Goal: Task Accomplishment & Management: Manage account settings

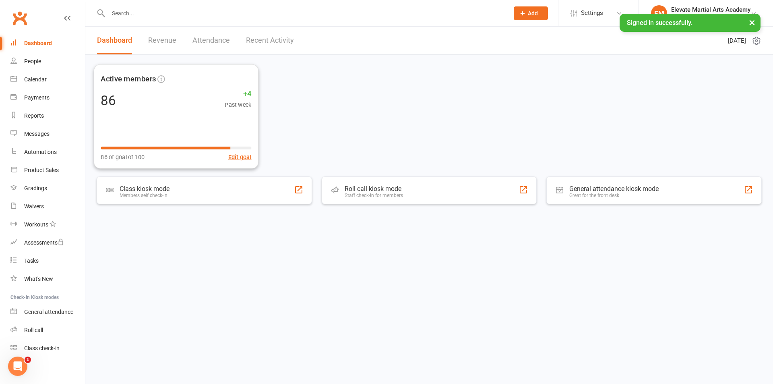
click at [265, 37] on link "Recent Activity" at bounding box center [270, 41] width 48 height 28
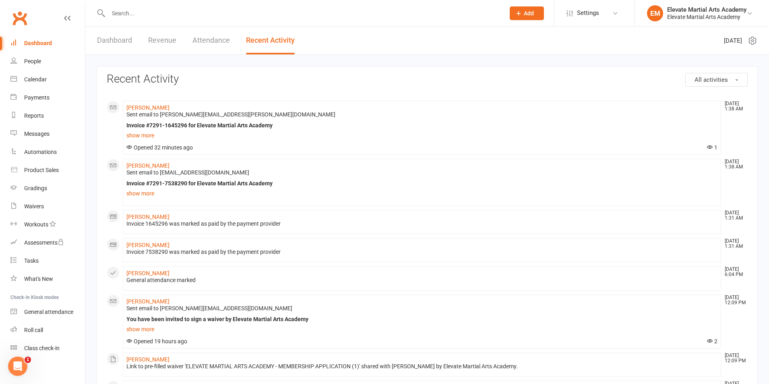
click at [113, 39] on link "Dashboard" at bounding box center [114, 41] width 35 height 28
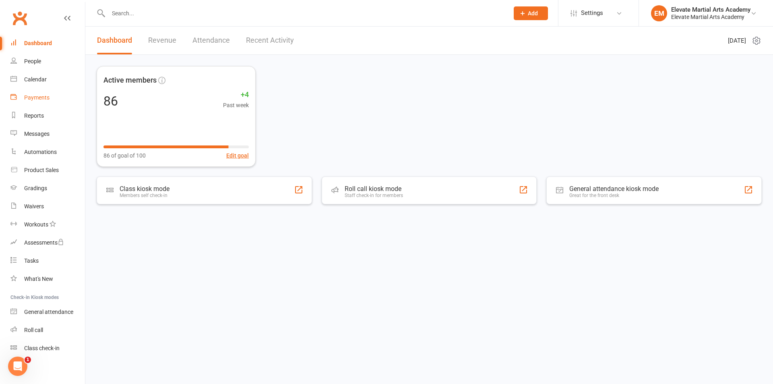
click at [41, 95] on div "Payments" at bounding box center [36, 97] width 25 height 6
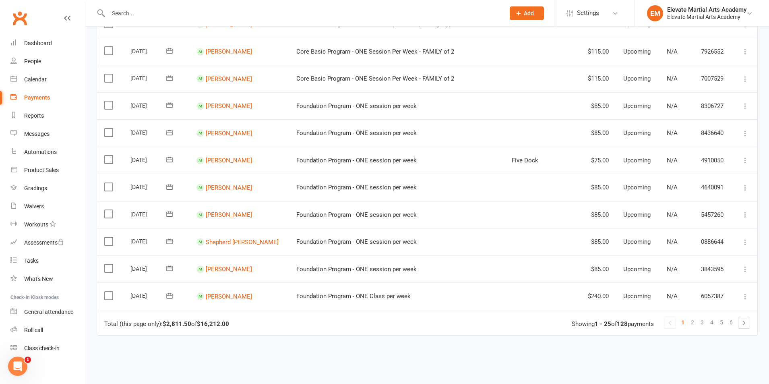
scroll to position [566, 0]
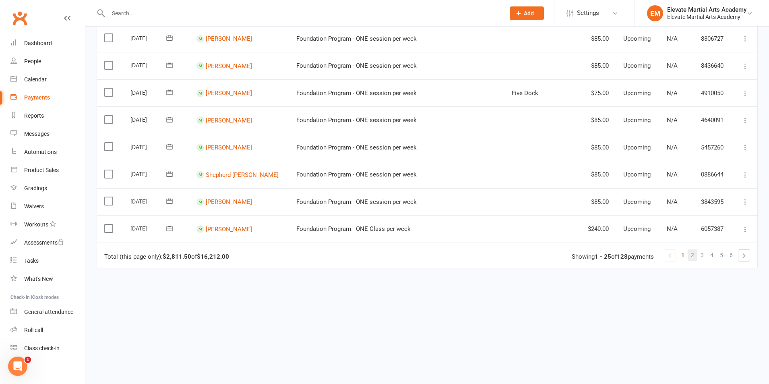
click at [691, 259] on span "2" at bounding box center [692, 254] width 3 height 11
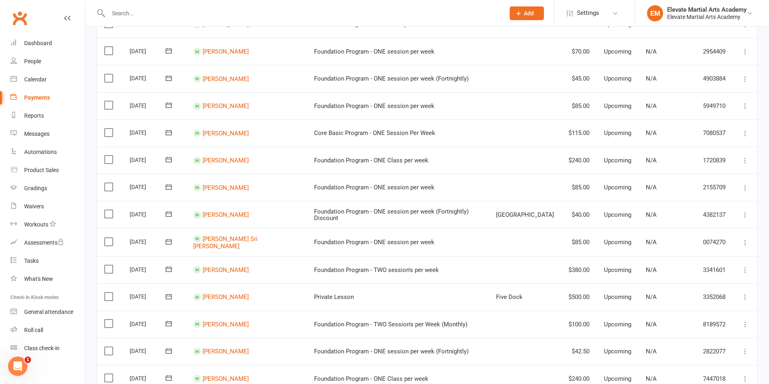
scroll to position [470, 0]
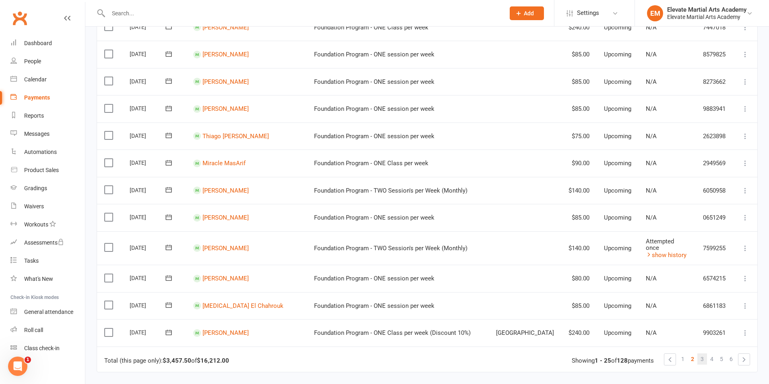
click at [705, 353] on link "3" at bounding box center [702, 358] width 10 height 11
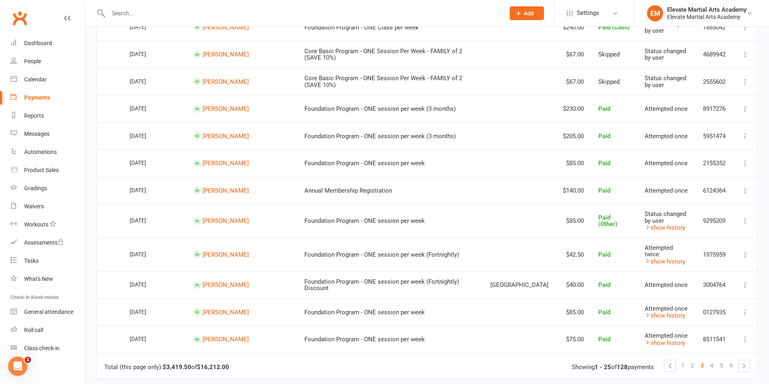
scroll to position [0, 0]
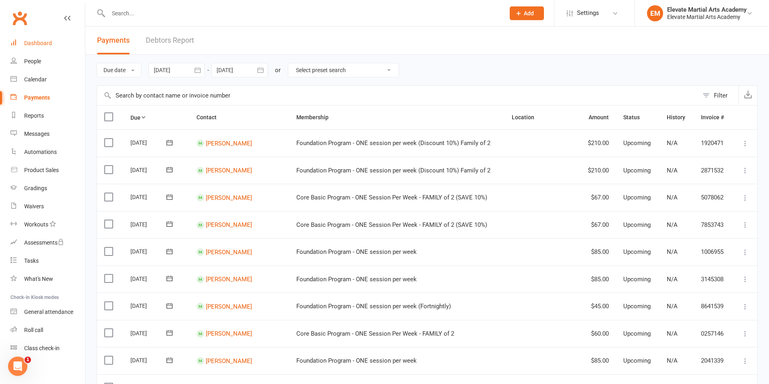
click at [50, 42] on div "Dashboard" at bounding box center [38, 43] width 28 height 6
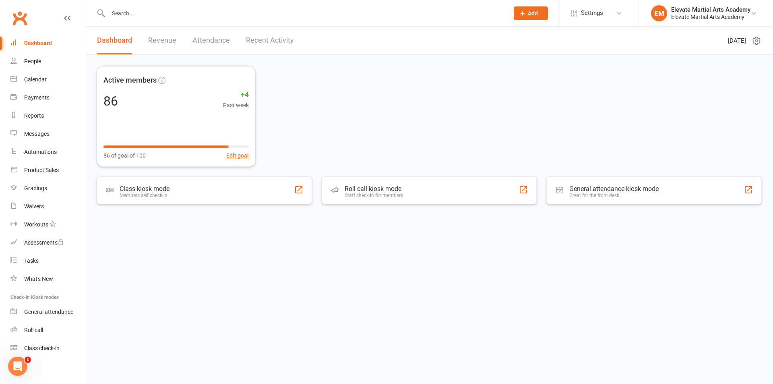
click at [272, 38] on link "Recent Activity" at bounding box center [270, 41] width 48 height 28
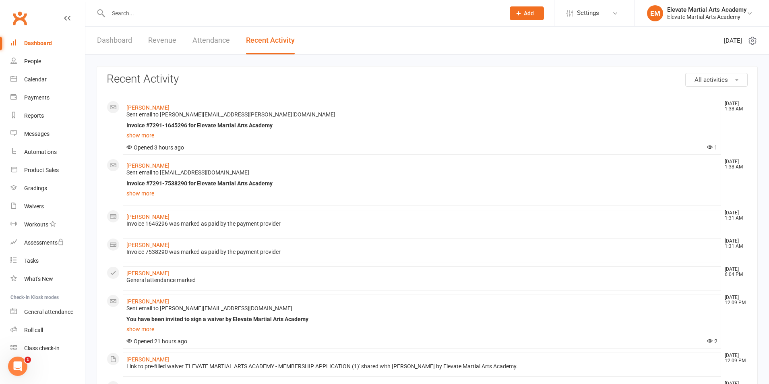
scroll to position [94, 0]
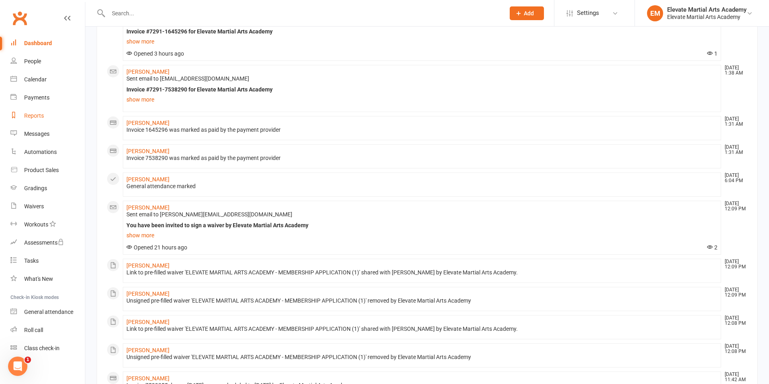
click at [43, 112] on div "Reports" at bounding box center [34, 115] width 20 height 6
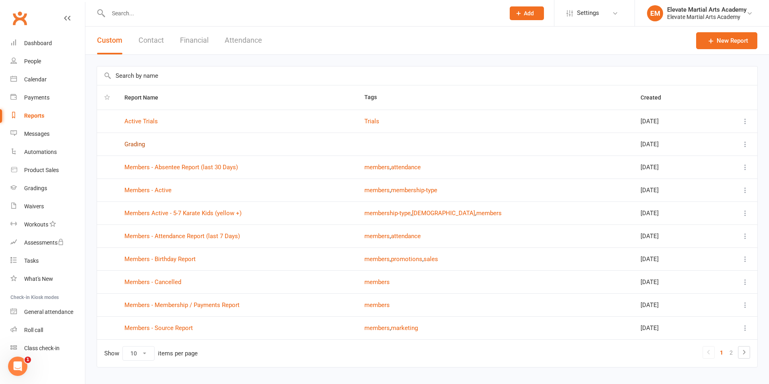
click at [137, 146] on link "Grading" at bounding box center [134, 143] width 21 height 7
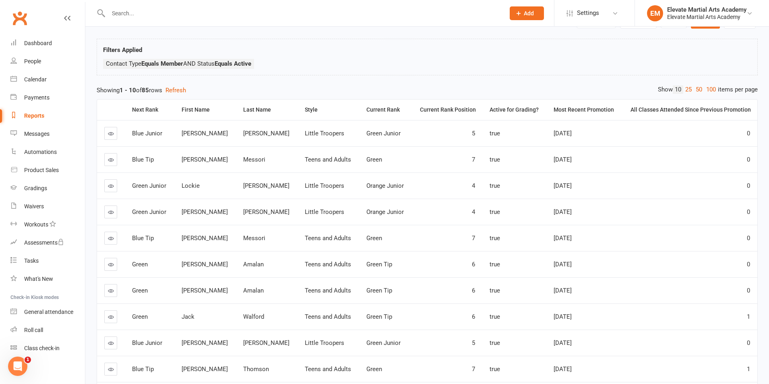
scroll to position [97, 0]
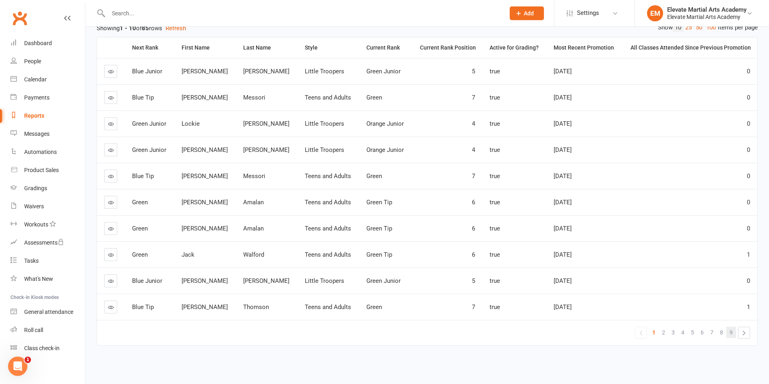
click at [729, 333] on span "9" at bounding box center [730, 331] width 3 height 11
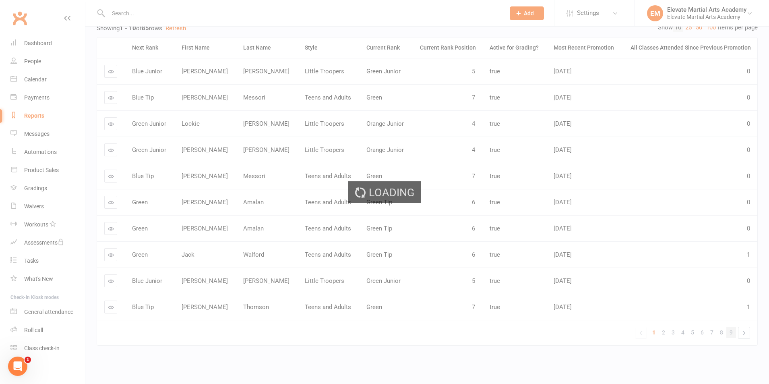
scroll to position [0, 0]
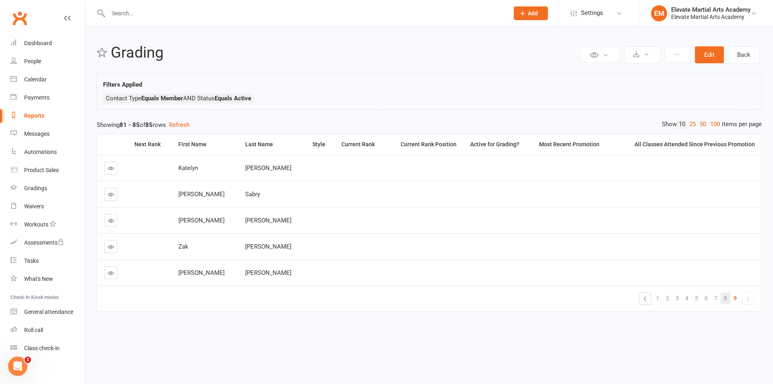
click at [722, 297] on link "8" at bounding box center [725, 297] width 10 height 11
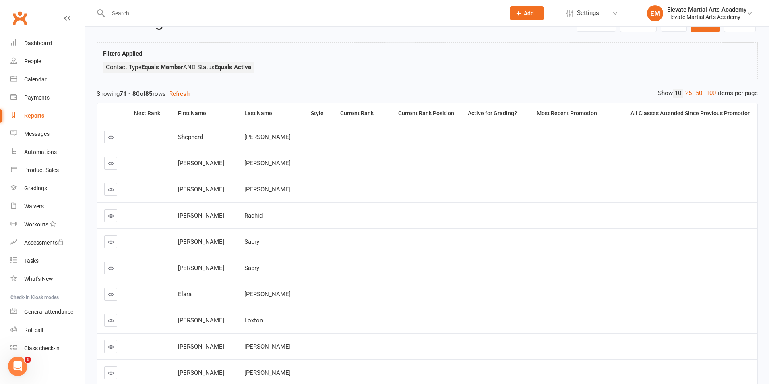
scroll to position [97, 0]
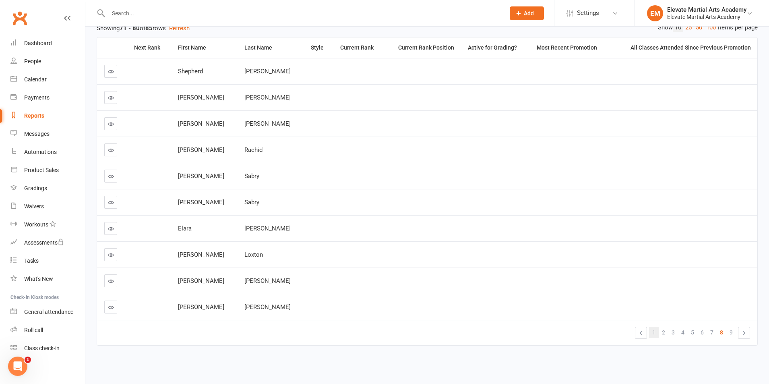
click at [654, 330] on span "1" at bounding box center [653, 331] width 3 height 11
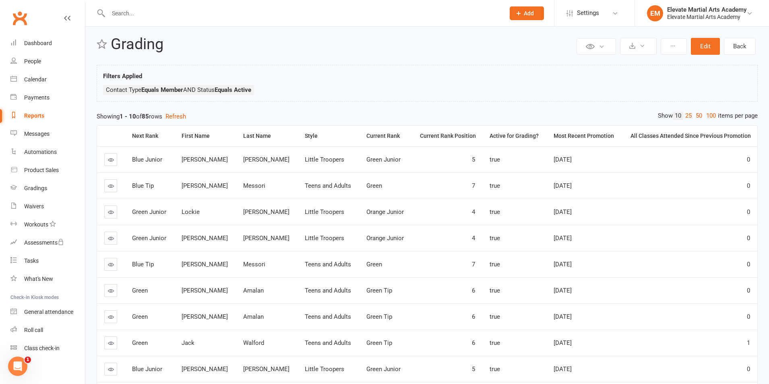
scroll to position [0, 0]
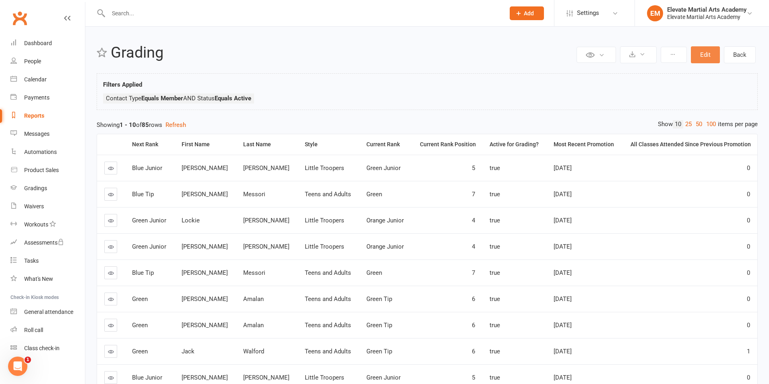
click at [705, 56] on button "Edit" at bounding box center [705, 54] width 29 height 17
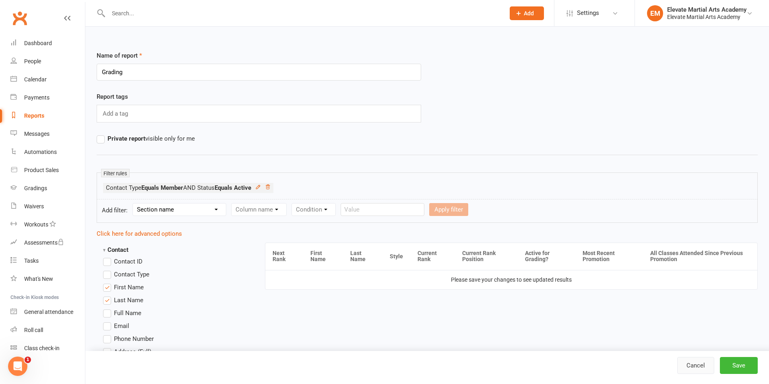
click at [697, 366] on link "Cancel" at bounding box center [695, 365] width 37 height 17
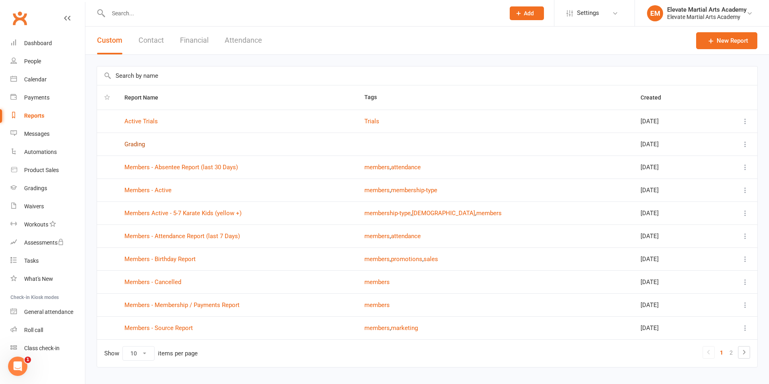
click at [132, 145] on link "Grading" at bounding box center [134, 143] width 21 height 7
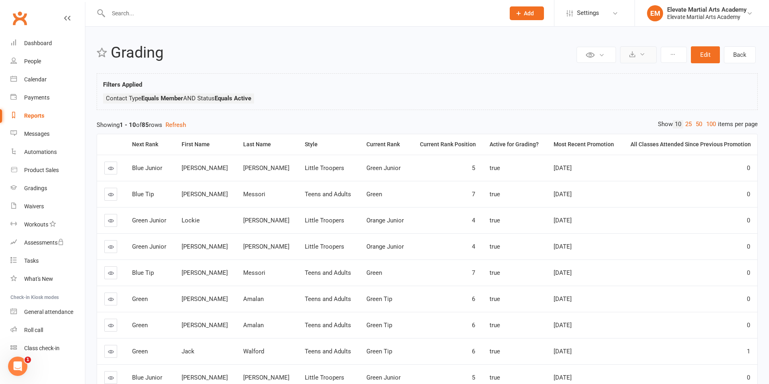
click at [643, 52] on icon at bounding box center [642, 54] width 6 height 6
click at [610, 78] on link "Export to CSV" at bounding box center [613, 74] width 85 height 16
click at [44, 190] on div "Gradings" at bounding box center [35, 188] width 23 height 6
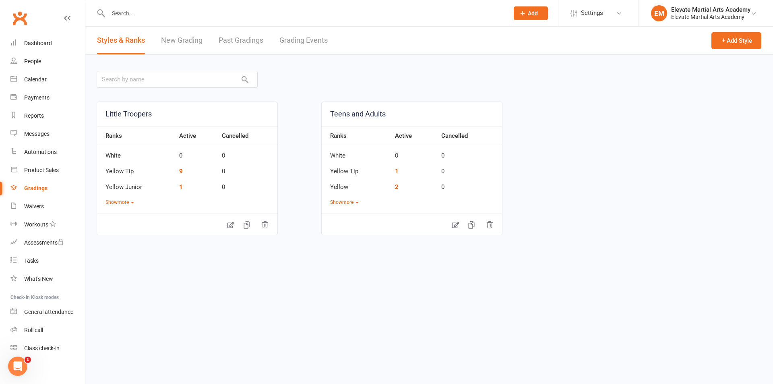
click at [178, 41] on link "New Grading" at bounding box center [181, 41] width 41 height 28
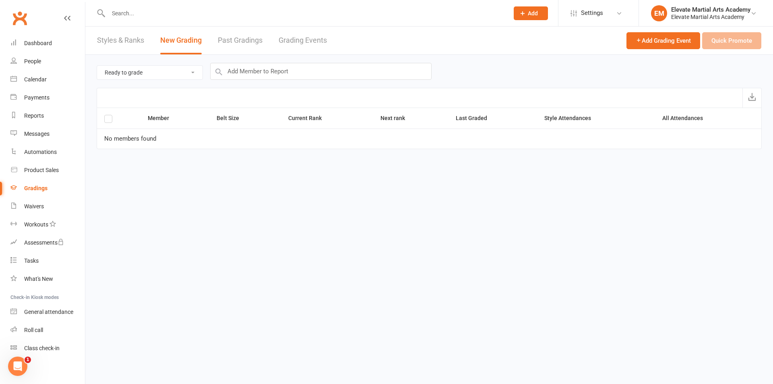
click at [192, 72] on select "Ready to grade All members enrolled in a style Active members enrolled in a sty…" at bounding box center [149, 73] width 105 height 14
click at [196, 71] on select "Ready to grade All members enrolled in a style Active members enrolled in a sty…" at bounding box center [149, 73] width 105 height 14
select select "active_members_in_style"
click at [97, 66] on select "Ready to grade All members enrolled in a style Active members enrolled in a sty…" at bounding box center [149, 73] width 105 height 14
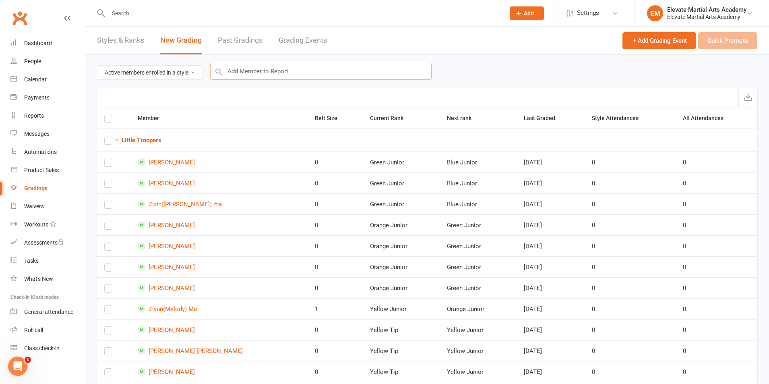
click at [243, 71] on input "text" at bounding box center [320, 71] width 221 height 17
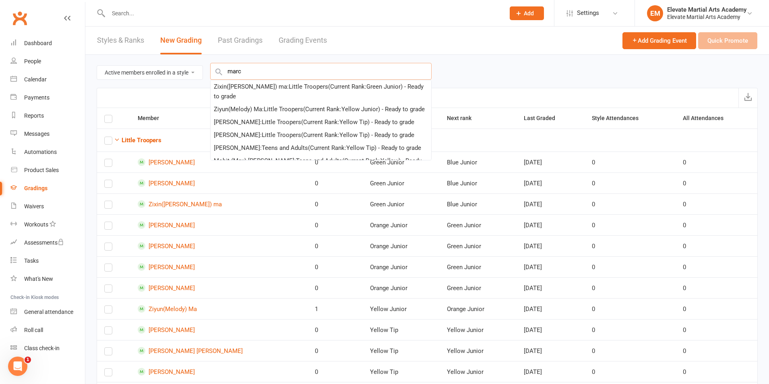
type input "marco"
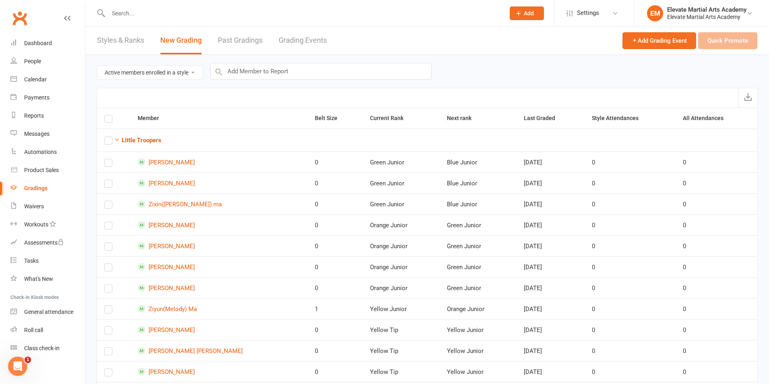
click at [371, 40] on header "Styles & Ranks New Grading Past Gradings Grading Events Add Grading Event Quick…" at bounding box center [426, 41] width 683 height 28
click at [655, 41] on span "Add Grading Event" at bounding box center [658, 40] width 55 height 7
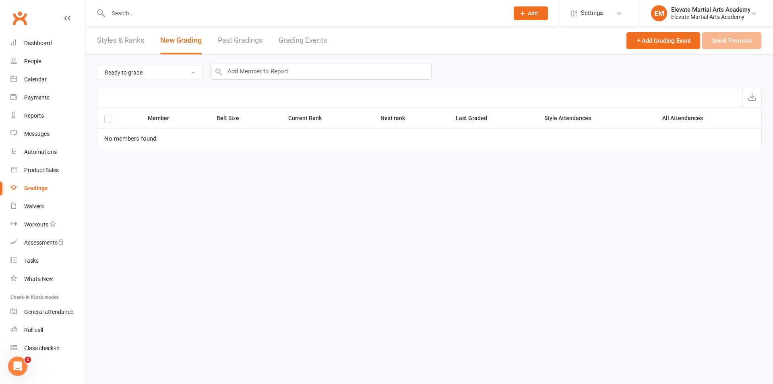
click at [128, 42] on link "Styles & Ranks" at bounding box center [120, 41] width 47 height 28
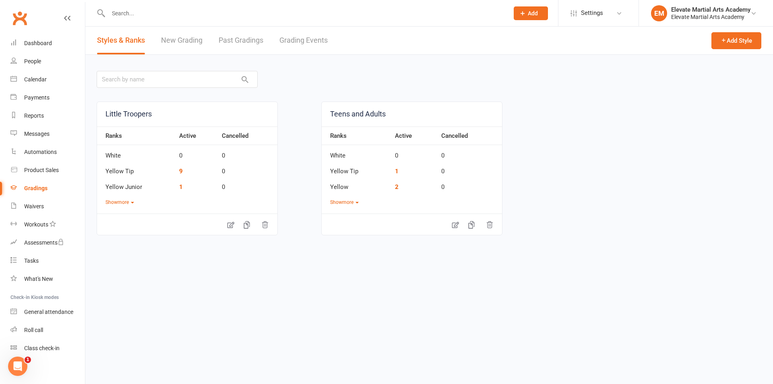
click at [189, 41] on link "New Grading" at bounding box center [181, 41] width 41 height 28
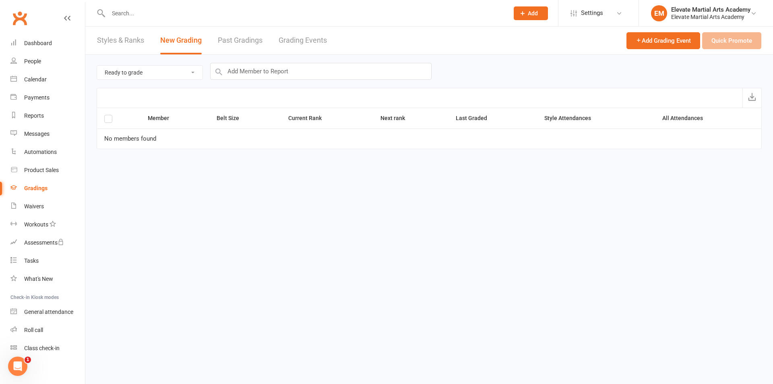
click at [163, 70] on select "Ready to grade All members enrolled in a style Active members enrolled in a sty…" at bounding box center [149, 73] width 105 height 14
click at [97, 66] on select "Ready to grade All members enrolled in a style Active members enrolled in a sty…" at bounding box center [149, 73] width 105 height 14
click at [285, 70] on input "text" at bounding box center [320, 71] width 221 height 17
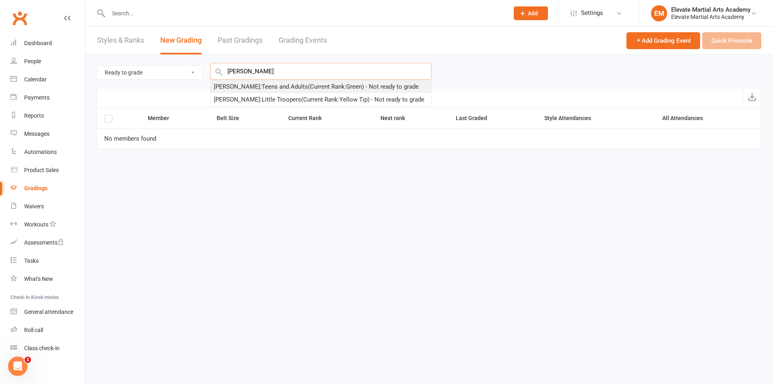
type input "[PERSON_NAME]"
click at [284, 87] on div "[PERSON_NAME] : Teens and Adults (Current Rank: Green ) - Not ready to grade" at bounding box center [316, 87] width 205 height 10
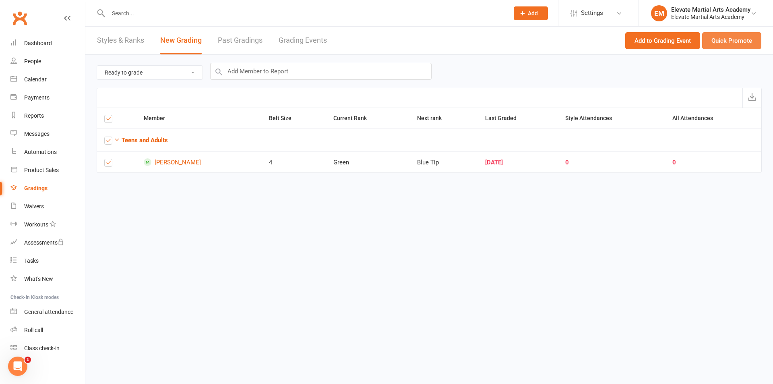
click at [726, 39] on button "Quick Promote" at bounding box center [731, 40] width 59 height 17
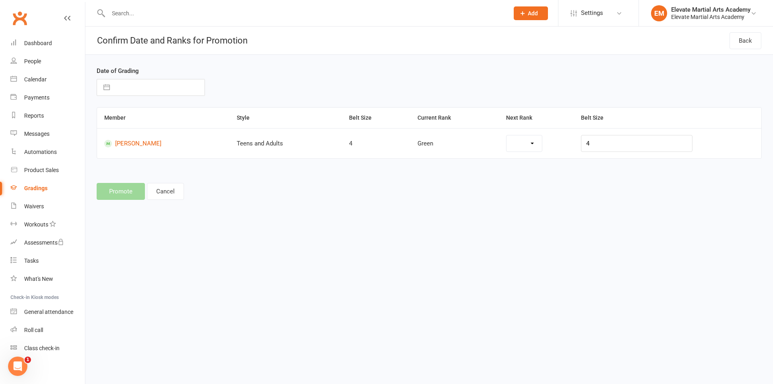
select select "38729"
click at [538, 141] on select "Blue Tip Blue" at bounding box center [516, 143] width 49 height 16
click at [108, 85] on button "button" at bounding box center [106, 87] width 14 height 16
select select "8"
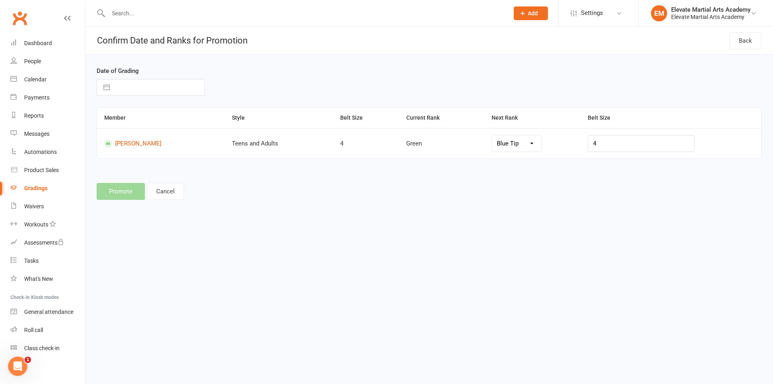
select select "2025"
select select "9"
select select "2025"
select select "10"
select select "2025"
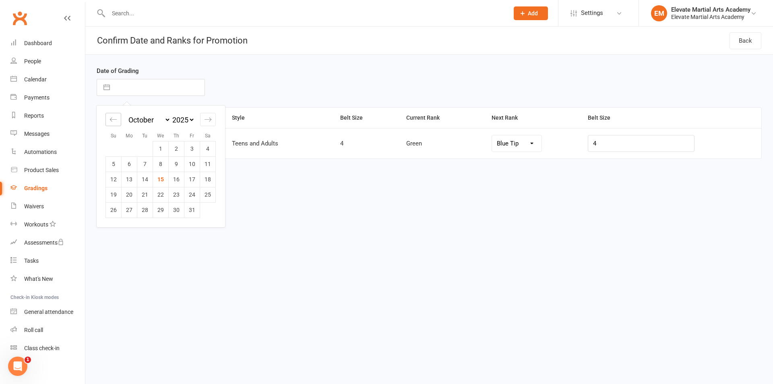
click at [112, 120] on icon "Move backward to switch to the previous month." at bounding box center [113, 119] width 8 height 8
select select "7"
select select "2025"
click at [112, 120] on icon "Move backward to switch to the previous month." at bounding box center [113, 119] width 8 height 8
select select "6"
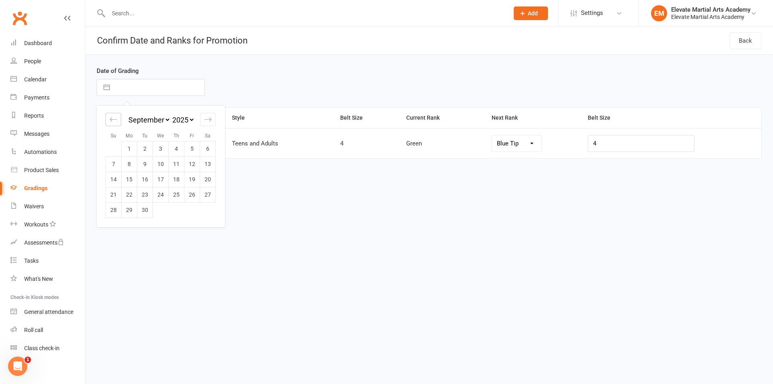
select select "2025"
click at [114, 163] on td "3" at bounding box center [114, 163] width 16 height 15
type input "[DATE]"
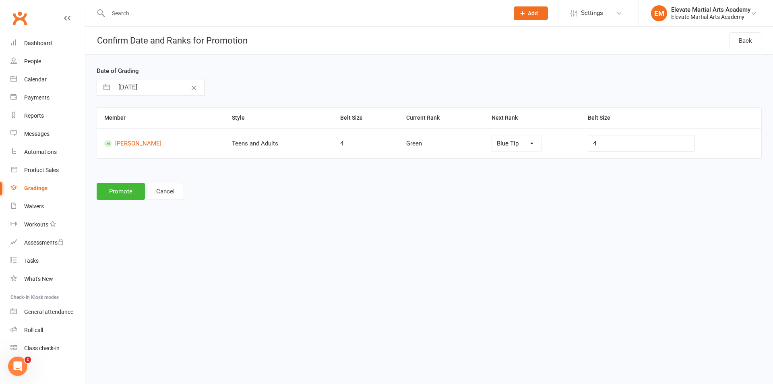
click at [537, 144] on select "Blue Tip Blue" at bounding box center [516, 143] width 49 height 16
click at [43, 188] on div "Gradings" at bounding box center [35, 188] width 23 height 6
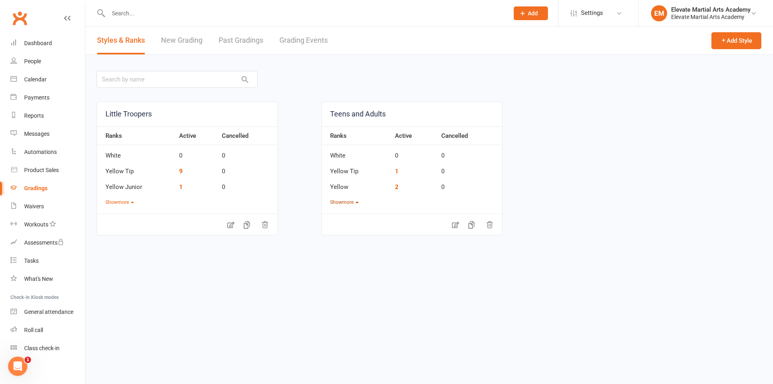
click at [339, 202] on button "Show more" at bounding box center [344, 202] width 29 height 8
click at [454, 318] on icon at bounding box center [455, 319] width 7 height 6
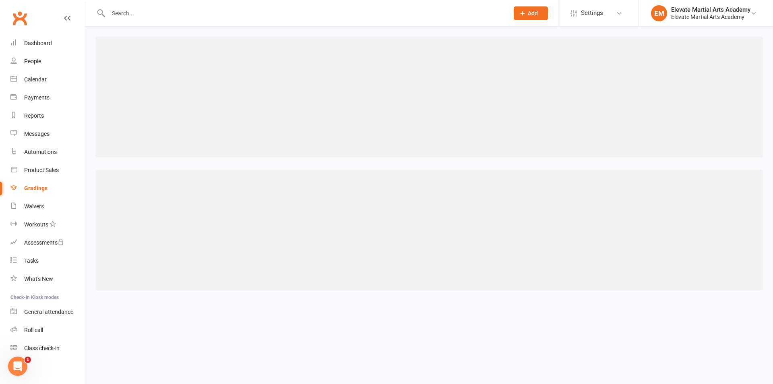
select select "contact_summaries:styles_all_class_attendances_since_last_promotion"
select select "IS BLANK"
select select "contact_summaries:styles_all_class_attendances_since_last_promotion"
select select ">="
select select "contact_summaries:styles_all_class_attendances_since_last_promotion"
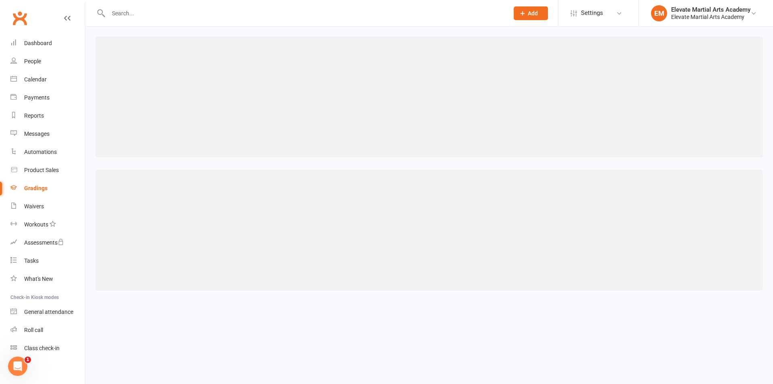
select select ">="
select select "contact_summaries:styles_all_class_attendances_since_last_promotion"
select select ">="
select select "contact_summaries:styles_all_class_attendances_since_last_promotion"
select select ">="
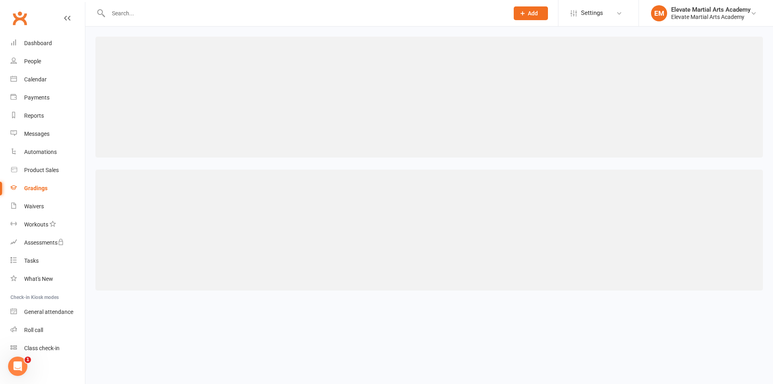
select select "contact_summaries:styles_all_class_attendances_since_last_promotion"
select select ">="
select select "contact_summaries:styles_all_class_attendances_since_last_promotion"
select select ">="
select select "contact_summaries:styles_style_class_attendances_since_last_promotion"
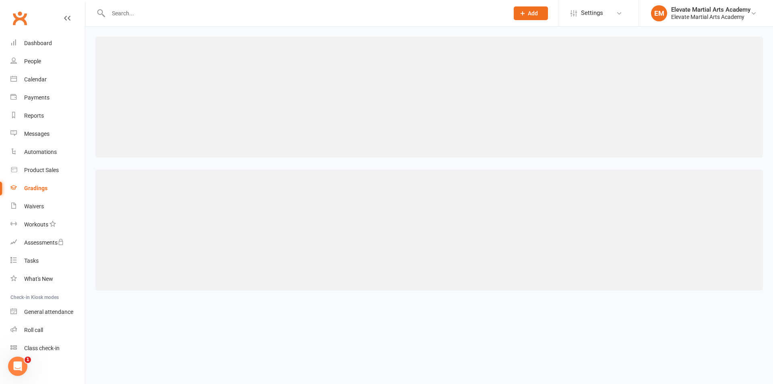
select select ">="
select select "contact_summaries:styles_style_class_attendances_since_last_promotion"
select select ">="
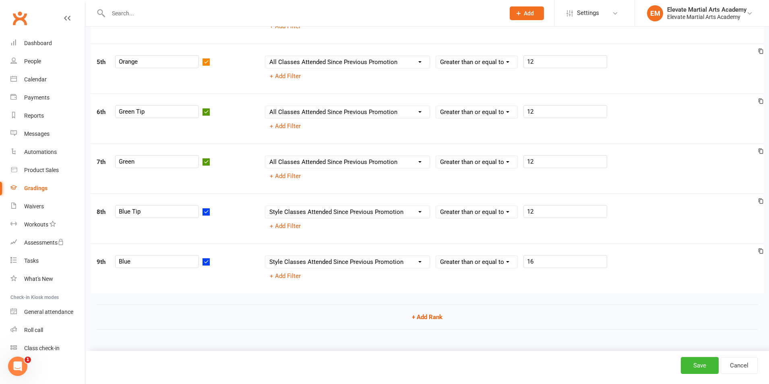
scroll to position [276, 0]
click at [430, 315] on button "+ Add Rank" at bounding box center [427, 315] width 661 height 25
click at [147, 265] on input "text" at bounding box center [161, 260] width 84 height 13
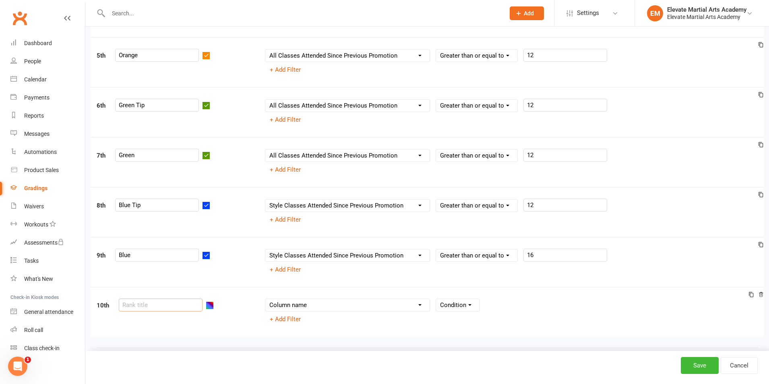
scroll to position [282, 0]
click at [150, 306] on input "text" at bounding box center [161, 304] width 84 height 13
click at [420, 305] on select "Column name Belt Size Active for Grading? Most Recent Promotion All Classes Att…" at bounding box center [347, 304] width 164 height 12
click at [419, 308] on select "Column name Belt Size Active for Grading? Most Recent Promotion All Classes Att…" at bounding box center [347, 304] width 164 height 12
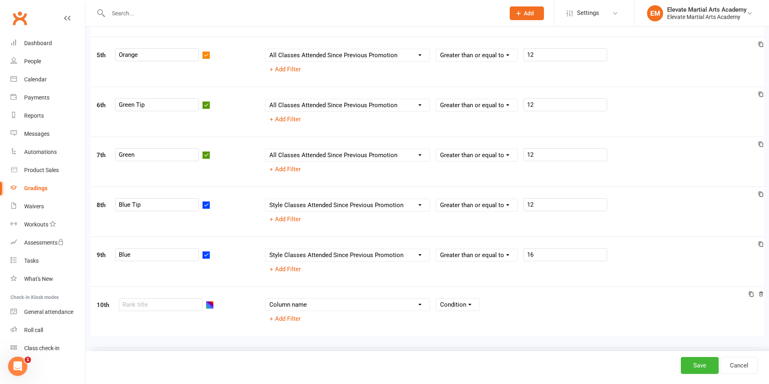
click at [417, 303] on select "Column name Belt Size Active for Grading? Most Recent Promotion All Classes Att…" at bounding box center [347, 304] width 164 height 12
click at [420, 205] on select "Column name Belt Size Active for Grading? Most Recent Promotion All Classes Att…" at bounding box center [347, 205] width 164 height 12
select select "contact_summaries:styles_all_class_attendances_since_last_promotion"
click at [265, 199] on select "Column name Belt Size Active for Grading? Most Recent Promotion All Classes Att…" at bounding box center [347, 205] width 164 height 12
select select
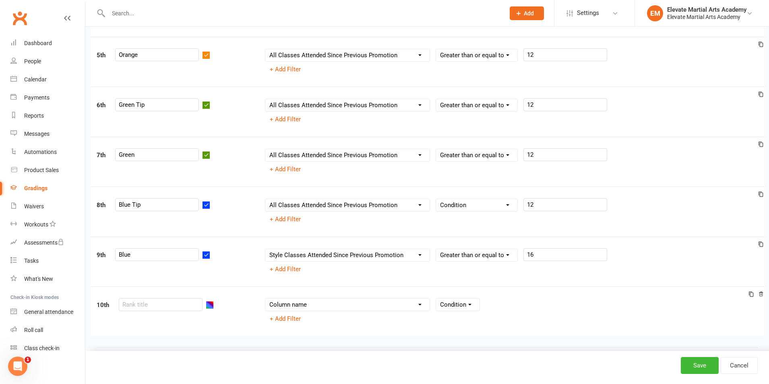
scroll to position [281, 0]
click at [419, 256] on select "Column name Belt Size Active for Grading? Most Recent Promotion All Classes Att…" at bounding box center [347, 255] width 164 height 12
select select "contact_summaries:styles_all_class_attendances_since_last_promotion"
click at [265, 249] on select "Column name Belt Size Active for Grading? Most Recent Promotion All Classes Att…" at bounding box center [347, 255] width 164 height 12
select select
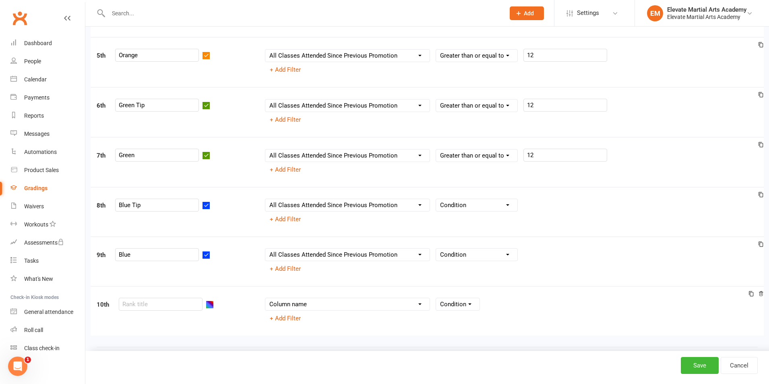
scroll to position [281, 0]
click at [338, 306] on select "Column name Belt Size Active for Grading? Most Recent Promotion All Classes Att…" at bounding box center [347, 304] width 164 height 12
select select "contact_summaries:styles_all_class_attendances_since_last_promotion"
click at [265, 299] on select "Column name Belt Size Active for Grading? Most Recent Promotion All Classes Att…" at bounding box center [347, 304] width 164 height 12
click at [206, 309] on button "button" at bounding box center [210, 305] width 8 height 8
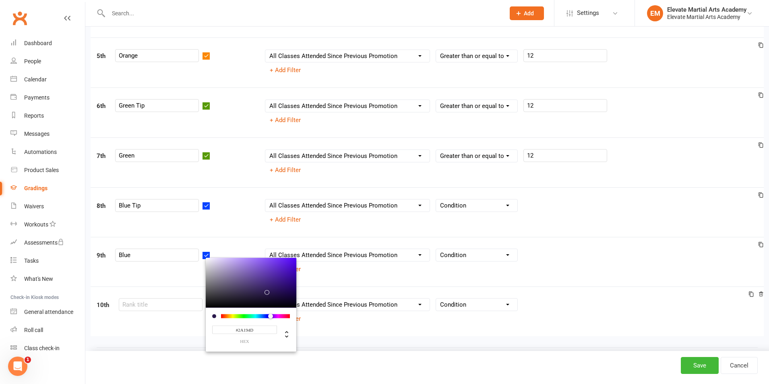
click at [268, 315] on div at bounding box center [270, 315] width 5 height 5
drag, startPoint x: 256, startPoint y: 293, endPoint x: 287, endPoint y: 258, distance: 46.2
click at [286, 258] on div "1st White Column name Belt Size Active for Grading? Most Recent Promotion All C…" at bounding box center [427, 87] width 661 height 497
type input "#6E00FE"
click at [269, 316] on div at bounding box center [271, 315] width 5 height 5
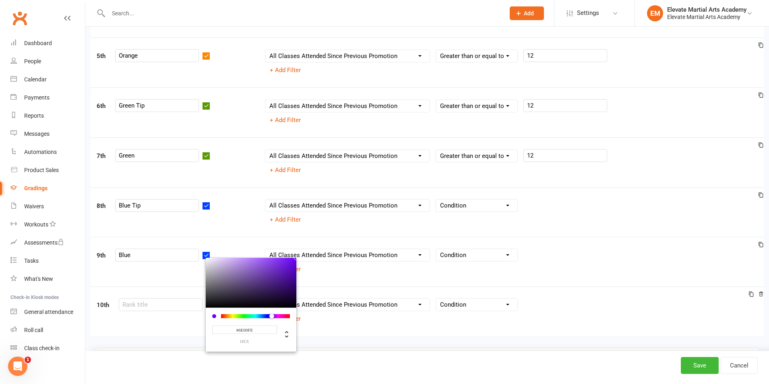
click at [376, 348] on button "+ Add Rank" at bounding box center [427, 359] width 661 height 25
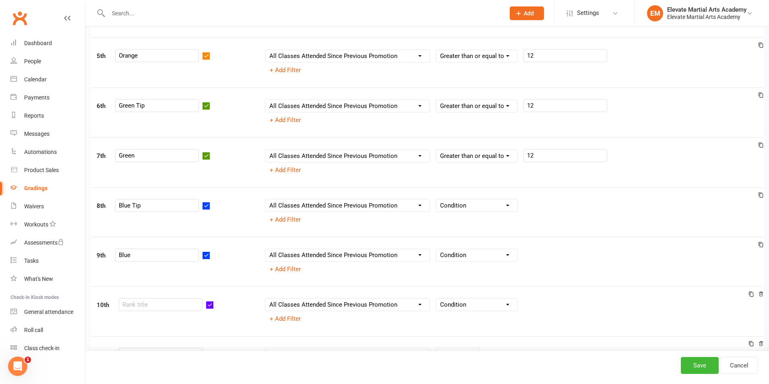
scroll to position [330, 0]
click at [199, 311] on div at bounding box center [167, 304] width 96 height 13
click at [206, 307] on button "button" at bounding box center [210, 305] width 8 height 8
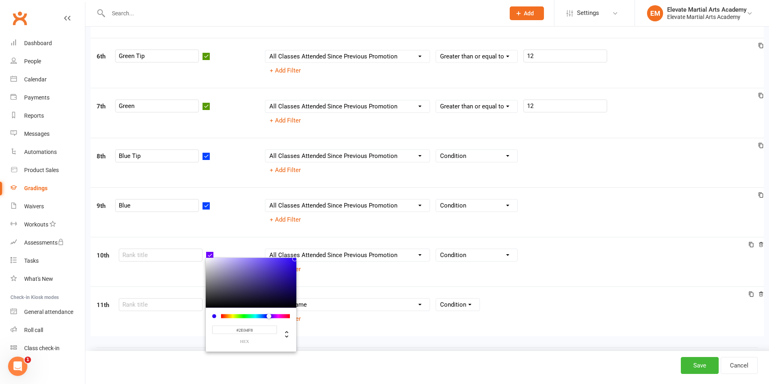
drag, startPoint x: 255, startPoint y: 293, endPoint x: 284, endPoint y: 260, distance: 43.7
click at [292, 260] on div at bounding box center [294, 258] width 5 height 5
type input "#9004F8"
drag, startPoint x: 257, startPoint y: 315, endPoint x: 262, endPoint y: 315, distance: 5.6
click at [271, 315] on div at bounding box center [273, 315] width 5 height 5
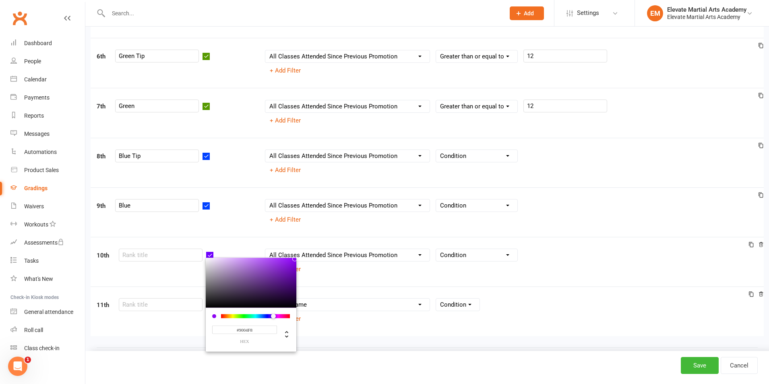
click at [246, 329] on input "#9004F8" at bounding box center [244, 329] width 65 height 8
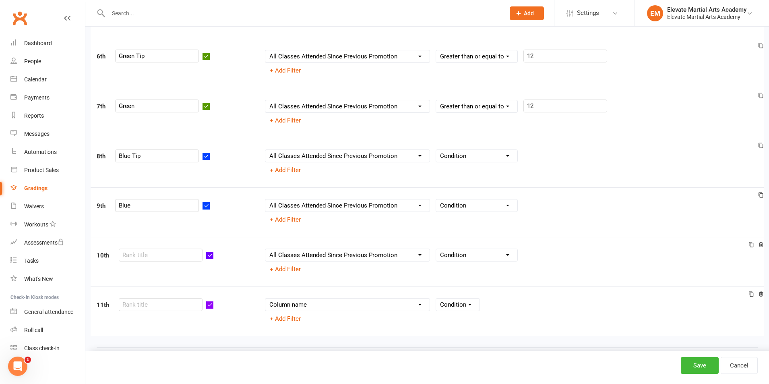
click at [310, 334] on div "11th Column name Belt Size Active for Grading? Most Recent Promotion All Classe…" at bounding box center [427, 310] width 673 height 49
click at [206, 309] on button "button" at bounding box center [210, 305] width 8 height 8
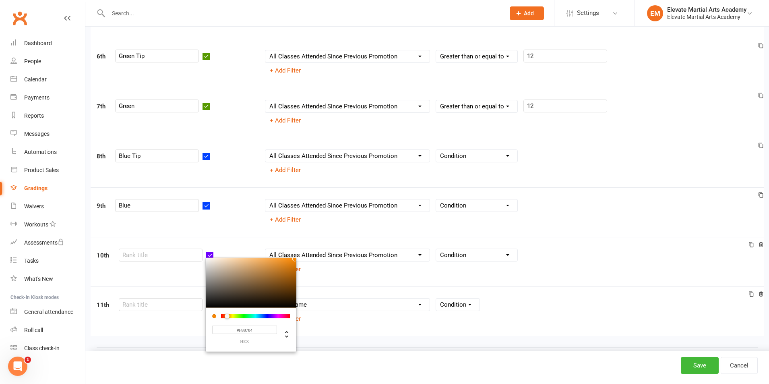
drag, startPoint x: 262, startPoint y: 316, endPoint x: 216, endPoint y: 317, distance: 45.5
click at [225, 317] on div at bounding box center [227, 315] width 5 height 5
type input "#703D02"
drag, startPoint x: 283, startPoint y: 259, endPoint x: 284, endPoint y: 286, distance: 27.4
click at [292, 286] on div at bounding box center [294, 285] width 5 height 5
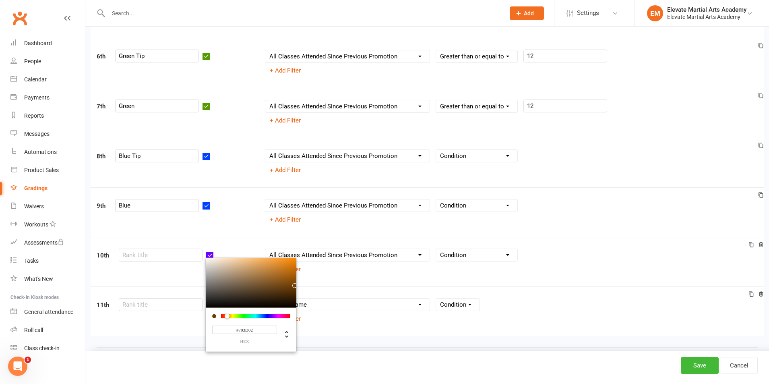
click at [337, 331] on div "11th #703D02 hex Column name Belt Size Active for Grading? Most Recent Promotio…" at bounding box center [427, 310] width 673 height 49
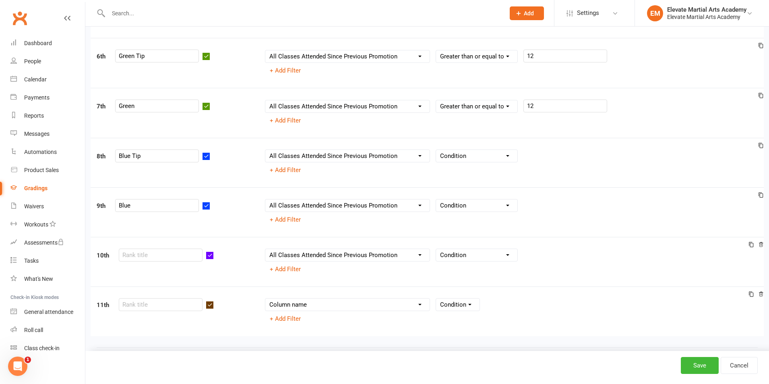
click at [508, 256] on select "Condition Is Is not Less than Greater than Less than or equal to Greater than o…" at bounding box center [476, 255] width 81 height 12
select select ">="
click at [436, 250] on select "Condition Is Is not Less than Greater than Less than or equal to Greater than o…" at bounding box center [476, 255] width 81 height 12
click at [507, 208] on select "Condition Is Is not Less than Greater than Less than or equal to Greater than o…" at bounding box center [476, 205] width 81 height 12
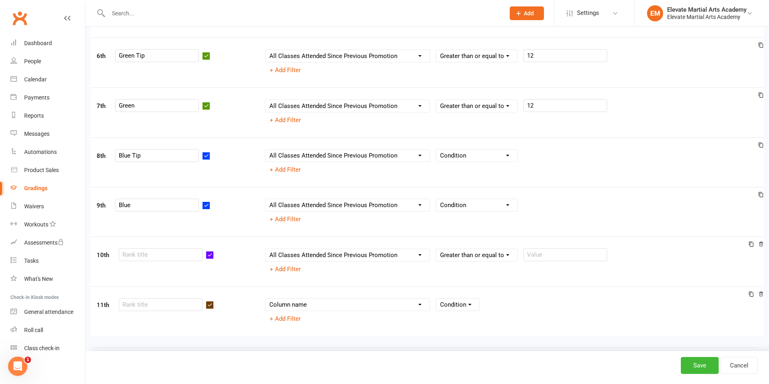
select select ">="
click at [436, 200] on select "Condition Is Is not Less than Greater than Less than or equal to Greater than o…" at bounding box center [476, 205] width 81 height 12
click at [507, 156] on select "Condition Is Is not Less than Greater than Less than or equal to Greater than o…" at bounding box center [476, 155] width 81 height 12
select select ">="
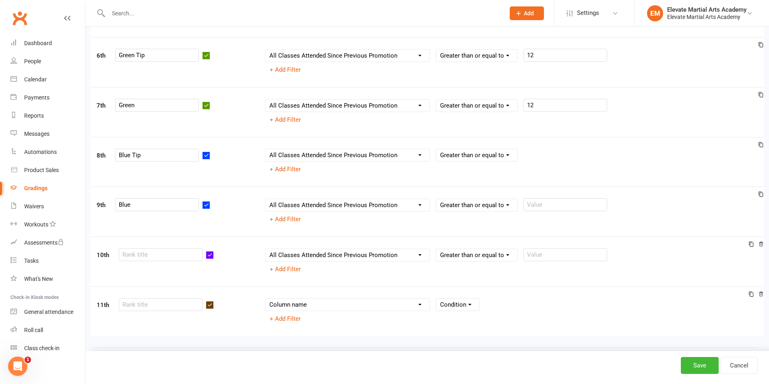
click at [436, 150] on select "Condition Is Is not Less than Greater than Less than or equal to Greater than o…" at bounding box center [476, 155] width 81 height 12
click at [508, 108] on select "Condition Is Is not Less than Greater than Less than or equal to Greater than o…" at bounding box center [476, 105] width 81 height 12
click at [436, 99] on select "Condition Is Is not Less than Greater than Less than or equal to Greater than o…" at bounding box center [476, 105] width 81 height 12
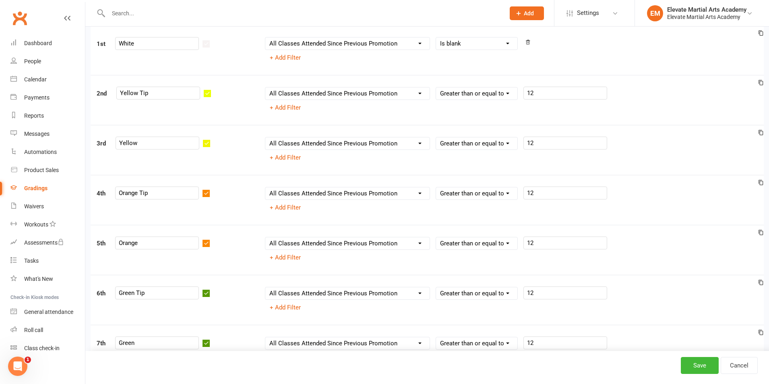
scroll to position [50, 0]
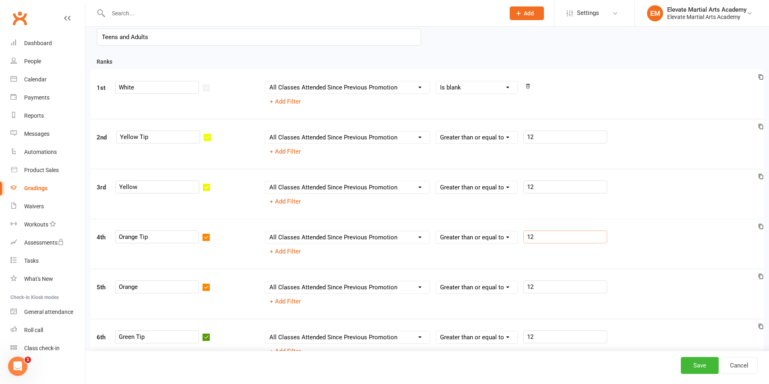
click at [535, 239] on input "12" at bounding box center [565, 236] width 84 height 13
type input "1"
type input "12"
drag, startPoint x: 540, startPoint y: 287, endPoint x: 522, endPoint y: 287, distance: 18.1
click at [523, 288] on input "12" at bounding box center [565, 286] width 84 height 13
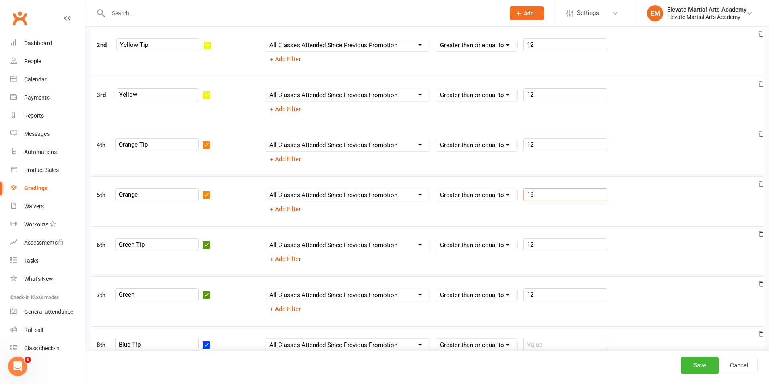
scroll to position [144, 0]
type input "16"
drag, startPoint x: 538, startPoint y: 243, endPoint x: 523, endPoint y: 243, distance: 15.7
click at [523, 243] on input "12" at bounding box center [565, 242] width 84 height 13
drag, startPoint x: 536, startPoint y: 293, endPoint x: 523, endPoint y: 295, distance: 13.9
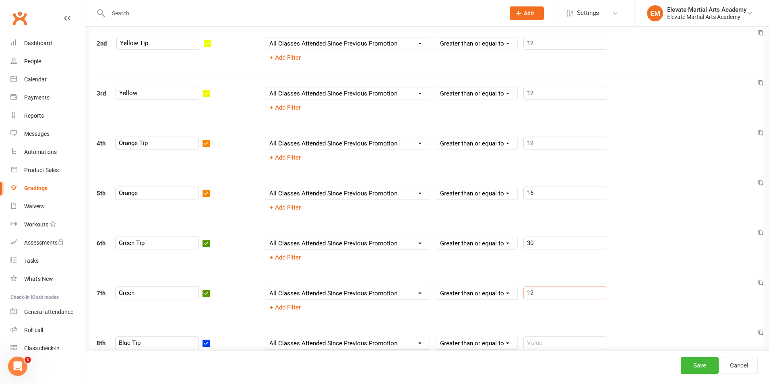
click at [523, 295] on input "12" at bounding box center [565, 292] width 84 height 13
drag, startPoint x: 536, startPoint y: 244, endPoint x: 522, endPoint y: 243, distance: 13.7
click at [523, 243] on input "30" at bounding box center [565, 242] width 84 height 13
click at [542, 190] on input "16" at bounding box center [565, 192] width 84 height 13
click at [535, 243] on input "30" at bounding box center [565, 242] width 84 height 13
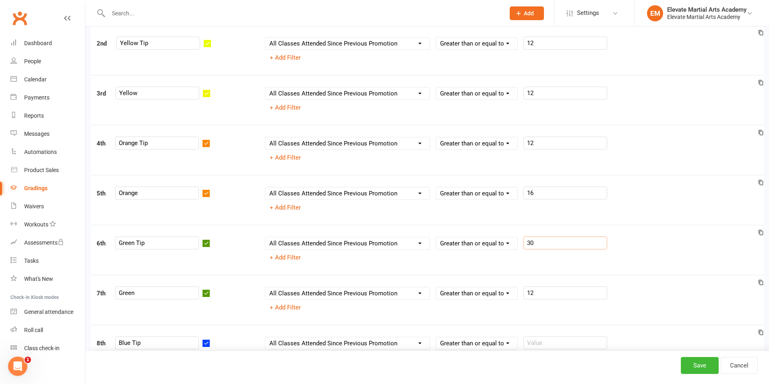
type input "3"
type input "12"
click at [535, 294] on input "12" at bounding box center [565, 292] width 84 height 13
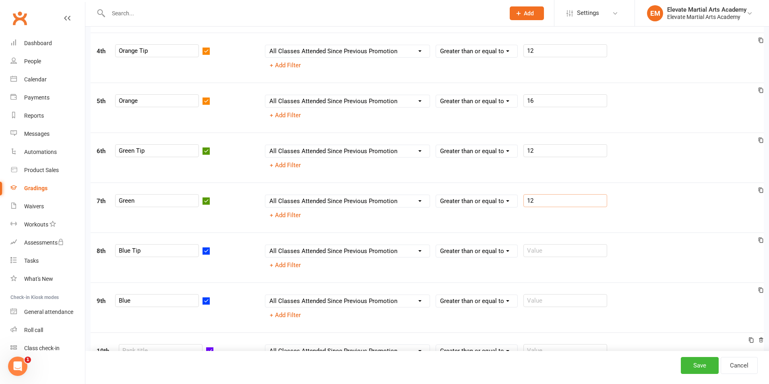
scroll to position [238, 0]
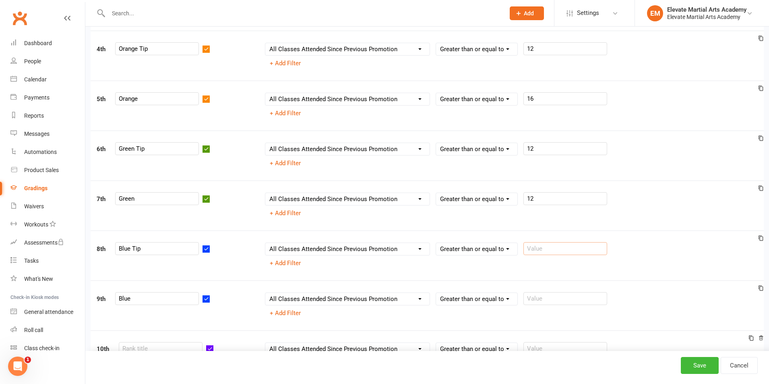
click at [550, 247] on input "number" at bounding box center [565, 248] width 84 height 13
click at [541, 298] on input "number" at bounding box center [565, 298] width 84 height 13
click at [536, 250] on input "35" at bounding box center [565, 248] width 84 height 13
type input "3"
type input "24"
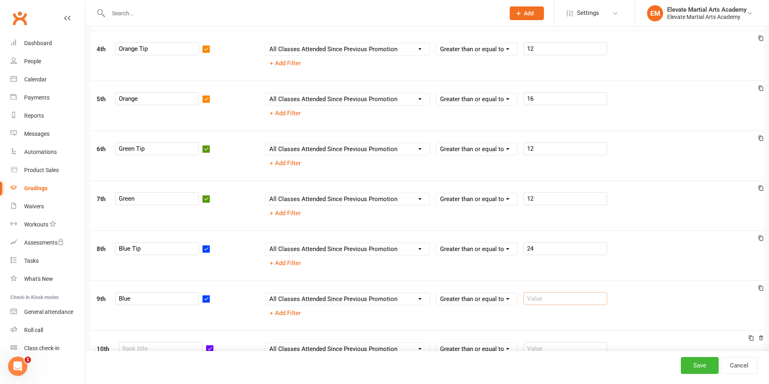
click at [535, 299] on input "number" at bounding box center [565, 298] width 84 height 13
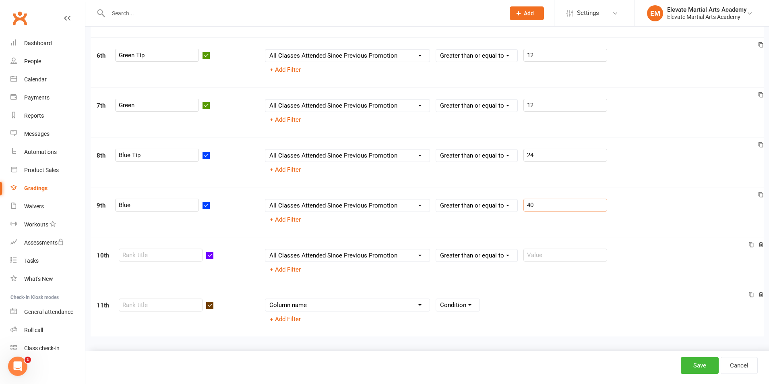
scroll to position [332, 0]
click at [536, 252] on input "number" at bounding box center [565, 254] width 84 height 13
click at [535, 151] on input "24" at bounding box center [565, 154] width 84 height 13
click at [547, 205] on input "40" at bounding box center [565, 204] width 84 height 13
type input "4"
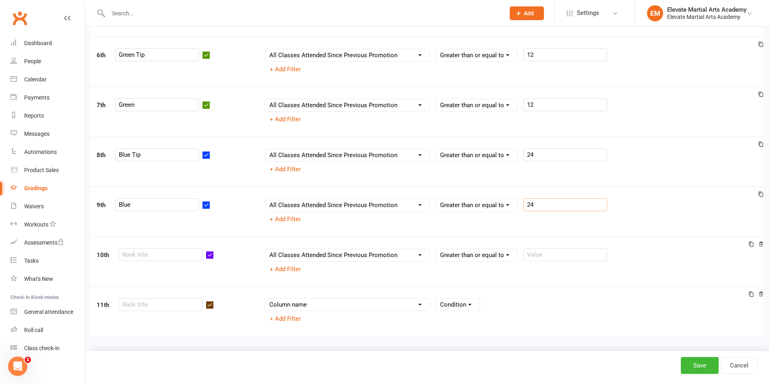
click at [602, 182] on div "8th Blue Tip Column name Belt Size Active for Grading? Most Recent Promotion Al…" at bounding box center [427, 161] width 673 height 50
click at [625, 204] on div "Column name Belt Size Active for Grading? Most Recent Promotion All Classes Att…" at bounding box center [511, 204] width 493 height 13
click at [565, 227] on div "9th Blue Column name Belt Size Active for Grading? Most Recent Promotion All Cl…" at bounding box center [427, 211] width 673 height 50
click at [567, 240] on div "10th Column name Belt Size Active for Grading? Most Recent Promotion All Classe…" at bounding box center [427, 261] width 673 height 50
type input "24"
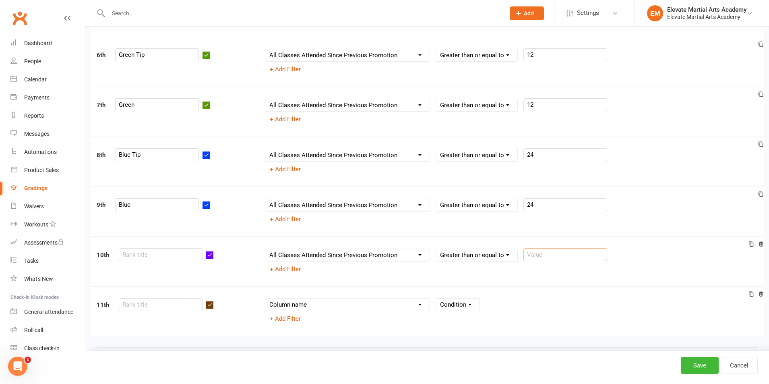
click at [559, 255] on input "number" at bounding box center [565, 254] width 84 height 13
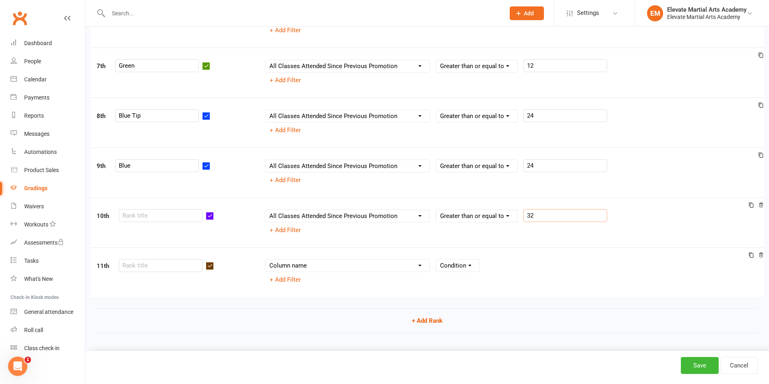
scroll to position [376, 0]
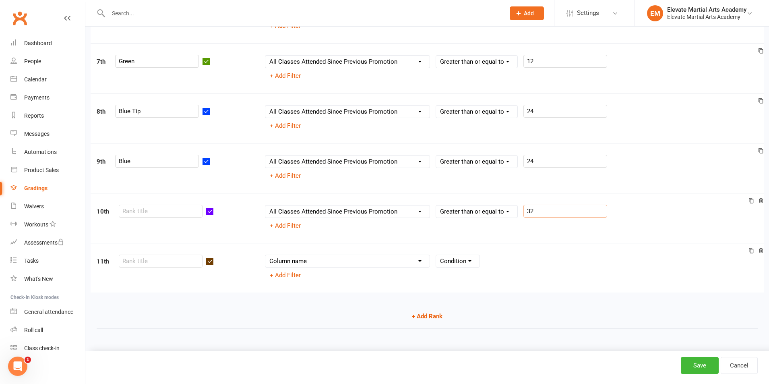
type input "32"
click at [470, 260] on select "Condition" at bounding box center [457, 261] width 43 height 12
click at [436, 255] on select "Condition" at bounding box center [457, 261] width 43 height 12
click at [495, 271] on div "Column name Belt Size Active for Grading? Most Recent Promotion All Classes Att…" at bounding box center [511, 267] width 505 height 27
click at [356, 267] on div "Column name Belt Size Active for Grading? Most Recent Promotion All Classes Att…" at bounding box center [347, 260] width 165 height 13
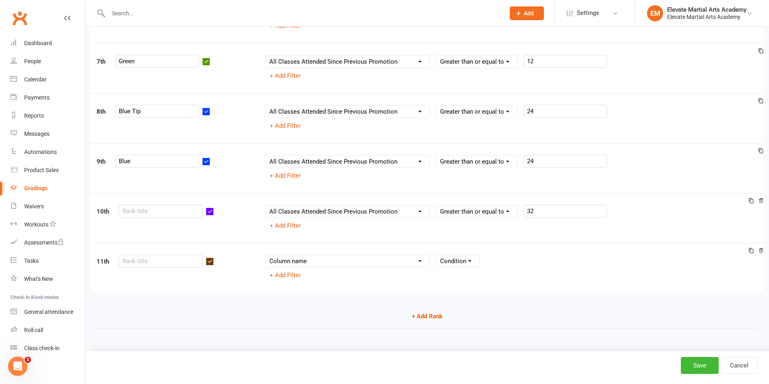
click at [344, 262] on select "Column name Belt Size Active for Grading? Most Recent Promotion All Classes Att…" at bounding box center [347, 261] width 164 height 12
select select "contact_summaries:styles_all_class_attendances_since_last_promotion"
click at [265, 255] on select "Column name Belt Size Active for Grading? Most Recent Promotion All Classes Att…" at bounding box center [347, 261] width 164 height 12
click at [363, 261] on select "Column name Belt Size Active for Grading? Most Recent Promotion All Classes Att…" at bounding box center [347, 261] width 164 height 12
click at [492, 257] on select "Condition Is Is not Less than Greater than Less than or equal to Greater than o…" at bounding box center [476, 261] width 81 height 12
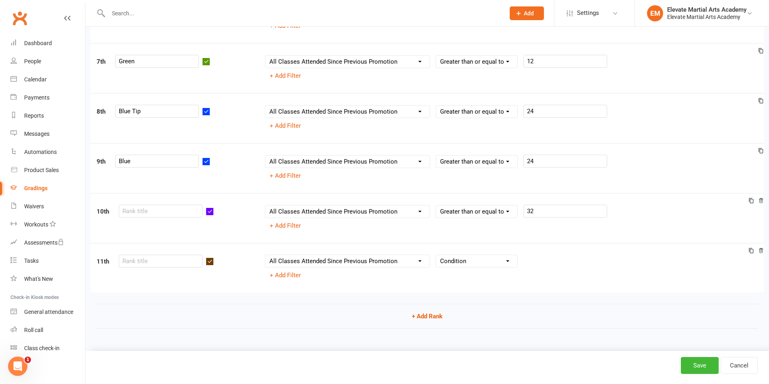
select select ">="
click at [436, 255] on select "Condition Is Is not Less than Greater than Less than or equal to Greater than o…" at bounding box center [476, 261] width 81 height 12
click at [538, 264] on input "number" at bounding box center [565, 260] width 84 height 13
click at [633, 223] on div "Column name Belt Size Active for Grading? Most Recent Promotion All Classes Att…" at bounding box center [511, 217] width 505 height 27
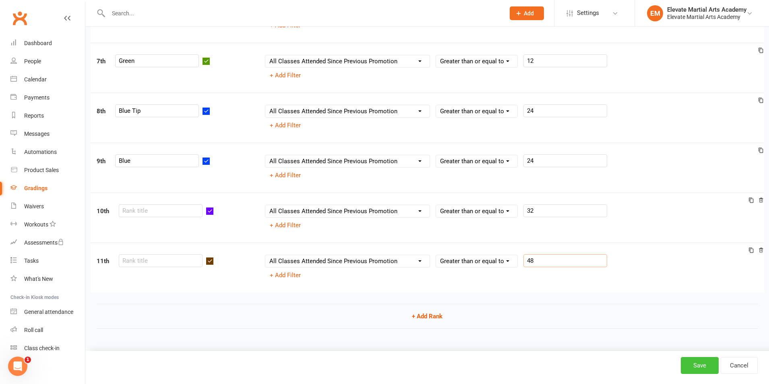
type input "48"
click at [700, 363] on button "Save" at bounding box center [700, 365] width 38 height 17
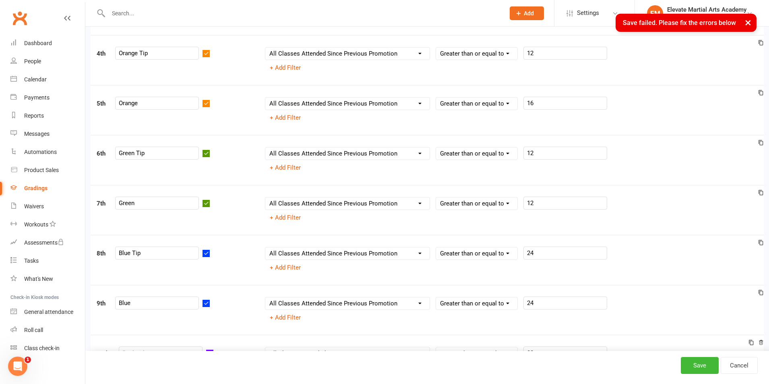
scroll to position [282, 0]
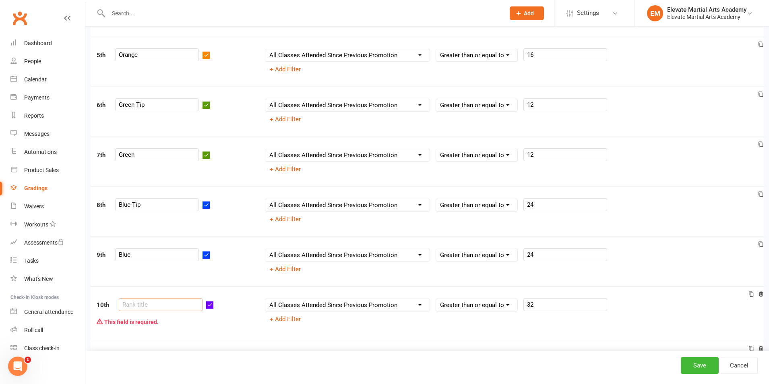
click at [144, 307] on input "text" at bounding box center [161, 304] width 84 height 13
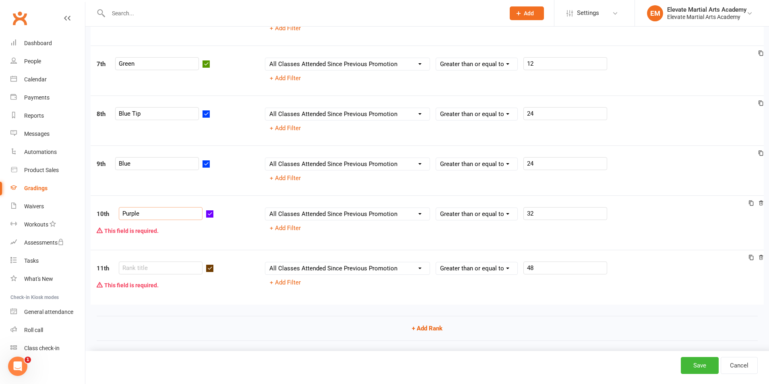
scroll to position [375, 0]
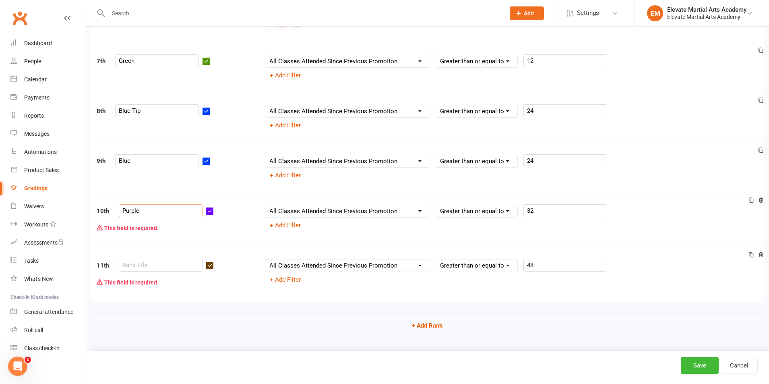
type input "Purple"
click at [159, 269] on input "text" at bounding box center [161, 264] width 84 height 13
click at [617, 219] on div "Column name Belt Size Active for Grading? Most Recent Promotion All Classes Att…" at bounding box center [511, 217] width 505 height 27
type input "Brown 3rd Kyu"
click at [699, 364] on button "Save" at bounding box center [700, 365] width 38 height 17
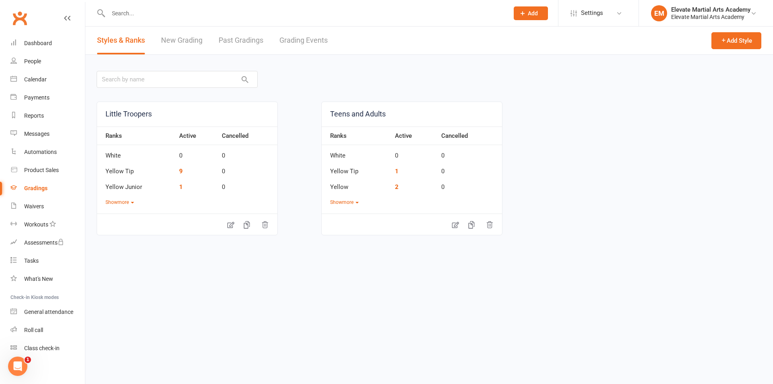
click at [178, 36] on link "New Grading" at bounding box center [181, 41] width 41 height 28
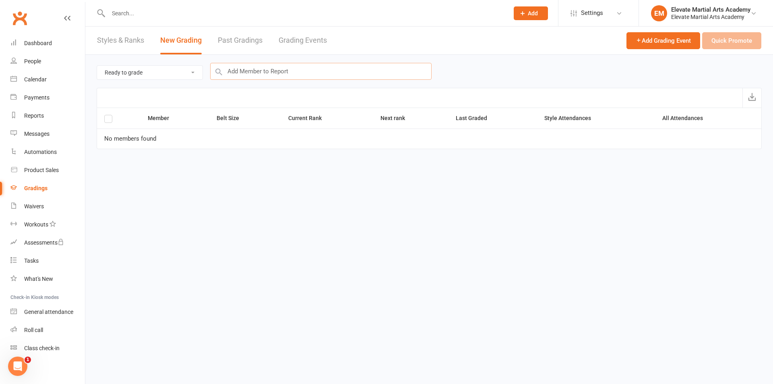
click at [252, 73] on input "text" at bounding box center [320, 71] width 221 height 17
type input "[PERSON_NAME]"
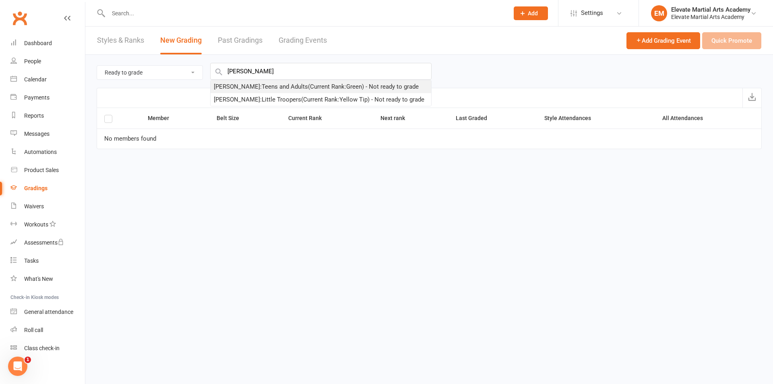
click at [260, 85] on div "[PERSON_NAME] : Teens and Adults (Current Rank: Green ) - Not ready to grade" at bounding box center [316, 87] width 205 height 10
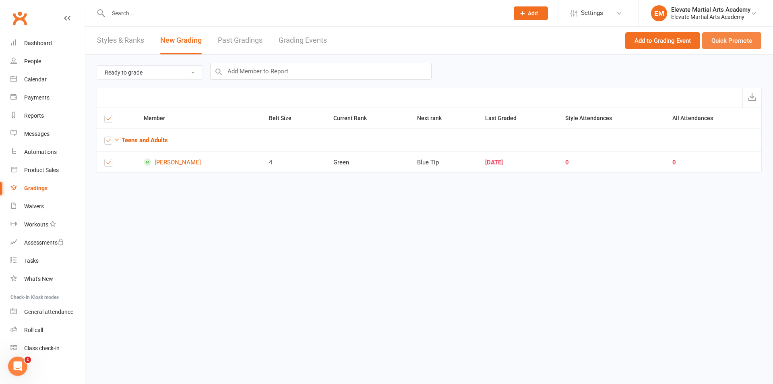
click at [720, 40] on button "Quick Promote" at bounding box center [731, 40] width 59 height 17
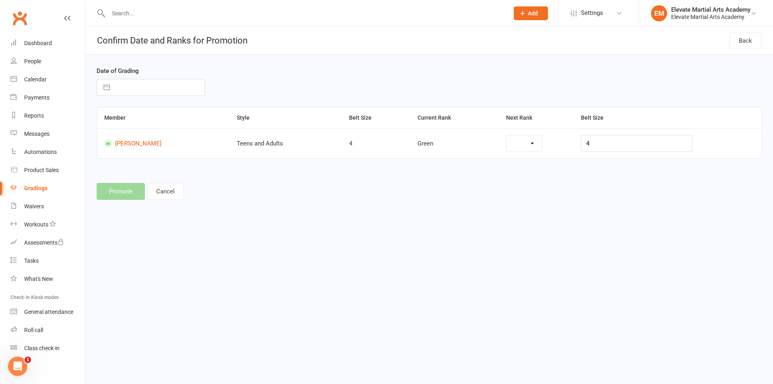
select select "38729"
click at [515, 143] on select "Blue Tip Blue Purple Brown 3rd Kyu" at bounding box center [508, 143] width 66 height 16
select select "45519"
click at [401, 143] on span "Green" at bounding box center [401, 143] width 16 height 7
click at [109, 88] on button "button" at bounding box center [106, 87] width 14 height 16
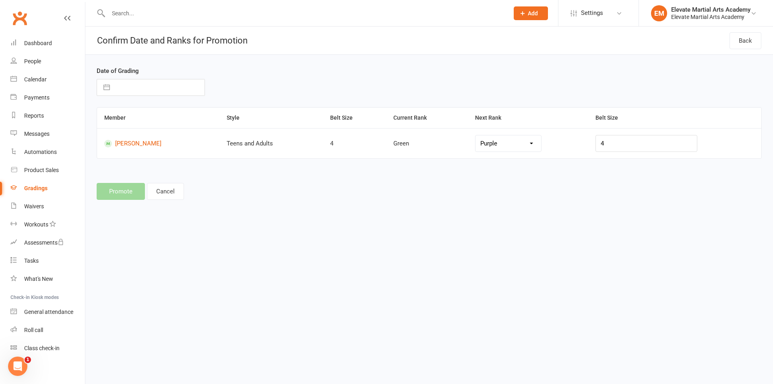
select select "8"
select select "2025"
select select "9"
select select "2025"
select select "10"
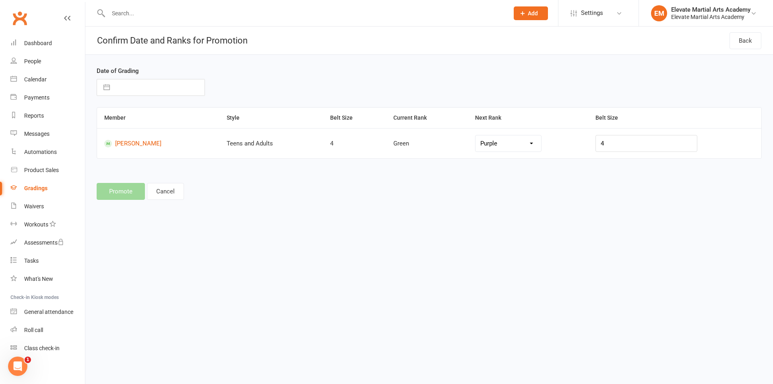
select select "2025"
click at [113, 116] on icon "Move backward to switch to the previous month." at bounding box center [113, 119] width 8 height 8
select select "7"
select select "2025"
click at [113, 116] on icon "Move backward to switch to the previous month." at bounding box center [113, 119] width 8 height 8
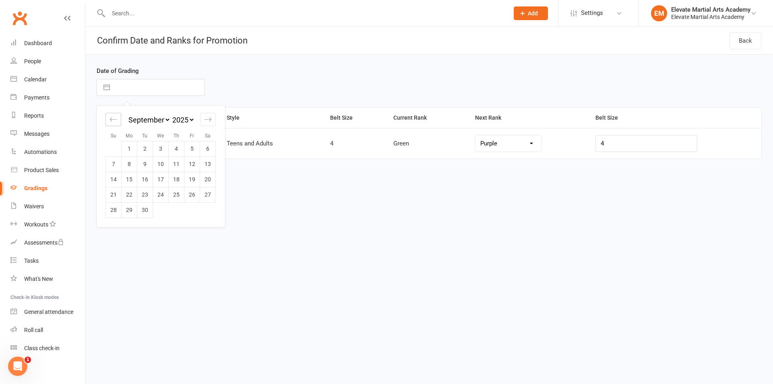
select select "6"
select select "2025"
click at [113, 116] on icon "Move backward to switch to the previous month." at bounding box center [113, 119] width 8 height 8
select select "5"
select select "2025"
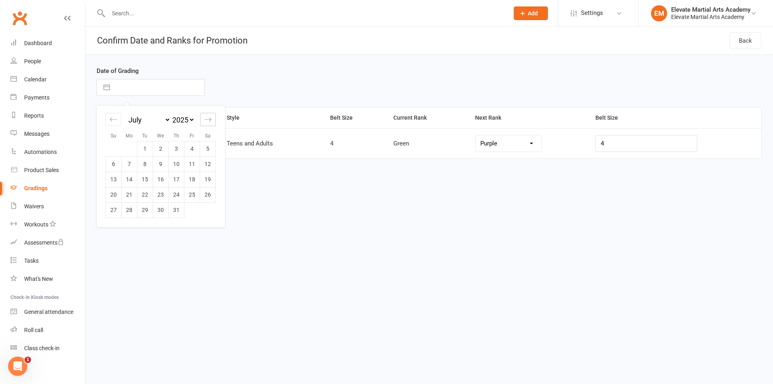
click at [212, 121] on div "Move forward to switch to the next month." at bounding box center [208, 119] width 16 height 13
select select "8"
select select "2025"
click at [110, 163] on td "3" at bounding box center [114, 163] width 16 height 15
type input "[DATE]"
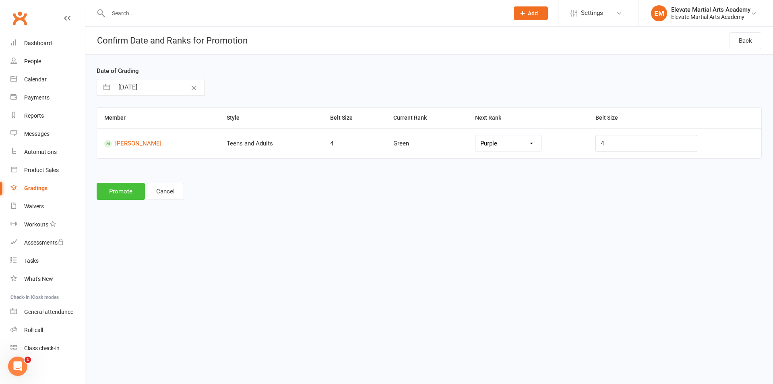
click at [126, 193] on button "Promote" at bounding box center [121, 191] width 48 height 17
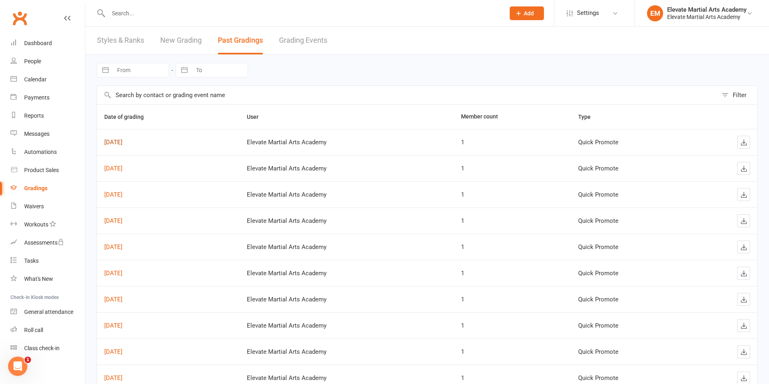
click at [122, 139] on link "[DATE]" at bounding box center [113, 141] width 18 height 7
click at [183, 41] on link "New Grading" at bounding box center [180, 41] width 41 height 28
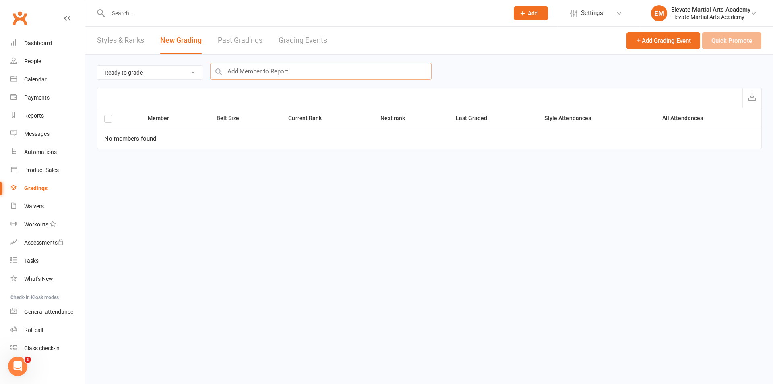
click at [273, 74] on input "text" at bounding box center [320, 71] width 221 height 17
type input "[PERSON_NAME]"
click at [221, 85] on div "[PERSON_NAME] : Teens and Adults (Current Rank: Green ) - Not ready to grade" at bounding box center [316, 87] width 205 height 10
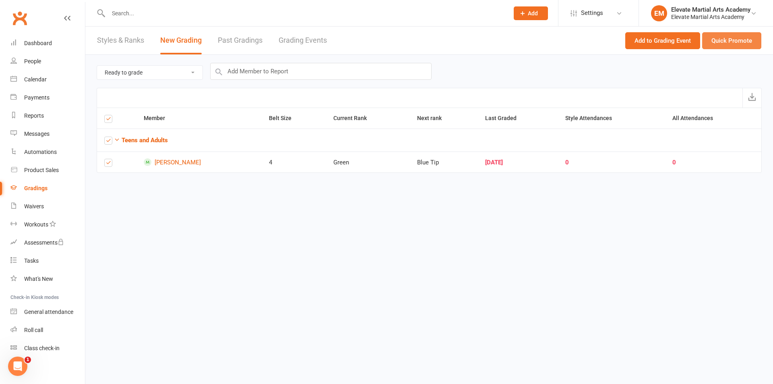
click at [739, 39] on button "Quick Promote" at bounding box center [731, 40] width 59 height 17
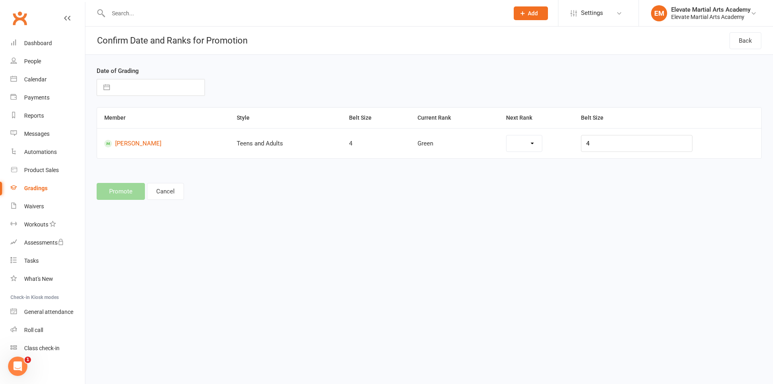
select select "38729"
click at [504, 144] on select "Blue Tip Blue Purple Brown 3rd Kyu" at bounding box center [508, 143] width 66 height 16
select select "45519"
drag, startPoint x: 613, startPoint y: 146, endPoint x: 595, endPoint y: 146, distance: 18.1
click at [595, 146] on div "4" at bounding box center [646, 143] width 114 height 17
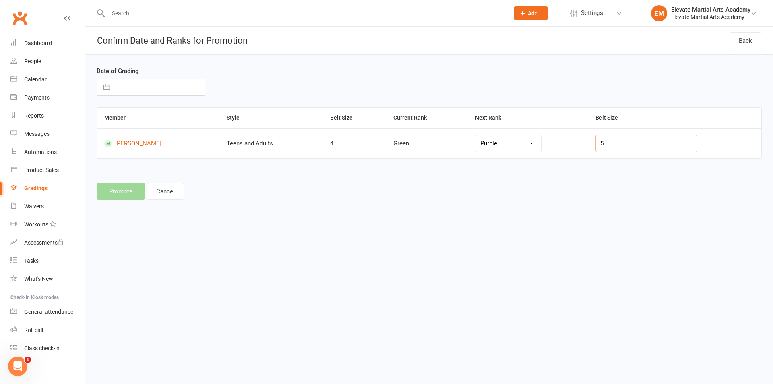
type input "5"
click at [580, 192] on div "Promote Cancel" at bounding box center [429, 191] width 665 height 17
click at [143, 89] on input "text" at bounding box center [159, 87] width 91 height 16
select select "8"
select select "2025"
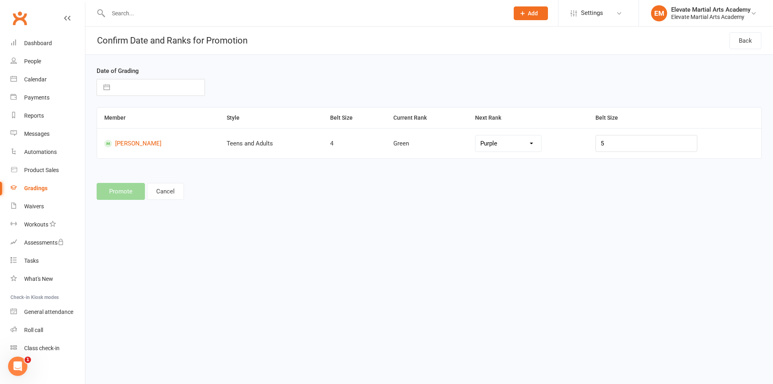
select select "9"
select select "2025"
select select "10"
select select "2025"
click at [114, 120] on icon "Move backward to switch to the previous month." at bounding box center [113, 119] width 8 height 8
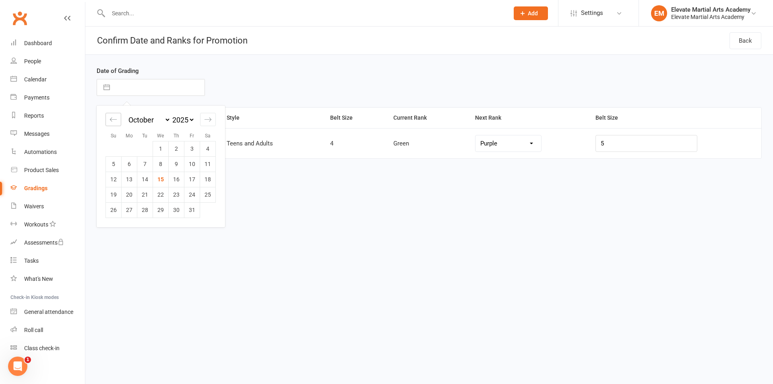
click at [114, 120] on icon "Move backward to switch to the previous month." at bounding box center [113, 119] width 8 height 8
select select "6"
select select "2025"
select select "7"
select select "2025"
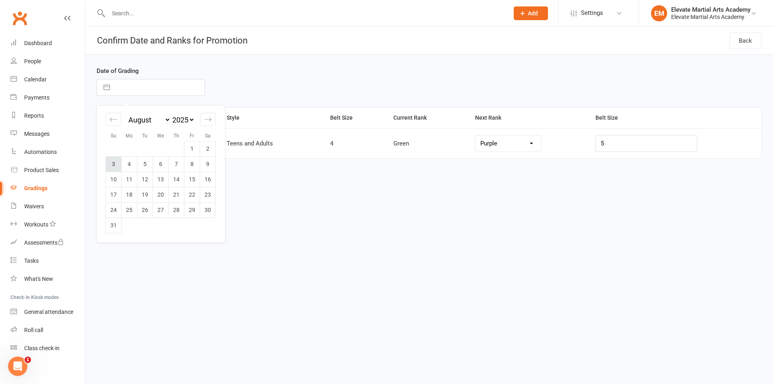
click at [115, 165] on td "3" at bounding box center [114, 163] width 16 height 15
type input "[DATE]"
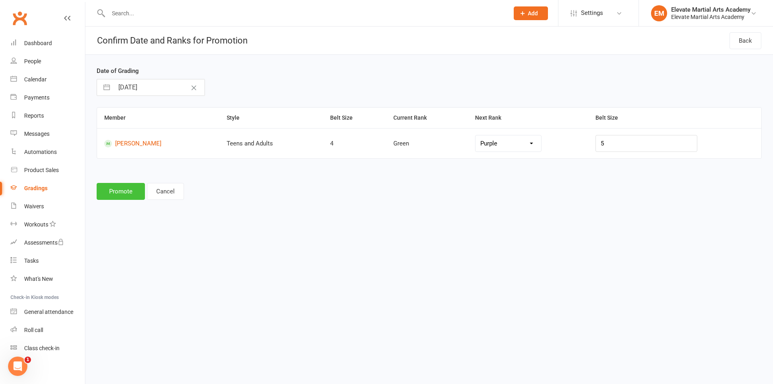
click at [122, 192] on button "Promote" at bounding box center [121, 191] width 48 height 17
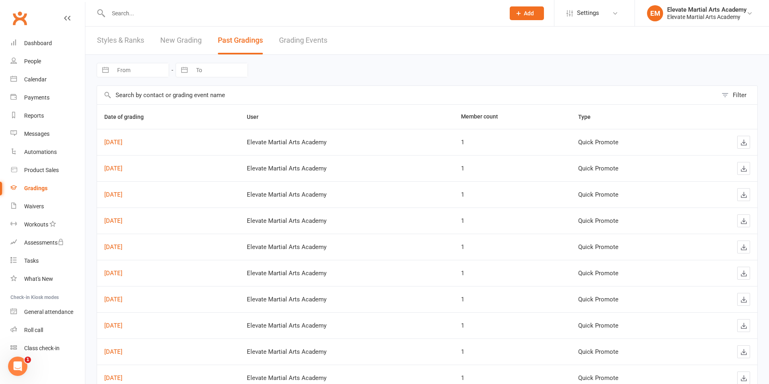
click at [191, 44] on link "New Grading" at bounding box center [180, 41] width 41 height 28
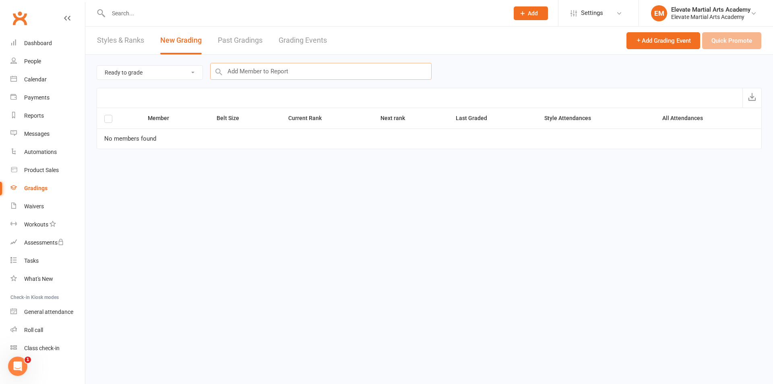
click at [251, 68] on input "text" at bounding box center [320, 71] width 221 height 17
type input "[PERSON_NAME]"
click at [263, 84] on div "[PERSON_NAME] : Teens and Adults (Current Rank: Green ) - Not ready to grade" at bounding box center [316, 87] width 205 height 10
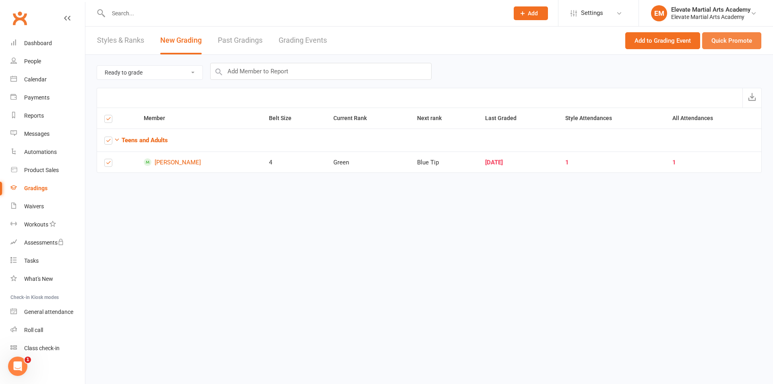
click at [726, 43] on button "Quick Promote" at bounding box center [731, 40] width 59 height 17
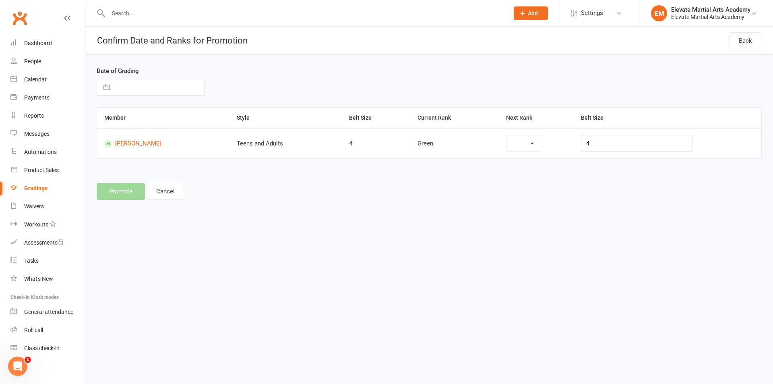
select select "38729"
select select "8"
select select "2025"
select select "9"
select select "2025"
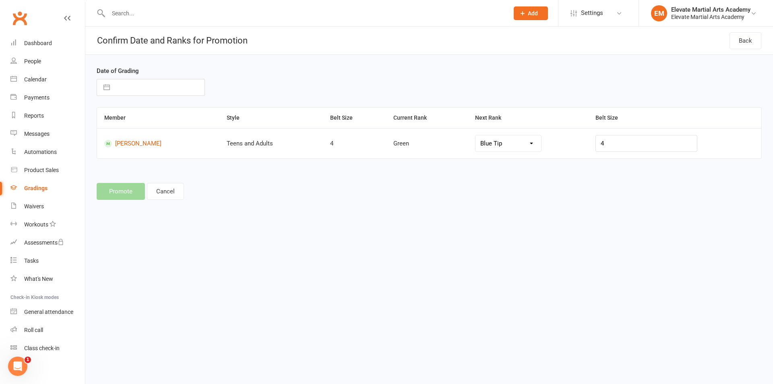
select select "10"
select select "2025"
click at [126, 89] on input "text" at bounding box center [159, 87] width 91 height 16
click at [115, 118] on icon "Move backward to switch to the previous month." at bounding box center [113, 119] width 8 height 8
select select "7"
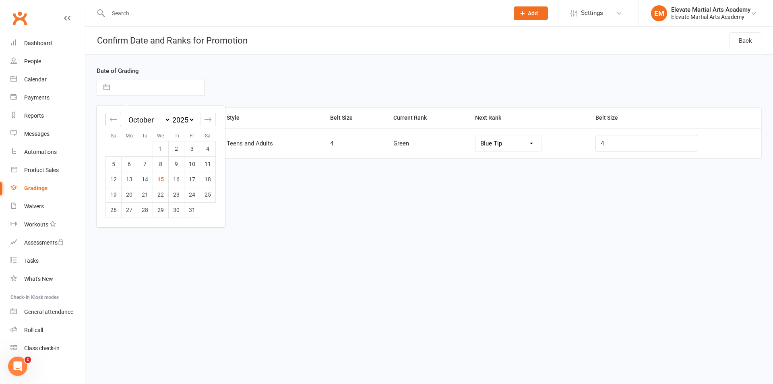
select select "2025"
click at [115, 118] on icon "Move backward to switch to the previous month." at bounding box center [113, 119] width 8 height 8
select select "6"
select select "2025"
click at [111, 161] on td "3" at bounding box center [114, 163] width 16 height 15
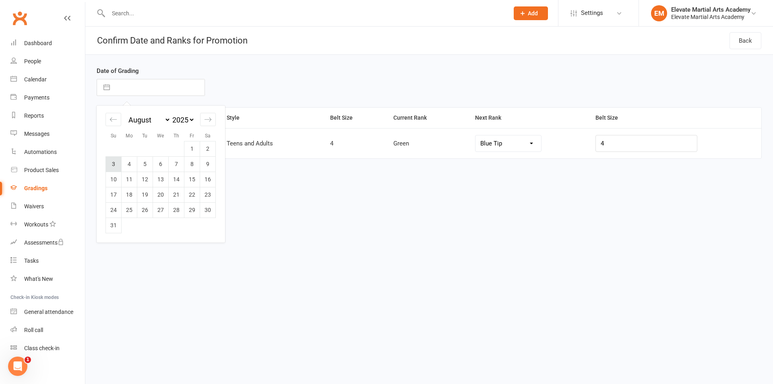
type input "[DATE]"
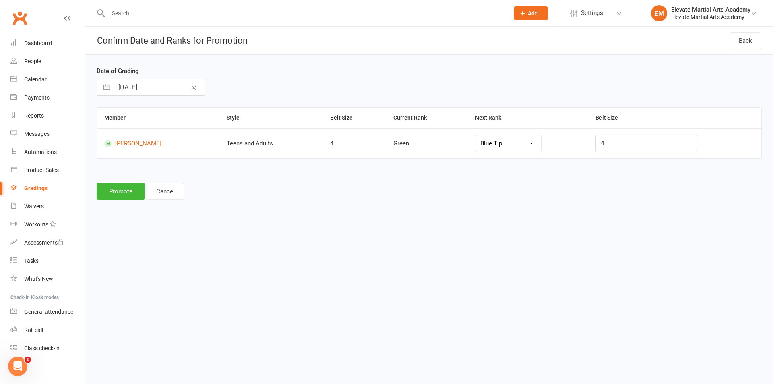
click at [541, 140] on select "Blue Tip Blue Purple Brown 3rd Kyu" at bounding box center [508, 143] width 66 height 16
select select "45519"
click at [125, 189] on button "Promote" at bounding box center [121, 191] width 48 height 17
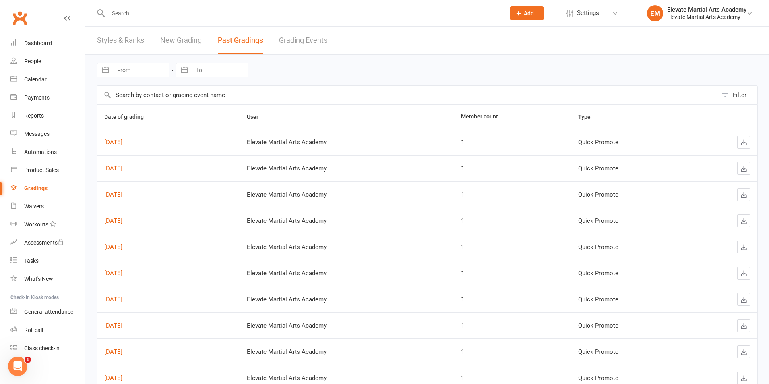
click at [183, 40] on link "New Grading" at bounding box center [180, 41] width 41 height 28
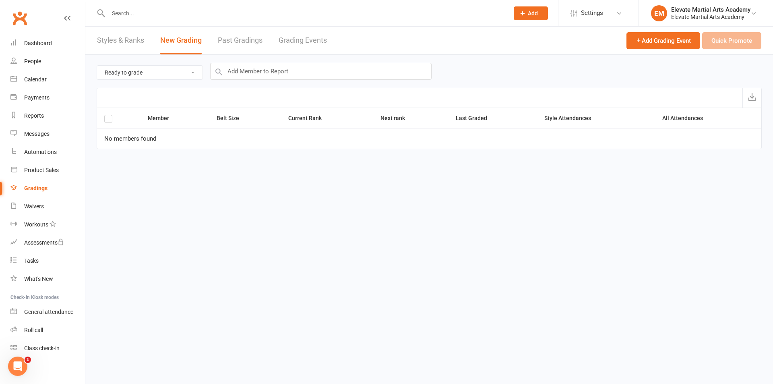
click at [181, 69] on select "Ready to grade All members enrolled in a style Active members enrolled in a sty…" at bounding box center [149, 73] width 105 height 14
click at [97, 66] on select "Ready to grade All members enrolled in a style Active members enrolled in a sty…" at bounding box center [149, 73] width 105 height 14
click at [241, 72] on input "text" at bounding box center [320, 71] width 221 height 17
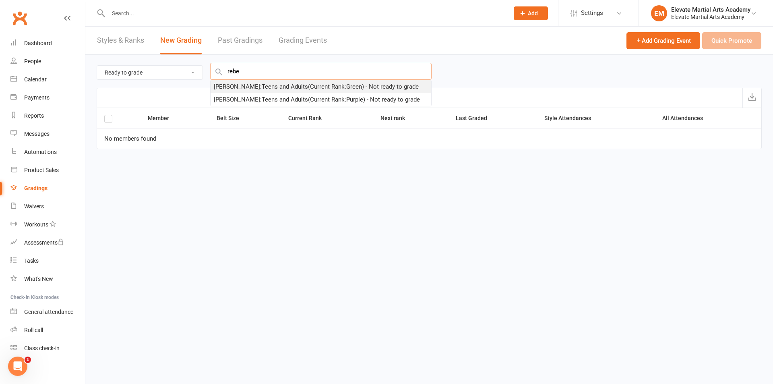
type input "rebe"
click at [251, 89] on div "[PERSON_NAME] : Teens and Adults (Current Rank: Green ) - Not ready to grade" at bounding box center [316, 87] width 205 height 10
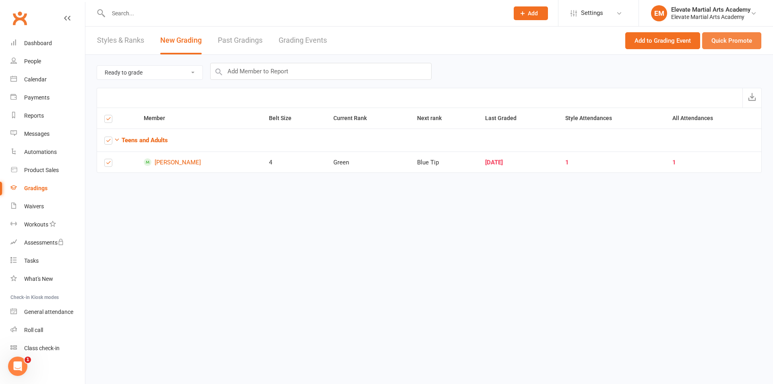
click at [749, 39] on button "Quick Promote" at bounding box center [731, 40] width 59 height 17
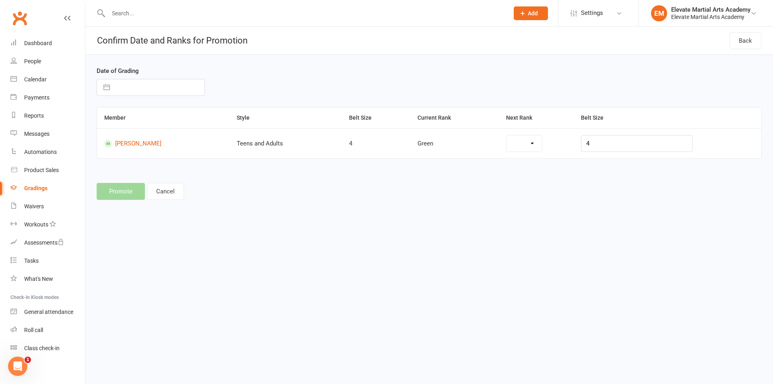
select select "38729"
click at [156, 85] on input "text" at bounding box center [159, 87] width 91 height 16
select select "8"
select select "2025"
select select "9"
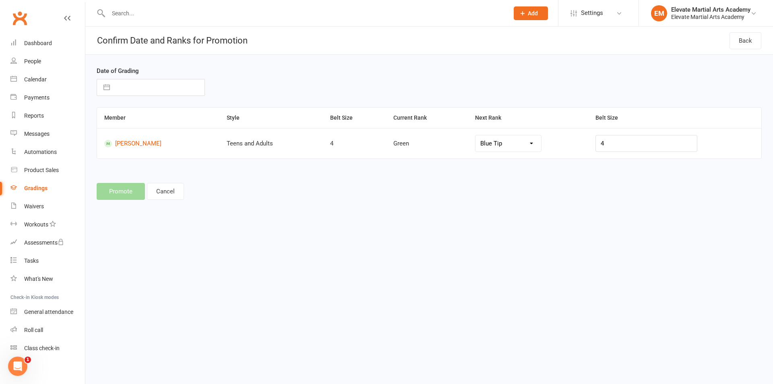
select select "2025"
select select "10"
select select "2025"
click at [114, 122] on icon "Move backward to switch to the previous month." at bounding box center [113, 119] width 8 height 8
select select "7"
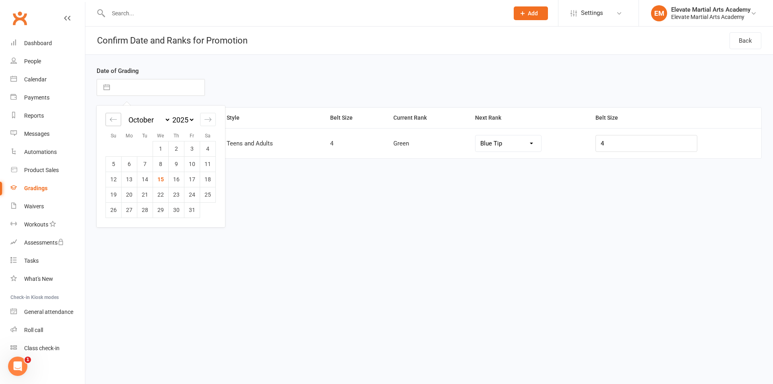
select select "2025"
click at [114, 122] on icon "Move backward to switch to the previous month." at bounding box center [113, 119] width 8 height 8
select select "6"
select select "2025"
drag, startPoint x: 110, startPoint y: 161, endPoint x: 122, endPoint y: 163, distance: 12.6
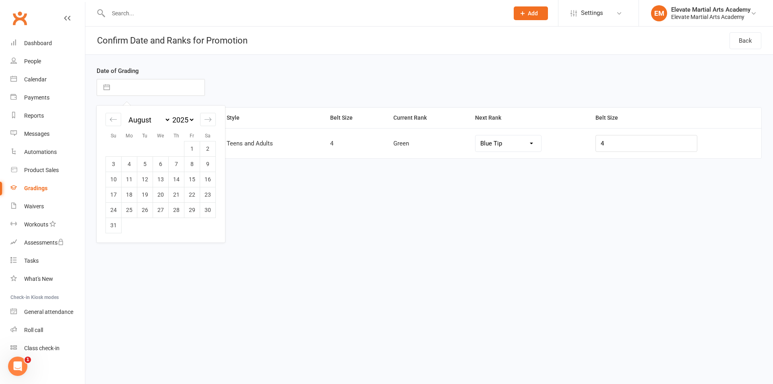
click at [110, 161] on td "3" at bounding box center [114, 163] width 16 height 15
type input "[DATE]"
click at [541, 145] on select "Blue Tip Blue Purple Brown 3rd Kyu" at bounding box center [508, 143] width 66 height 16
select select "38730"
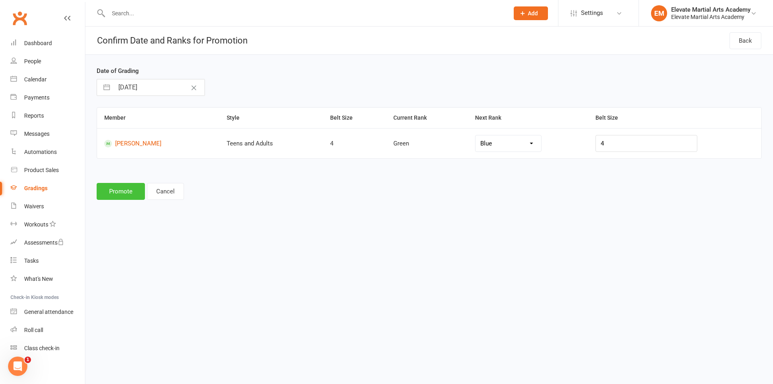
click at [118, 189] on button "Promote" at bounding box center [121, 191] width 48 height 17
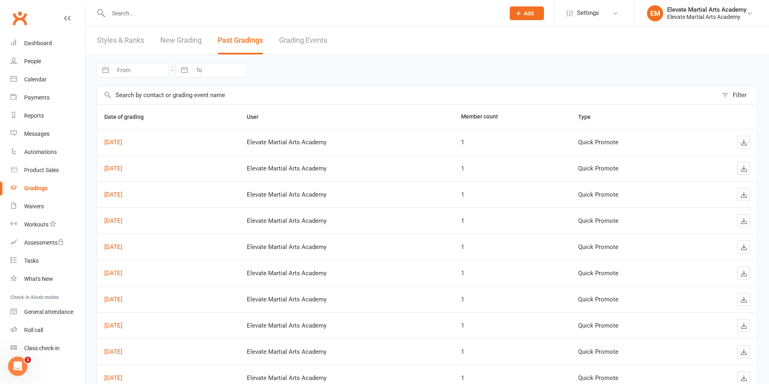
click at [178, 41] on link "New Grading" at bounding box center [180, 41] width 41 height 28
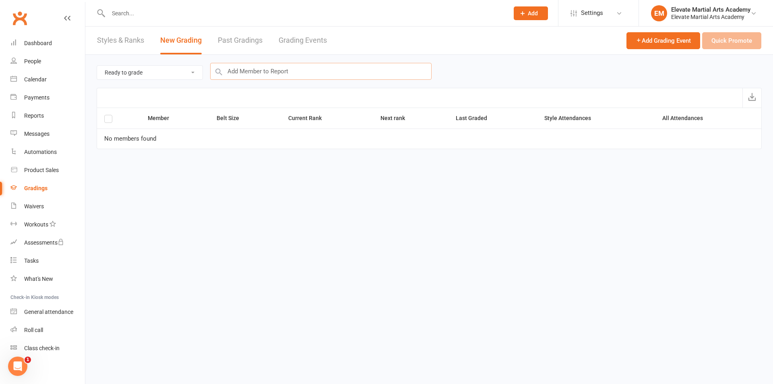
click at [260, 74] on input "text" at bounding box center [320, 71] width 221 height 17
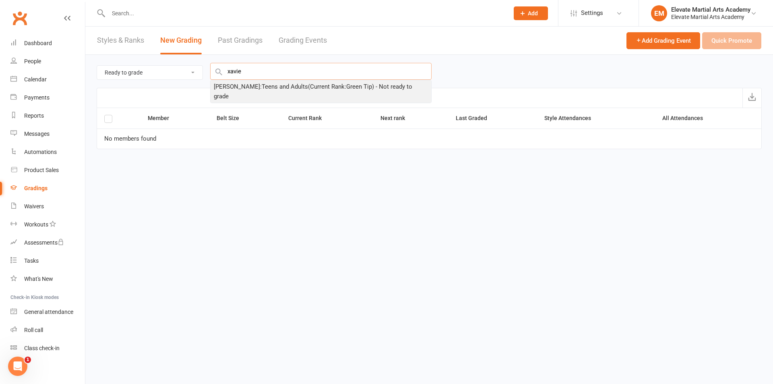
type input "xavie"
click at [254, 89] on div "[PERSON_NAME] : Teens and Adults (Current Rank: Green Tip ) - Not ready to grade" at bounding box center [321, 91] width 214 height 19
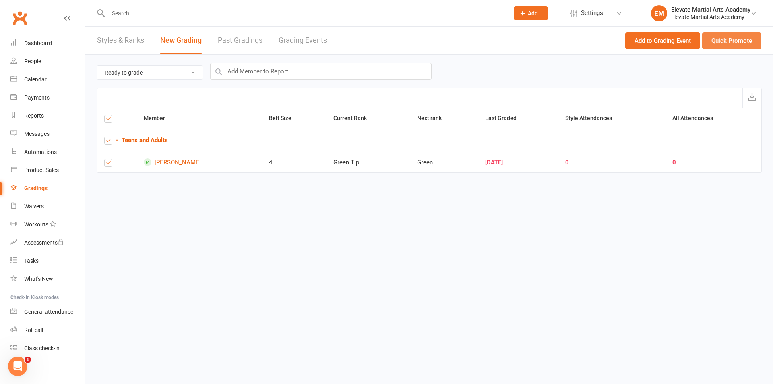
click at [730, 37] on button "Quick Promote" at bounding box center [731, 40] width 59 height 17
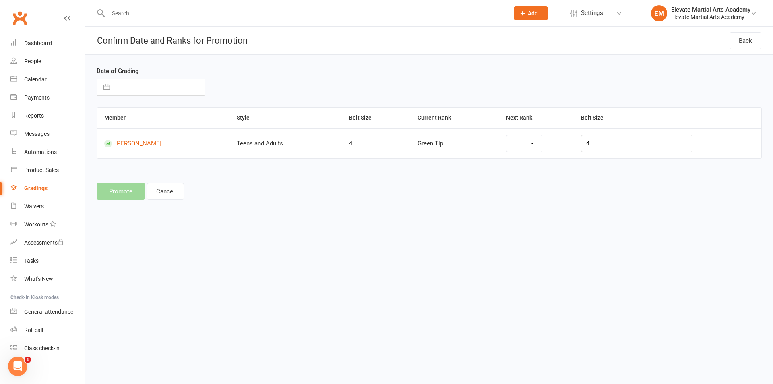
select select "30869"
click at [107, 87] on button "button" at bounding box center [106, 87] width 14 height 16
select select "8"
select select "2025"
select select "9"
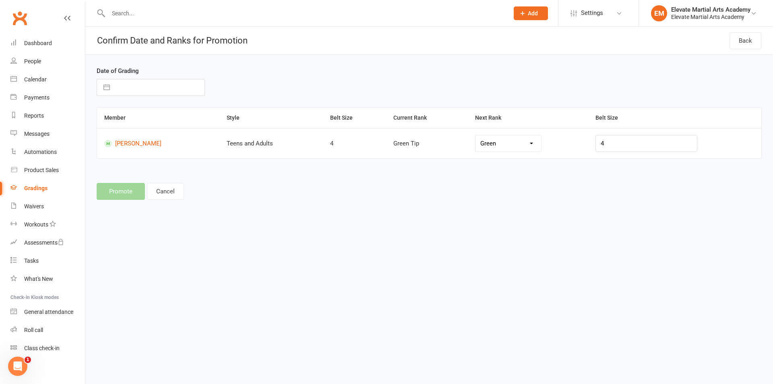
select select "2025"
select select "10"
select select "2025"
click at [210, 119] on icon "Move forward to switch to the next month." at bounding box center [208, 119] width 8 height 8
select select "11"
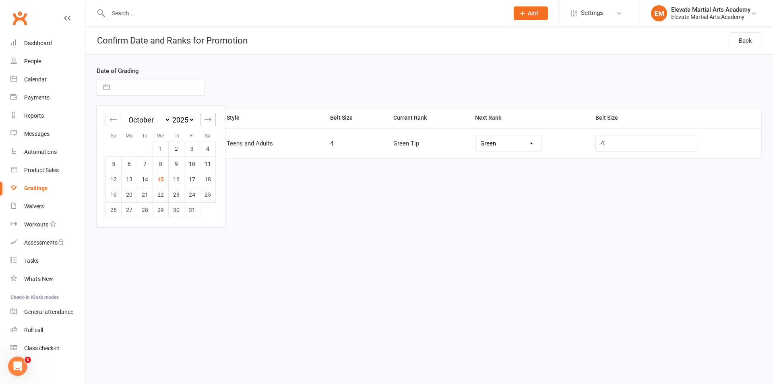
select select "2025"
click at [111, 118] on icon "Move backward to switch to the previous month." at bounding box center [113, 119] width 8 height 8
select select "8"
select select "2025"
click at [111, 118] on icon "Move backward to switch to the previous month." at bounding box center [113, 119] width 8 height 8
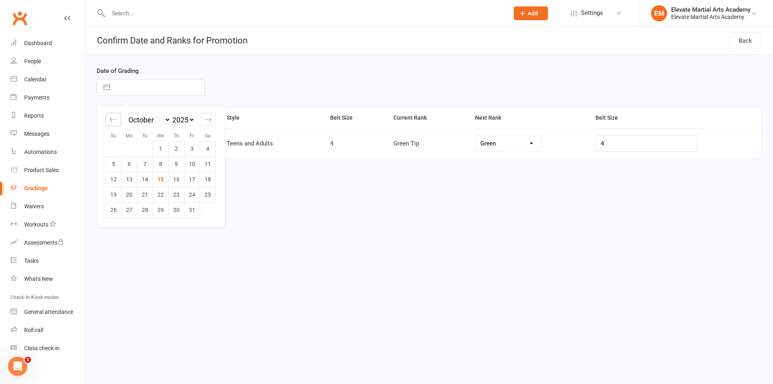
select select "7"
select select "2025"
click at [208, 150] on td "6" at bounding box center [208, 148] width 16 height 15
type input "[DATE]"
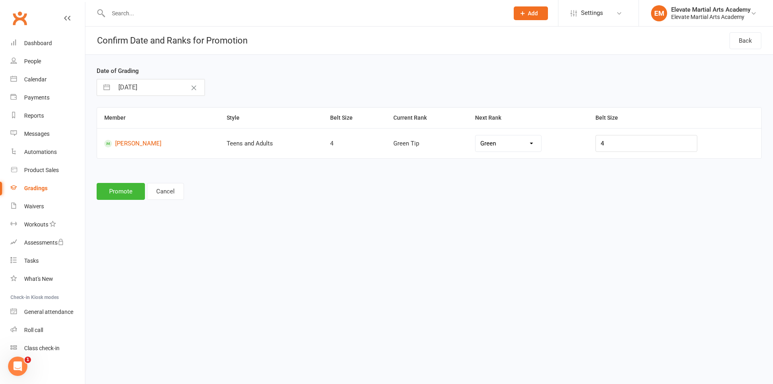
click at [541, 142] on select "Green Blue Tip Blue Purple Brown 3rd Kyu" at bounding box center [508, 143] width 66 height 16
select select "38729"
click at [119, 190] on button "Promote" at bounding box center [121, 191] width 48 height 17
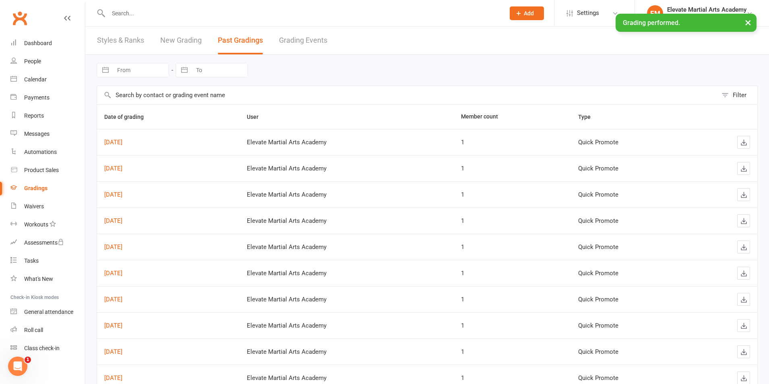
click at [186, 41] on link "New Grading" at bounding box center [180, 41] width 41 height 28
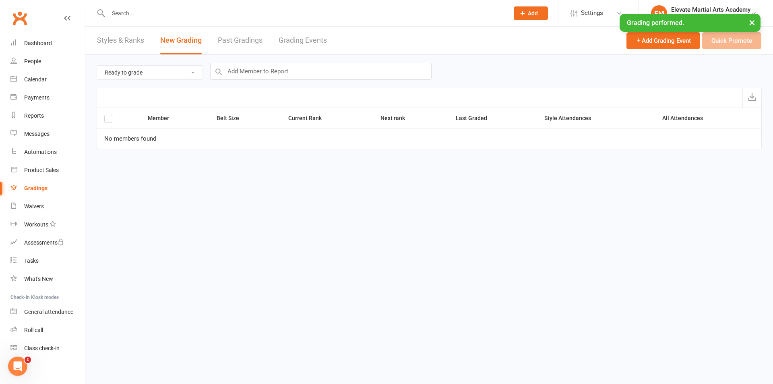
click at [155, 72] on select "Ready to grade All members enrolled in a style Active members enrolled in a sty…" at bounding box center [149, 73] width 105 height 14
drag, startPoint x: 154, startPoint y: 72, endPoint x: 162, endPoint y: 73, distance: 7.7
click at [154, 72] on select "Ready to grade All members enrolled in a style Active members enrolled in a sty…" at bounding box center [149, 73] width 105 height 14
click at [258, 71] on input "text" at bounding box center [320, 71] width 221 height 17
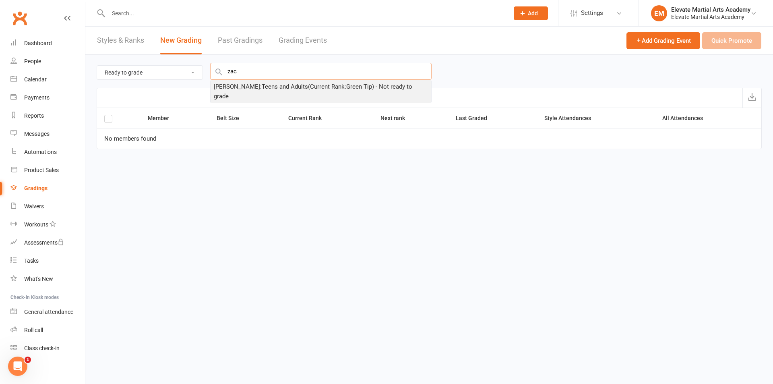
type input "zac"
click at [244, 84] on div "[PERSON_NAME] : Teens and Adults (Current Rank: Green Tip ) - Not ready to grade" at bounding box center [321, 91] width 214 height 19
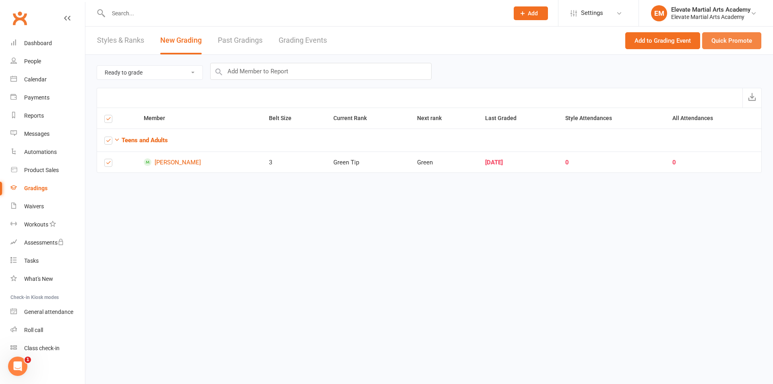
click at [734, 39] on button "Quick Promote" at bounding box center [731, 40] width 59 height 17
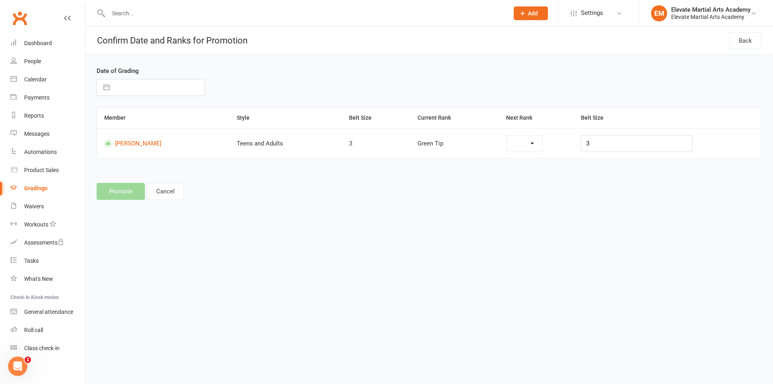
select select "30869"
click at [158, 85] on input "text" at bounding box center [159, 87] width 91 height 16
select select "8"
select select "2025"
select select "9"
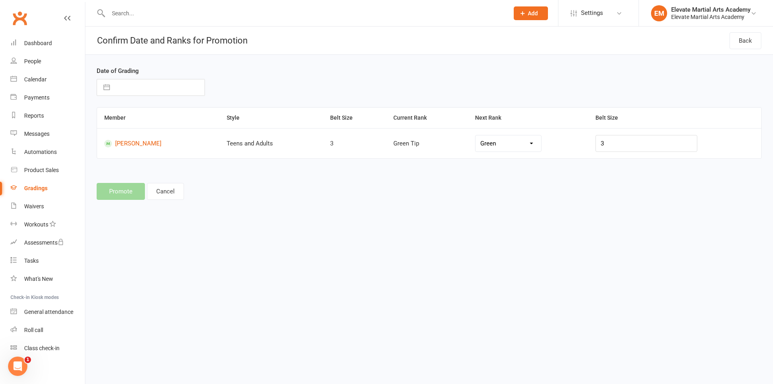
select select "2025"
select select "10"
select select "2025"
click at [204, 119] on icon "Move forward to switch to the next month." at bounding box center [208, 119] width 8 height 8
select select "11"
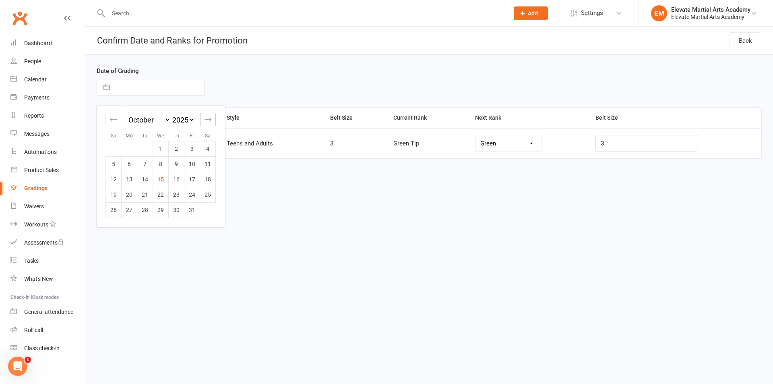
select select "2025"
click at [109, 120] on div "Move backward to switch to the previous month." at bounding box center [113, 119] width 16 height 13
select select "8"
select select "2025"
click at [109, 120] on div "Move backward to switch to the previous month." at bounding box center [113, 119] width 16 height 13
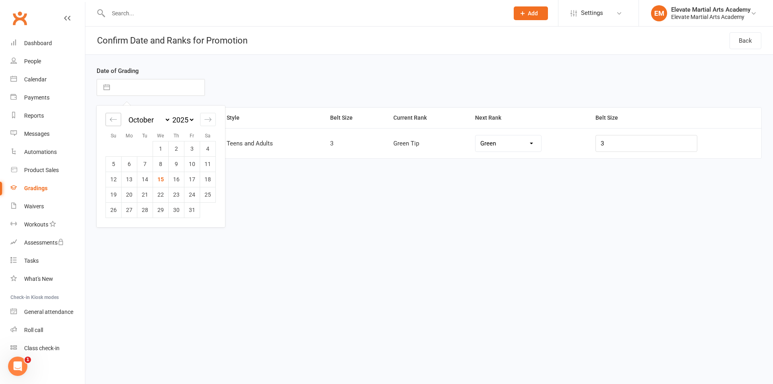
select select "7"
select select "2025"
click at [205, 164] on td "13" at bounding box center [208, 163] width 16 height 15
type input "[DATE]"
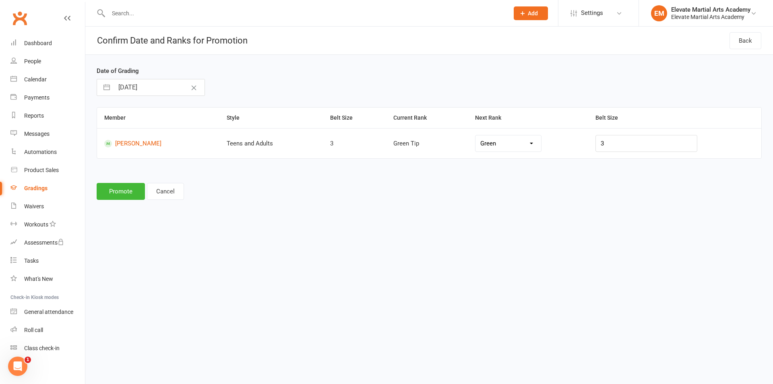
click at [541, 145] on select "Green Blue Tip Blue Purple Brown 3rd Kyu" at bounding box center [508, 143] width 66 height 16
select select "38729"
click at [124, 192] on button "Promote" at bounding box center [121, 191] width 48 height 17
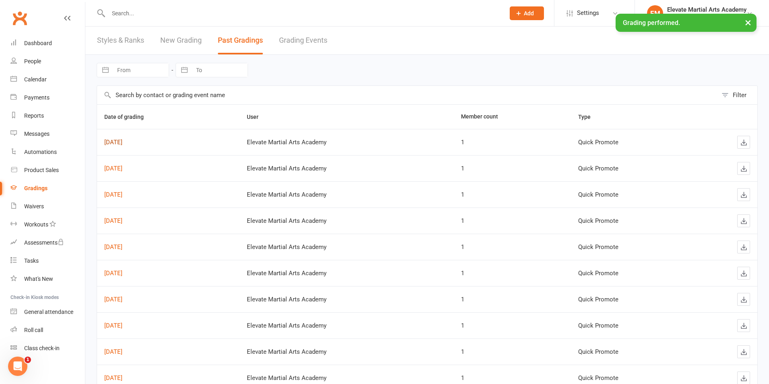
click at [120, 142] on link "[DATE]" at bounding box center [113, 141] width 18 height 7
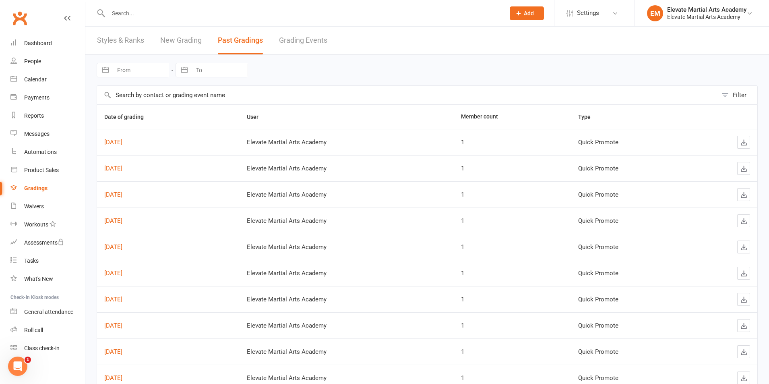
click at [185, 41] on link "New Grading" at bounding box center [180, 41] width 41 height 28
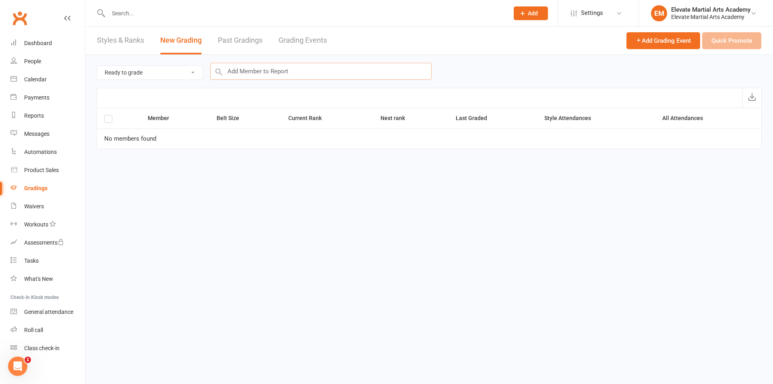
click at [241, 71] on input "text" at bounding box center [320, 71] width 221 height 17
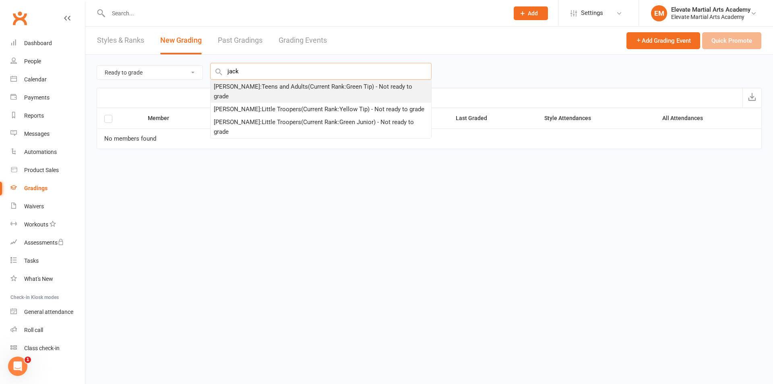
type input "jack"
click at [272, 85] on div "[PERSON_NAME] : Teens and Adults (Current Rank: Green Tip ) - Not ready to grade" at bounding box center [321, 91] width 214 height 19
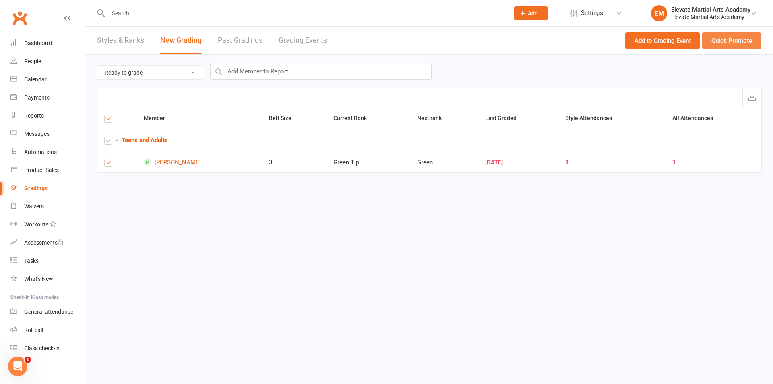
click at [731, 41] on button "Quick Promote" at bounding box center [731, 40] width 59 height 17
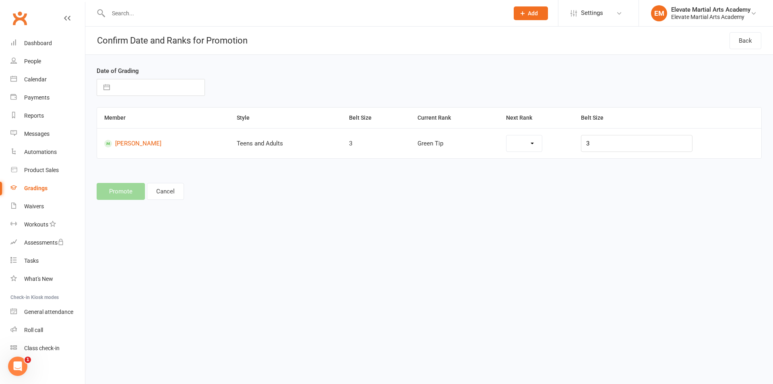
select select "30869"
click at [106, 89] on button "button" at bounding box center [106, 87] width 14 height 16
select select "8"
select select "2025"
select select "9"
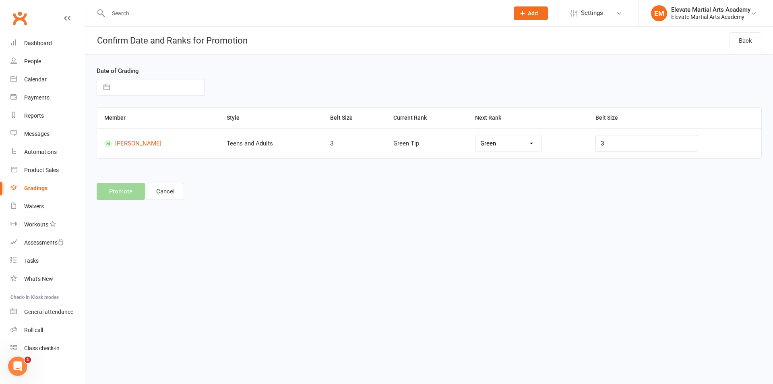
select select "2025"
select select "10"
select select "2025"
click at [116, 118] on icon "Move backward to switch to the previous month." at bounding box center [113, 119] width 8 height 8
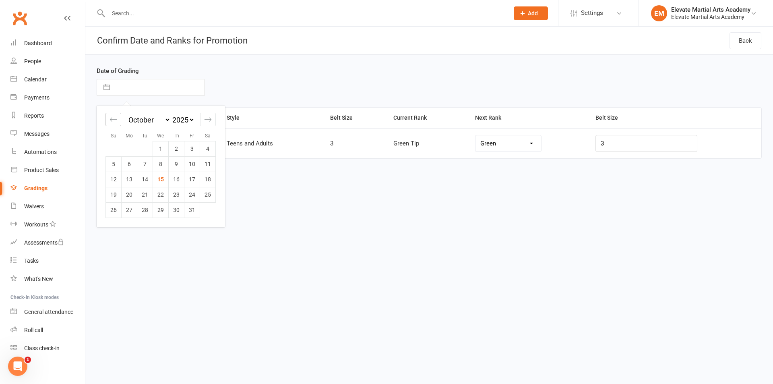
select select "6"
select select "2025"
select select "7"
select select "2025"
click at [115, 164] on td "3" at bounding box center [114, 163] width 16 height 15
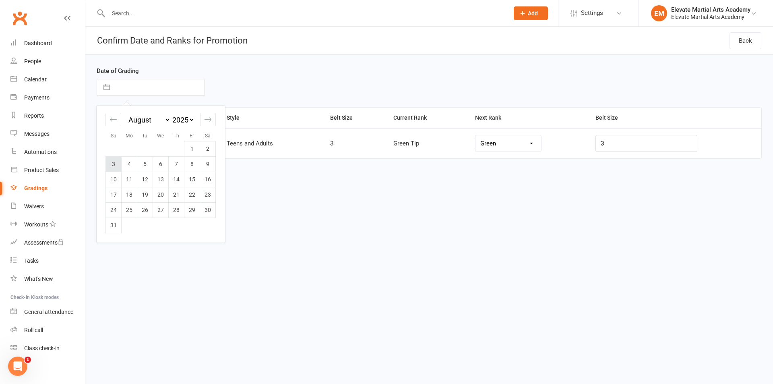
type input "[DATE]"
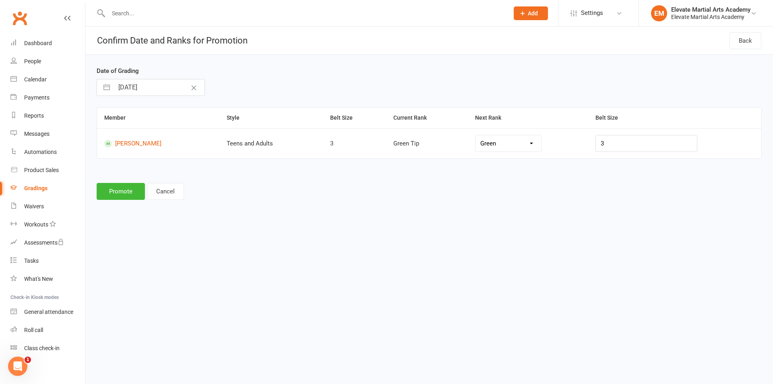
click at [538, 144] on select "Green Blue Tip Blue Purple Brown 3rd Kyu" at bounding box center [508, 143] width 66 height 16
select select "38730"
click at [120, 192] on button "Promote" at bounding box center [121, 191] width 48 height 17
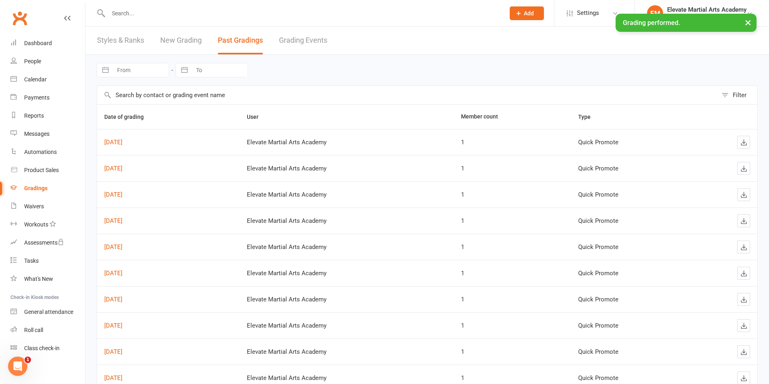
click at [193, 42] on link "New Grading" at bounding box center [180, 41] width 41 height 28
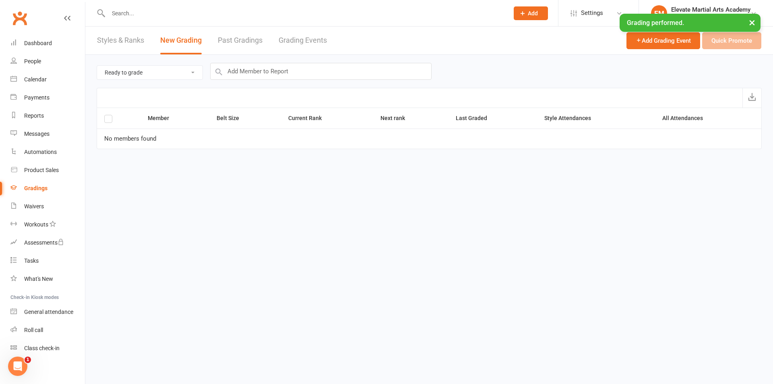
click at [149, 74] on select "Ready to grade All members enrolled in a style Active members enrolled in a sty…" at bounding box center [149, 73] width 105 height 14
click at [237, 75] on input "text" at bounding box center [320, 71] width 221 height 17
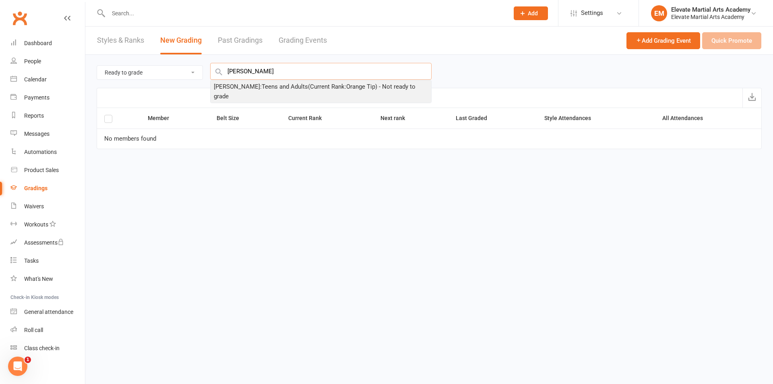
type input "[PERSON_NAME]"
click at [244, 82] on div "[PERSON_NAME] : Teens and Adults (Current Rank: Orange Tip ) - Not ready to gra…" at bounding box center [321, 91] width 214 height 19
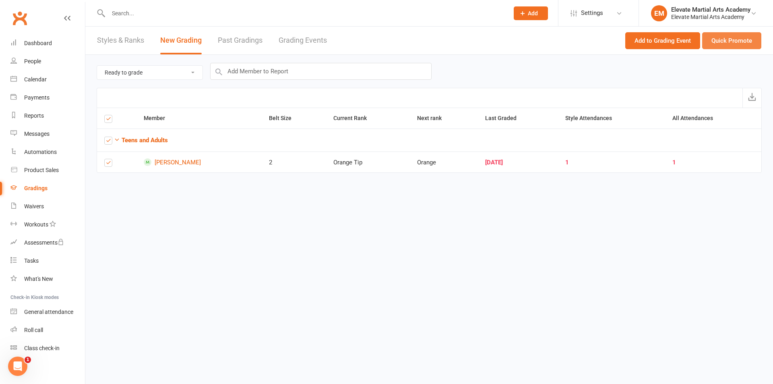
click at [712, 39] on button "Quick Promote" at bounding box center [731, 40] width 59 height 17
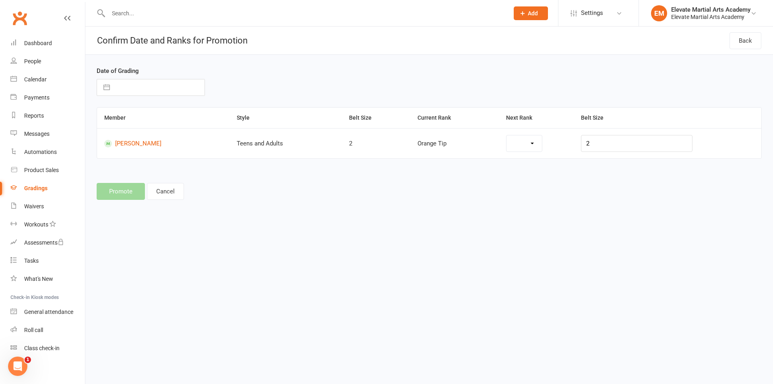
select select "30868"
click at [94, 87] on div "Date of Grading Navigate forward to interact with the calendar and select a dat…" at bounding box center [175, 81] width 169 height 30
click at [105, 89] on button "button" at bounding box center [106, 87] width 14 height 16
select select "8"
select select "2025"
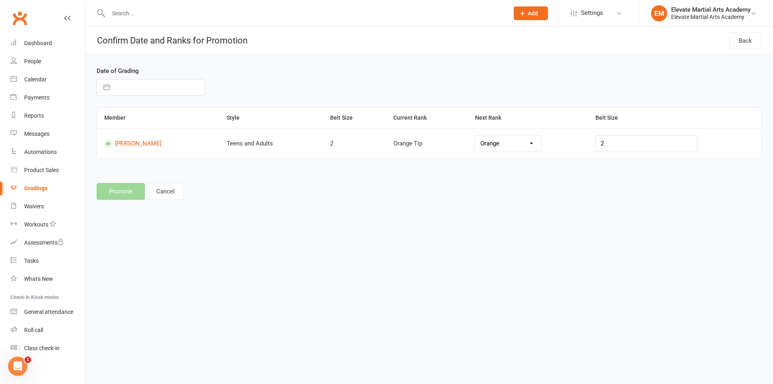
select select "9"
select select "2025"
select select "10"
select select "2025"
click at [112, 122] on icon "Move backward to switch to the previous month." at bounding box center [113, 119] width 8 height 8
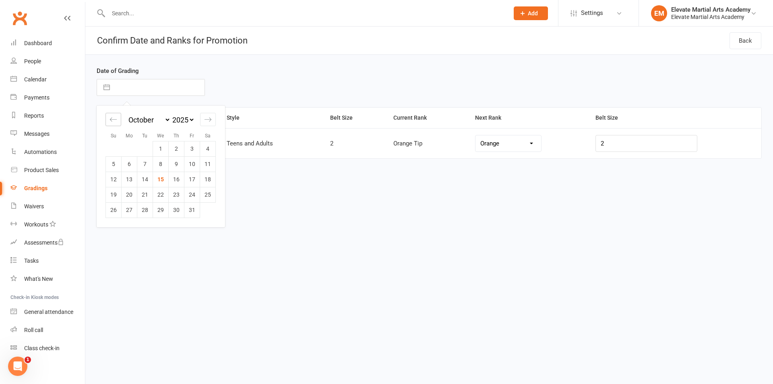
select select "7"
select select "2025"
click at [112, 122] on icon "Move backward to switch to the previous month." at bounding box center [113, 119] width 8 height 8
select select "6"
select select "2025"
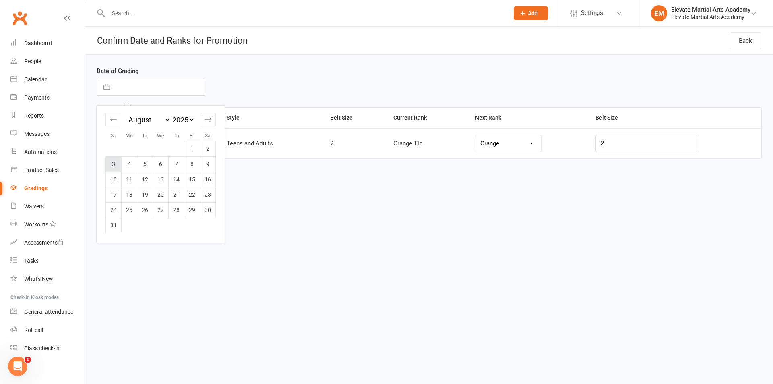
click at [113, 161] on td "3" at bounding box center [114, 163] width 16 height 15
type input "[DATE]"
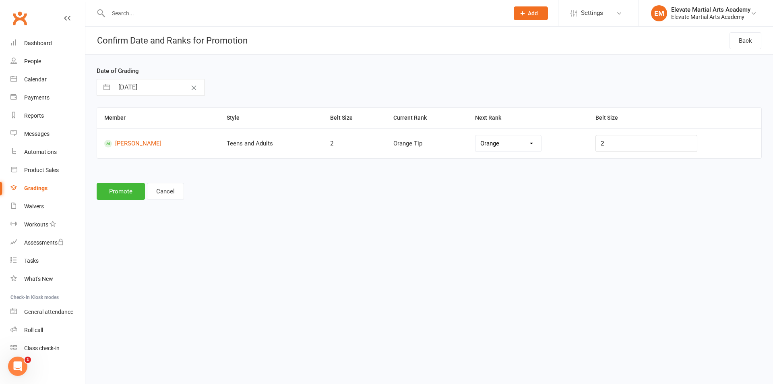
click at [541, 144] on select "Orange Green Tip Green Blue Tip Blue Purple Brown 3rd Kyu" at bounding box center [508, 143] width 66 height 16
select select "38729"
drag, startPoint x: 530, startPoint y: 143, endPoint x: 519, endPoint y: 150, distance: 13.2
click at [530, 143] on select "Orange Green Tip Green Blue Tip Blue Purple Brown 3rd Kyu" at bounding box center [508, 143] width 66 height 16
select select "38730"
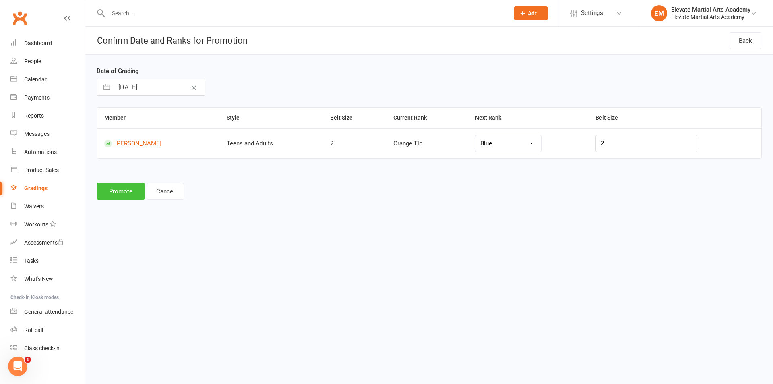
click at [122, 191] on button "Promote" at bounding box center [121, 191] width 48 height 17
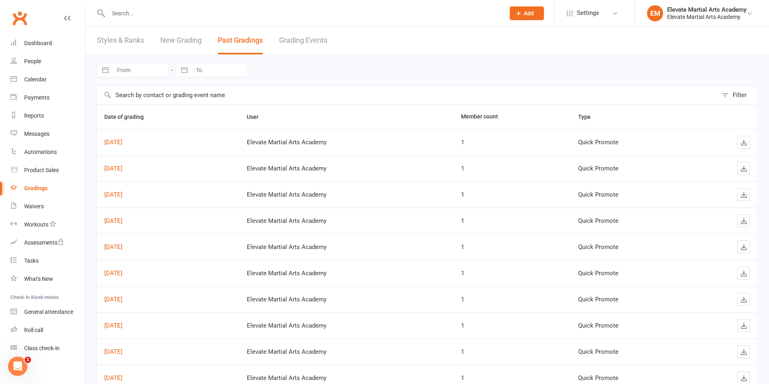
click at [185, 44] on link "New Grading" at bounding box center [180, 41] width 41 height 28
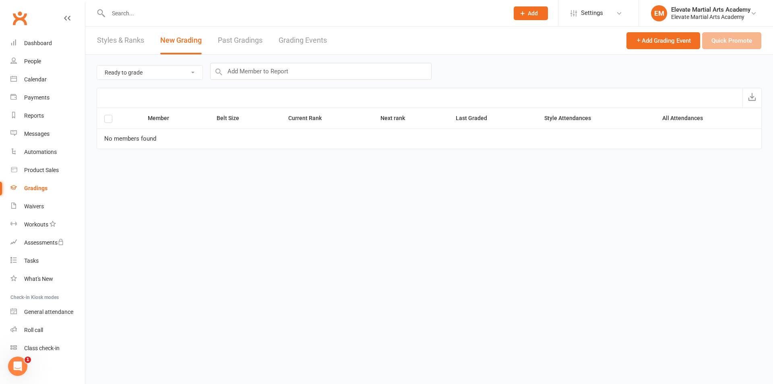
click at [175, 74] on select "Ready to grade All members enrolled in a style Active members enrolled in a sty…" at bounding box center [149, 73] width 105 height 14
click at [238, 72] on input "text" at bounding box center [320, 71] width 221 height 17
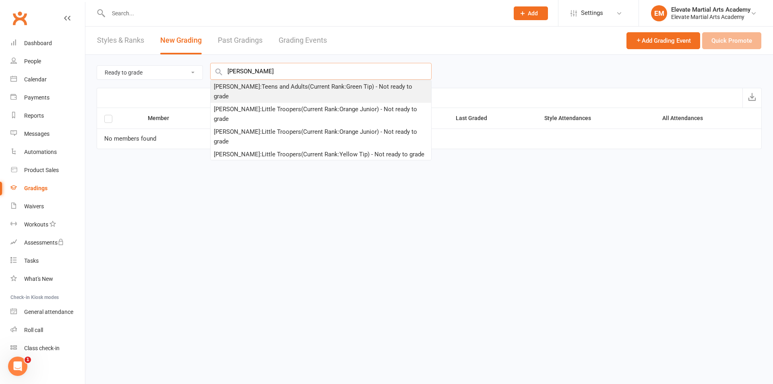
type input "[PERSON_NAME]"
click at [235, 88] on div "[PERSON_NAME] : Teens and Adults (Current Rank: Green Tip ) - Not ready to grade" at bounding box center [321, 91] width 214 height 19
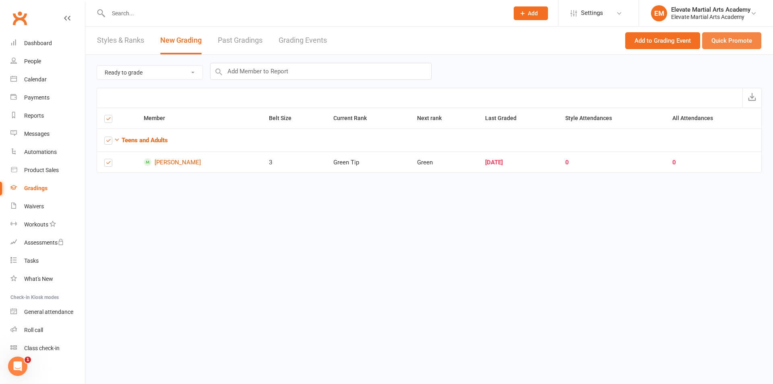
click at [746, 47] on button "Quick Promote" at bounding box center [731, 40] width 59 height 17
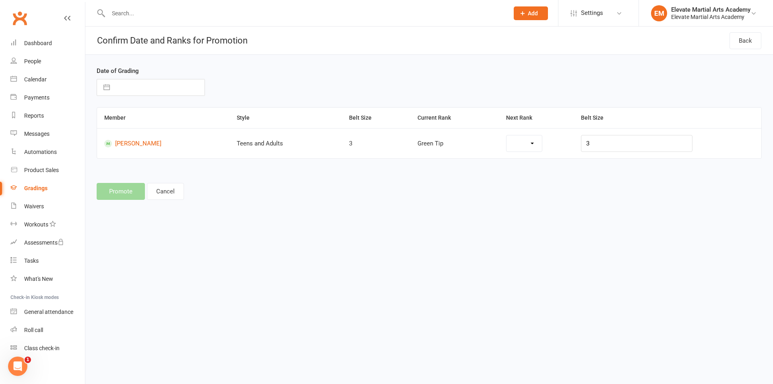
select select "30869"
click at [122, 85] on input "text" at bounding box center [159, 87] width 91 height 16
select select "8"
select select "2025"
select select "9"
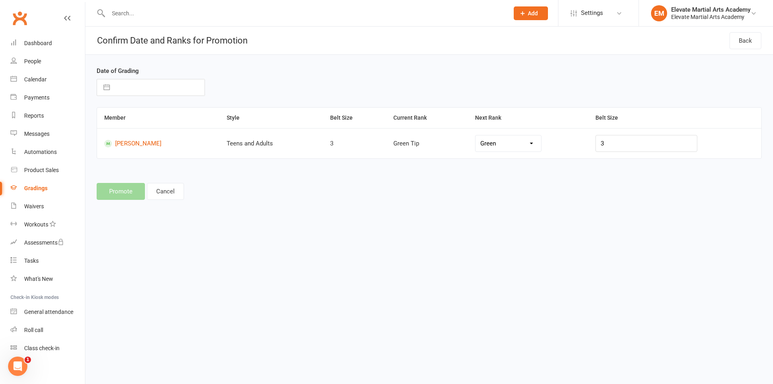
select select "2025"
select select "10"
select select "2025"
click at [110, 122] on icon "Move backward to switch to the previous month." at bounding box center [113, 119] width 8 height 8
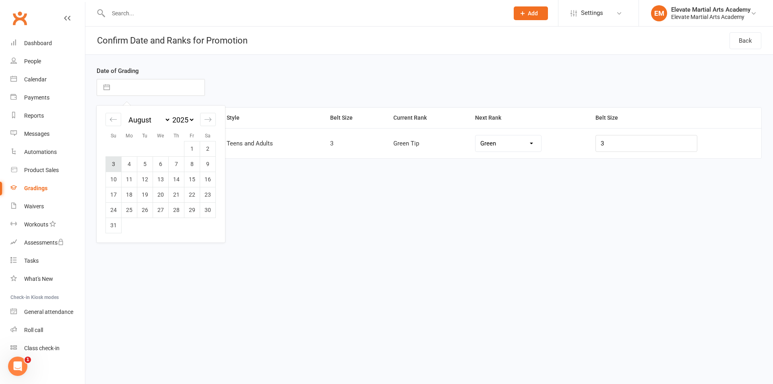
click at [113, 165] on td "3" at bounding box center [114, 163] width 16 height 15
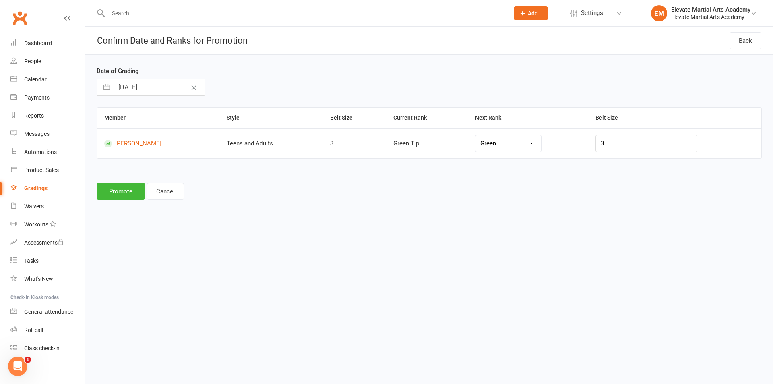
click at [522, 145] on select "Green Blue Tip Blue Purple Brown 3rd Kyu" at bounding box center [508, 143] width 66 height 16
click at [120, 191] on button "Promote" at bounding box center [121, 191] width 48 height 17
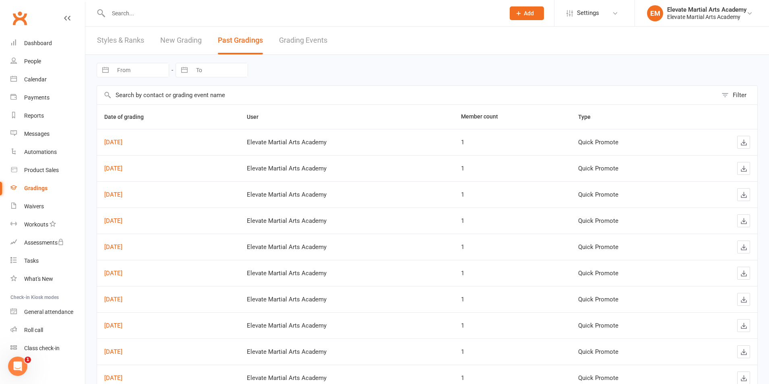
click at [186, 44] on link "New Grading" at bounding box center [180, 41] width 41 height 28
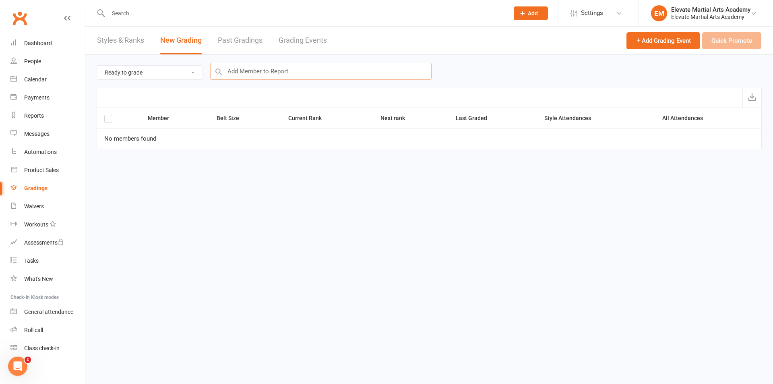
drag, startPoint x: 240, startPoint y: 72, endPoint x: 243, endPoint y: 68, distance: 5.2
click at [240, 72] on input "text" at bounding box center [320, 71] width 221 height 17
click at [266, 87] on div "[PERSON_NAME] : Teens and Adults (Current Rank: Orange ) - Not ready to grade" at bounding box center [318, 87] width 208 height 10
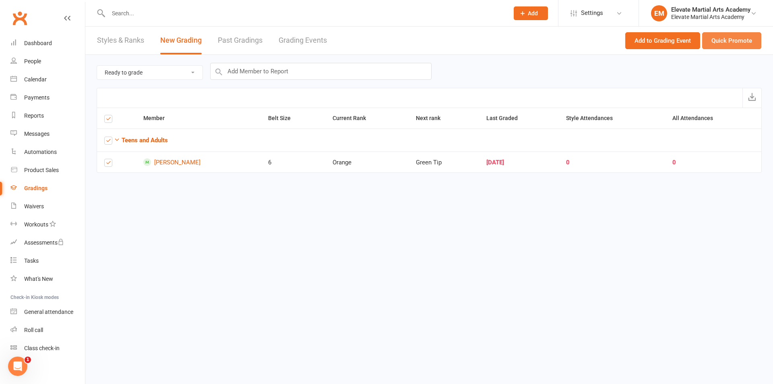
click at [726, 41] on button "Quick Promote" at bounding box center [731, 40] width 59 height 17
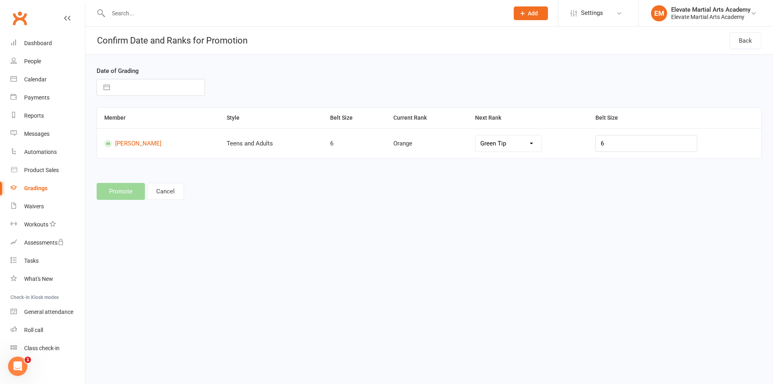
click at [109, 89] on button "button" at bounding box center [106, 87] width 14 height 16
click at [113, 120] on icon "Move backward to switch to the previous month." at bounding box center [113, 119] width 8 height 8
click at [112, 118] on icon "Move backward to switch to the previous month." at bounding box center [113, 119] width 8 height 8
click at [210, 210] on td "30" at bounding box center [208, 209] width 16 height 15
click at [536, 142] on select "Green Tip Green Blue Tip Blue Purple Brown 3rd Kyu" at bounding box center [508, 143] width 66 height 16
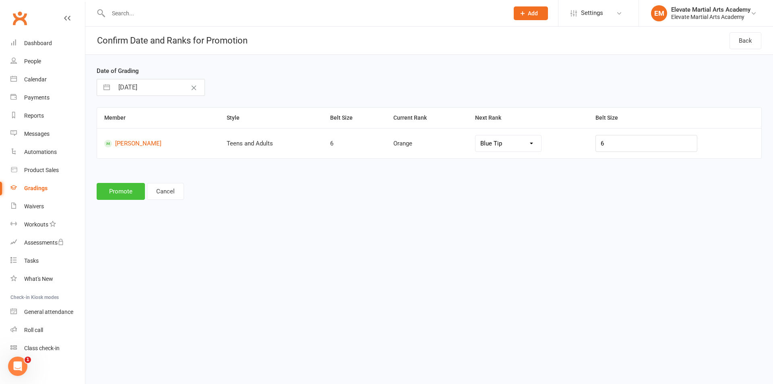
click at [122, 192] on button "Promote" at bounding box center [121, 191] width 48 height 17
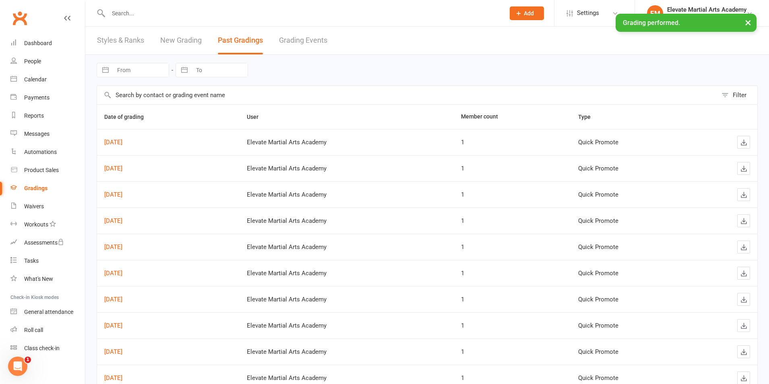
click at [181, 41] on link "New Grading" at bounding box center [180, 41] width 41 height 28
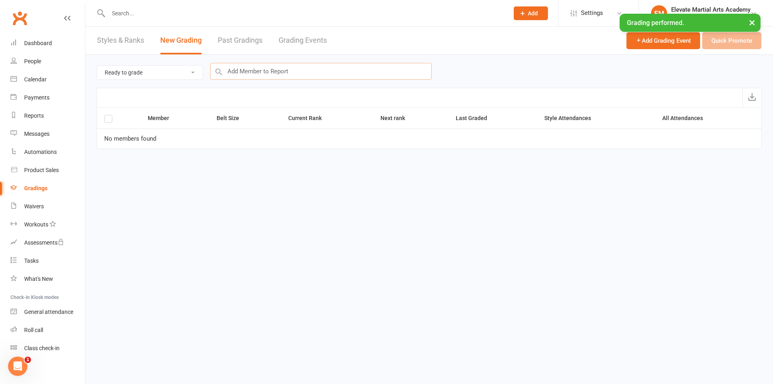
click at [238, 68] on input "text" at bounding box center [320, 71] width 221 height 17
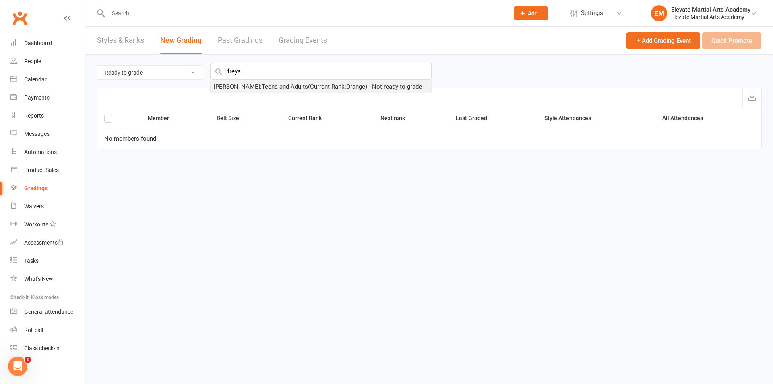
click at [254, 89] on div "[PERSON_NAME] : Teens and Adults (Current Rank: Orange ) - Not ready to grade" at bounding box center [318, 87] width 208 height 10
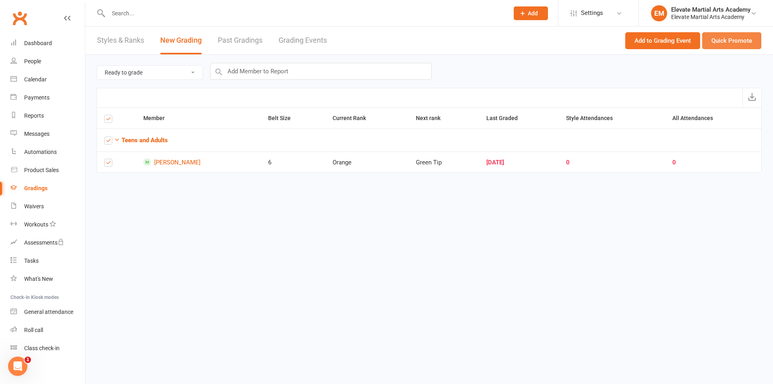
click at [719, 39] on button "Quick Promote" at bounding box center [731, 40] width 59 height 17
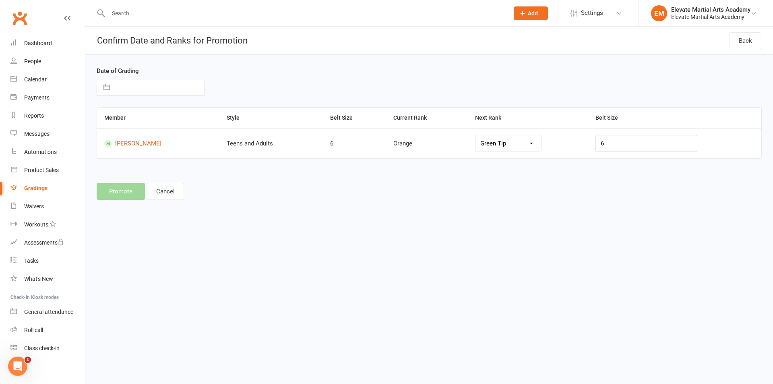
click at [106, 89] on button "button" at bounding box center [106, 87] width 14 height 16
click at [116, 119] on icon "Move backward to switch to the previous month." at bounding box center [113, 119] width 8 height 8
click at [207, 211] on td "30" at bounding box center [208, 209] width 16 height 15
click at [535, 142] on select "Green Tip Green Blue Tip Blue Purple Brown 3rd Kyu" at bounding box center [508, 143] width 66 height 16
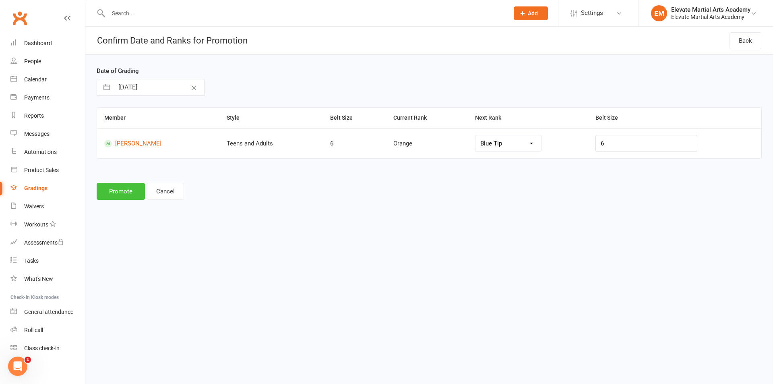
click at [124, 191] on button "Promote" at bounding box center [121, 191] width 48 height 17
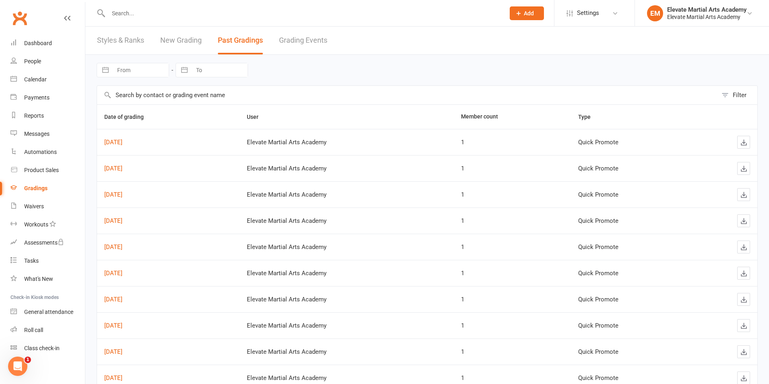
click at [183, 41] on link "New Grading" at bounding box center [180, 41] width 41 height 28
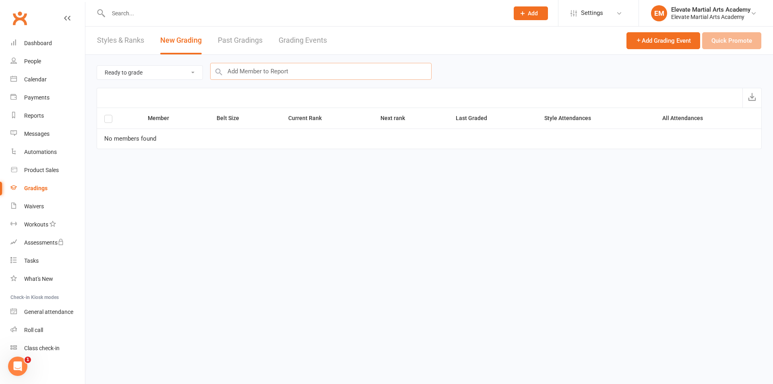
drag, startPoint x: 241, startPoint y: 74, endPoint x: 246, endPoint y: 72, distance: 5.5
click at [241, 74] on input "text" at bounding box center [320, 71] width 221 height 17
click at [252, 87] on div "[PERSON_NAME] : Little Troopers (Current Rank: Yellow Tip ) - Not ready to grade" at bounding box center [319, 87] width 210 height 10
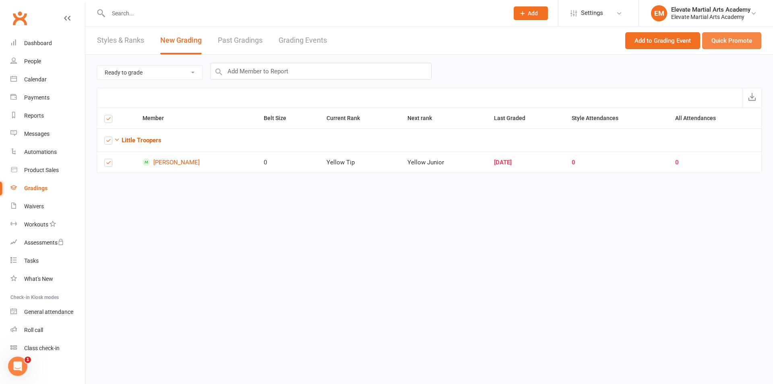
click at [729, 41] on button "Quick Promote" at bounding box center [731, 40] width 59 height 17
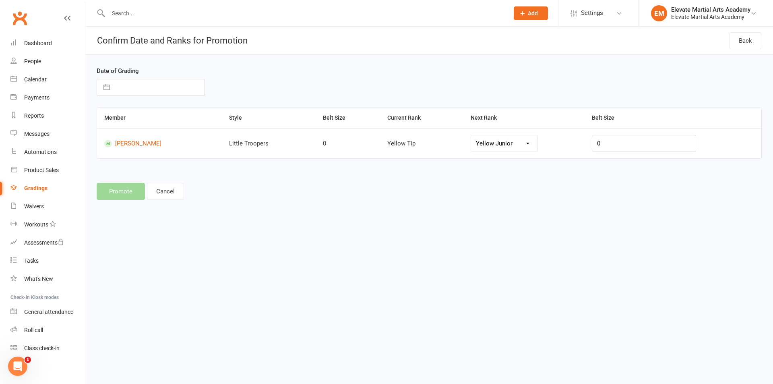
click at [125, 87] on input "text" at bounding box center [159, 87] width 91 height 16
click at [111, 118] on icon "Move backward to switch to the previous month." at bounding box center [113, 119] width 8 height 8
click at [113, 167] on td "3" at bounding box center [114, 163] width 16 height 15
drag, startPoint x: 622, startPoint y: 145, endPoint x: 611, endPoint y: 144, distance: 11.3
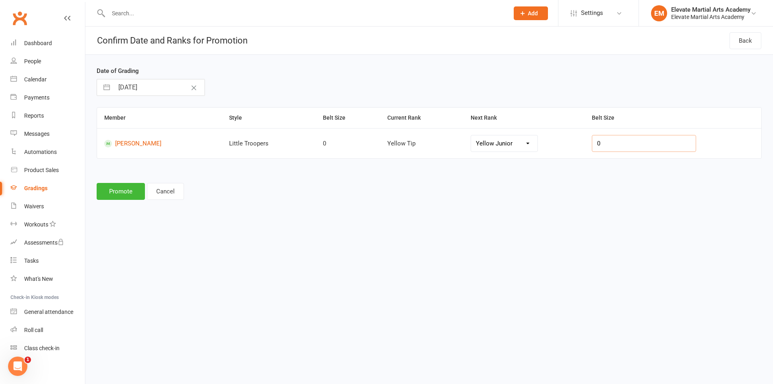
click at [615, 145] on input "0" at bounding box center [644, 143] width 104 height 17
drag, startPoint x: 546, startPoint y: 143, endPoint x: 546, endPoint y: 150, distance: 7.2
click at [537, 143] on select "Yellow Junior Orange [PERSON_NAME] Junior Blue Junior" at bounding box center [504, 143] width 66 height 16
click at [119, 191] on button "Promote" at bounding box center [121, 191] width 48 height 17
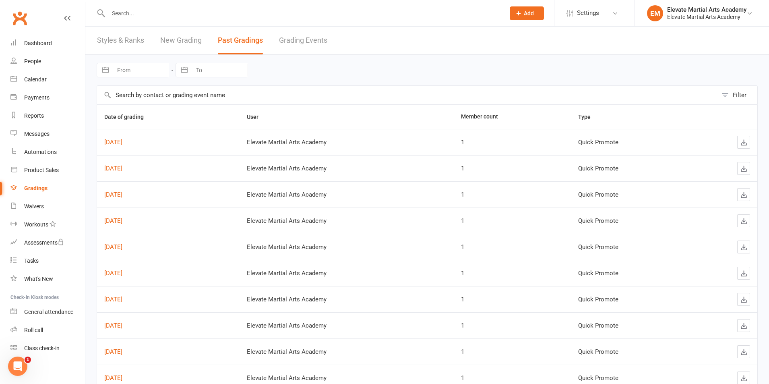
click at [183, 41] on link "New Grading" at bounding box center [180, 41] width 41 height 28
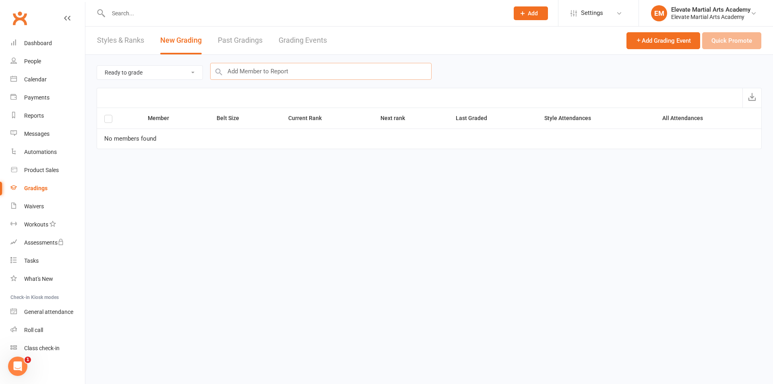
click at [256, 74] on input "text" at bounding box center [320, 71] width 221 height 17
drag, startPoint x: 258, startPoint y: 73, endPoint x: 236, endPoint y: 72, distance: 22.6
click at [236, 72] on input "text" at bounding box center [320, 71] width 221 height 17
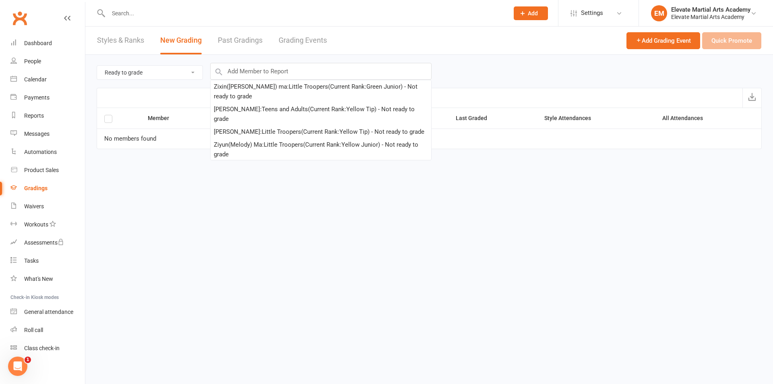
click at [350, 48] on header "Styles & Ranks New Grading Past Gradings Grading Events Add Grading Event Quick…" at bounding box center [428, 41] width 687 height 28
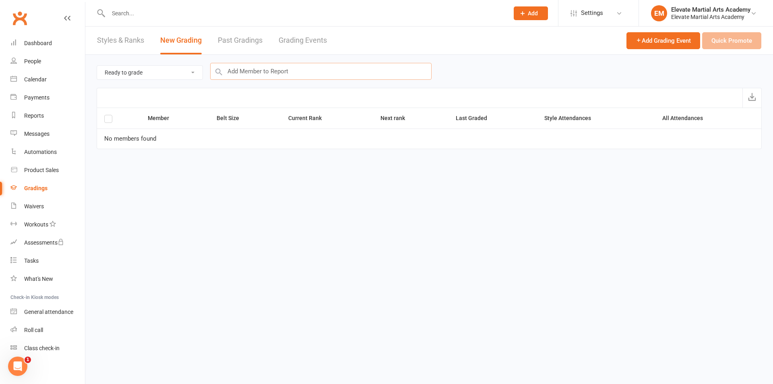
click at [245, 71] on input "text" at bounding box center [320, 71] width 221 height 17
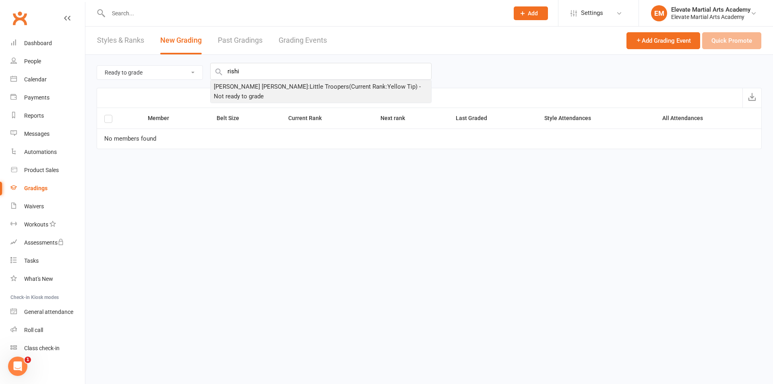
click at [249, 87] on div "[PERSON_NAME] [PERSON_NAME] : Little Troopers (Current Rank: Yellow Tip ) - Not…" at bounding box center [321, 91] width 214 height 19
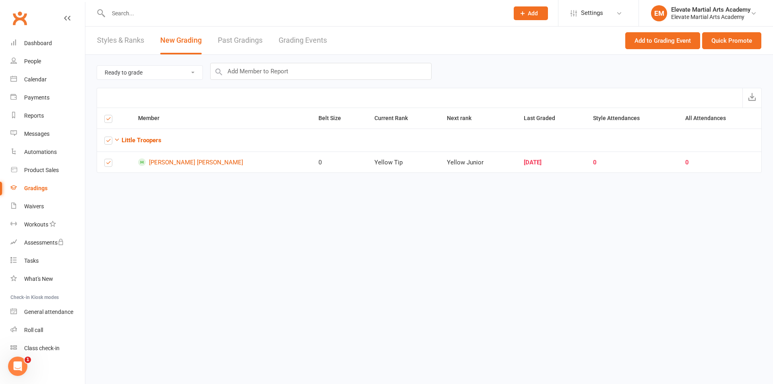
click at [195, 71] on select "Ready to grade All members enrolled in a style Active members enrolled in a sty…" at bounding box center [149, 73] width 105 height 14
click at [738, 41] on button "Quick Promote" at bounding box center [731, 40] width 59 height 17
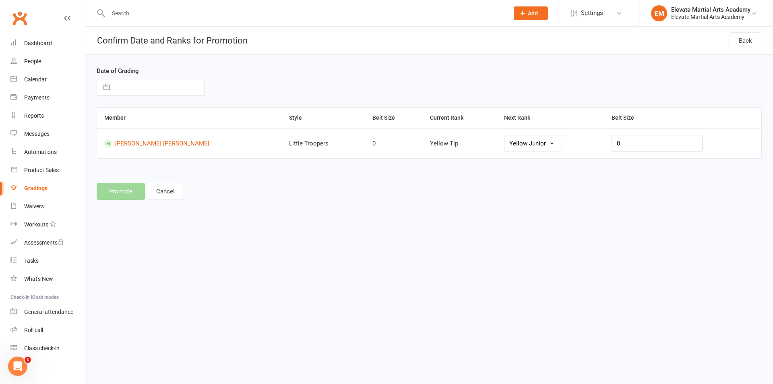
click at [105, 89] on button "button" at bounding box center [106, 87] width 14 height 16
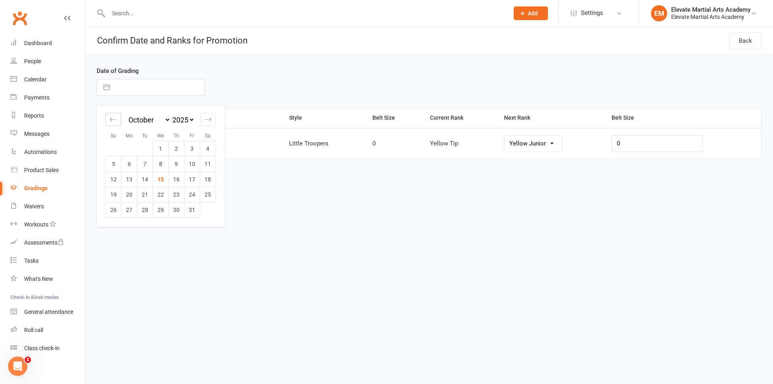
click at [111, 119] on icon "Move backward to switch to the previous month." at bounding box center [113, 119] width 8 height 8
click at [112, 165] on td "3" at bounding box center [114, 163] width 16 height 15
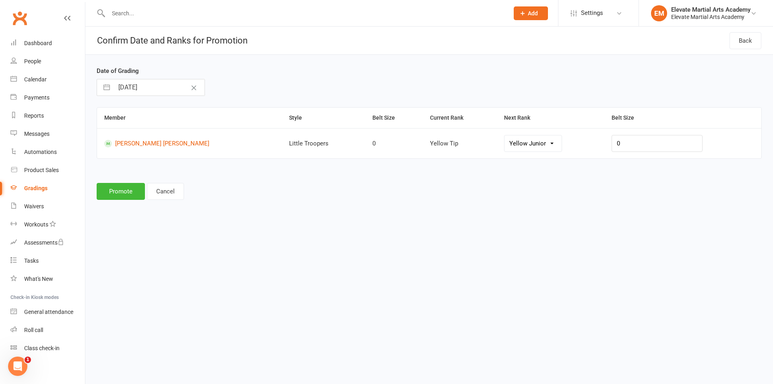
click at [547, 144] on select "Yellow Junior Orange [PERSON_NAME] Junior Blue Junior" at bounding box center [532, 143] width 57 height 16
click at [123, 193] on button "Promote" at bounding box center [121, 191] width 48 height 17
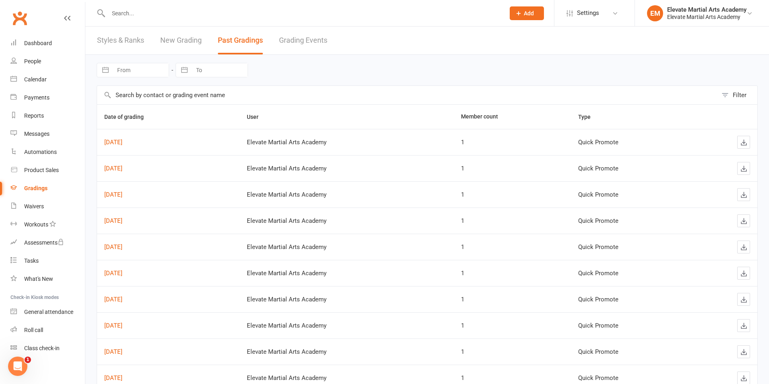
click at [179, 39] on link "New Grading" at bounding box center [180, 41] width 41 height 28
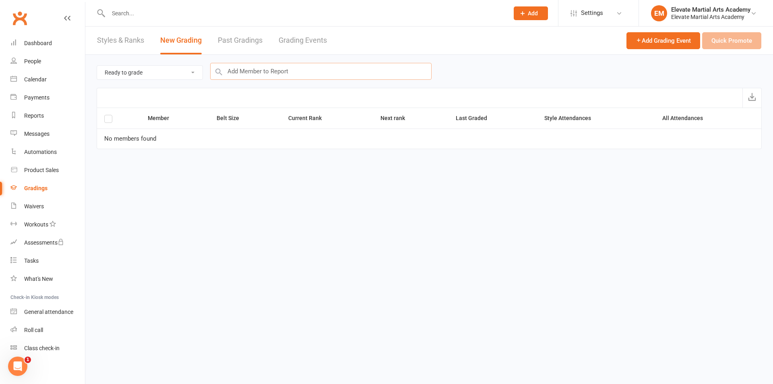
click at [254, 70] on input "text" at bounding box center [320, 71] width 221 height 17
click at [260, 87] on div "[PERSON_NAME] : Little Troopers (Current Rank: Yellow Tip ) - Not ready to grade" at bounding box center [319, 87] width 210 height 10
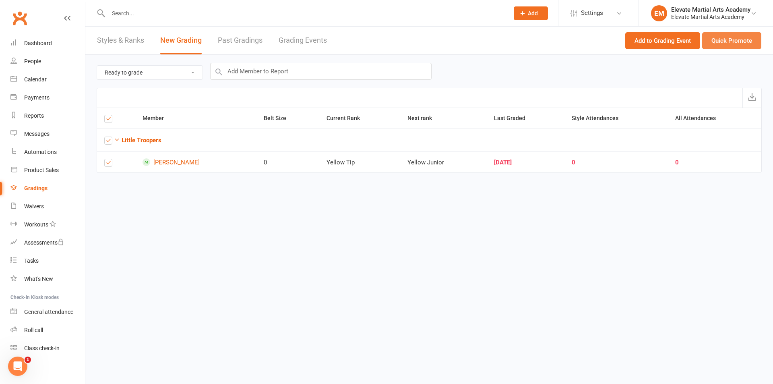
click at [720, 40] on button "Quick Promote" at bounding box center [731, 40] width 59 height 17
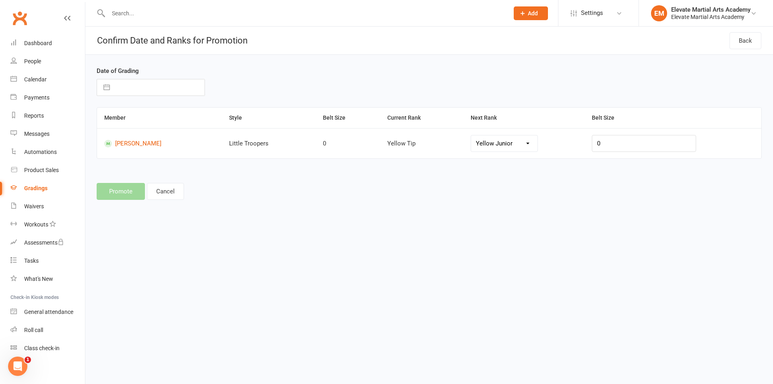
click at [140, 88] on input "text" at bounding box center [159, 87] width 91 height 16
click at [110, 122] on icon "Move backward to switch to the previous month." at bounding box center [113, 119] width 8 height 8
click at [112, 165] on td "3" at bounding box center [114, 163] width 16 height 15
click at [531, 145] on select "Yellow Junior Orange [PERSON_NAME] Junior Blue Junior" at bounding box center [504, 143] width 66 height 16
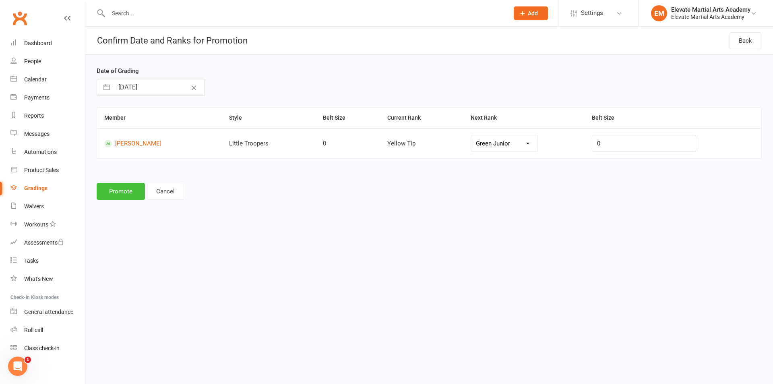
click at [118, 192] on button "Promote" at bounding box center [121, 191] width 48 height 17
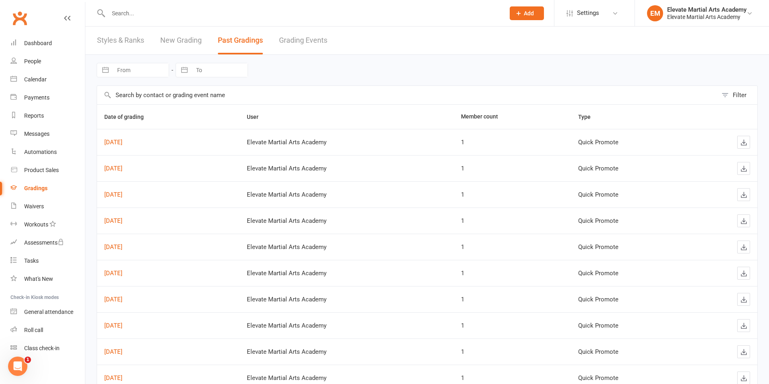
click at [165, 38] on link "New Grading" at bounding box center [180, 41] width 41 height 28
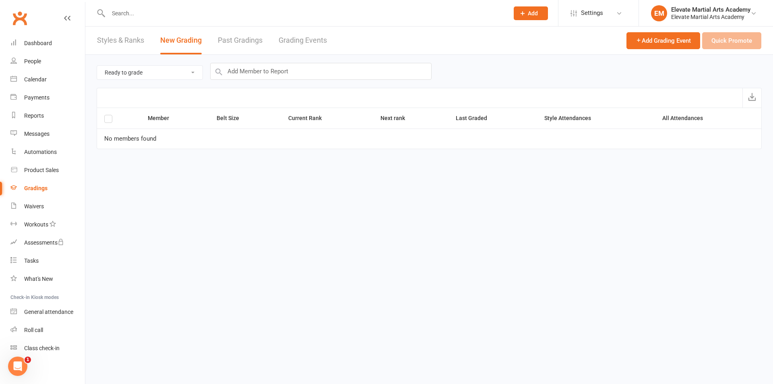
click at [150, 74] on select "Ready to grade All members enrolled in a style Active members enrolled in a sty…" at bounding box center [149, 73] width 105 height 14
drag, startPoint x: 155, startPoint y: 74, endPoint x: 188, endPoint y: 73, distance: 32.2
click at [156, 74] on select "Ready to grade All members enrolled in a style Active members enrolled in a sty…" at bounding box center [149, 73] width 105 height 14
click at [247, 75] on input "text" at bounding box center [320, 71] width 221 height 17
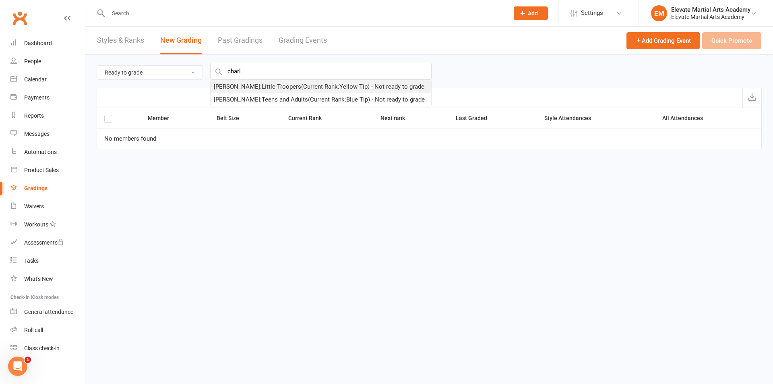
click at [268, 86] on div "[PERSON_NAME] : Little Troopers (Current Rank: Yellow Tip ) - Not ready to grade" at bounding box center [319, 87] width 210 height 10
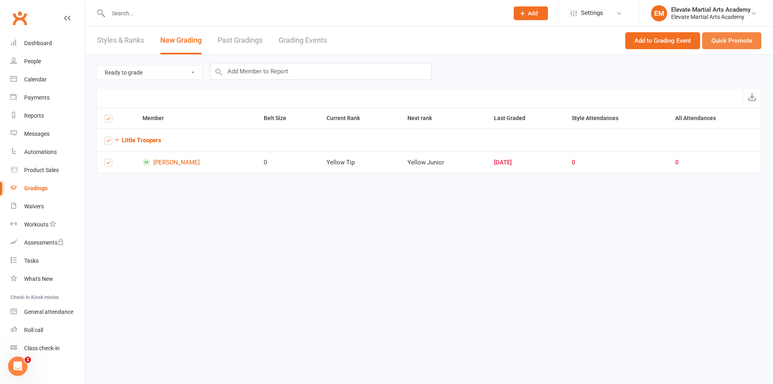
click at [725, 37] on button "Quick Promote" at bounding box center [731, 40] width 59 height 17
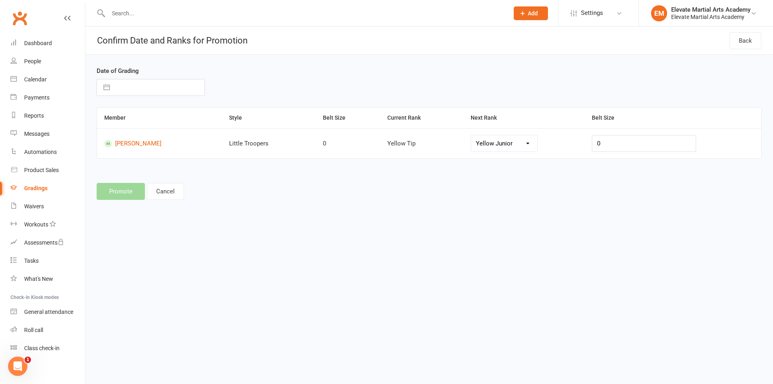
click at [109, 89] on button "button" at bounding box center [106, 87] width 14 height 16
click at [109, 115] on div "Move backward to switch to the previous month." at bounding box center [113, 119] width 16 height 13
click at [113, 166] on td "3" at bounding box center [114, 163] width 16 height 15
click at [513, 143] on select "Yellow Junior Orange [PERSON_NAME] Junior Blue Junior" at bounding box center [504, 143] width 66 height 16
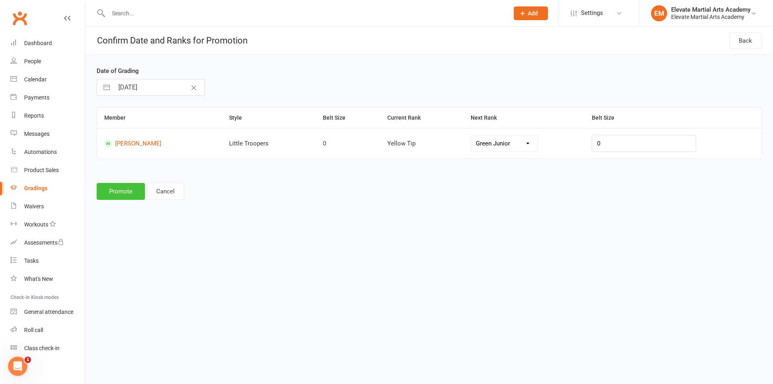
click at [121, 191] on button "Promote" at bounding box center [121, 191] width 48 height 17
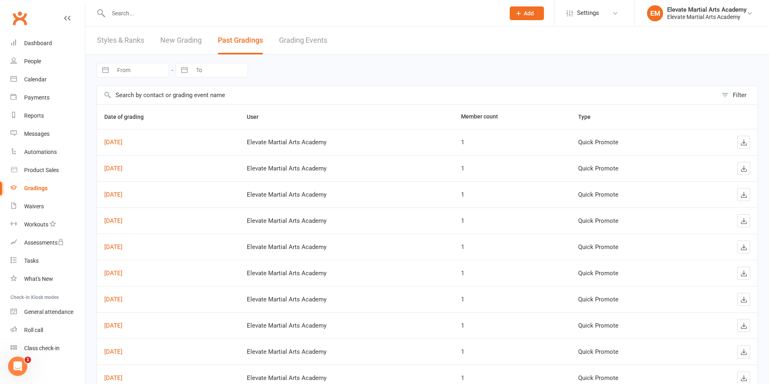
click at [147, 74] on input "From" at bounding box center [141, 70] width 56 height 14
click at [336, 68] on div "Navigate forward to interact with the calendar and select a date. Press the que…" at bounding box center [427, 70] width 661 height 31
click at [186, 38] on link "New Grading" at bounding box center [180, 41] width 41 height 28
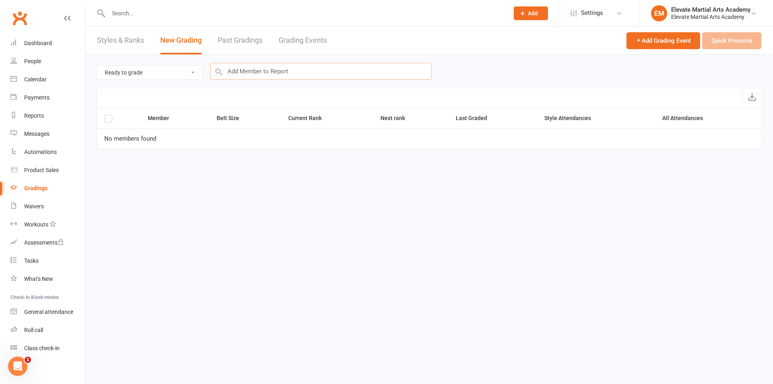
click at [242, 72] on input "text" at bounding box center [320, 71] width 221 height 17
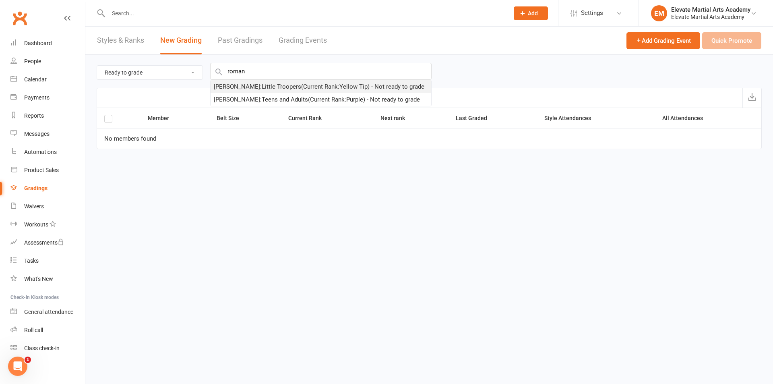
click at [272, 91] on div "[PERSON_NAME] : Little Troopers (Current Rank: Yellow Tip ) - Not ready to grade" at bounding box center [319, 87] width 210 height 10
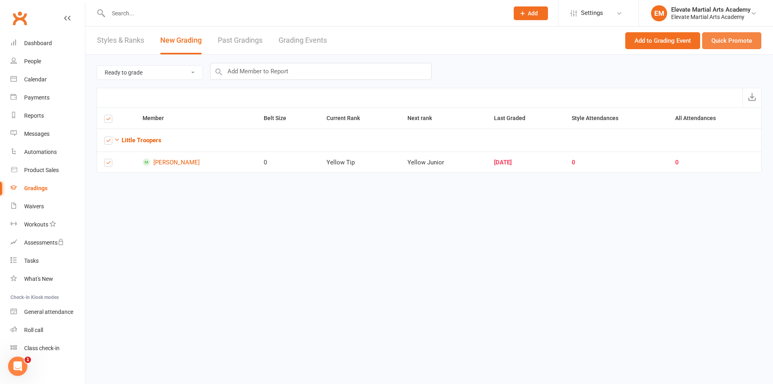
click at [730, 41] on button "Quick Promote" at bounding box center [731, 40] width 59 height 17
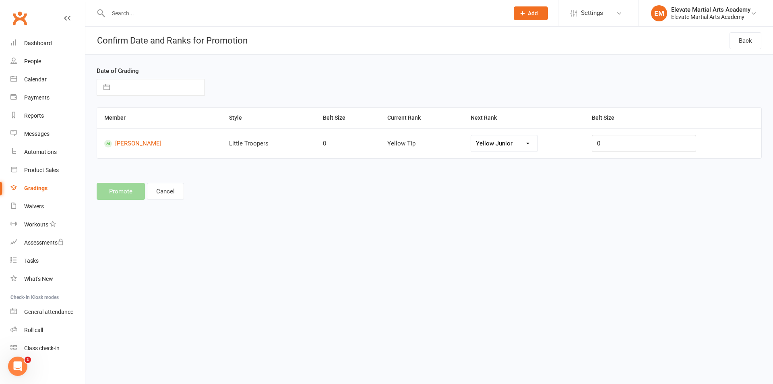
drag, startPoint x: 103, startPoint y: 85, endPoint x: 111, endPoint y: 101, distance: 18.5
click at [104, 85] on button "button" at bounding box center [106, 87] width 14 height 16
click at [108, 121] on div "Move backward to switch to the previous month." at bounding box center [113, 119] width 16 height 13
click at [115, 165] on td "3" at bounding box center [114, 163] width 16 height 15
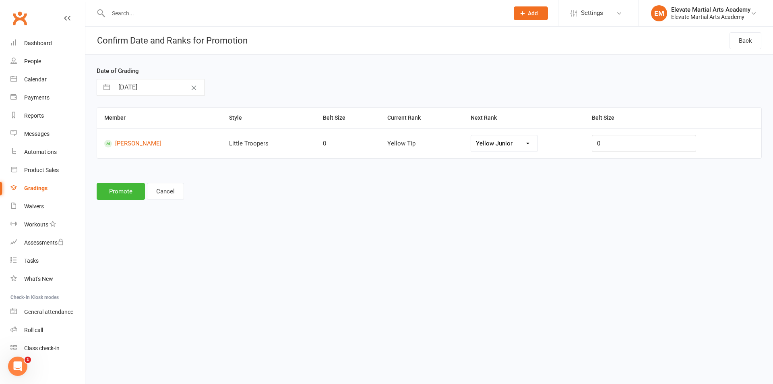
click at [537, 143] on select "Yellow Junior Orange [PERSON_NAME] Junior Blue Junior" at bounding box center [504, 143] width 66 height 16
click at [126, 189] on button "Promote" at bounding box center [121, 191] width 48 height 17
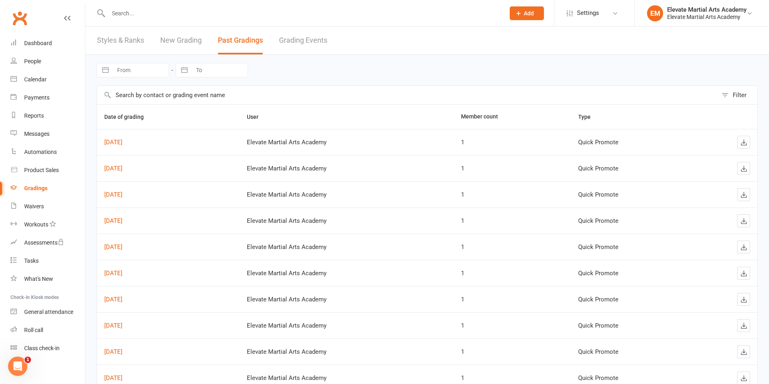
click at [179, 41] on link "New Grading" at bounding box center [180, 41] width 41 height 28
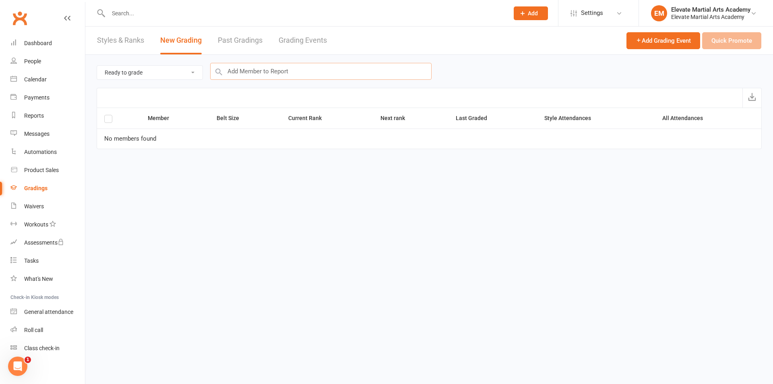
click at [252, 72] on input "text" at bounding box center [320, 71] width 221 height 17
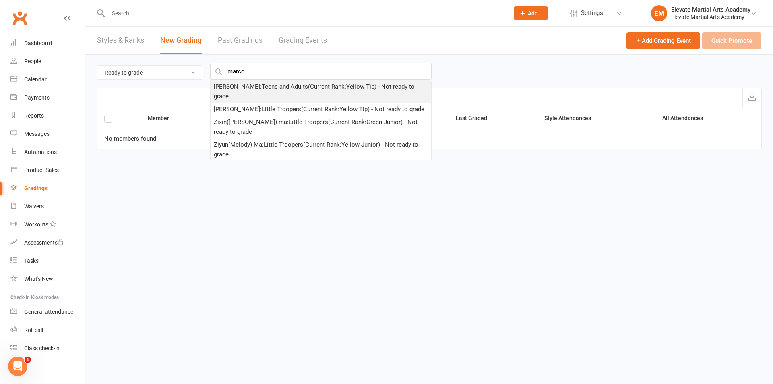
click at [245, 86] on div "[PERSON_NAME] : Teens and Adults (Current Rank: Yellow Tip ) - Not ready to gra…" at bounding box center [321, 91] width 214 height 19
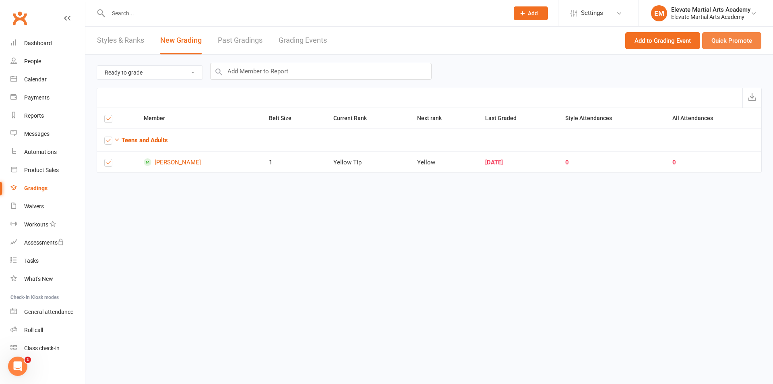
click at [711, 41] on button "Quick Promote" at bounding box center [731, 40] width 59 height 17
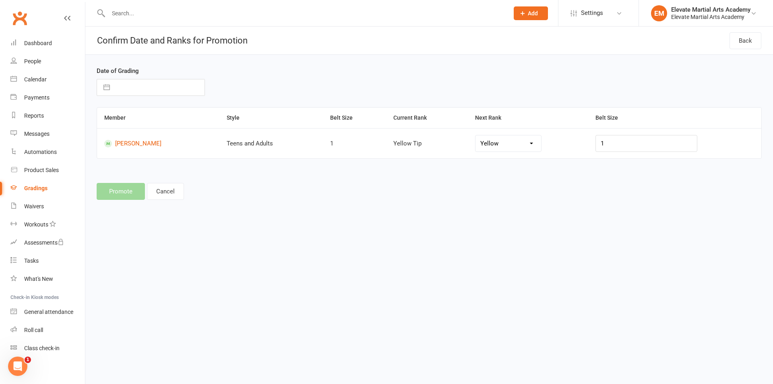
click at [108, 89] on button "button" at bounding box center [106, 87] width 14 height 16
click at [115, 117] on icon "Move backward to switch to the previous month." at bounding box center [113, 119] width 8 height 8
click at [113, 161] on td "3" at bounding box center [114, 163] width 16 height 15
click at [541, 142] on select "Yellow Orange Tip Orange Green Tip Green Blue Tip Blue Purple Brown 3rd Kyu" at bounding box center [508, 143] width 66 height 16
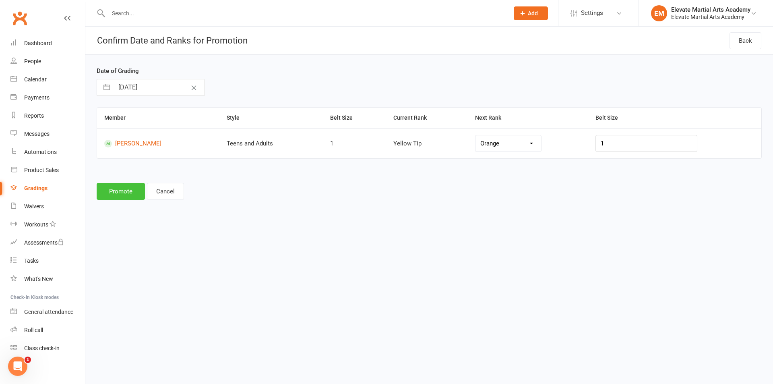
click at [118, 192] on button "Promote" at bounding box center [121, 191] width 48 height 17
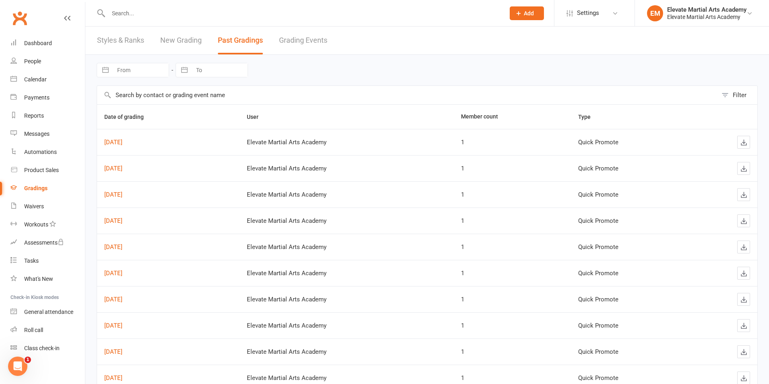
click at [183, 38] on link "New Grading" at bounding box center [180, 41] width 41 height 28
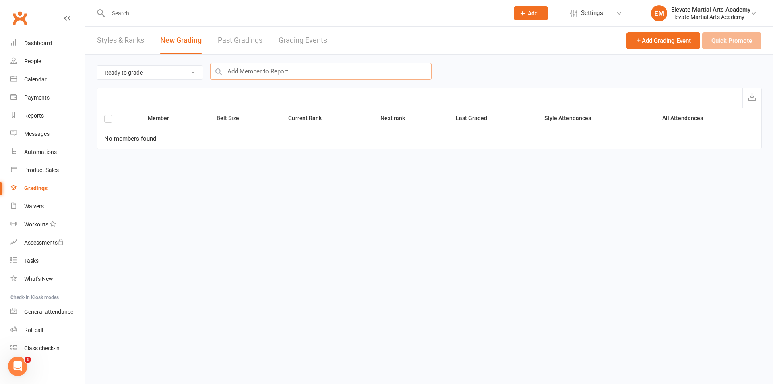
click at [237, 69] on input "text" at bounding box center [320, 71] width 221 height 17
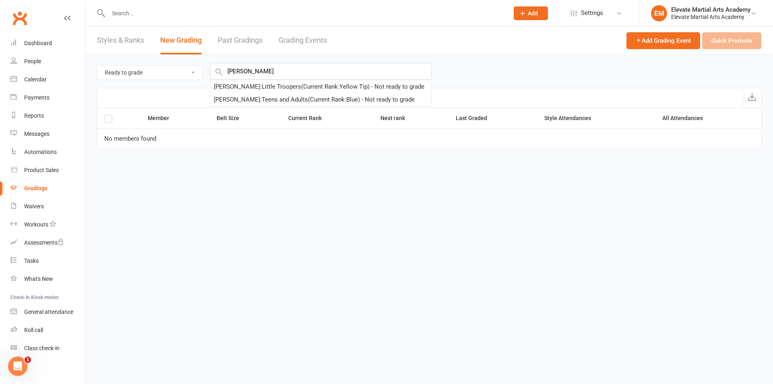
click at [227, 86] on div "[PERSON_NAME] : Little Troopers (Current Rank: Yellow Tip ) - Not ready to grade" at bounding box center [319, 87] width 210 height 10
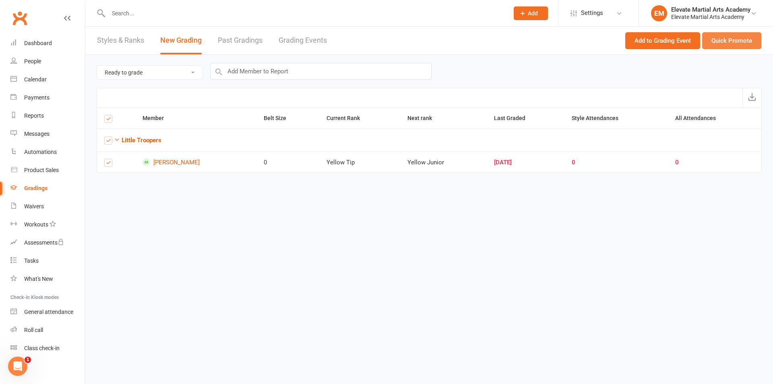
click at [725, 41] on button "Quick Promote" at bounding box center [731, 40] width 59 height 17
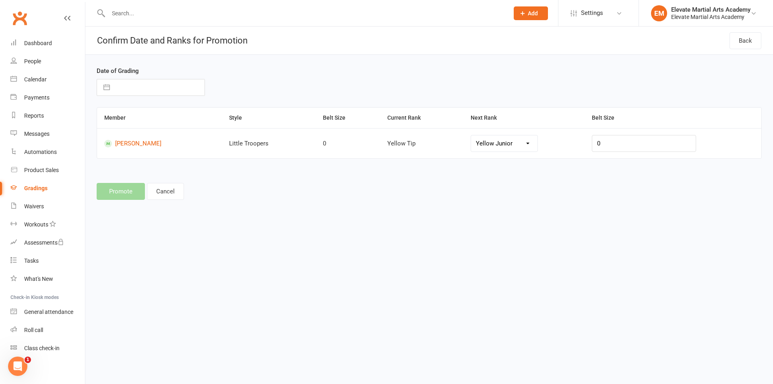
click at [106, 85] on button "button" at bounding box center [106, 87] width 14 height 16
click at [113, 118] on icon "Move backward to switch to the previous month." at bounding box center [113, 119] width 8 height 8
click at [111, 120] on icon "Move backward to switch to the previous month." at bounding box center [113, 119] width 7 height 4
click at [113, 164] on td "3" at bounding box center [114, 163] width 16 height 15
drag, startPoint x: 520, startPoint y: 144, endPoint x: 514, endPoint y: 150, distance: 8.3
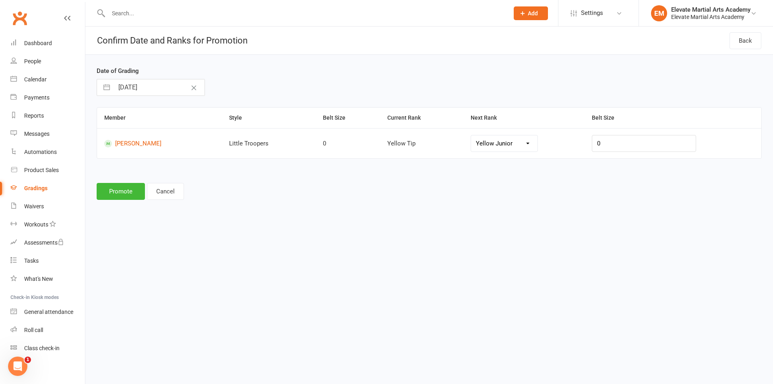
click at [520, 144] on select "Yellow Junior Orange [PERSON_NAME] Junior Blue Junior" at bounding box center [504, 143] width 66 height 16
click at [119, 190] on button "Promote" at bounding box center [121, 191] width 48 height 17
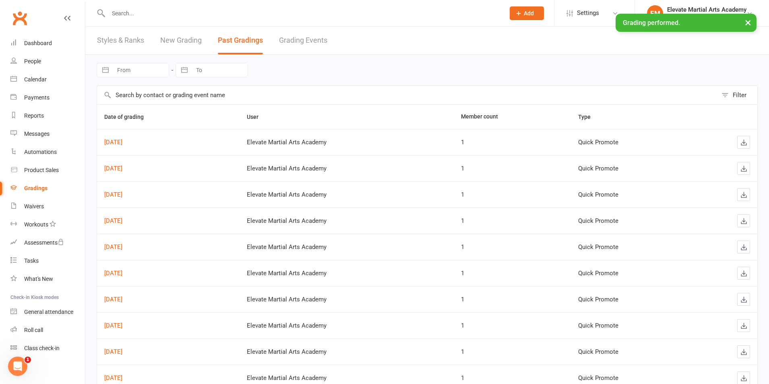
click at [194, 43] on link "New Grading" at bounding box center [180, 41] width 41 height 28
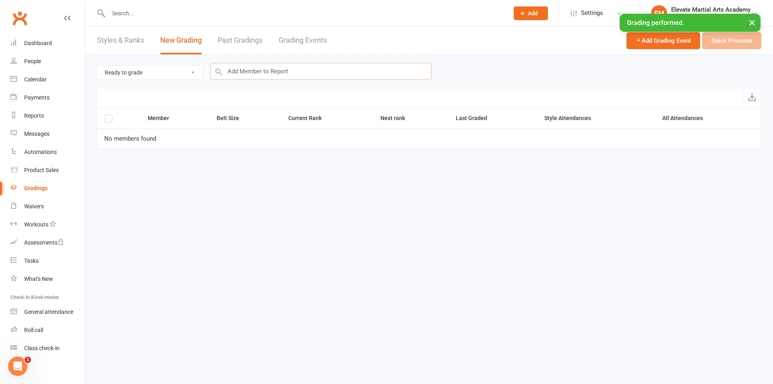
click at [252, 74] on input "text" at bounding box center [320, 71] width 221 height 17
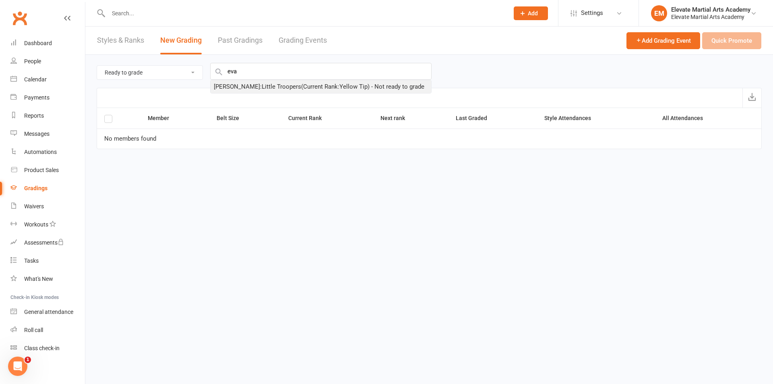
click at [246, 88] on div "[PERSON_NAME] : Little Troopers (Current Rank: Yellow Tip ) - Not ready to grade" at bounding box center [319, 87] width 210 height 10
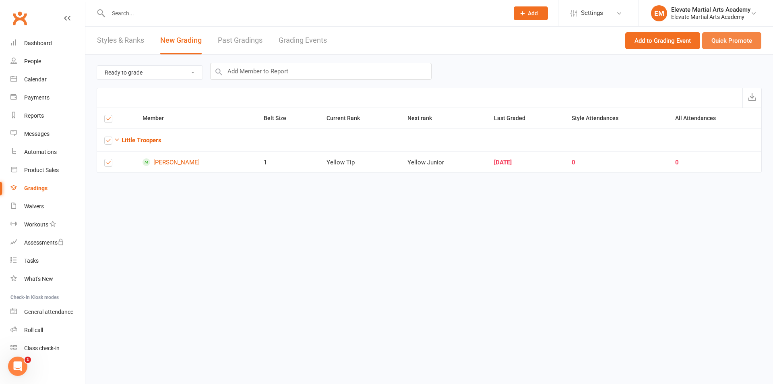
click at [730, 45] on button "Quick Promote" at bounding box center [731, 40] width 59 height 17
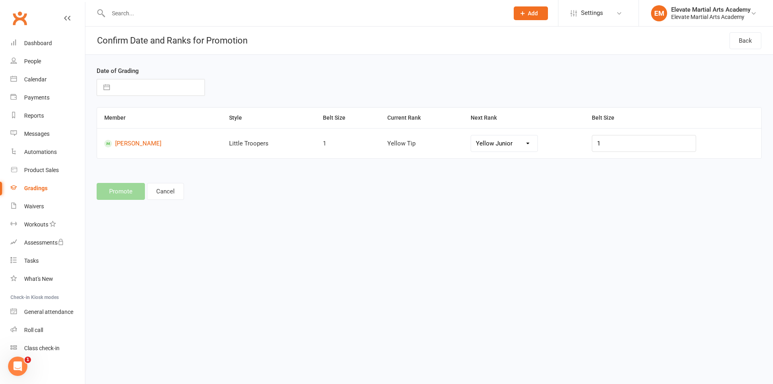
click at [105, 87] on button "button" at bounding box center [106, 87] width 14 height 16
click at [117, 117] on div "Move backward to switch to the previous month." at bounding box center [113, 119] width 16 height 13
click at [114, 160] on td "3" at bounding box center [114, 163] width 16 height 15
click at [528, 142] on select "Yellow Junior Orange [PERSON_NAME] Junior Blue Junior" at bounding box center [504, 143] width 66 height 16
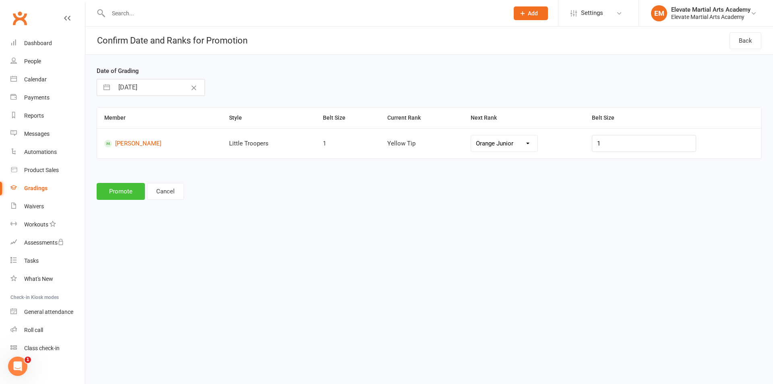
click at [119, 193] on button "Promote" at bounding box center [121, 191] width 48 height 17
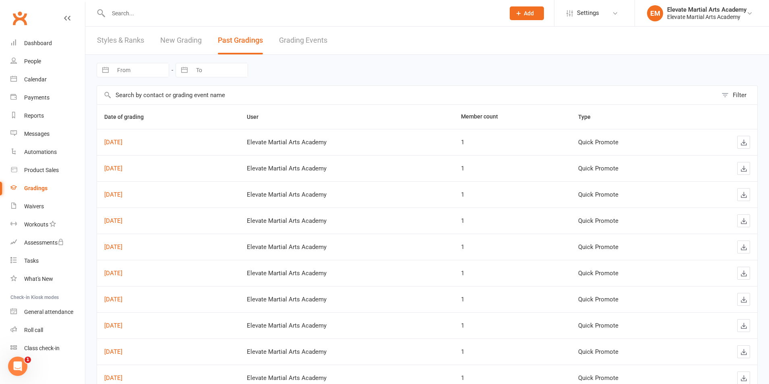
click at [184, 41] on link "New Grading" at bounding box center [180, 41] width 41 height 28
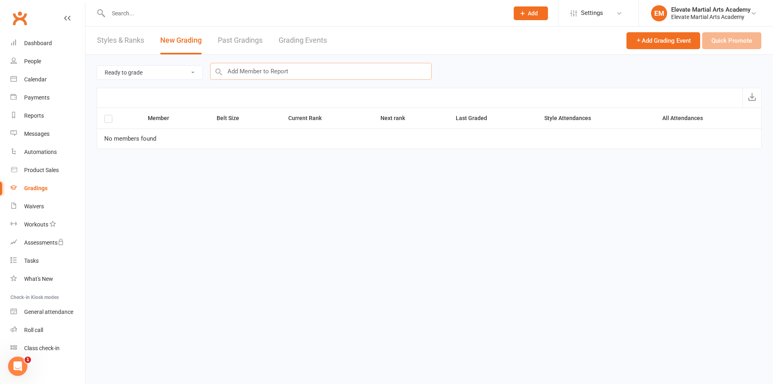
click at [249, 68] on input "text" at bounding box center [320, 71] width 221 height 17
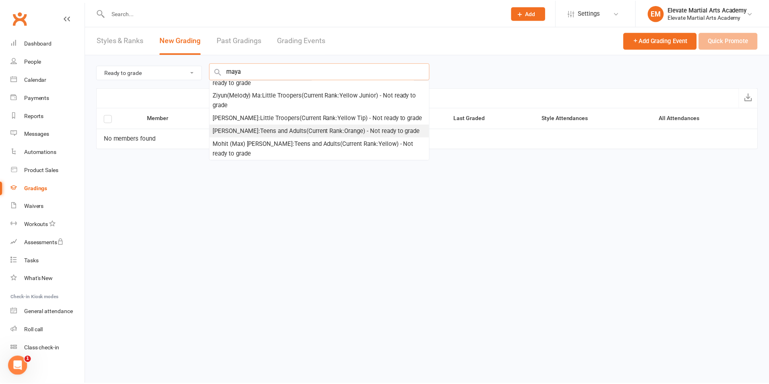
scroll to position [36, 0]
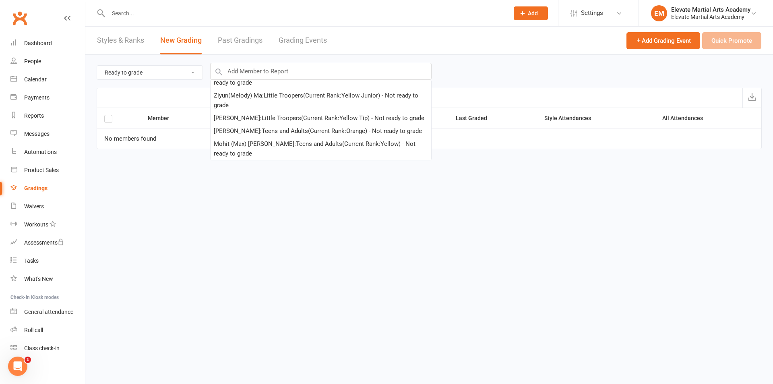
click at [291, 171] on html "Prospect Member Non-attending contact Class / event Appointment Grading event T…" at bounding box center [386, 85] width 773 height 171
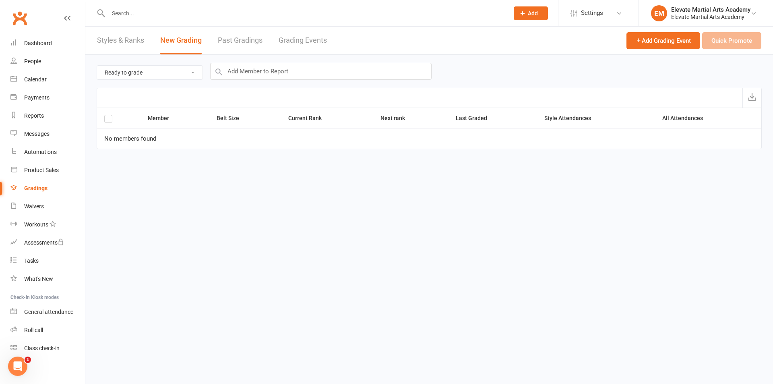
click at [124, 40] on link "Styles & Ranks" at bounding box center [120, 41] width 47 height 28
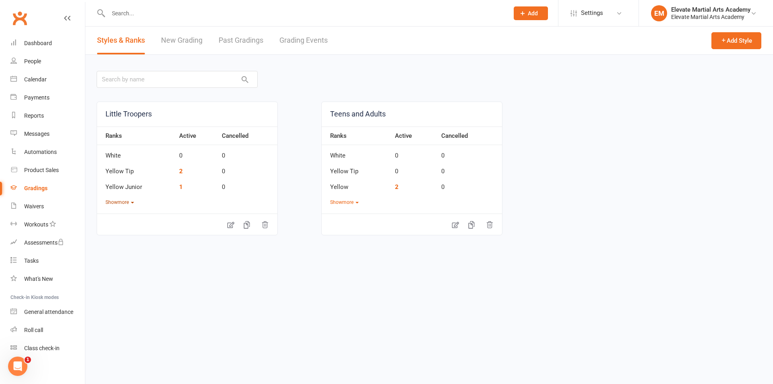
click at [118, 201] on button "Show more" at bounding box center [119, 202] width 29 height 8
click at [346, 202] on button "Show more" at bounding box center [344, 202] width 29 height 8
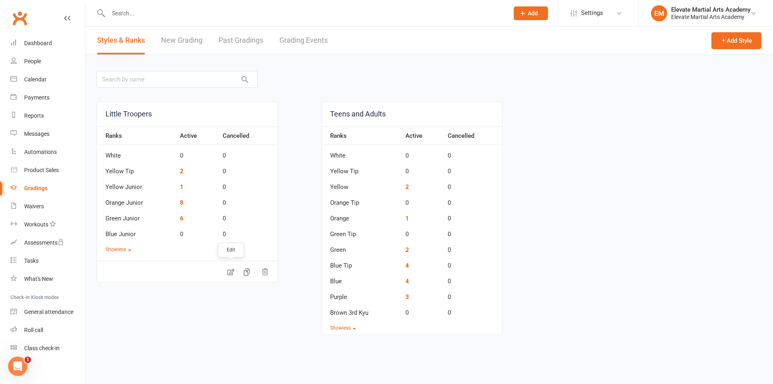
click at [229, 272] on icon at bounding box center [231, 272] width 8 height 8
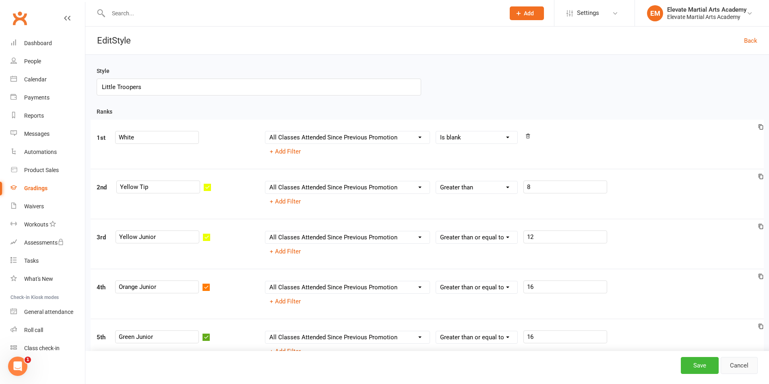
click at [741, 366] on link "Cancel" at bounding box center [738, 365] width 37 height 17
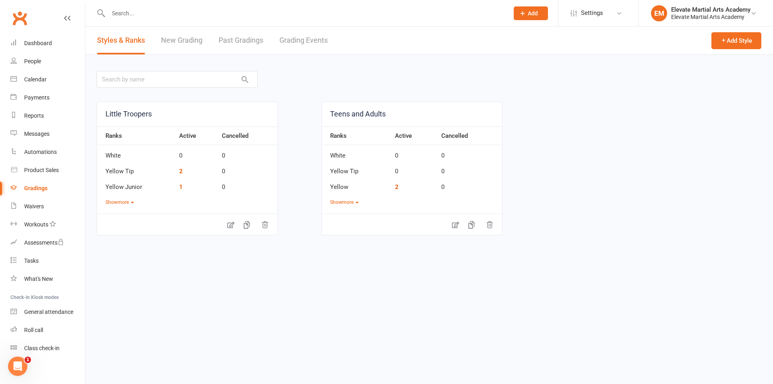
click at [139, 6] on div at bounding box center [300, 13] width 406 height 26
click at [132, 16] on input "text" at bounding box center [304, 13] width 397 height 11
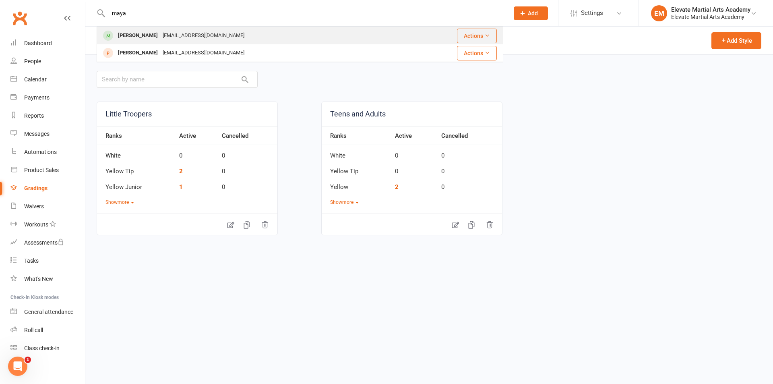
click at [166, 31] on div "[EMAIL_ADDRESS][DOMAIN_NAME]" at bounding box center [203, 36] width 87 height 12
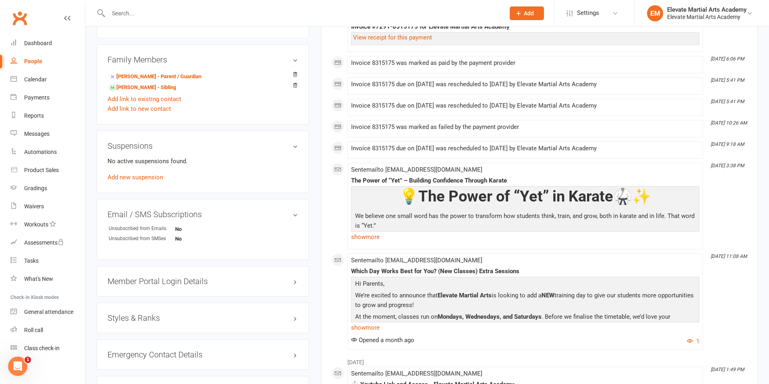
scroll to position [470, 0]
click at [167, 310] on div "Styles & Ranks" at bounding box center [203, 316] width 212 height 31
click at [151, 319] on h3 "Styles & Ranks" at bounding box center [202, 316] width 190 height 9
click at [130, 346] on link "Add new style" at bounding box center [125, 347] width 37 height 7
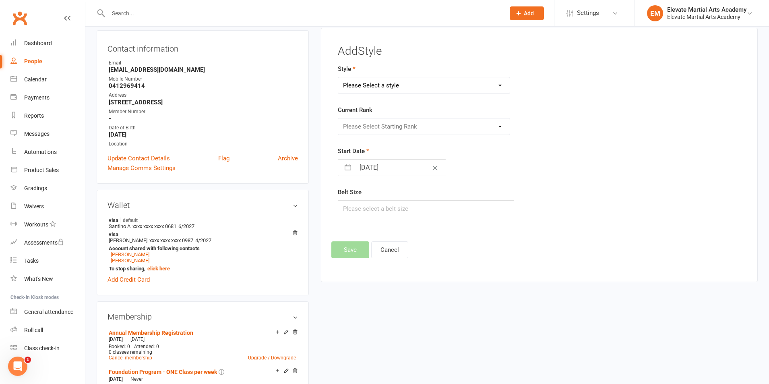
scroll to position [69, 0]
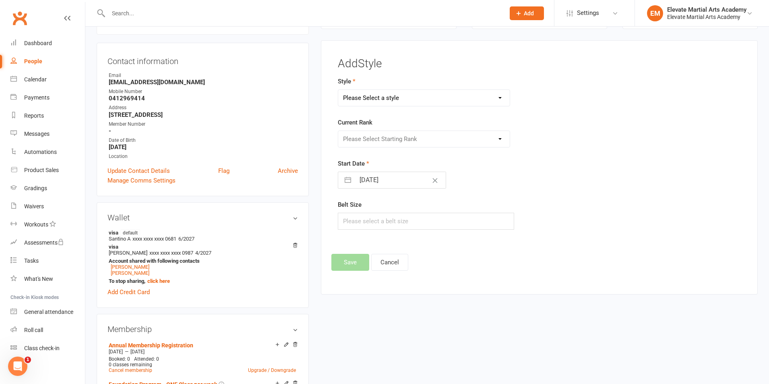
click at [383, 95] on select "Please Select a style Little Troopers Teens and Adults" at bounding box center [423, 98] width 171 height 16
click at [338, 90] on select "Please Select a style Little Troopers Teens and Adults" at bounding box center [423, 98] width 171 height 16
click at [388, 138] on select "Please Select Starting Rank White Yellow Tip Yellow Orange Tip Orange Green Tip…" at bounding box center [423, 139] width 171 height 16
click at [338, 131] on select "Please Select Starting Rank White Yellow Tip Yellow Orange Tip Orange Green Tip…" at bounding box center [423, 139] width 171 height 16
click at [349, 177] on button "button" at bounding box center [347, 180] width 14 height 16
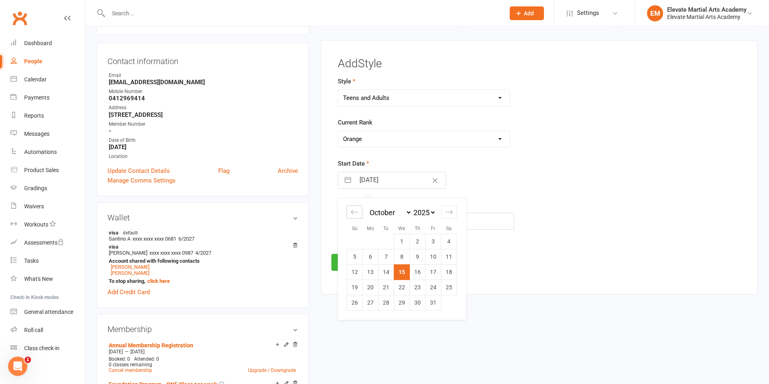
click at [355, 215] on icon "Move backward to switch to the previous month." at bounding box center [355, 212] width 8 height 8
click at [450, 211] on icon "Move forward to switch to the next month." at bounding box center [449, 212] width 8 height 8
click at [354, 256] on td "3" at bounding box center [355, 256] width 16 height 15
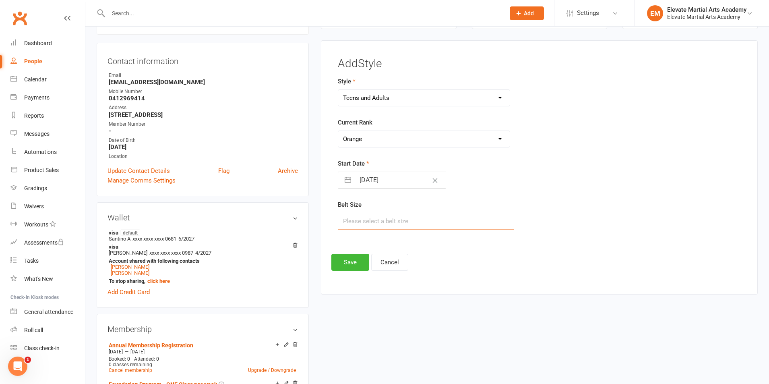
click at [372, 221] on input "text" at bounding box center [426, 220] width 176 height 17
click at [350, 260] on button "Save" at bounding box center [350, 262] width 38 height 17
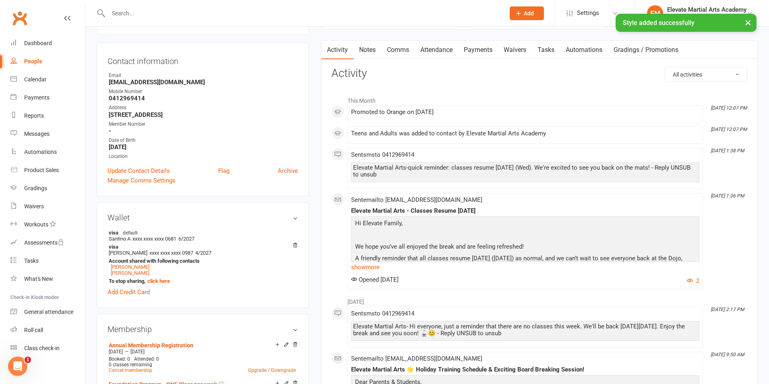
click at [136, 13] on input "text" at bounding box center [302, 13] width 393 height 11
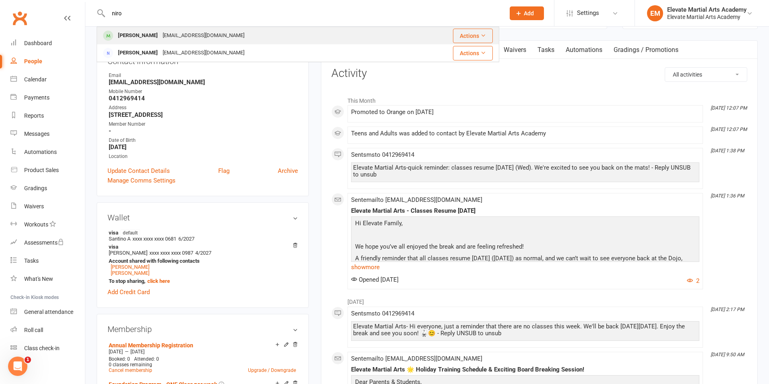
click at [131, 35] on div "[PERSON_NAME]" at bounding box center [137, 36] width 45 height 12
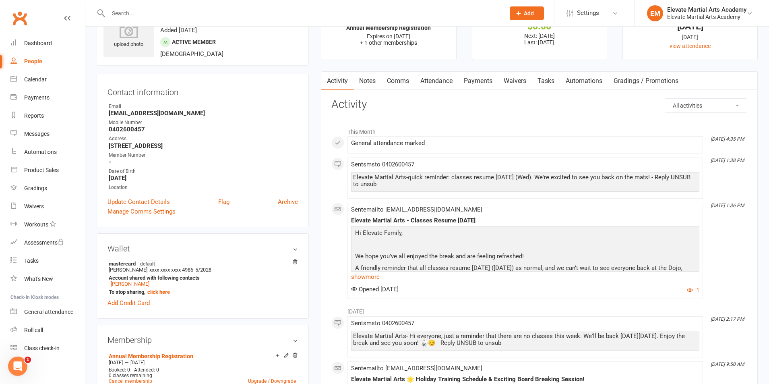
scroll to position [470, 0]
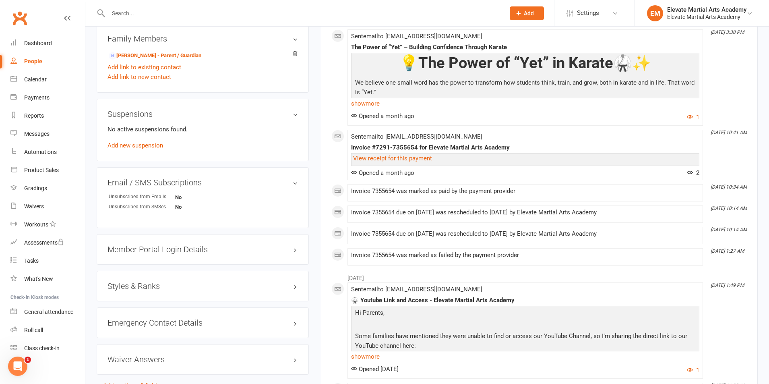
click at [162, 290] on div "Styles & Ranks" at bounding box center [203, 285] width 212 height 31
click at [146, 285] on h3 "Styles & Ranks" at bounding box center [202, 285] width 190 height 9
click at [130, 318] on link "Add new style" at bounding box center [125, 316] width 37 height 7
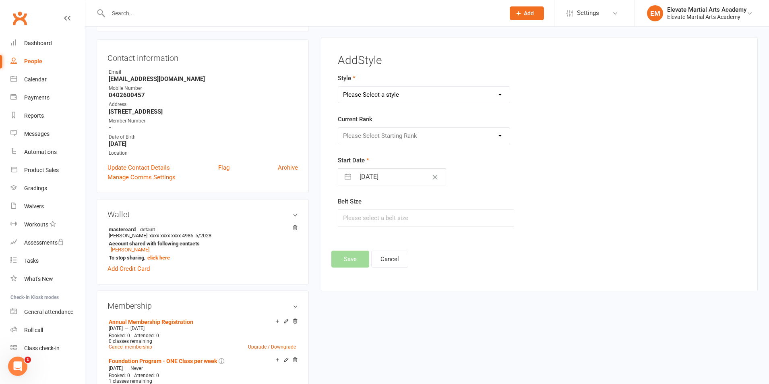
scroll to position [69, 0]
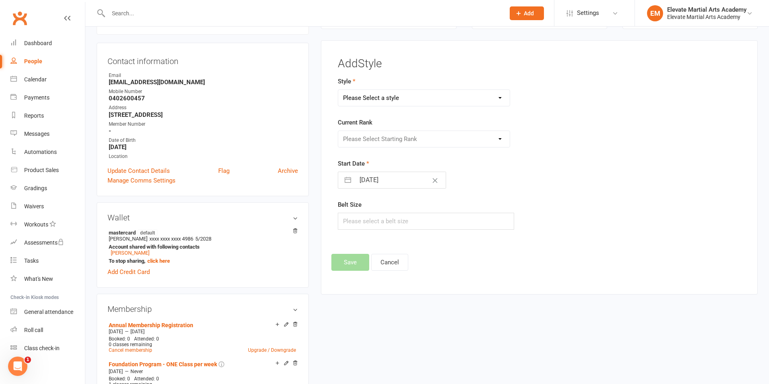
drag, startPoint x: 378, startPoint y: 98, endPoint x: 378, endPoint y: 104, distance: 6.0
click at [378, 98] on select "Please Select a style Little Troopers Teens and Adults" at bounding box center [423, 98] width 171 height 16
click at [338, 90] on select "Please Select a style Little Troopers Teens and Adults" at bounding box center [423, 98] width 171 height 16
click at [378, 141] on select "Please Select Starting Rank White Yellow Tip Yellow Junior Orange [PERSON_NAME]…" at bounding box center [423, 139] width 171 height 16
click at [338, 131] on select "Please Select Starting Rank White Yellow Tip Yellow Junior Orange [PERSON_NAME]…" at bounding box center [423, 139] width 171 height 16
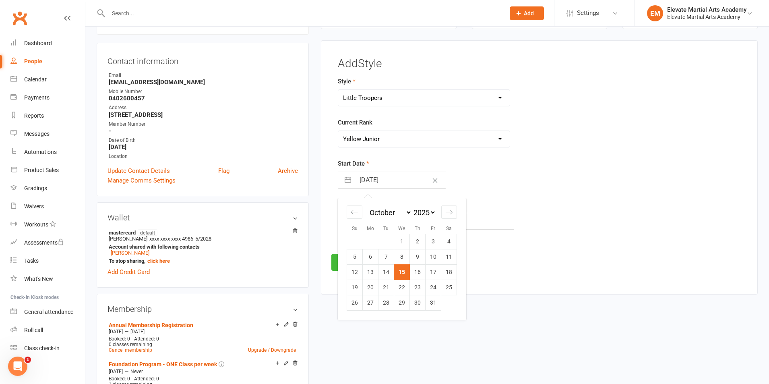
click at [369, 181] on input "[DATE]" at bounding box center [400, 180] width 91 height 16
click at [353, 214] on icon "Move backward to switch to the previous month." at bounding box center [355, 212] width 8 height 8
click at [355, 256] on td "3" at bounding box center [355, 256] width 16 height 15
click at [368, 223] on input "text" at bounding box center [426, 220] width 176 height 17
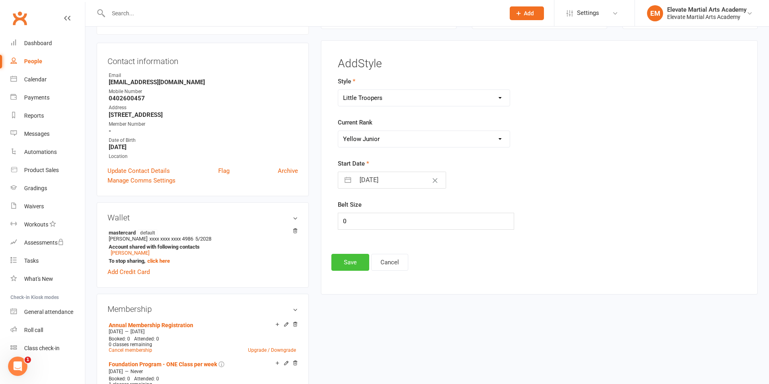
click at [353, 258] on button "Save" at bounding box center [350, 262] width 38 height 17
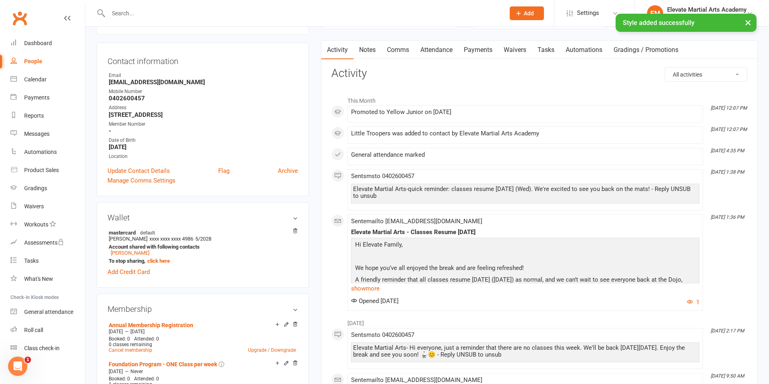
click at [126, 14] on div "× Style added successfully" at bounding box center [379, 14] width 758 height 0
click at [127, 13] on input "text" at bounding box center [302, 13] width 393 height 11
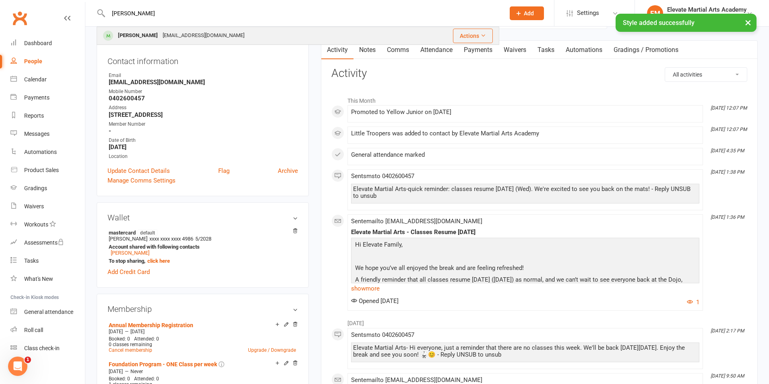
click at [158, 37] on div "[PERSON_NAME]" at bounding box center [137, 36] width 45 height 12
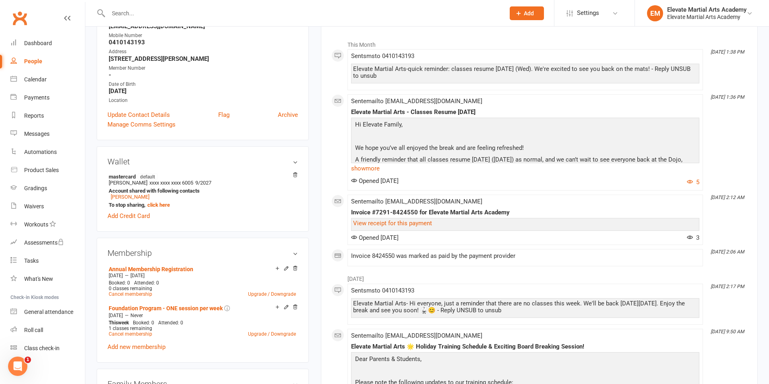
scroll to position [470, 0]
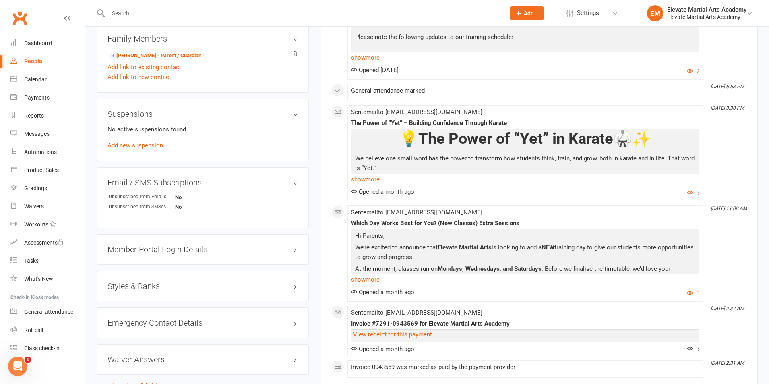
click at [154, 281] on div "Styles & Ranks" at bounding box center [203, 285] width 212 height 31
click at [154, 286] on h3 "Styles & Ranks" at bounding box center [202, 285] width 190 height 9
click at [136, 315] on link "Add new style" at bounding box center [125, 316] width 37 height 7
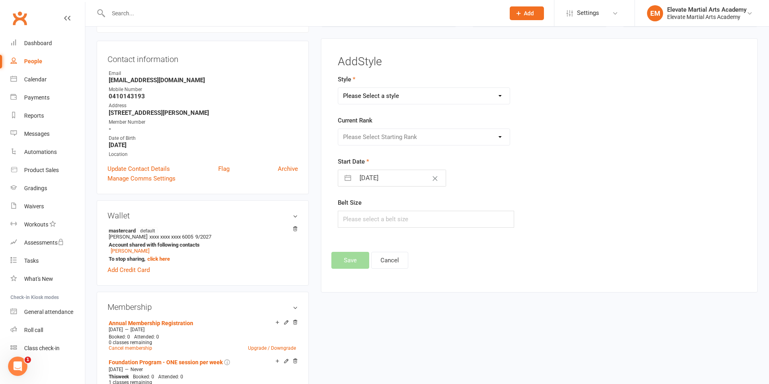
scroll to position [69, 0]
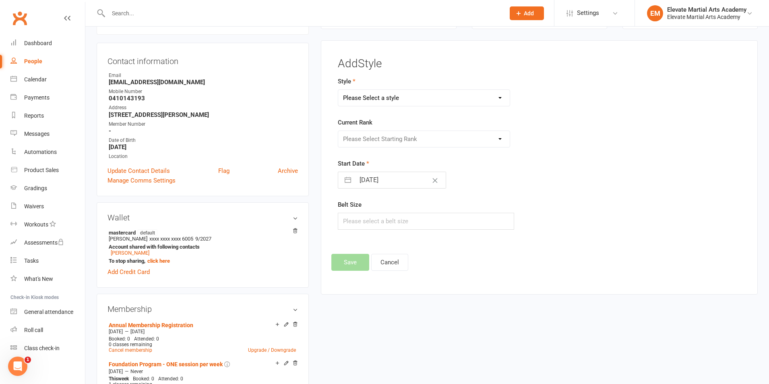
click at [382, 98] on select "Please Select a style Little Troopers Teens and Adults" at bounding box center [423, 98] width 171 height 16
click at [338, 90] on select "Please Select a style Little Troopers Teens and Adults" at bounding box center [423, 98] width 171 height 16
click at [376, 140] on select "Please Select Starting Rank White Yellow Tip Yellow Orange Tip Orange Green Tip…" at bounding box center [423, 139] width 171 height 16
click at [338, 131] on select "Please Select Starting Rank White Yellow Tip Yellow Orange Tip Orange Green Tip…" at bounding box center [423, 139] width 171 height 16
click at [349, 180] on button "button" at bounding box center [347, 180] width 14 height 16
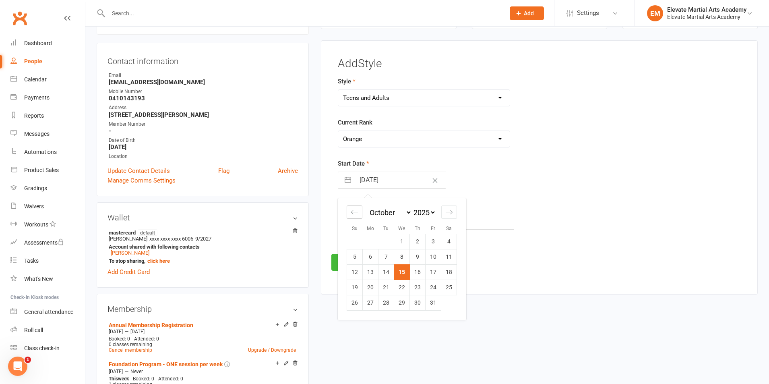
click at [355, 212] on icon "Move backward to switch to the previous month." at bounding box center [354, 212] width 7 height 4
click at [352, 256] on td "3" at bounding box center [355, 256] width 16 height 15
click at [364, 225] on input "text" at bounding box center [426, 220] width 176 height 17
click at [349, 260] on button "Save" at bounding box center [350, 262] width 38 height 17
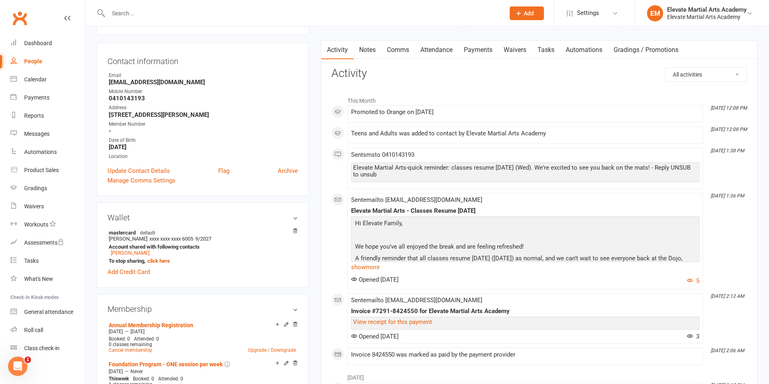
click at [132, 10] on input "text" at bounding box center [302, 13] width 393 height 11
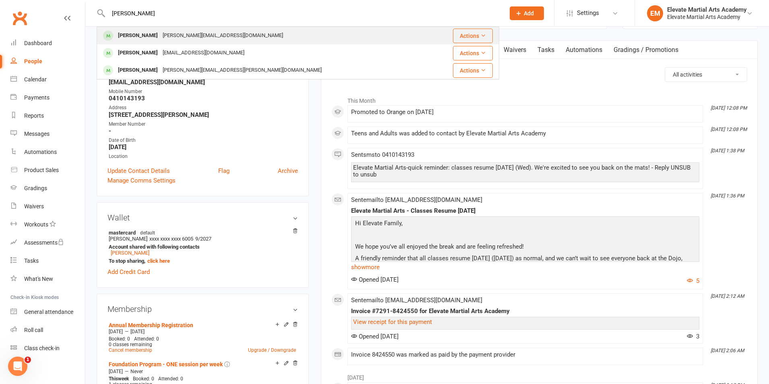
click at [140, 35] on div "[PERSON_NAME]" at bounding box center [137, 36] width 45 height 12
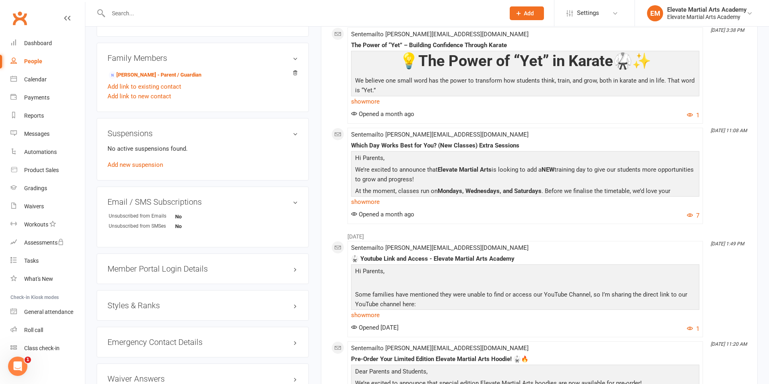
scroll to position [470, 0]
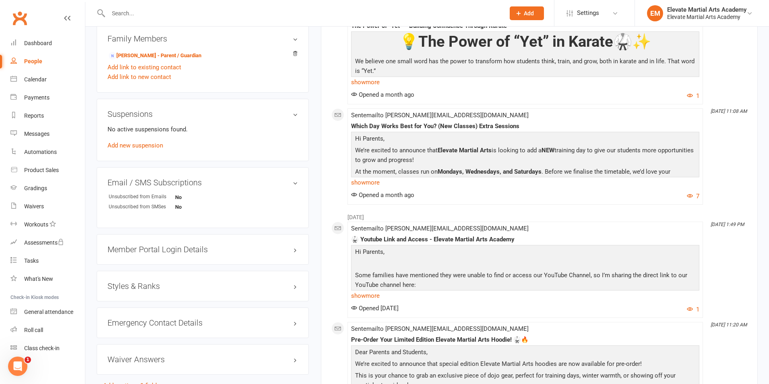
click at [146, 285] on h3 "Styles & Ranks" at bounding box center [202, 285] width 190 height 9
click at [133, 319] on link "Add new style" at bounding box center [125, 316] width 37 height 7
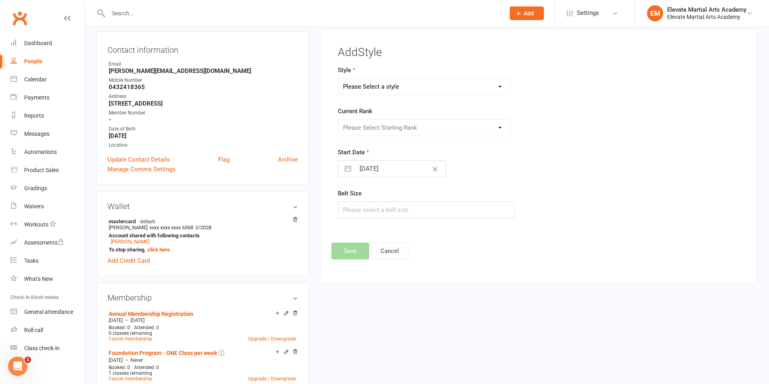
scroll to position [69, 0]
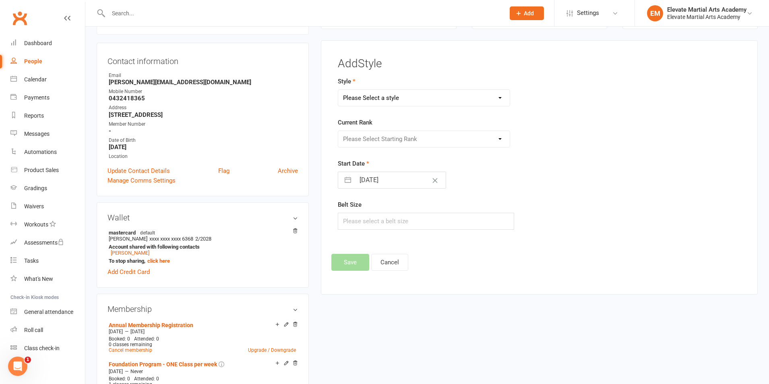
click at [393, 98] on select "Please Select a style Little Troopers Teens and Adults" at bounding box center [423, 98] width 171 height 16
click at [338, 90] on select "Please Select a style Little Troopers Teens and Adults" at bounding box center [423, 98] width 171 height 16
click at [379, 141] on select "Please Select Starting Rank White Yellow Tip Yellow Orange Tip Orange Green Tip…" at bounding box center [423, 139] width 171 height 16
click at [338, 131] on select "Please Select Starting Rank White Yellow Tip Yellow Orange Tip Orange Green Tip…" at bounding box center [423, 139] width 171 height 16
click at [361, 176] on input "[DATE]" at bounding box center [400, 180] width 91 height 16
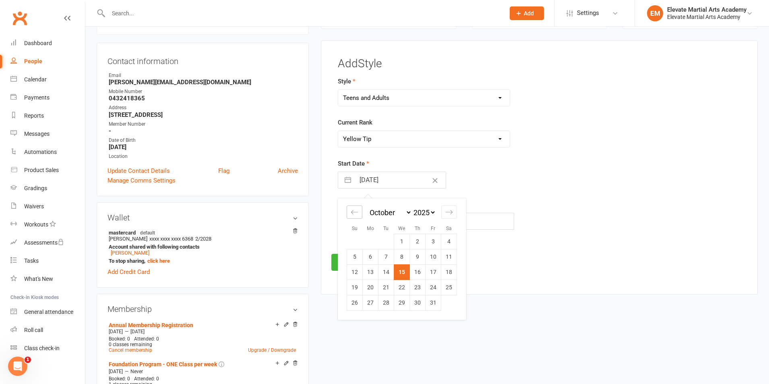
click at [352, 210] on icon "Move backward to switch to the previous month." at bounding box center [355, 212] width 8 height 8
click at [352, 211] on icon "Move backward to switch to the previous month." at bounding box center [355, 212] width 8 height 8
click at [442, 209] on div "Move forward to switch to the next month." at bounding box center [449, 211] width 16 height 13
click at [370, 241] on td "1" at bounding box center [371, 240] width 16 height 15
click at [370, 222] on input "text" at bounding box center [426, 220] width 176 height 17
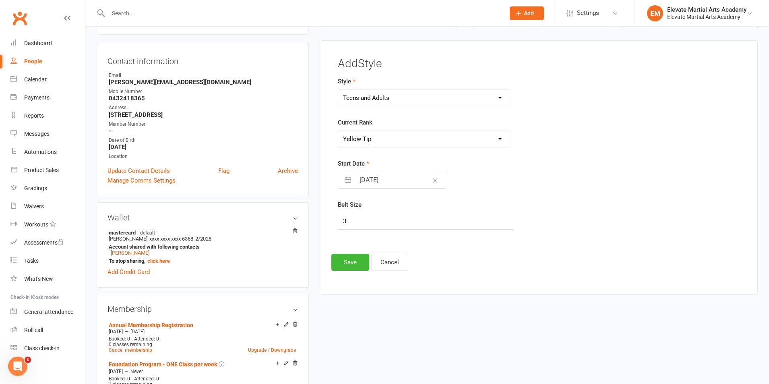
click at [462, 237] on div "Style Little Troopers Teens and Adults Current Rank Please Select Starting Rank…" at bounding box center [470, 158] width 276 height 164
click at [349, 262] on button "Save" at bounding box center [350, 262] width 38 height 17
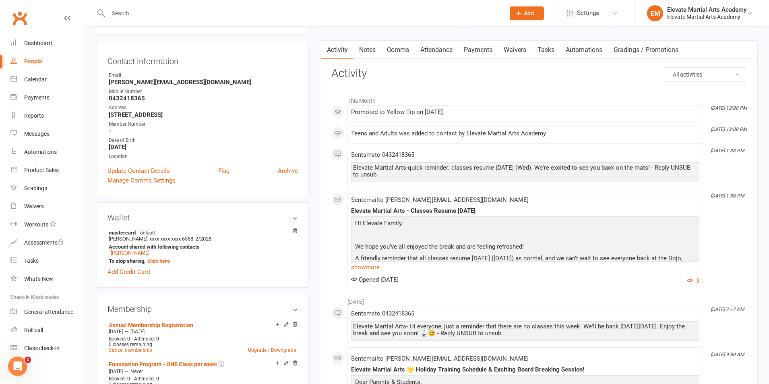
click at [135, 12] on input "text" at bounding box center [302, 13] width 393 height 11
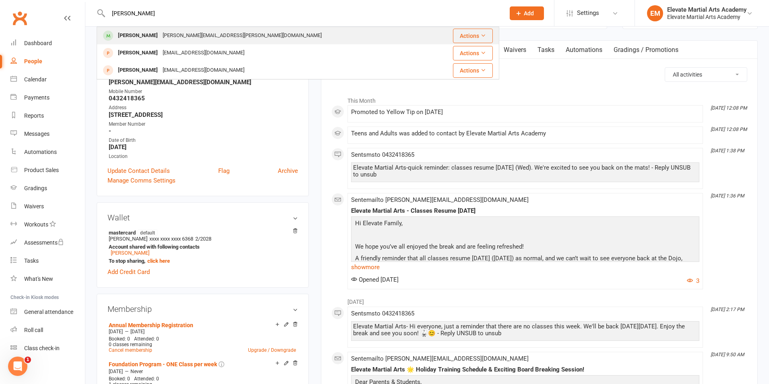
click at [152, 33] on div "[PERSON_NAME]" at bounding box center [137, 36] width 45 height 12
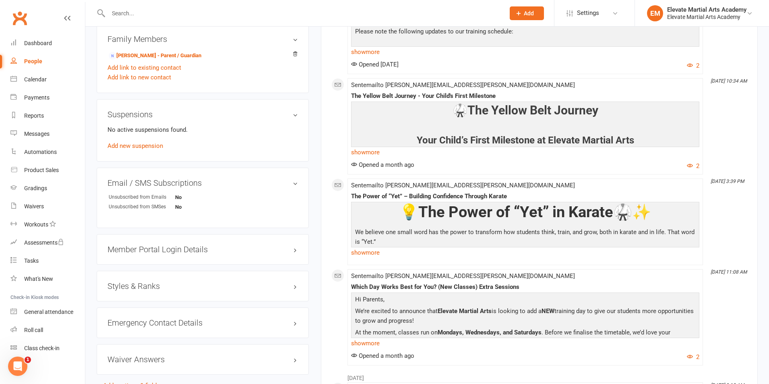
scroll to position [470, 0]
click at [128, 280] on h3 "Styles & Ranks" at bounding box center [202, 284] width 190 height 9
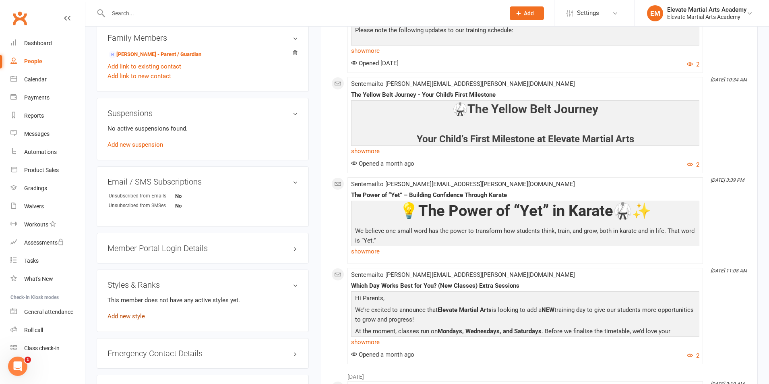
click at [133, 313] on link "Add new style" at bounding box center [125, 315] width 37 height 7
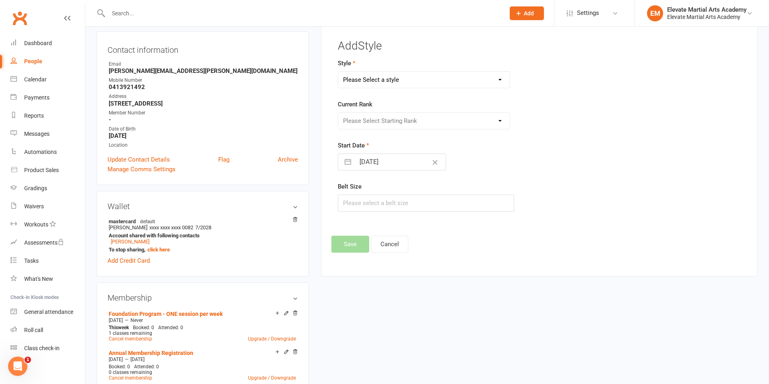
scroll to position [62, 0]
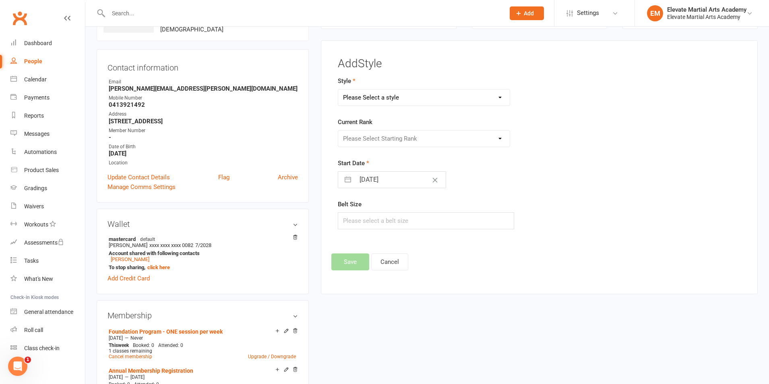
click at [387, 95] on select "Please Select a style Little Troopers Teens and Adults" at bounding box center [423, 97] width 171 height 16
click at [338, 89] on select "Please Select a style Little Troopers Teens and Adults" at bounding box center [423, 97] width 171 height 16
click at [380, 138] on select "Please Select Starting Rank White Yellow Tip Yellow Orange Tip Orange Green Tip…" at bounding box center [423, 138] width 171 height 16
click at [338, 130] on select "Please Select Starting Rank White Yellow Tip Yellow Orange Tip Orange Green Tip…" at bounding box center [423, 138] width 171 height 16
click at [374, 183] on input "[DATE]" at bounding box center [400, 179] width 91 height 16
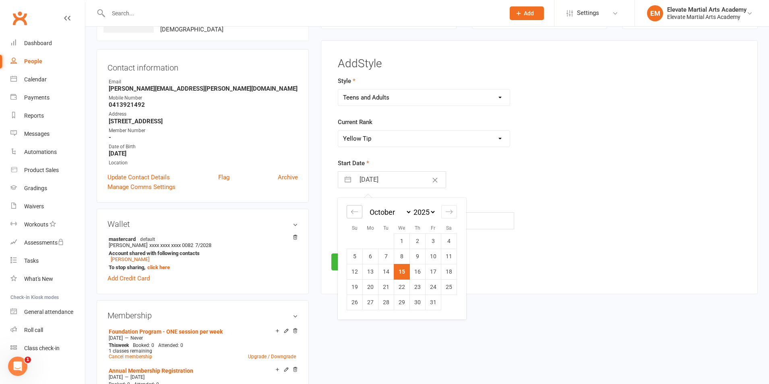
click at [351, 210] on icon "Move backward to switch to the previous month." at bounding box center [355, 212] width 8 height 8
click at [401, 272] on td "17" at bounding box center [402, 271] width 16 height 15
click at [353, 220] on input "text" at bounding box center [426, 220] width 176 height 17
click at [353, 260] on button "Save" at bounding box center [350, 261] width 38 height 17
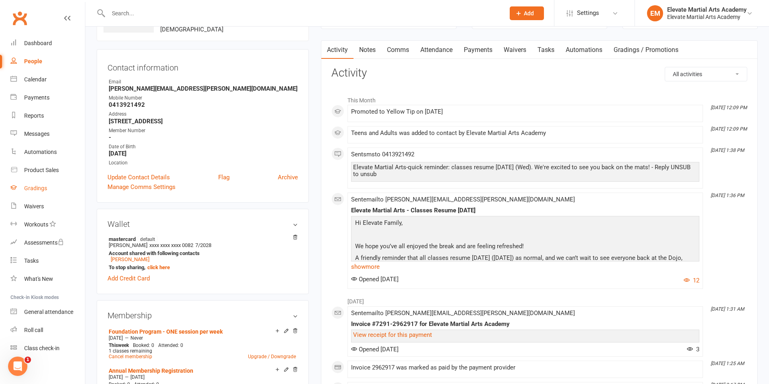
click at [34, 187] on div "Gradings" at bounding box center [35, 188] width 23 height 6
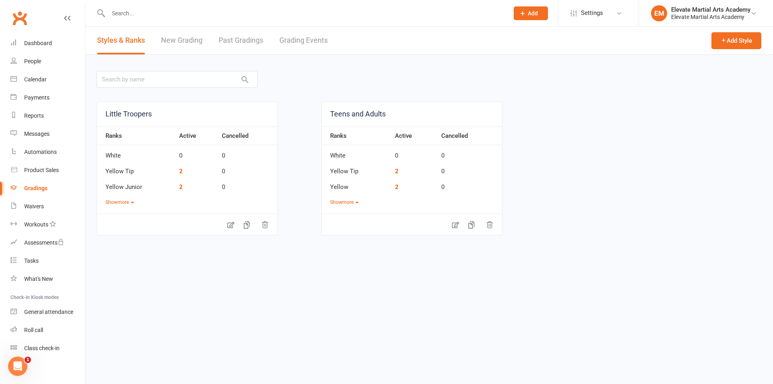
click at [194, 34] on link "New Grading" at bounding box center [181, 41] width 41 height 28
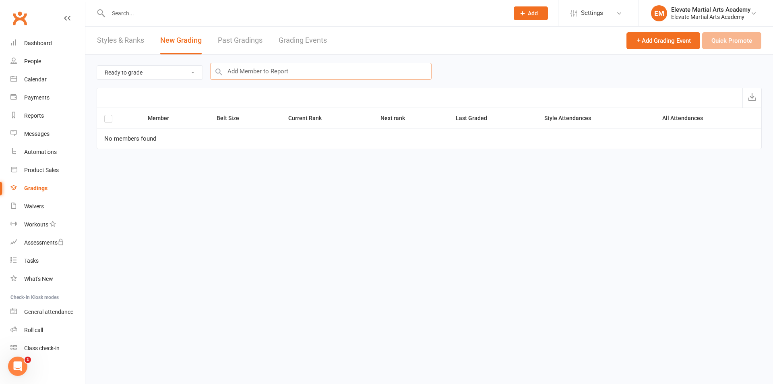
click at [284, 73] on input "text" at bounding box center [320, 71] width 221 height 17
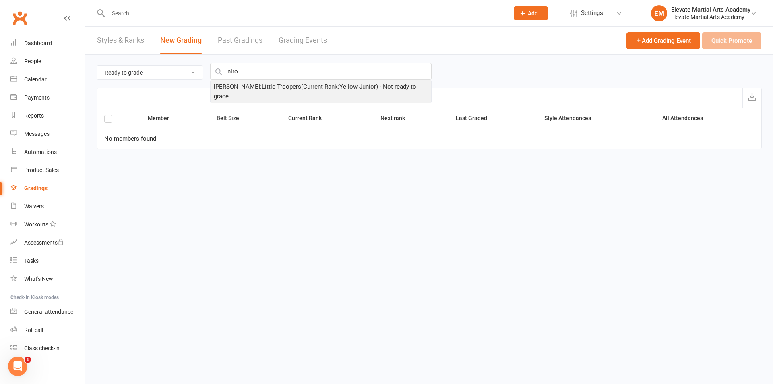
click at [265, 84] on div "[PERSON_NAME] : Little Troopers (Current Rank: Yellow Junior ) - Not ready to g…" at bounding box center [321, 91] width 214 height 19
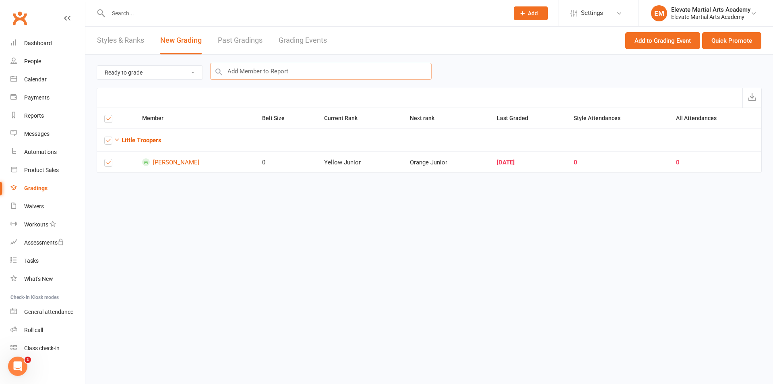
click at [268, 69] on input "text" at bounding box center [320, 71] width 221 height 17
click at [331, 88] on div "[PERSON_NAME] : Teens and Adults (Current Rank: Orange ) - Not ready to grade" at bounding box center [318, 87] width 208 height 10
click at [125, 39] on link "Styles & Ranks" at bounding box center [120, 41] width 47 height 28
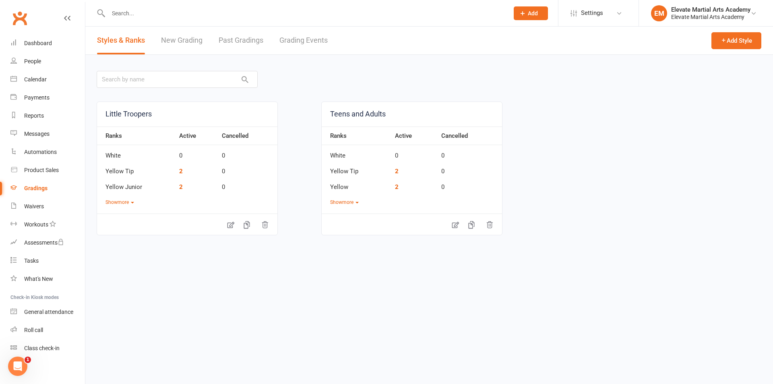
click at [181, 41] on link "New Grading" at bounding box center [181, 41] width 41 height 28
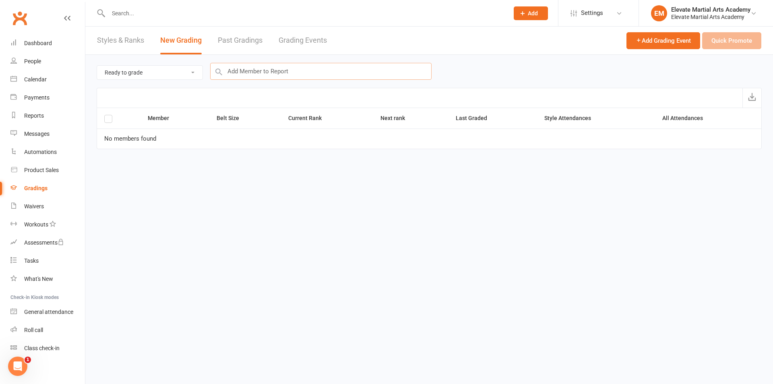
click at [262, 73] on input "text" at bounding box center [320, 71] width 221 height 17
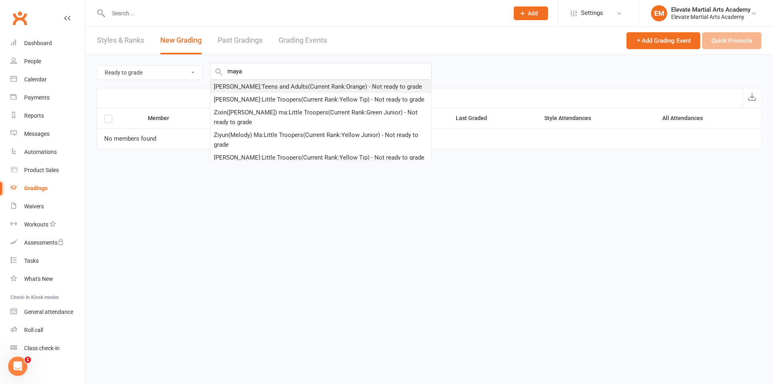
click at [268, 85] on div "[PERSON_NAME] : Teens and Adults (Current Rank: Orange ) - Not ready to grade" at bounding box center [318, 87] width 208 height 10
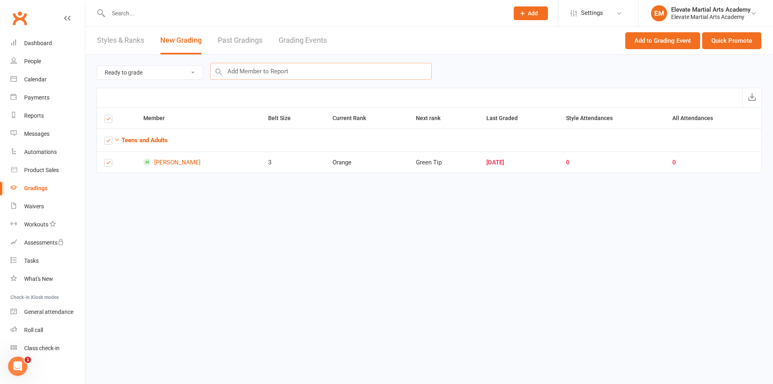
click at [246, 70] on input "text" at bounding box center [320, 71] width 221 height 17
click at [124, 16] on input "text" at bounding box center [304, 13] width 397 height 11
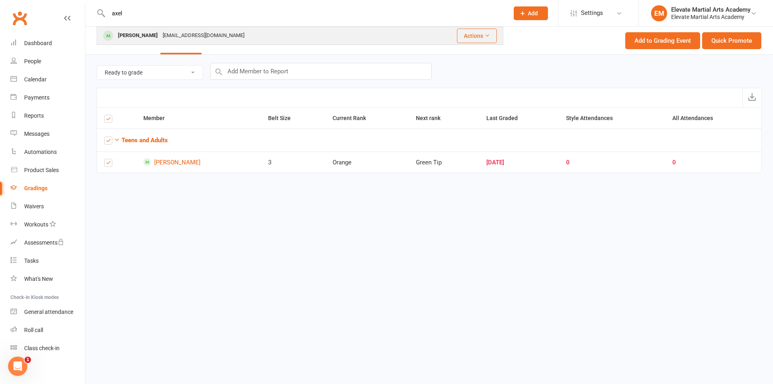
click at [160, 33] on div "[EMAIL_ADDRESS][DOMAIN_NAME]" at bounding box center [203, 36] width 87 height 12
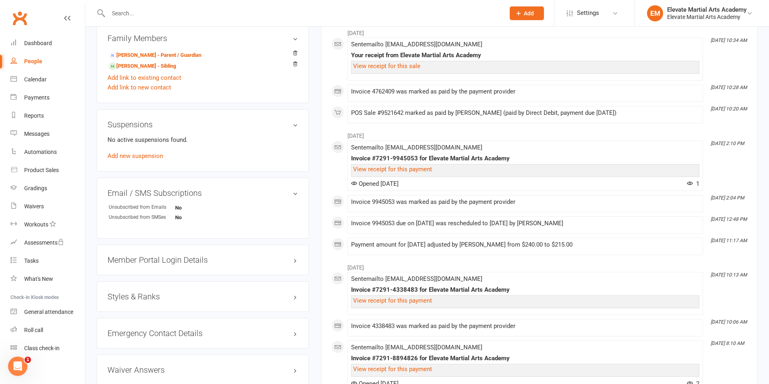
scroll to position [563, 0]
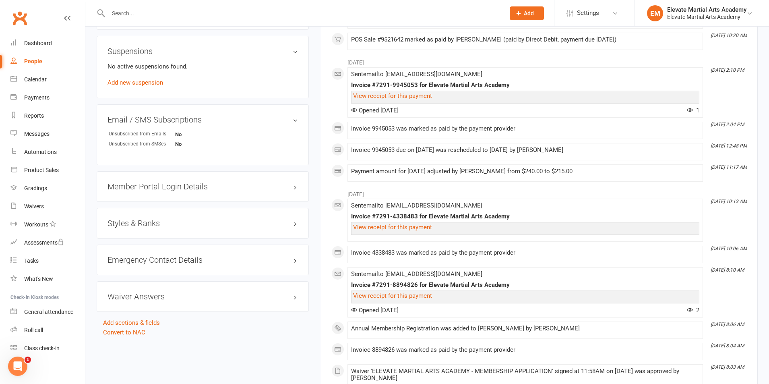
click at [153, 225] on h3 "Styles & Ranks" at bounding box center [202, 223] width 190 height 9
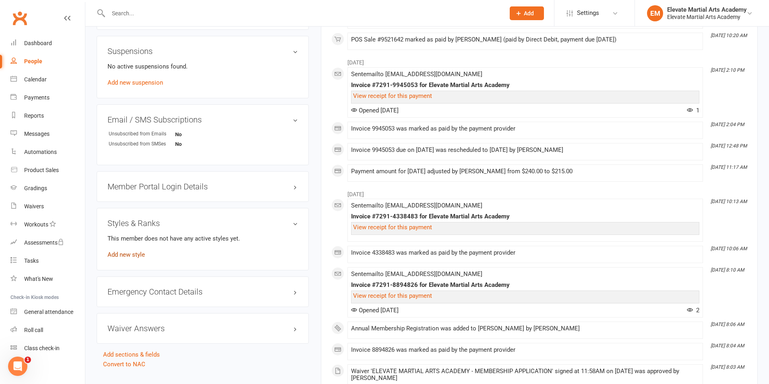
click at [137, 256] on link "Add new style" at bounding box center [125, 254] width 37 height 7
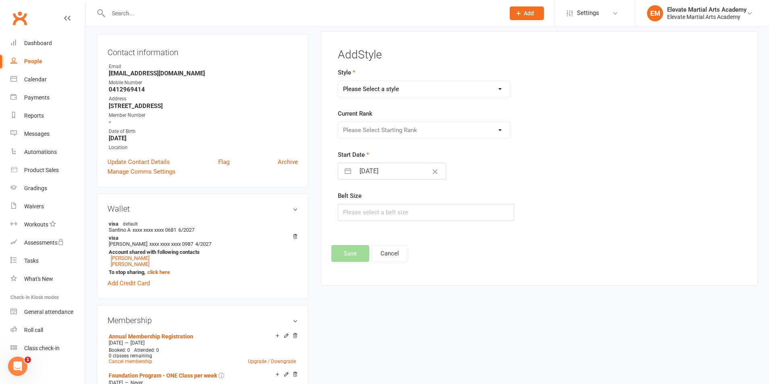
scroll to position [69, 0]
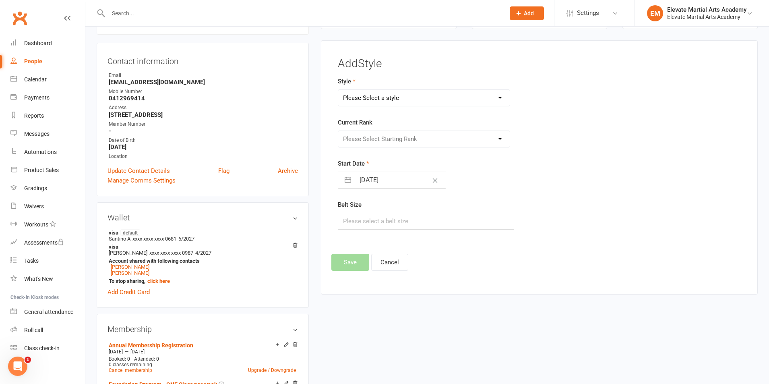
click at [397, 92] on select "Please Select a style Little Troopers Teens and Adults" at bounding box center [423, 98] width 171 height 16
click at [338, 90] on select "Please Select a style Little Troopers Teens and Adults" at bounding box center [423, 98] width 171 height 16
click at [376, 104] on select "Little Troopers Teens and Adults" at bounding box center [423, 98] width 171 height 16
click at [338, 90] on select "Little Troopers Teens and Adults" at bounding box center [423, 98] width 171 height 16
click at [371, 177] on input "[DATE]" at bounding box center [400, 180] width 91 height 16
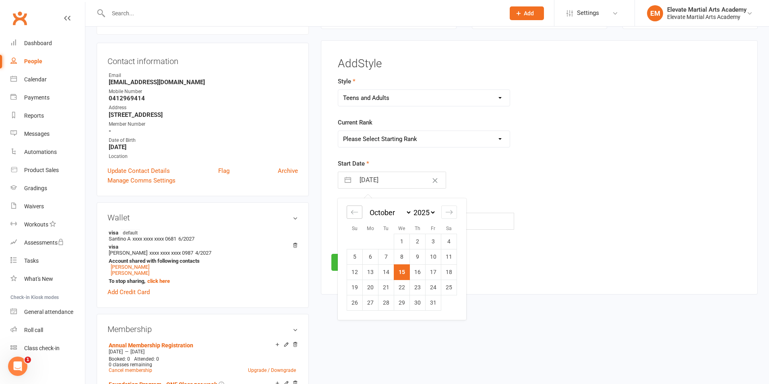
click at [353, 212] on icon "Move backward to switch to the previous month." at bounding box center [355, 212] width 8 height 8
click at [355, 251] on td "3" at bounding box center [355, 256] width 16 height 15
click at [364, 222] on input "text" at bounding box center [426, 220] width 176 height 17
drag, startPoint x: 401, startPoint y: 138, endPoint x: 396, endPoint y: 142, distance: 6.8
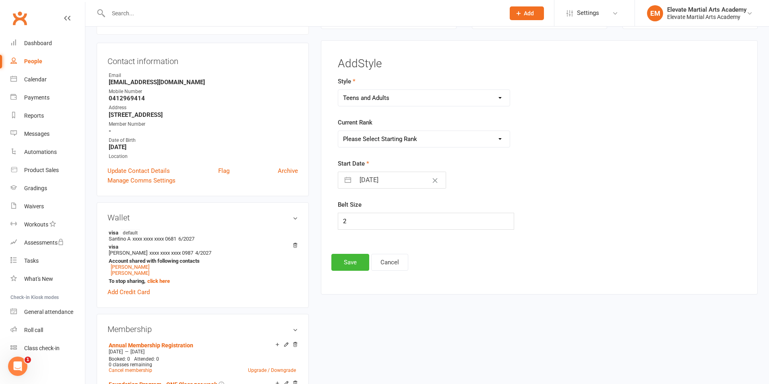
click at [401, 138] on select "Please Select Starting Rank White Yellow Tip Yellow Orange Tip Orange Green Tip…" at bounding box center [423, 139] width 171 height 16
click at [338, 131] on select "Please Select Starting Rank White Yellow Tip Yellow Orange Tip Orange Green Tip…" at bounding box center [423, 139] width 171 height 16
click at [351, 262] on button "Save" at bounding box center [350, 262] width 38 height 17
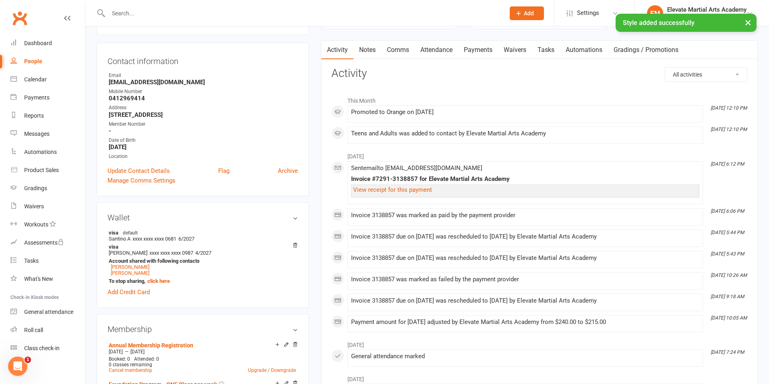
click at [130, 10] on input "text" at bounding box center [302, 13] width 393 height 11
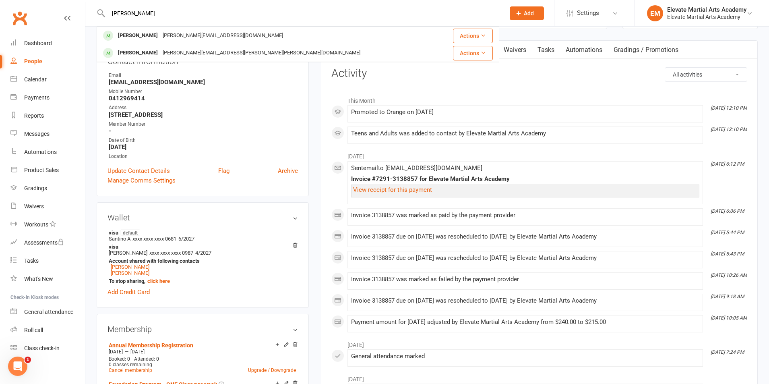
click at [168, 33] on div "[PERSON_NAME][EMAIL_ADDRESS][DOMAIN_NAME]" at bounding box center [222, 36] width 125 height 12
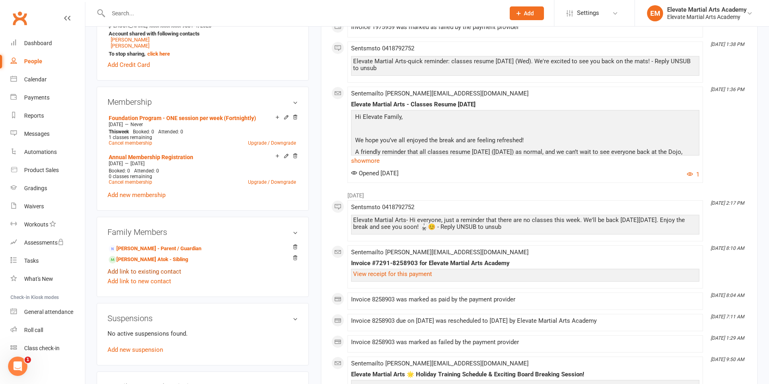
scroll to position [470, 0]
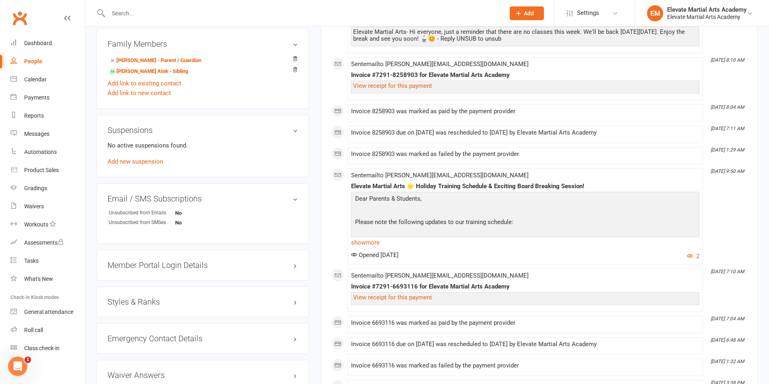
click at [155, 297] on h3 "Styles & Ranks" at bounding box center [202, 301] width 190 height 9
click at [137, 330] on link "Add new style" at bounding box center [125, 332] width 37 height 7
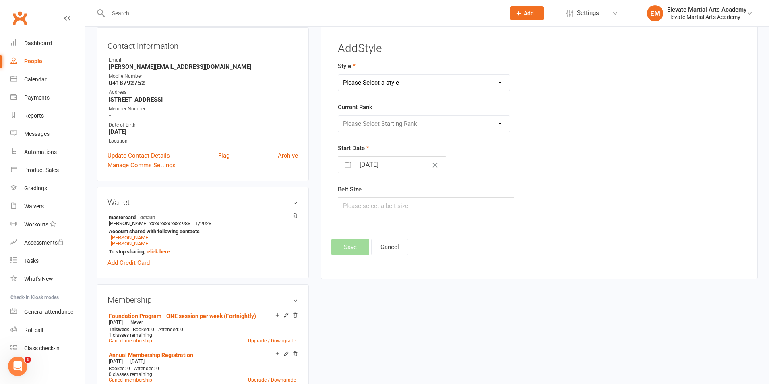
scroll to position [69, 0]
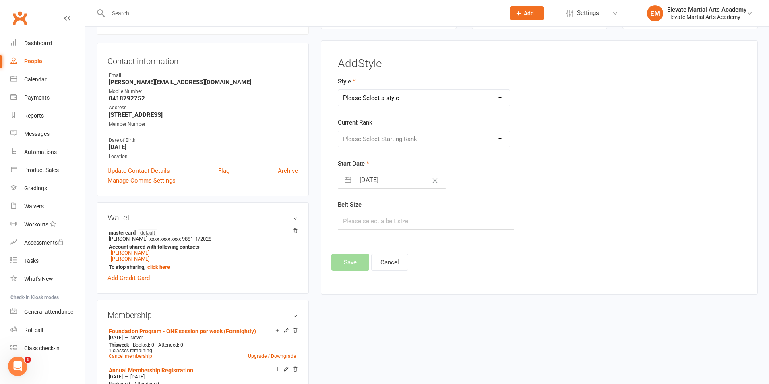
click at [381, 101] on select "Please Select a style Little Troopers Teens and Adults" at bounding box center [423, 98] width 171 height 16
click at [338, 90] on select "Please Select a style Little Troopers Teens and Adults" at bounding box center [423, 98] width 171 height 16
click at [370, 140] on select "Please Select Starting Rank White Yellow Tip Yellow Junior Orange [PERSON_NAME]…" at bounding box center [423, 139] width 171 height 16
click at [338, 131] on select "Please Select Starting Rank White Yellow Tip Yellow Junior Orange [PERSON_NAME]…" at bounding box center [423, 139] width 171 height 16
click at [348, 181] on button "button" at bounding box center [347, 180] width 14 height 16
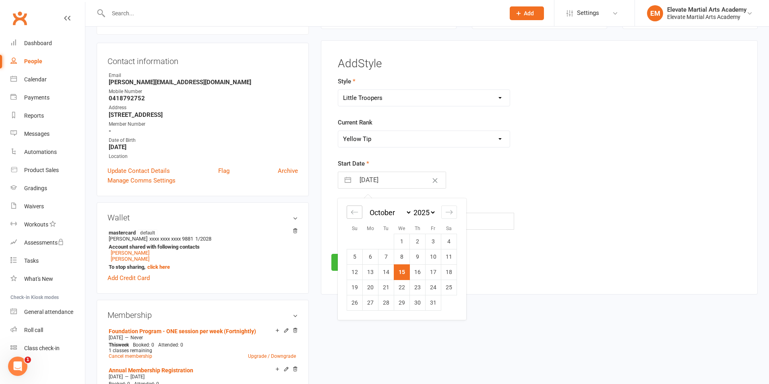
click at [352, 212] on icon "Move backward to switch to the previous month." at bounding box center [354, 212] width 7 height 4
click at [369, 302] on td "30" at bounding box center [371, 302] width 16 height 15
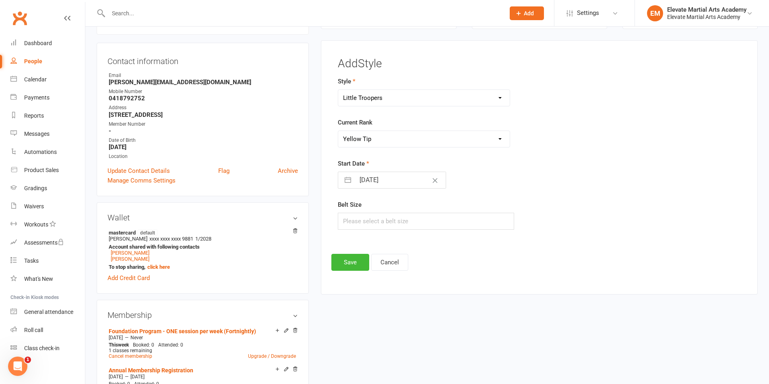
click at [347, 179] on button "button" at bounding box center [347, 180] width 14 height 16
click at [353, 210] on icon "Move backward to switch to the previous month." at bounding box center [355, 212] width 8 height 8
click at [388, 243] on td "1" at bounding box center [386, 240] width 16 height 15
click at [372, 223] on input "text" at bounding box center [426, 220] width 176 height 17
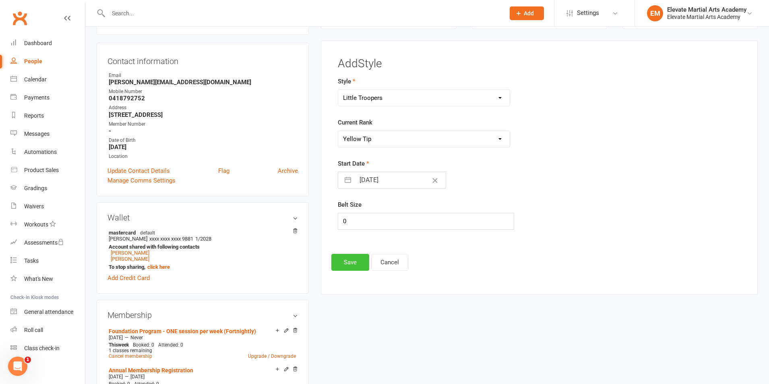
click at [350, 261] on button "Save" at bounding box center [350, 262] width 38 height 17
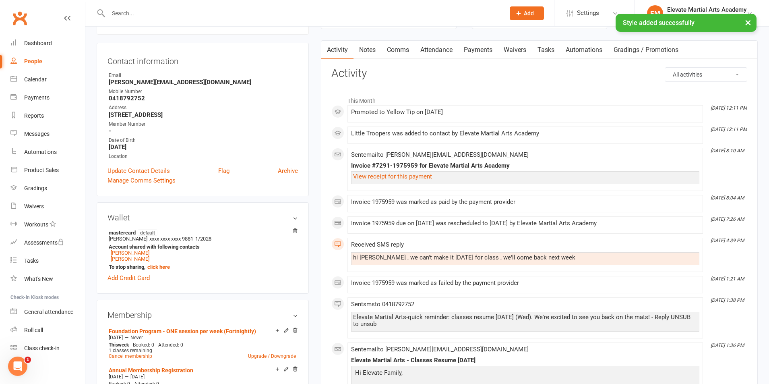
click at [121, 10] on input "text" at bounding box center [302, 13] width 393 height 11
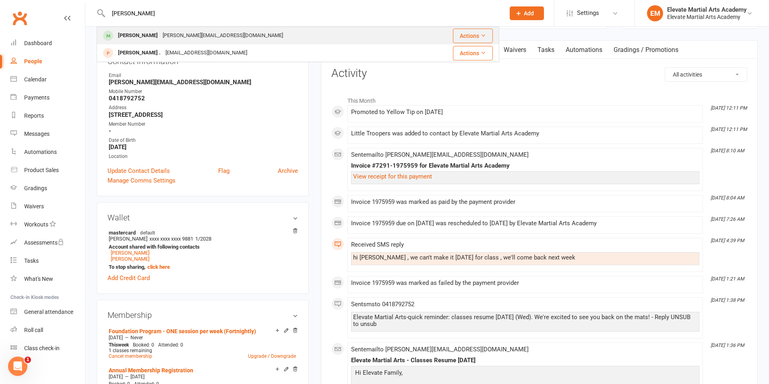
click at [125, 32] on div "[PERSON_NAME]" at bounding box center [137, 36] width 45 height 12
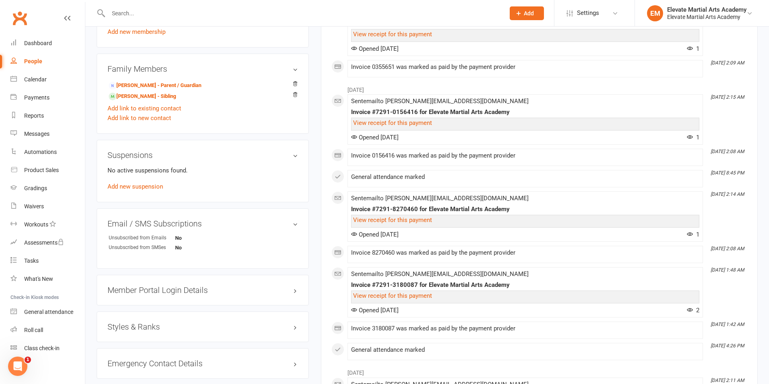
scroll to position [470, 0]
click at [138, 326] on h3 "Styles & Ranks" at bounding box center [202, 324] width 190 height 9
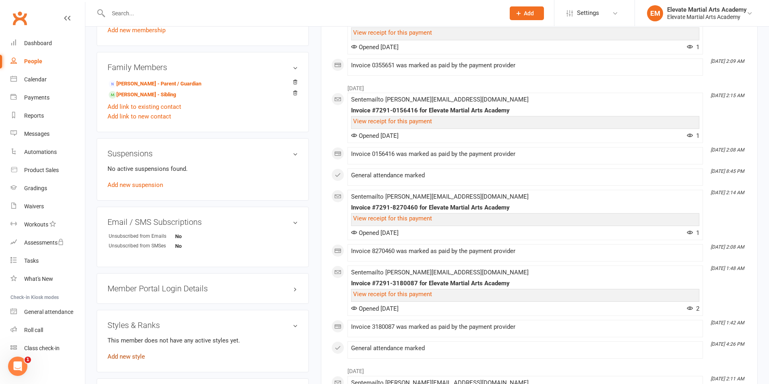
click at [133, 353] on link "Add new style" at bounding box center [125, 356] width 37 height 7
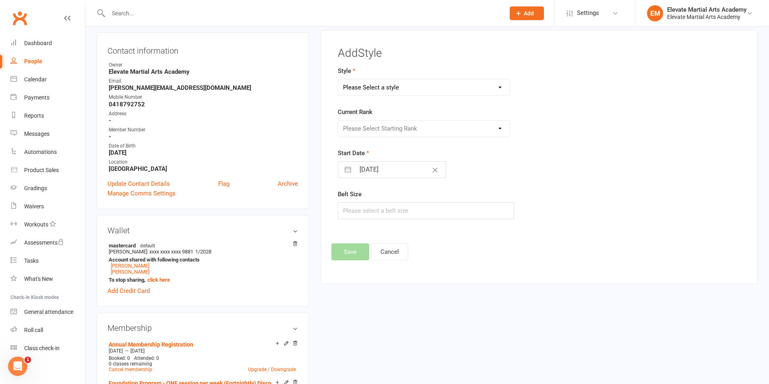
scroll to position [69, 0]
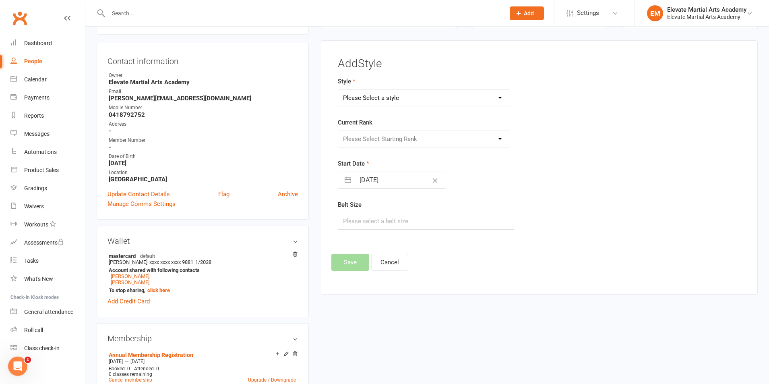
drag, startPoint x: 380, startPoint y: 91, endPoint x: 380, endPoint y: 98, distance: 6.5
click at [380, 92] on select "Please Select a style Little Troopers Teens and Adults" at bounding box center [423, 98] width 171 height 16
click at [338, 90] on select "Please Select a style Little Troopers Teens and Adults" at bounding box center [423, 98] width 171 height 16
click at [371, 140] on select "Please Select Starting Rank White Yellow Tip Yellow Junior Orange [PERSON_NAME]…" at bounding box center [423, 139] width 171 height 16
click at [338, 131] on select "Please Select Starting Rank White Yellow Tip Yellow Junior Orange [PERSON_NAME]…" at bounding box center [423, 139] width 171 height 16
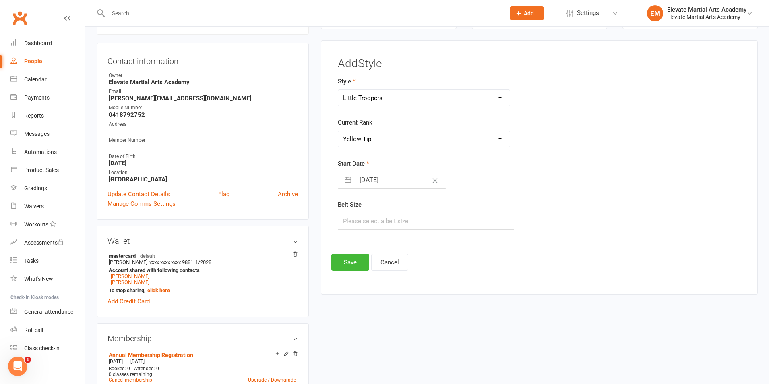
click at [348, 178] on button "button" at bounding box center [347, 180] width 14 height 16
click at [353, 210] on icon "Move backward to switch to the previous month." at bounding box center [355, 212] width 8 height 8
click at [354, 210] on icon "Move backward to switch to the previous month." at bounding box center [355, 212] width 8 height 8
click at [354, 211] on icon "Move backward to switch to the previous month." at bounding box center [355, 212] width 8 height 8
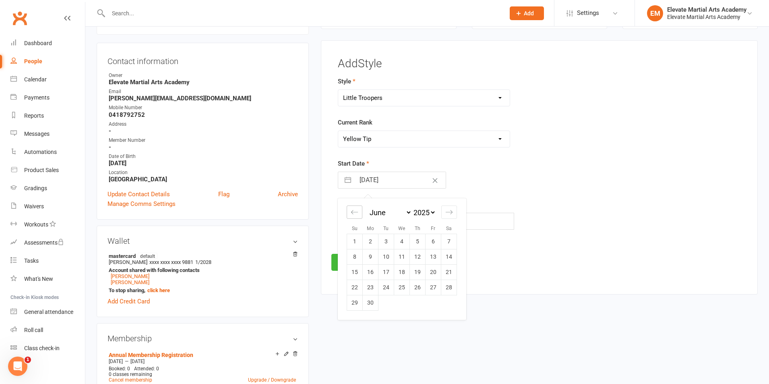
click at [354, 211] on icon "Move backward to switch to the previous month." at bounding box center [355, 212] width 8 height 8
click at [388, 245] on td "1" at bounding box center [386, 240] width 16 height 15
click at [359, 220] on input "text" at bounding box center [426, 220] width 176 height 17
click at [347, 259] on button "Save" at bounding box center [350, 262] width 38 height 17
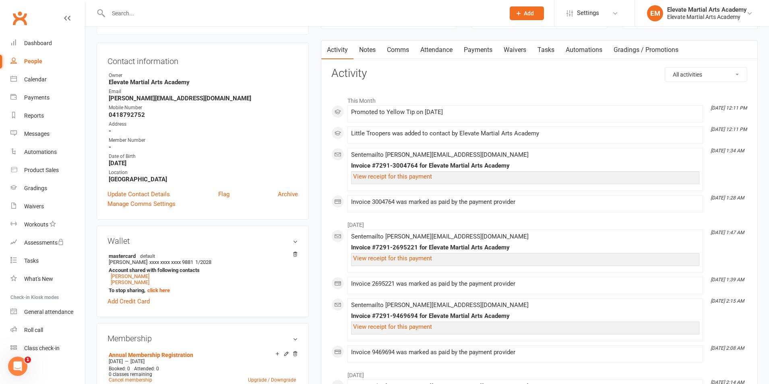
click at [145, 14] on input "text" at bounding box center [302, 13] width 393 height 11
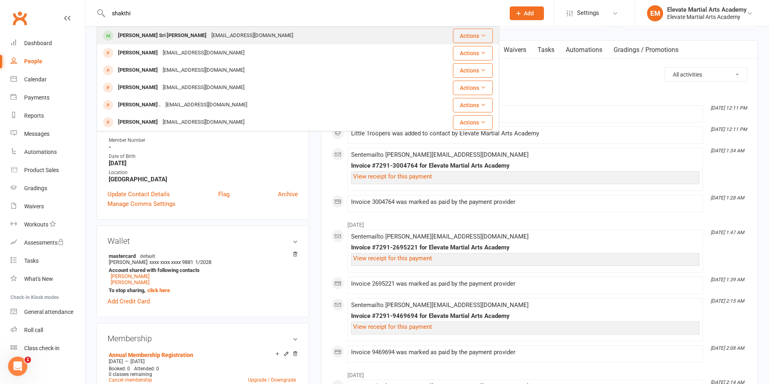
click at [141, 33] on div "[PERSON_NAME] Sri [PERSON_NAME]" at bounding box center [161, 36] width 93 height 12
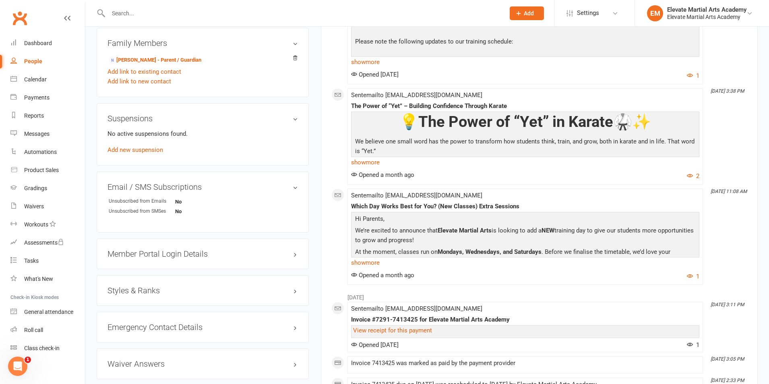
scroll to position [467, 0]
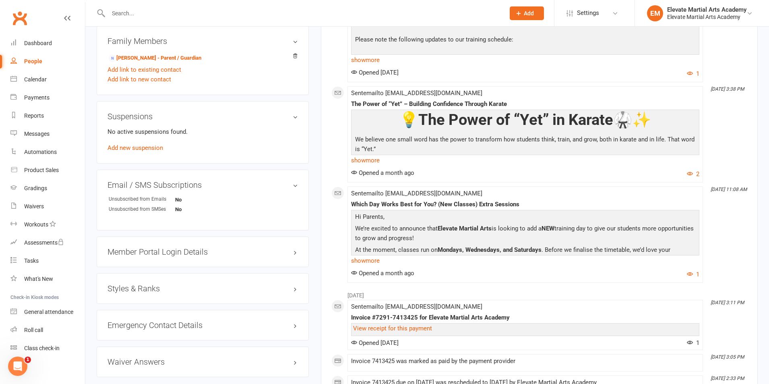
click at [145, 287] on h3 "Styles & Ranks" at bounding box center [202, 288] width 190 height 9
drag, startPoint x: 135, startPoint y: 317, endPoint x: 183, endPoint y: 307, distance: 49.3
click at [135, 318] on link "Add new style" at bounding box center [125, 319] width 37 height 7
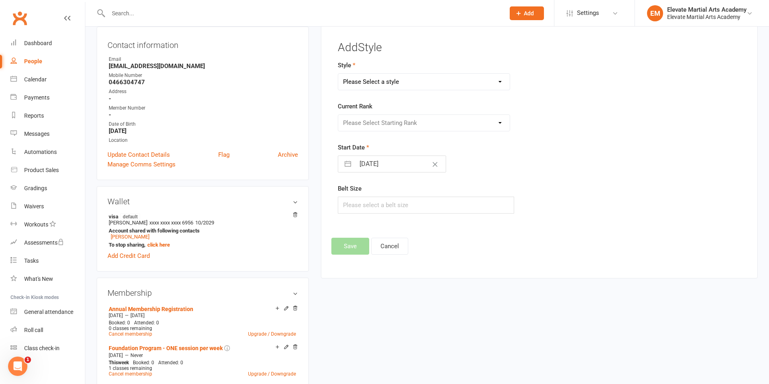
scroll to position [69, 0]
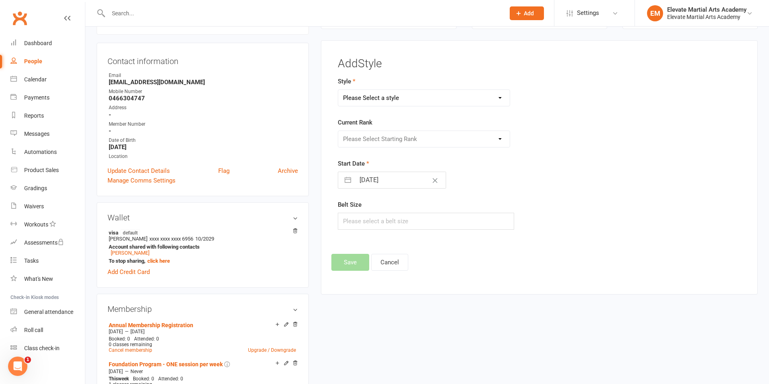
click at [373, 96] on select "Please Select a style Little Troopers Teens and Adults" at bounding box center [423, 98] width 171 height 16
click at [338, 90] on select "Please Select a style Little Troopers Teens and Adults" at bounding box center [423, 98] width 171 height 16
click at [375, 136] on select "Please Select Starting Rank White Yellow Tip Yellow Orange Tip Orange Green Tip…" at bounding box center [423, 139] width 171 height 16
click at [338, 131] on select "Please Select Starting Rank White Yellow Tip Yellow Orange Tip Orange Green Tip…" at bounding box center [423, 139] width 171 height 16
click at [349, 180] on button "button" at bounding box center [347, 180] width 14 height 16
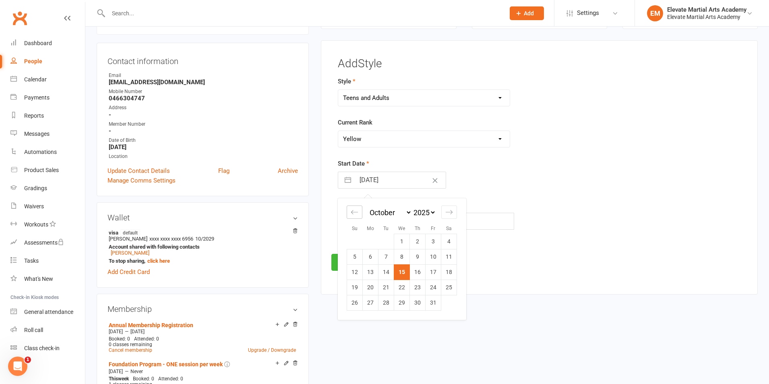
click at [354, 214] on icon "Move backward to switch to the previous month." at bounding box center [355, 212] width 8 height 8
click at [354, 254] on td "3" at bounding box center [355, 256] width 16 height 15
click at [361, 221] on input "text" at bounding box center [426, 220] width 176 height 17
click at [353, 260] on button "Save" at bounding box center [350, 262] width 38 height 17
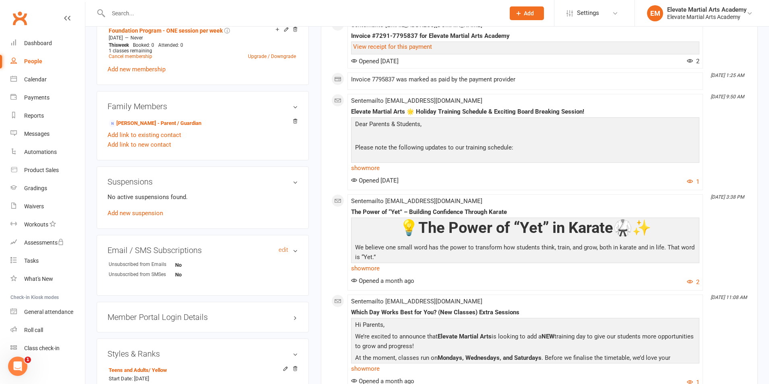
scroll to position [563, 0]
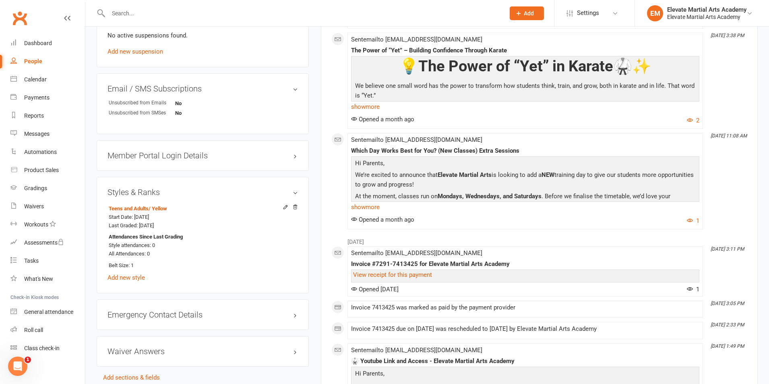
click at [124, 14] on input "text" at bounding box center [302, 13] width 393 height 11
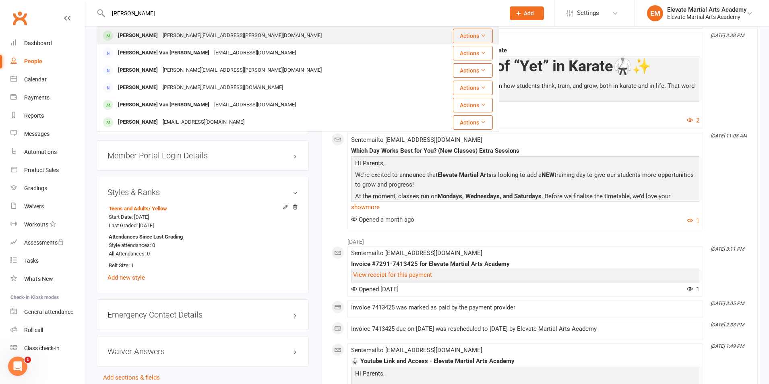
click at [141, 35] on div "[PERSON_NAME]" at bounding box center [137, 36] width 45 height 12
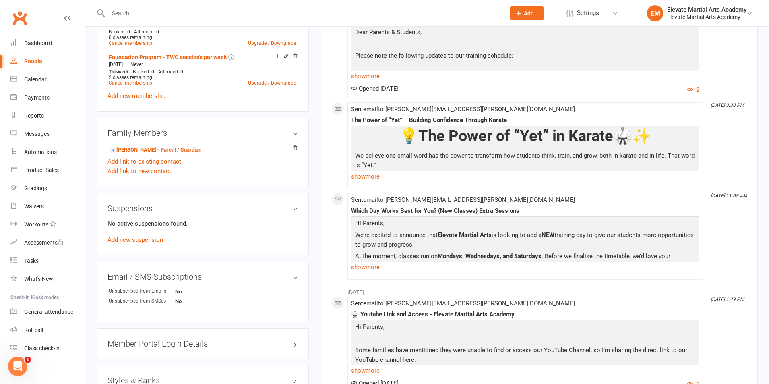
scroll to position [563, 0]
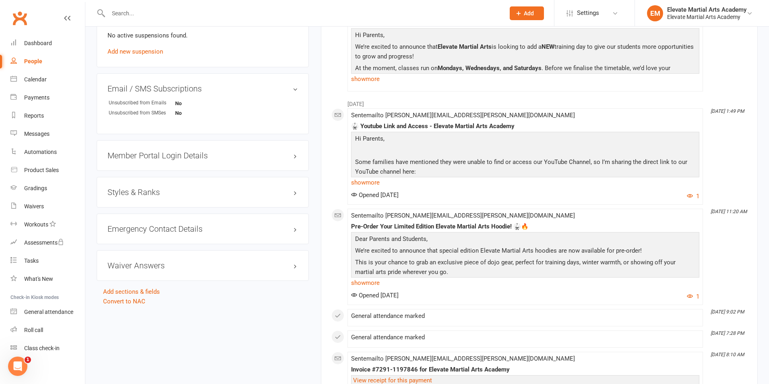
click at [134, 188] on h3 "Styles & Ranks" at bounding box center [202, 192] width 190 height 9
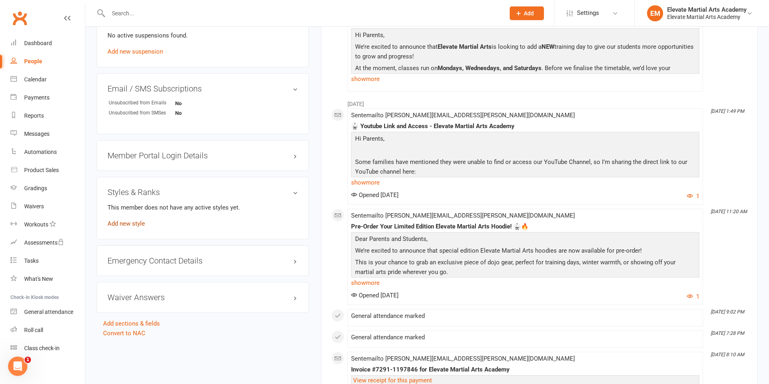
click at [132, 220] on link "Add new style" at bounding box center [125, 223] width 37 height 7
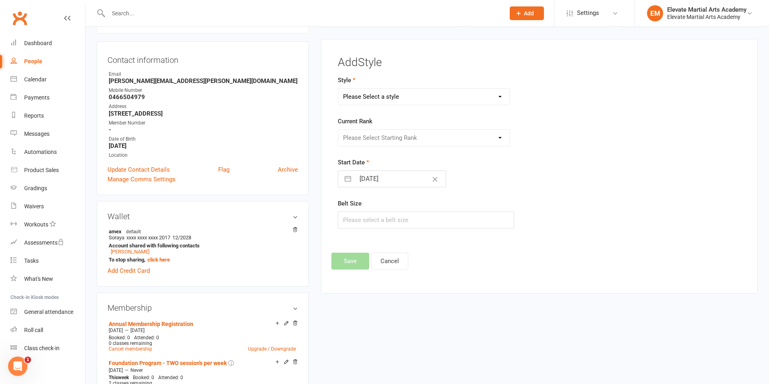
scroll to position [69, 0]
click at [368, 136] on div "Please Select Starting Rank" at bounding box center [424, 138] width 172 height 17
click at [368, 137] on div "Please Select Starting Rank" at bounding box center [424, 138] width 172 height 17
click at [367, 100] on select "Please Select a style Little Troopers Teens and Adults" at bounding box center [423, 98] width 171 height 16
click at [338, 90] on select "Please Select a style Little Troopers Teens and Adults" at bounding box center [423, 98] width 171 height 16
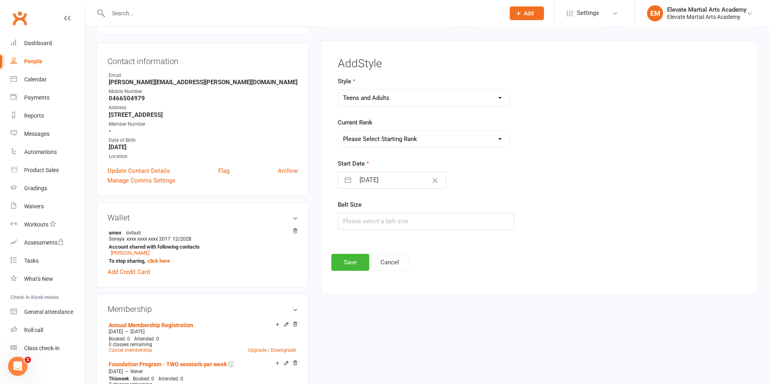
click at [369, 140] on select "Please Select Starting Rank White Yellow Tip Yellow Orange Tip Orange Green Tip…" at bounding box center [423, 139] width 171 height 16
click at [338, 131] on select "Please Select Starting Rank White Yellow Tip Yellow Orange Tip Orange Green Tip…" at bounding box center [423, 139] width 171 height 16
click at [350, 180] on button "button" at bounding box center [347, 180] width 14 height 16
click at [350, 206] on div "Move backward to switch to the previous month." at bounding box center [354, 211] width 16 height 13
click at [351, 206] on div "Move backward to switch to the previous month." at bounding box center [354, 211] width 16 height 13
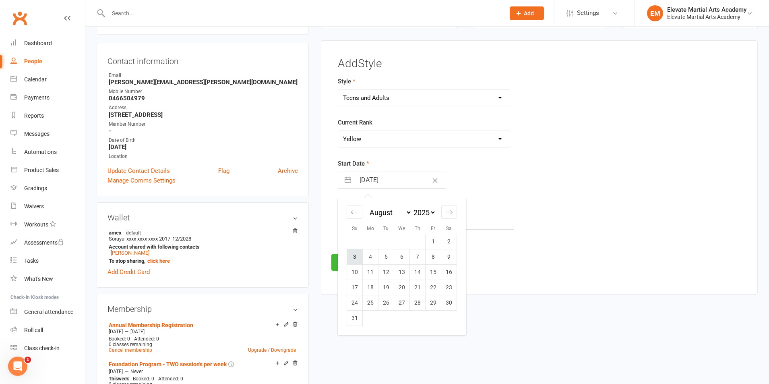
click at [355, 257] on td "3" at bounding box center [355, 256] width 16 height 15
click at [377, 217] on input "text" at bounding box center [426, 220] width 176 height 17
click at [352, 262] on button "Save" at bounding box center [350, 262] width 38 height 17
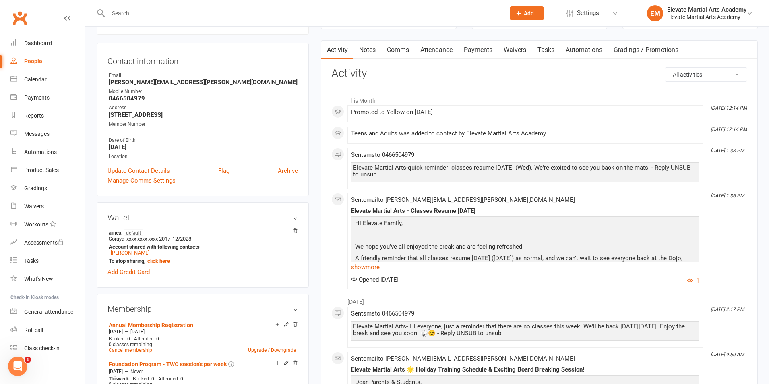
click at [135, 14] on input "text" at bounding box center [302, 13] width 393 height 11
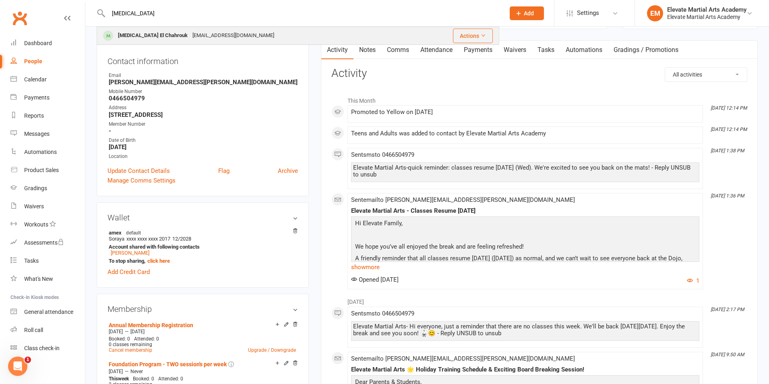
click at [144, 37] on div "[MEDICAL_DATA] El Chahrouk" at bounding box center [152, 36] width 74 height 12
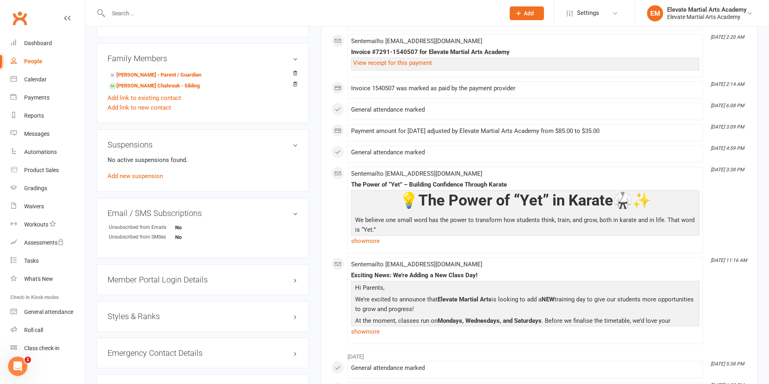
scroll to position [470, 0]
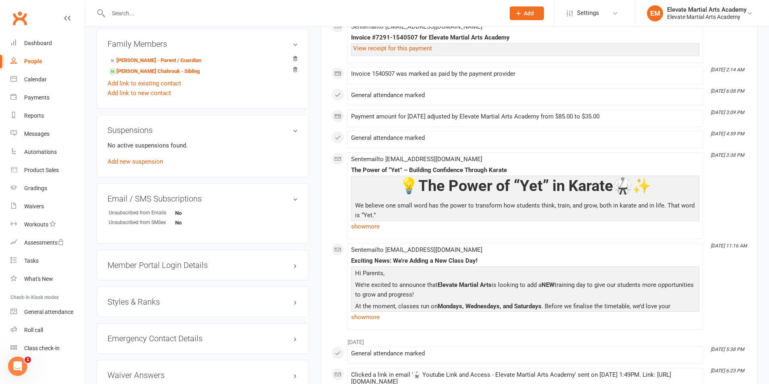
click at [146, 304] on h3 "Styles & Ranks" at bounding box center [202, 301] width 190 height 9
click at [135, 333] on link "Add new style" at bounding box center [125, 332] width 37 height 7
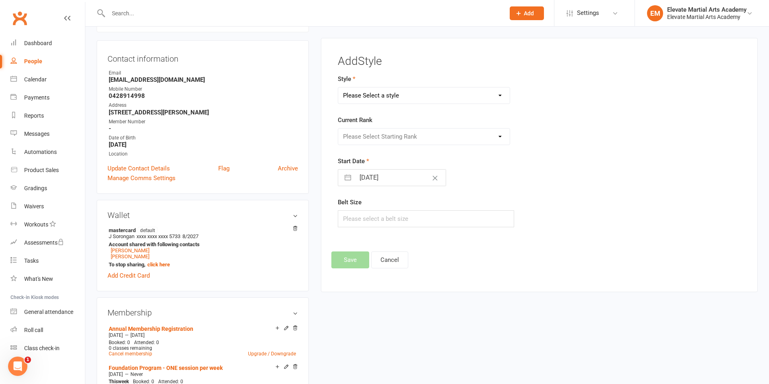
scroll to position [69, 0]
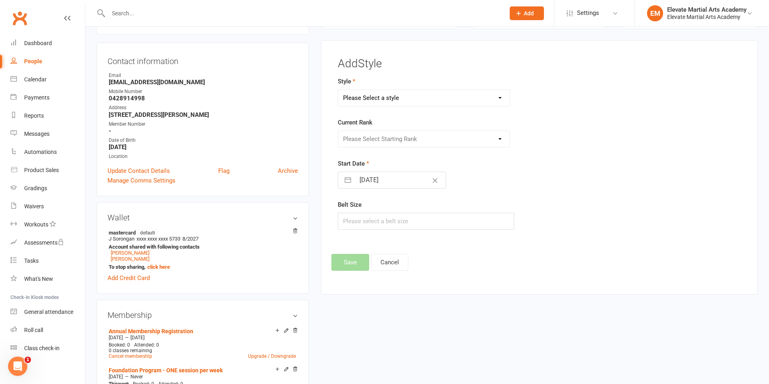
click at [364, 96] on select "Please Select a style Little Troopers Teens and Adults" at bounding box center [423, 98] width 171 height 16
click at [338, 90] on select "Please Select a style Little Troopers Teens and Adults" at bounding box center [423, 98] width 171 height 16
click at [373, 140] on select "Please Select Starting Rank White Yellow Tip Yellow Junior Orange [PERSON_NAME]…" at bounding box center [423, 139] width 171 height 16
click at [338, 131] on select "Please Select Starting Rank White Yellow Tip Yellow Junior Orange [PERSON_NAME]…" at bounding box center [423, 139] width 171 height 16
click at [348, 179] on button "button" at bounding box center [347, 180] width 14 height 16
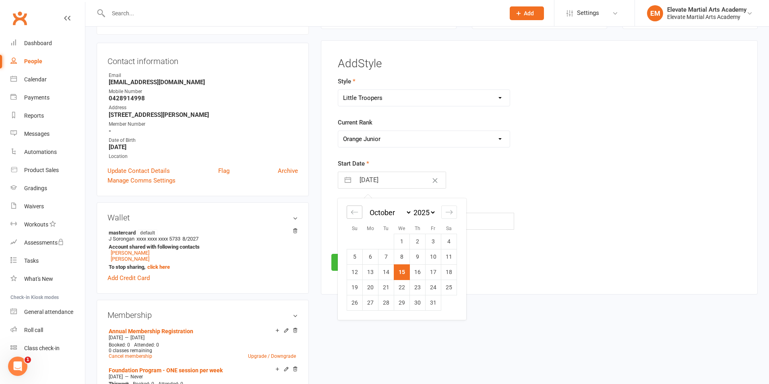
click at [351, 209] on div "Move backward to switch to the previous month." at bounding box center [354, 211] width 16 height 13
click at [351, 210] on icon "Move backward to switch to the previous month." at bounding box center [355, 212] width 8 height 8
click at [357, 256] on td "3" at bounding box center [355, 256] width 16 height 15
click at [373, 223] on input "text" at bounding box center [426, 220] width 176 height 17
click at [349, 260] on button "Save" at bounding box center [350, 262] width 38 height 17
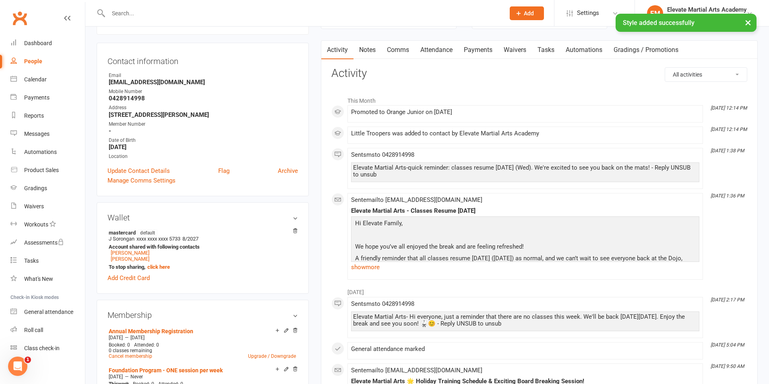
click at [139, 14] on div "× Style added successfully" at bounding box center [379, 14] width 758 height 0
click at [129, 10] on input "text" at bounding box center [302, 13] width 393 height 11
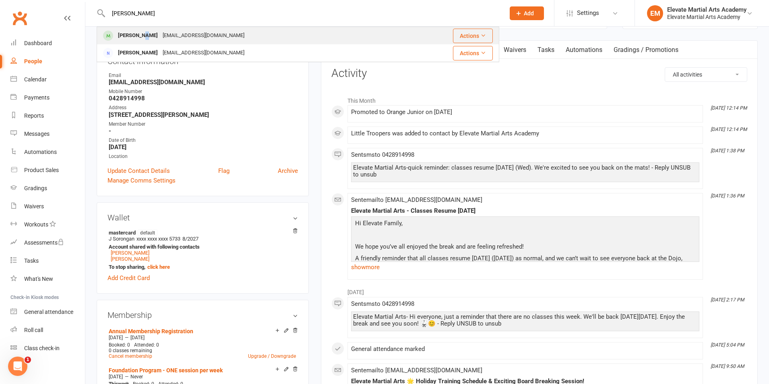
click at [140, 35] on div "[PERSON_NAME]" at bounding box center [137, 36] width 45 height 12
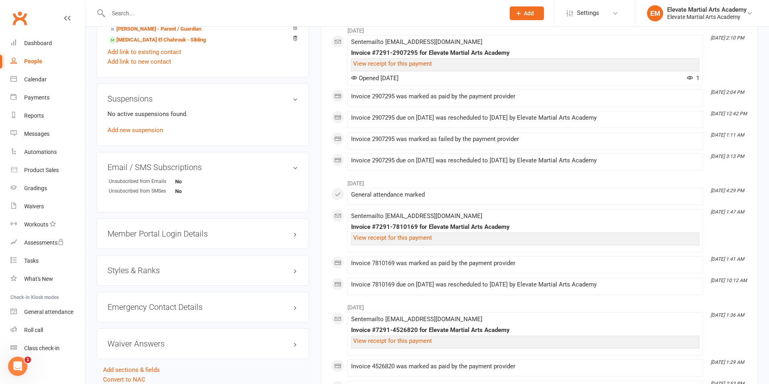
scroll to position [563, 0]
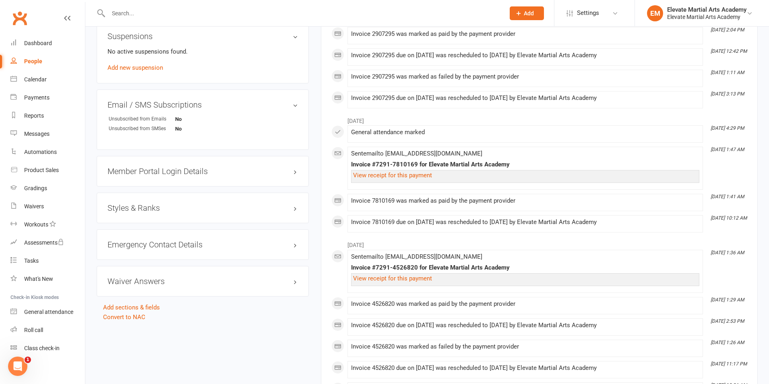
click at [138, 204] on h3 "Styles & Ranks" at bounding box center [202, 207] width 190 height 9
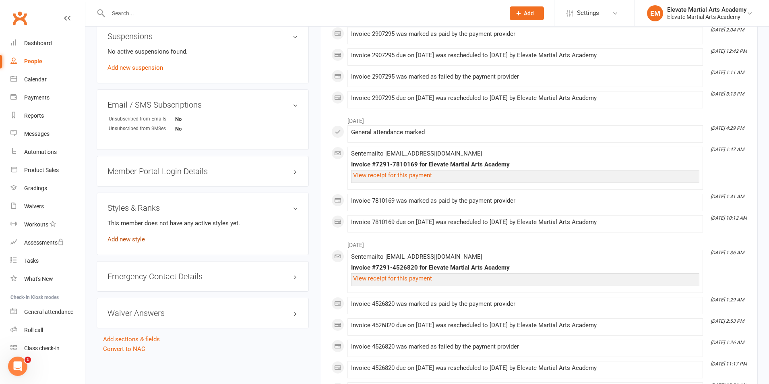
click at [136, 237] on link "Add new style" at bounding box center [125, 238] width 37 height 7
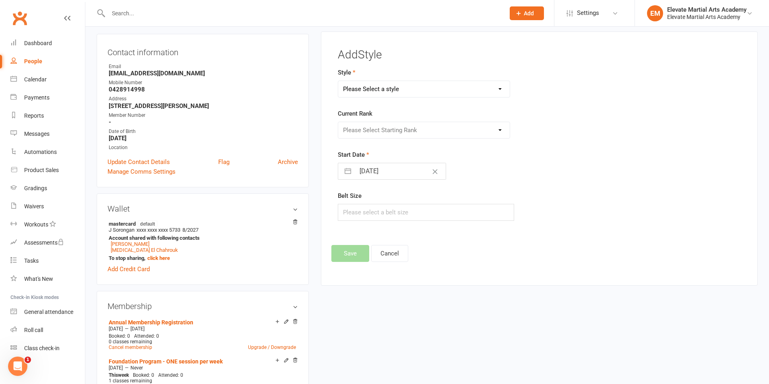
scroll to position [69, 0]
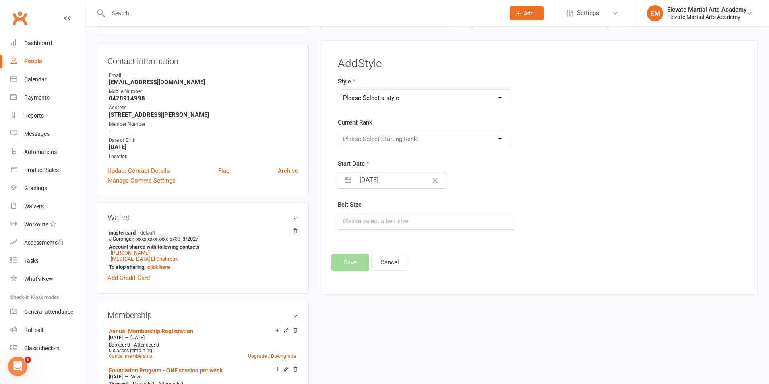
click at [383, 97] on select "Please Select a style Little Troopers Teens and Adults" at bounding box center [423, 98] width 171 height 16
click at [338, 90] on select "Please Select a style Little Troopers Teens and Adults" at bounding box center [423, 98] width 171 height 16
click at [374, 140] on select "Please Select Starting Rank White Yellow Tip Yellow Junior Orange [PERSON_NAME]…" at bounding box center [423, 139] width 171 height 16
click at [338, 131] on select "Please Select Starting Rank White Yellow Tip Yellow Junior Orange [PERSON_NAME]…" at bounding box center [423, 139] width 171 height 16
click at [350, 179] on button "button" at bounding box center [347, 180] width 14 height 16
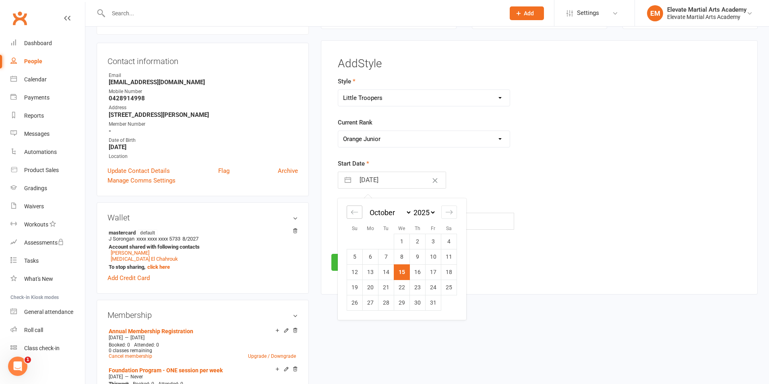
click at [351, 208] on div "Move backward to switch to the previous month." at bounding box center [354, 211] width 16 height 13
click at [351, 208] on icon "Move backward to switch to the previous month." at bounding box center [355, 212] width 8 height 8
click at [353, 260] on td "3" at bounding box center [355, 256] width 16 height 15
click at [365, 223] on input "text" at bounding box center [426, 220] width 176 height 17
click at [351, 264] on button "Save" at bounding box center [350, 262] width 38 height 17
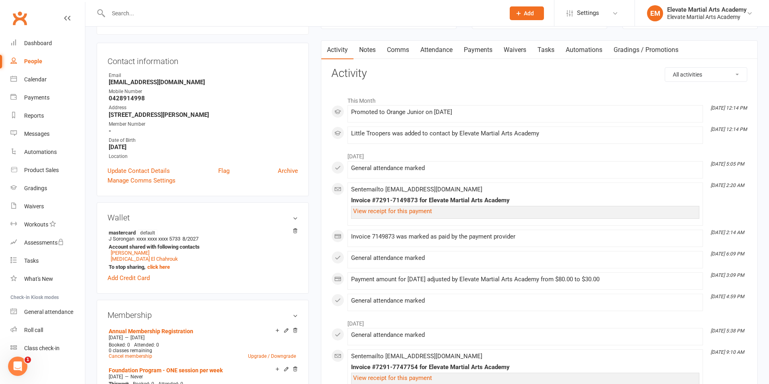
click at [156, 17] on input "text" at bounding box center [302, 13] width 393 height 11
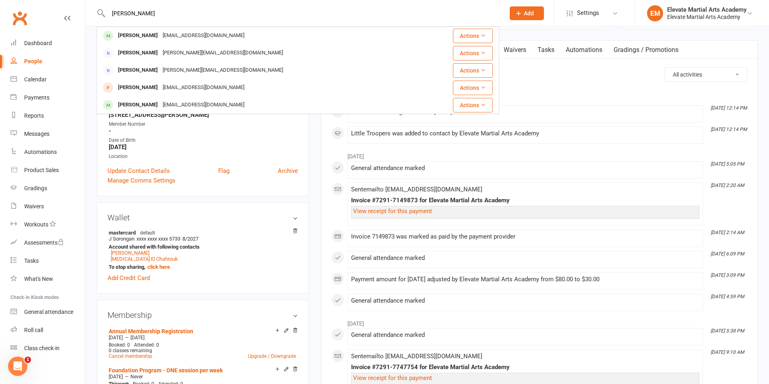
click at [142, 37] on div "[PERSON_NAME]" at bounding box center [137, 36] width 45 height 12
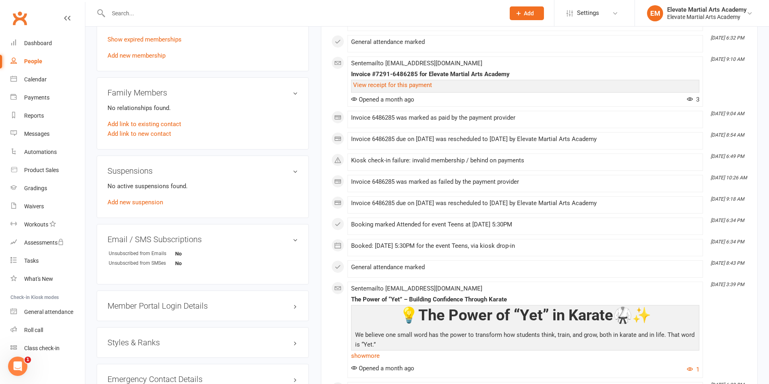
scroll to position [563, 0]
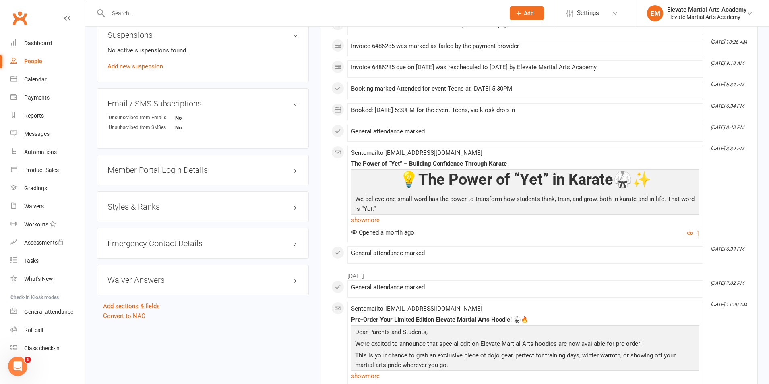
click at [132, 204] on h3 "Styles & Ranks" at bounding box center [202, 206] width 190 height 9
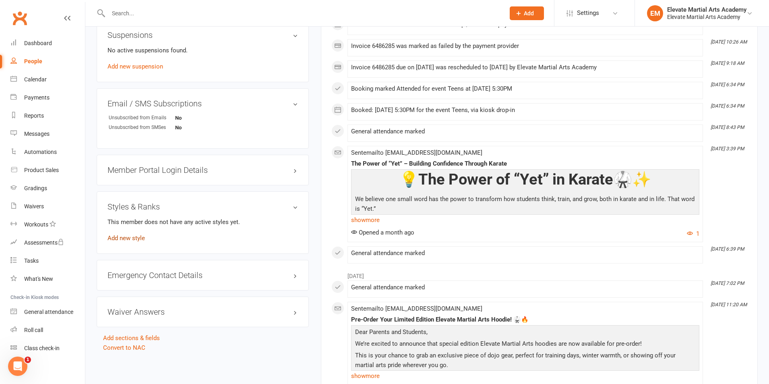
click at [134, 235] on link "Add new style" at bounding box center [125, 237] width 37 height 7
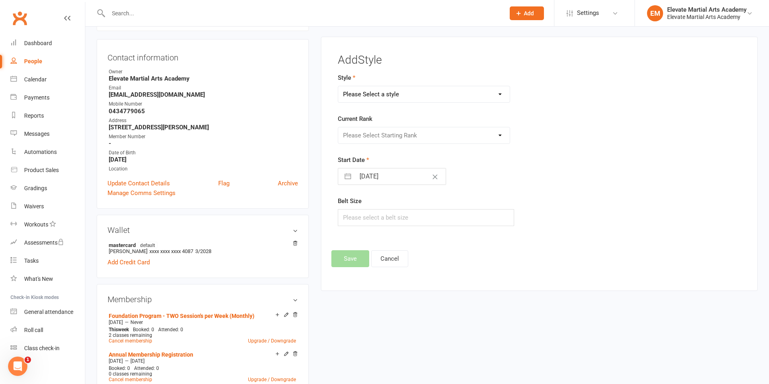
scroll to position [69, 0]
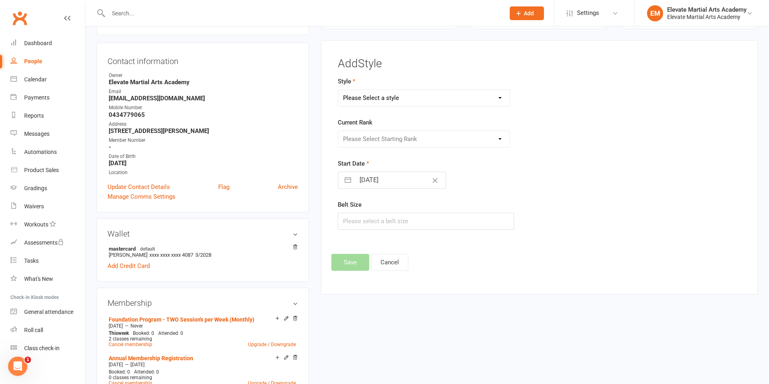
drag, startPoint x: 382, startPoint y: 96, endPoint x: 382, endPoint y: 103, distance: 7.3
click at [382, 96] on select "Please Select a style Little Troopers Teens and Adults" at bounding box center [423, 98] width 171 height 16
click at [338, 90] on select "Please Select a style Little Troopers Teens and Adults" at bounding box center [423, 98] width 171 height 16
click at [371, 137] on select "Please Select Starting Rank White Yellow Tip Yellow Orange Tip Orange Green Tip…" at bounding box center [423, 139] width 171 height 16
click at [338, 131] on select "Please Select Starting Rank White Yellow Tip Yellow Orange Tip Orange Green Tip…" at bounding box center [423, 139] width 171 height 16
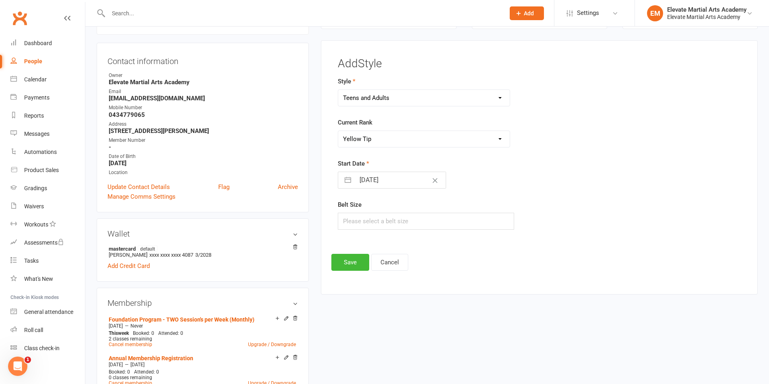
click at [369, 181] on input "[DATE]" at bounding box center [400, 180] width 91 height 16
click at [355, 210] on icon "Move backward to switch to the previous month." at bounding box center [355, 212] width 8 height 8
click at [446, 210] on icon "Move forward to switch to the next month." at bounding box center [449, 212] width 8 height 8
click at [369, 239] on td "1" at bounding box center [371, 240] width 16 height 15
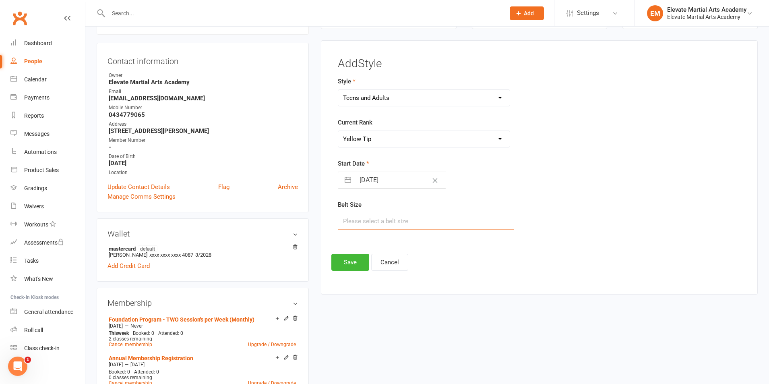
click at [367, 222] on input "text" at bounding box center [426, 220] width 176 height 17
click at [353, 263] on button "Save" at bounding box center [350, 262] width 38 height 17
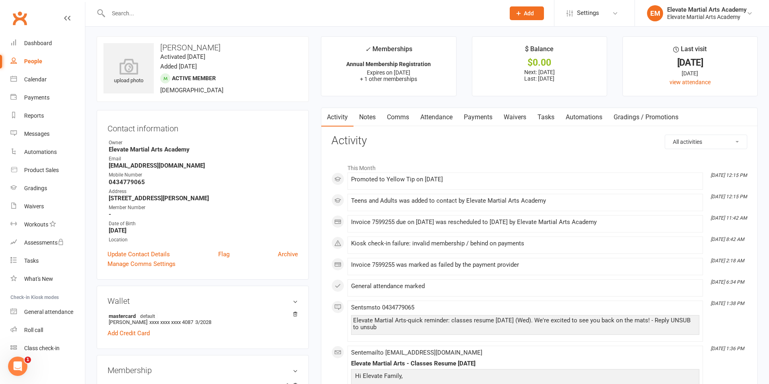
scroll to position [0, 0]
click at [170, 12] on input "text" at bounding box center [302, 13] width 393 height 11
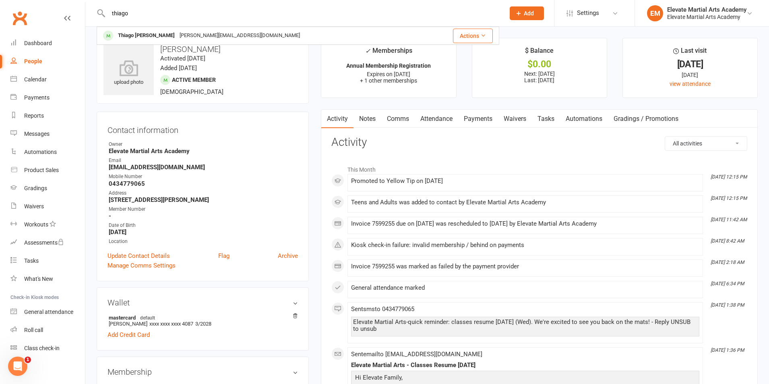
click at [148, 31] on div "Thiago [PERSON_NAME]" at bounding box center [146, 36] width 62 height 12
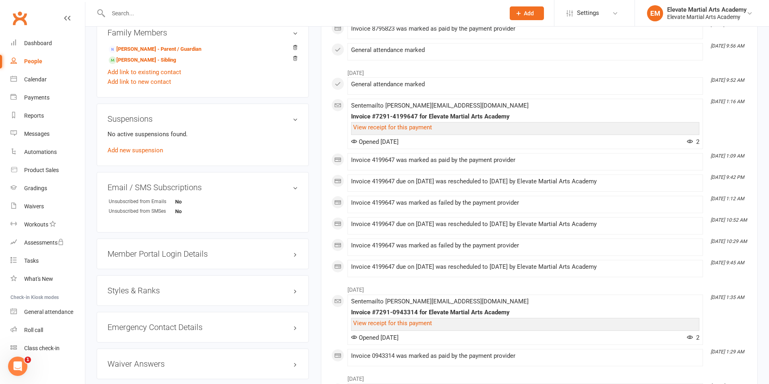
scroll to position [482, 0]
click at [144, 289] on h3 "Styles & Ranks" at bounding box center [202, 289] width 190 height 9
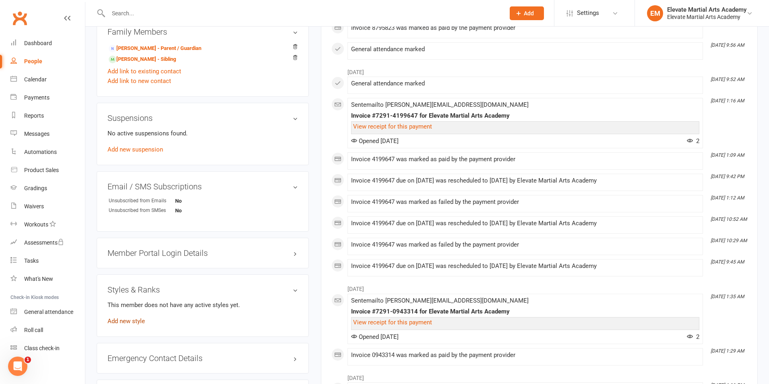
click at [138, 321] on link "Add new style" at bounding box center [125, 320] width 37 height 7
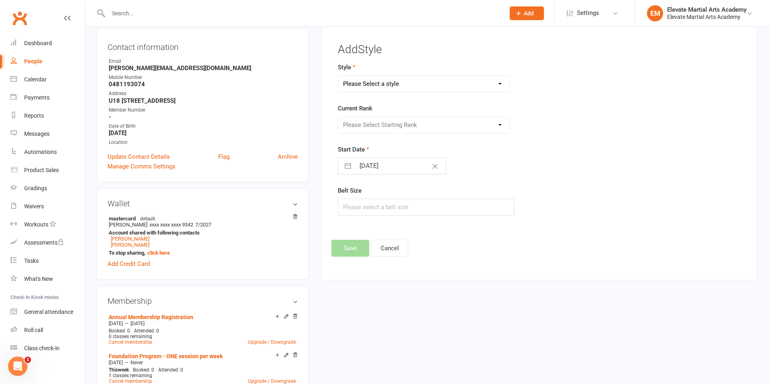
scroll to position [69, 0]
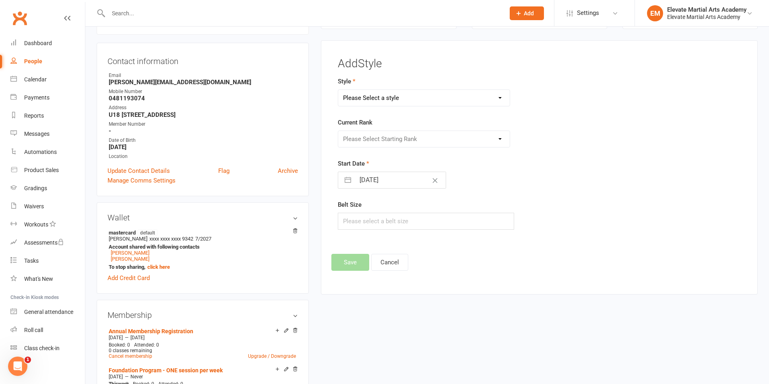
click at [370, 91] on select "Please Select a style Little Troopers Teens and Adults" at bounding box center [423, 98] width 171 height 16
click at [338, 90] on select "Please Select a style Little Troopers Teens and Adults" at bounding box center [423, 98] width 171 height 16
click at [382, 136] on select "Please Select Starting Rank White Yellow Tip Yellow Junior Orange [PERSON_NAME]…" at bounding box center [423, 139] width 171 height 16
click at [338, 131] on select "Please Select Starting Rank White Yellow Tip Yellow Junior Orange [PERSON_NAME]…" at bounding box center [423, 139] width 171 height 16
click at [352, 183] on button "button" at bounding box center [347, 180] width 14 height 16
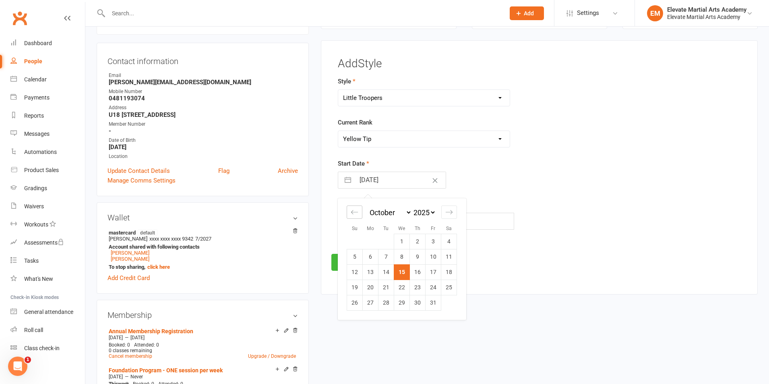
click at [353, 213] on icon "Move backward to switch to the previous month." at bounding box center [355, 212] width 8 height 8
click at [387, 244] on td "1" at bounding box center [386, 240] width 16 height 15
click at [370, 224] on input "text" at bounding box center [426, 220] width 176 height 17
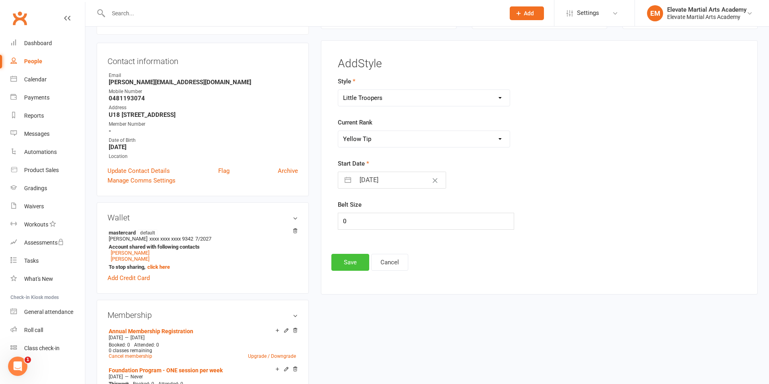
click at [349, 267] on button "Save" at bounding box center [350, 262] width 38 height 17
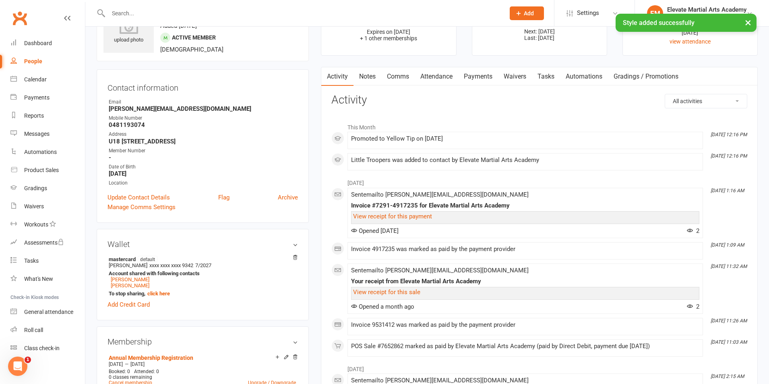
scroll to position [94, 0]
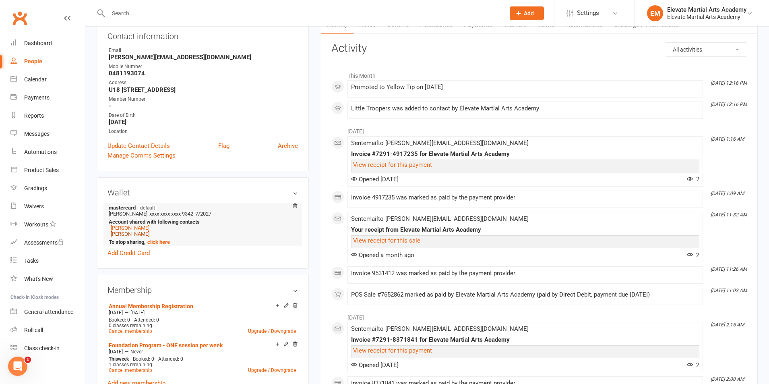
click at [130, 233] on link "[PERSON_NAME]" at bounding box center [130, 234] width 39 height 6
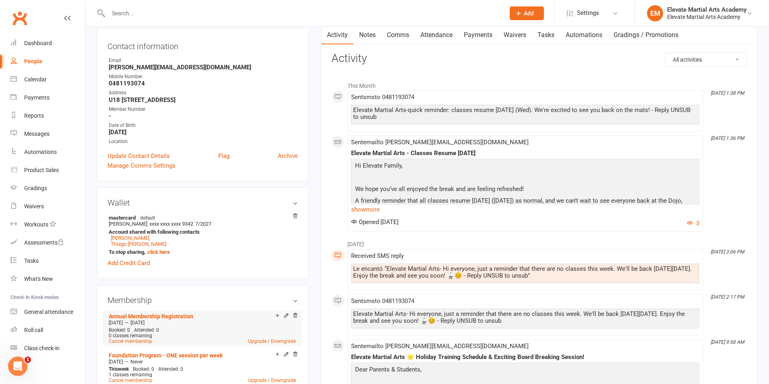
scroll to position [470, 0]
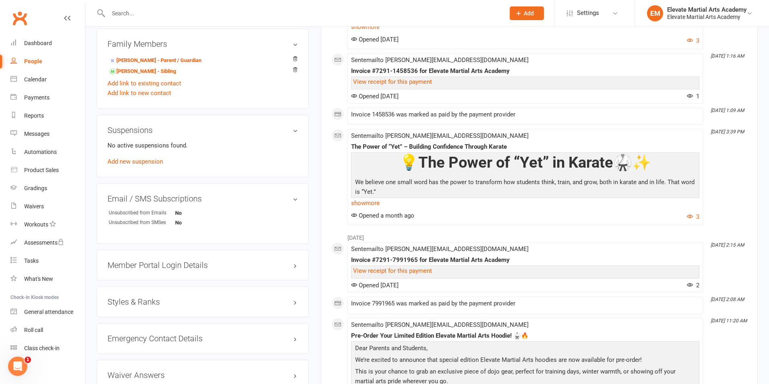
click at [153, 300] on h3 "Styles & Ranks" at bounding box center [202, 301] width 190 height 9
click at [140, 330] on link "Add new style" at bounding box center [125, 332] width 37 height 7
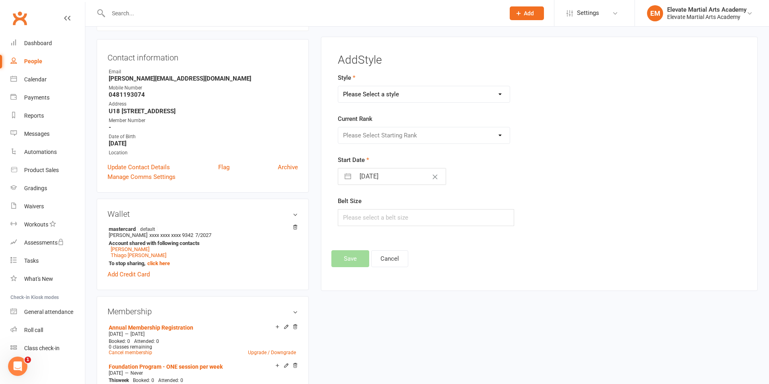
scroll to position [69, 0]
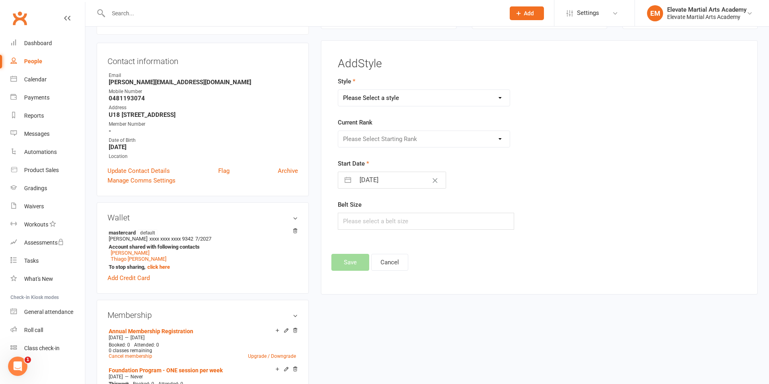
click at [373, 99] on select "Please Select a style Little Troopers Teens and Adults" at bounding box center [423, 98] width 171 height 16
click at [338, 90] on select "Please Select a style Little Troopers Teens and Adults" at bounding box center [423, 98] width 171 height 16
click at [370, 137] on select "Please Select Starting Rank White Yellow Tip Yellow Junior Orange [PERSON_NAME]…" at bounding box center [423, 139] width 171 height 16
click at [338, 131] on select "Please Select Starting Rank White Yellow Tip Yellow Junior Orange [PERSON_NAME]…" at bounding box center [423, 139] width 171 height 16
click at [349, 181] on button "button" at bounding box center [347, 180] width 14 height 16
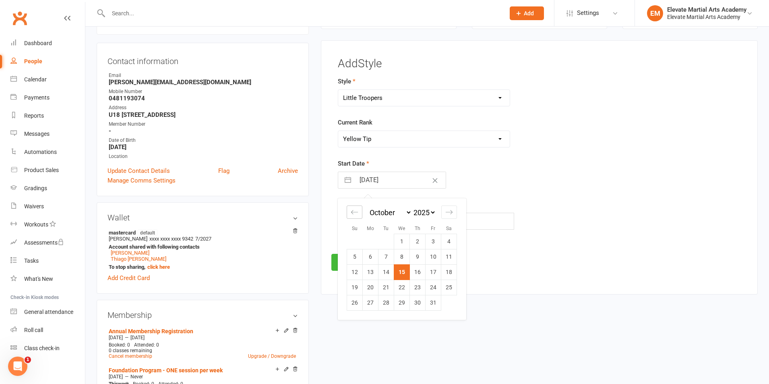
click at [353, 211] on icon "Move backward to switch to the previous month." at bounding box center [355, 212] width 8 height 8
click at [386, 242] on td "1" at bounding box center [386, 240] width 16 height 15
click at [353, 259] on button "Save" at bounding box center [350, 262] width 38 height 17
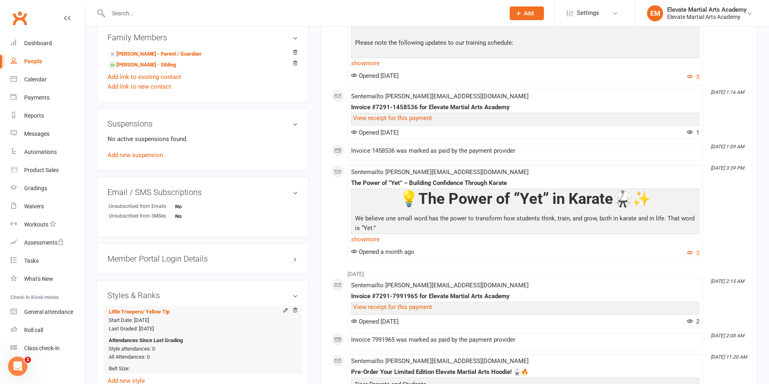
scroll to position [563, 0]
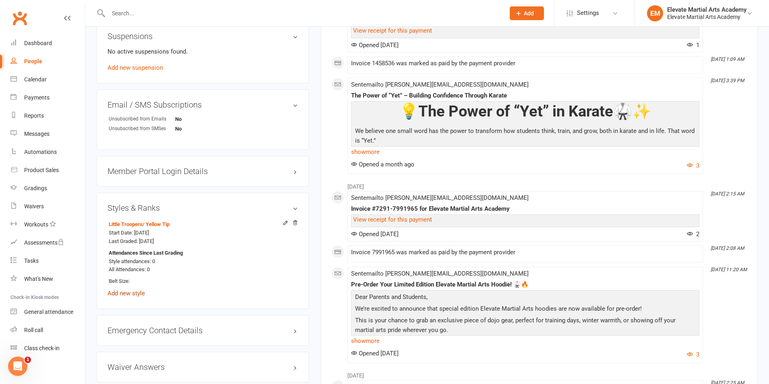
click at [129, 291] on link "Add new style" at bounding box center [125, 292] width 37 height 7
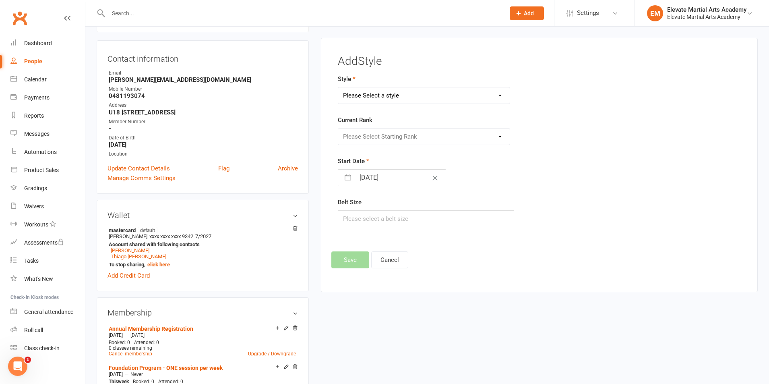
scroll to position [69, 0]
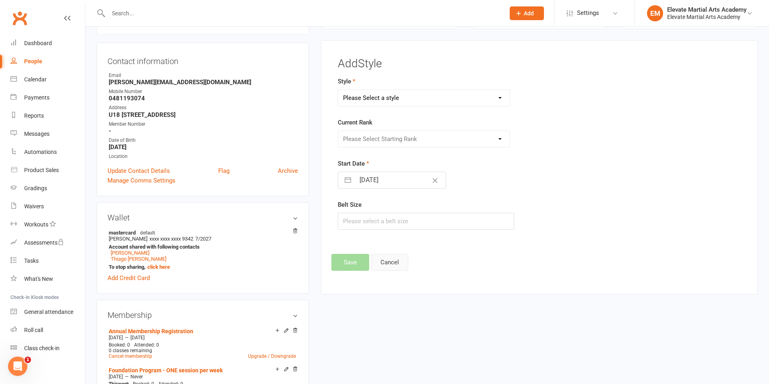
click at [391, 260] on button "Cancel" at bounding box center [389, 262] width 37 height 17
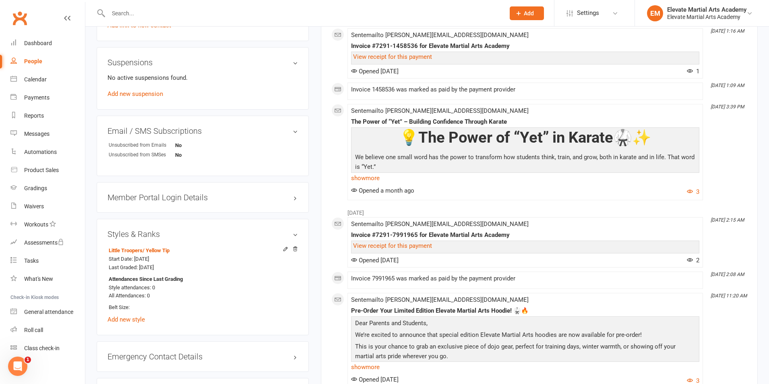
scroll to position [538, 0]
click at [285, 247] on icon at bounding box center [286, 248] width 6 height 6
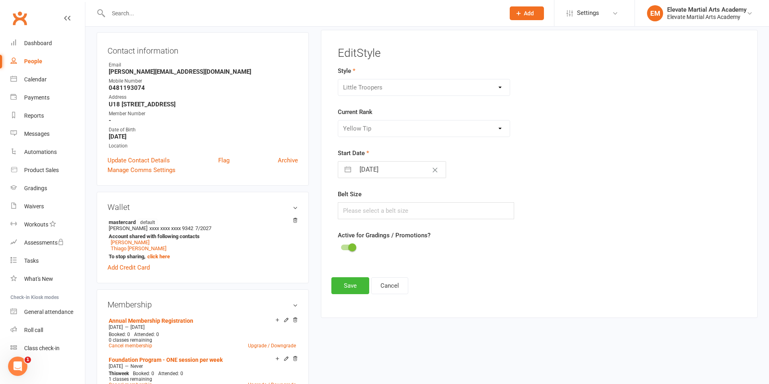
scroll to position [69, 0]
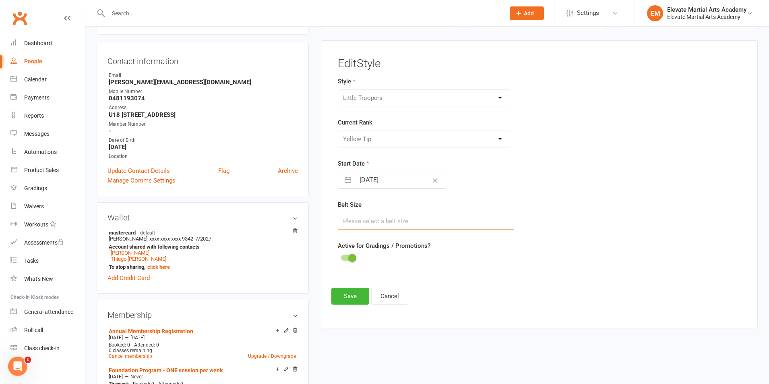
click at [353, 221] on input "text" at bounding box center [426, 220] width 176 height 17
click at [350, 291] on button "Save" at bounding box center [350, 295] width 38 height 17
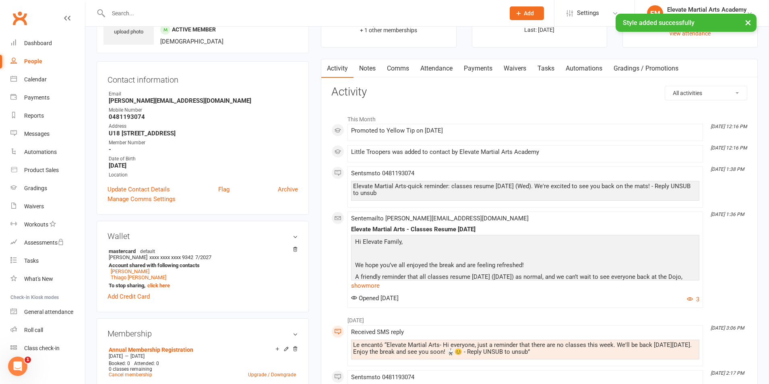
scroll to position [0, 0]
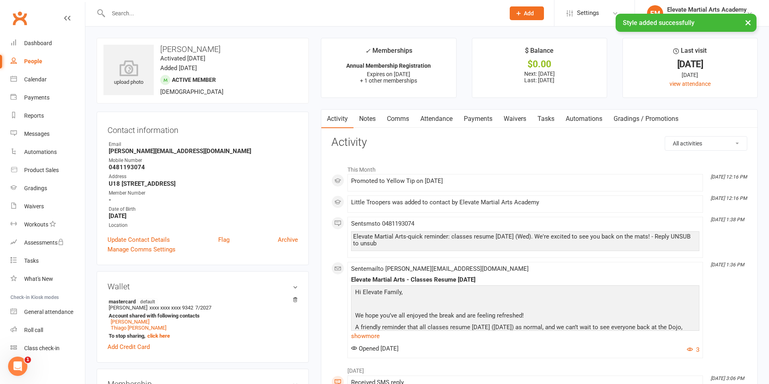
click at [158, 12] on input "text" at bounding box center [302, 13] width 393 height 11
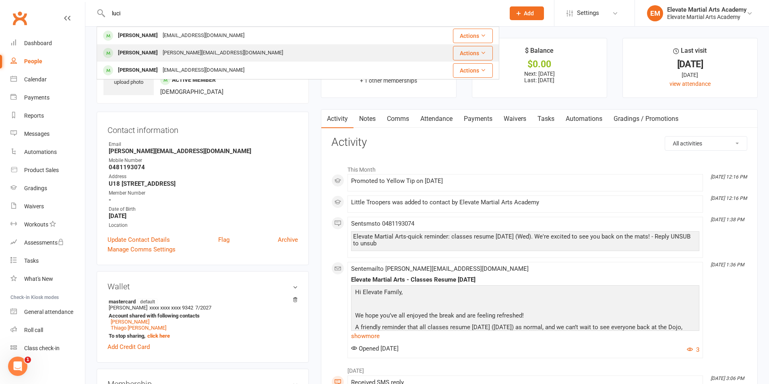
click at [147, 53] on div "[PERSON_NAME]" at bounding box center [137, 53] width 45 height 12
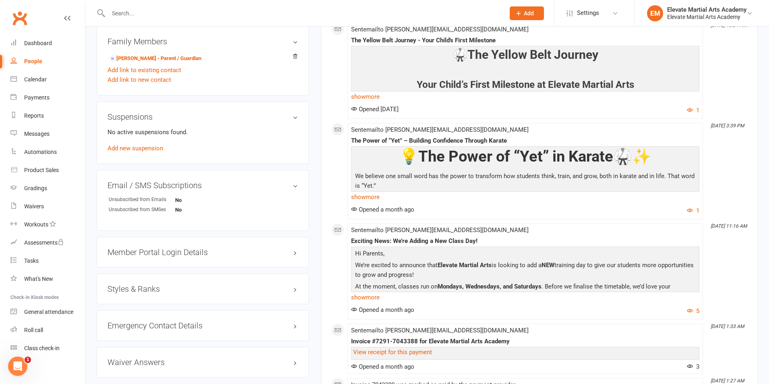
scroll to position [470, 0]
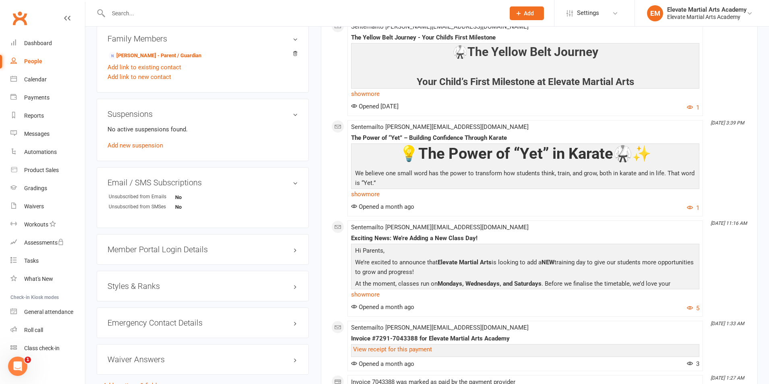
click at [142, 288] on h3 "Styles & Ranks" at bounding box center [202, 285] width 190 height 9
click at [132, 317] on link "Add new style" at bounding box center [125, 316] width 37 height 7
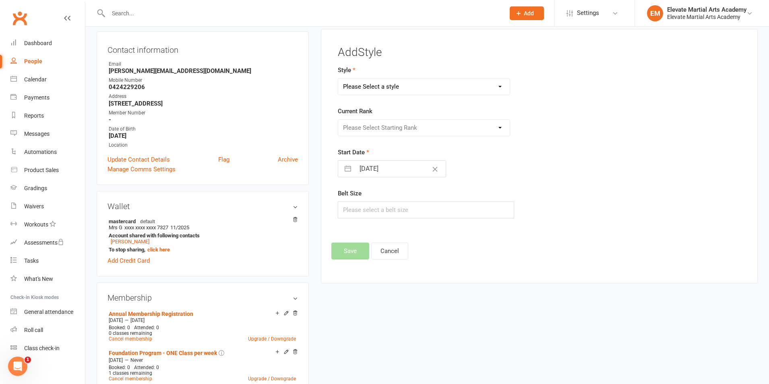
scroll to position [69, 0]
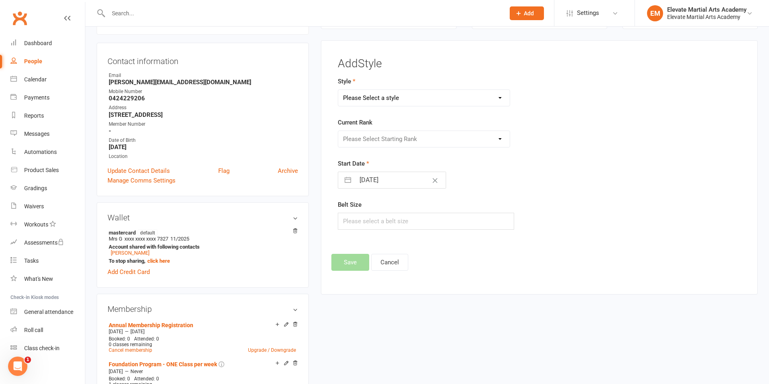
click at [390, 94] on select "Please Select a style Little Troopers Teens and Adults" at bounding box center [423, 98] width 171 height 16
click at [338, 90] on select "Please Select a style Little Troopers Teens and Adults" at bounding box center [423, 98] width 171 height 16
click at [371, 138] on select "Please Select Starting Rank White Yellow Tip Yellow Junior Orange [PERSON_NAME]…" at bounding box center [423, 139] width 171 height 16
click at [338, 131] on select "Please Select Starting Rank White Yellow Tip Yellow Junior Orange [PERSON_NAME]…" at bounding box center [423, 139] width 171 height 16
click at [349, 181] on button "button" at bounding box center [347, 180] width 14 height 16
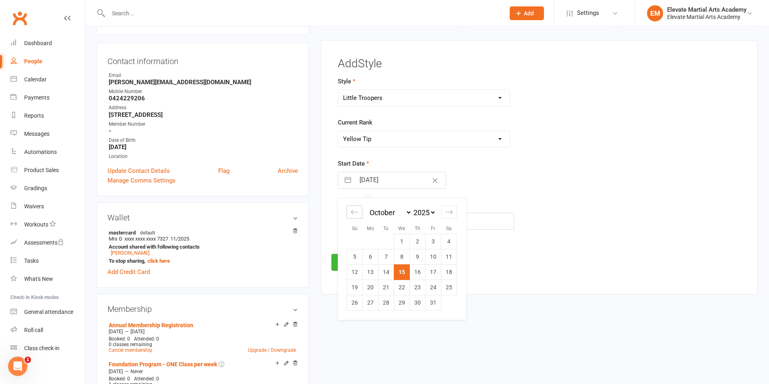
click at [351, 210] on icon "Move backward to switch to the previous month." at bounding box center [355, 212] width 8 height 8
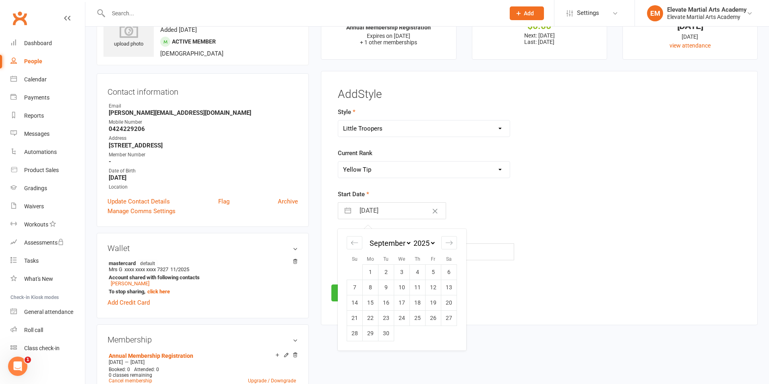
scroll to position [94, 0]
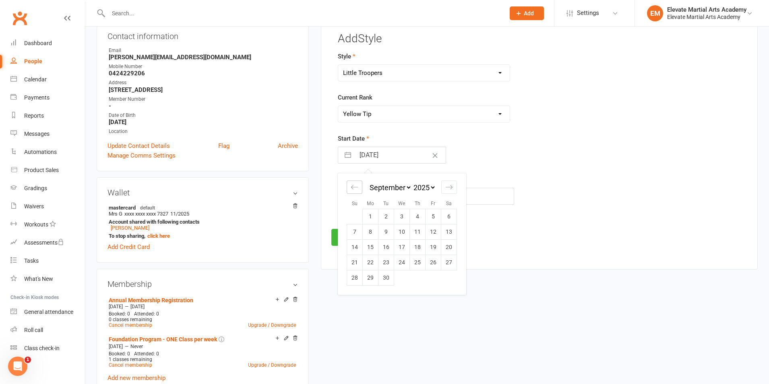
click at [355, 189] on icon "Move backward to switch to the previous month." at bounding box center [355, 187] width 8 height 8
click at [449, 247] on td "16" at bounding box center [449, 246] width 16 height 15
click at [356, 194] on input "text" at bounding box center [426, 196] width 176 height 17
click at [351, 239] on button "Save" at bounding box center [350, 237] width 38 height 17
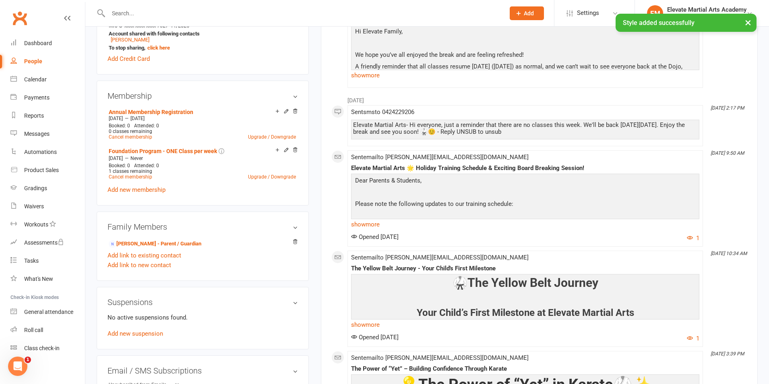
scroll to position [0, 0]
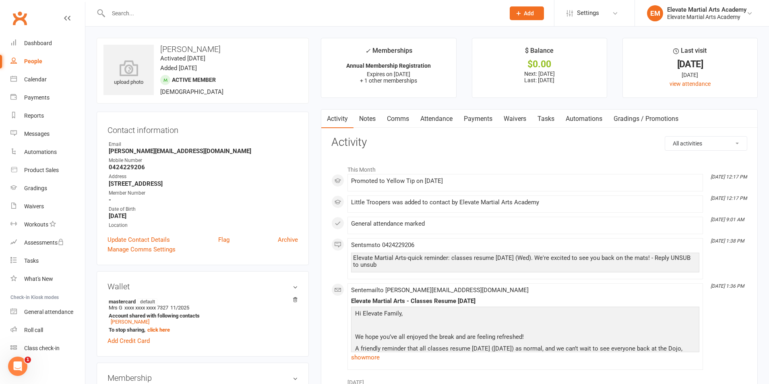
click at [148, 14] on input "text" at bounding box center [302, 13] width 393 height 11
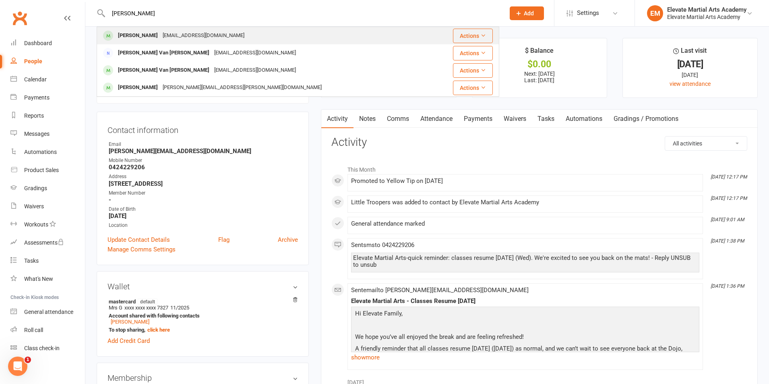
click at [136, 36] on div "[PERSON_NAME]" at bounding box center [137, 36] width 45 height 12
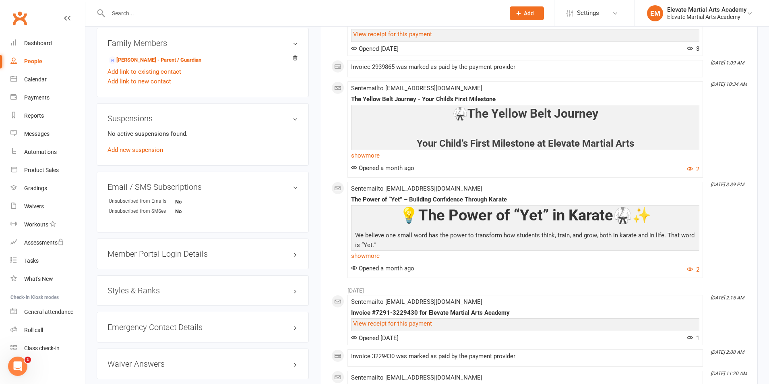
scroll to position [470, 0]
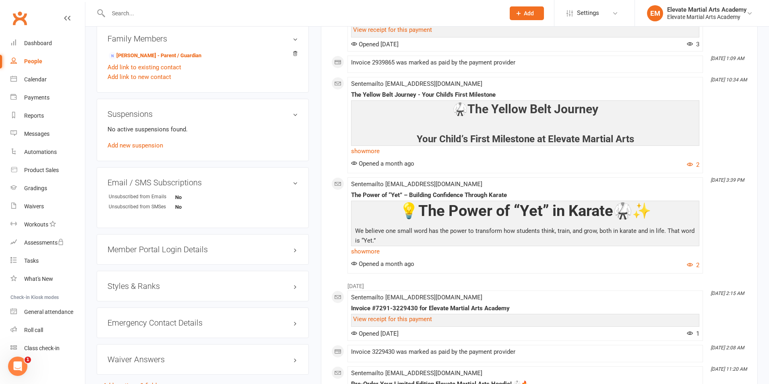
click at [165, 283] on h3 "Styles & Ranks" at bounding box center [202, 285] width 190 height 9
click at [141, 317] on link "Add new style" at bounding box center [125, 316] width 37 height 7
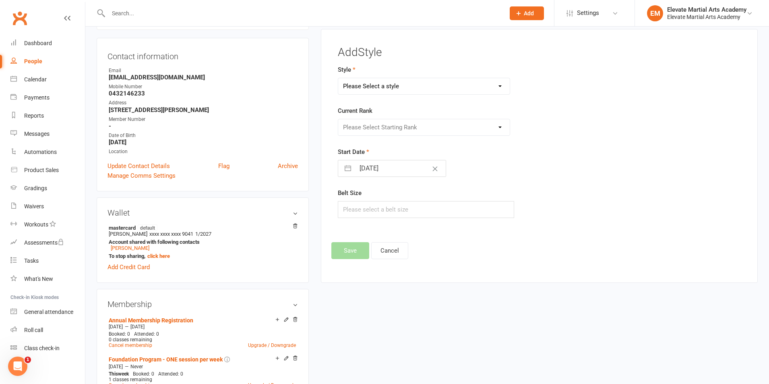
scroll to position [62, 0]
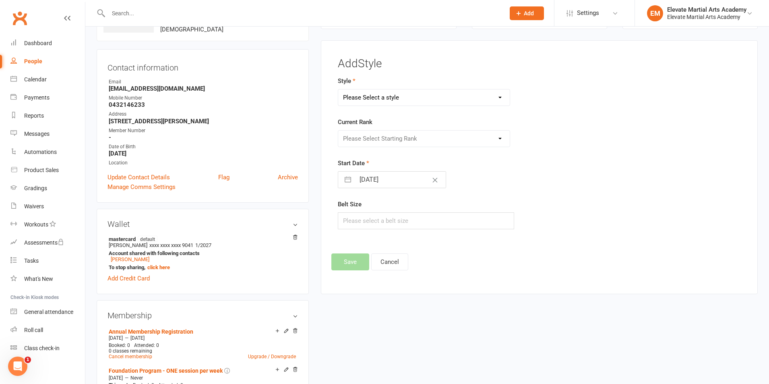
click at [375, 96] on select "Please Select a style Little Troopers Teens and Adults" at bounding box center [423, 97] width 171 height 16
click at [338, 89] on select "Please Select a style Little Troopers Teens and Adults" at bounding box center [423, 97] width 171 height 16
click at [370, 139] on select "Please Select Starting Rank White Yellow Tip Yellow Junior Orange [PERSON_NAME]…" at bounding box center [423, 138] width 171 height 16
click at [338, 130] on select "Please Select Starting Rank White Yellow Tip Yellow Junior Orange [PERSON_NAME]…" at bounding box center [423, 138] width 171 height 16
click at [351, 179] on button "button" at bounding box center [347, 179] width 14 height 16
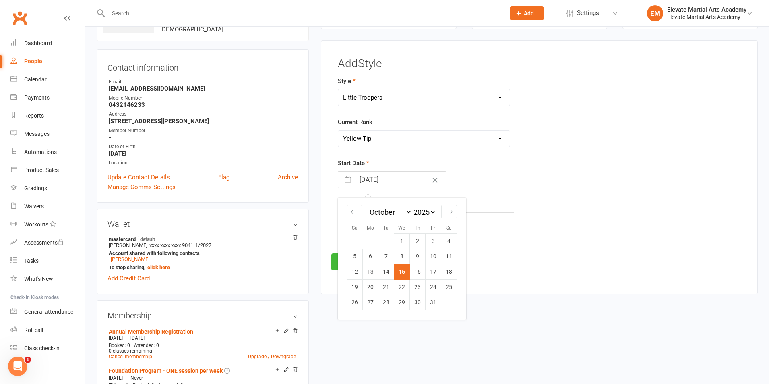
click at [356, 212] on icon "Move backward to switch to the previous month." at bounding box center [354, 212] width 7 height 4
click at [450, 243] on td "6" at bounding box center [449, 240] width 16 height 15
click at [363, 219] on input "text" at bounding box center [426, 220] width 176 height 17
click at [345, 258] on button "Save" at bounding box center [350, 261] width 38 height 17
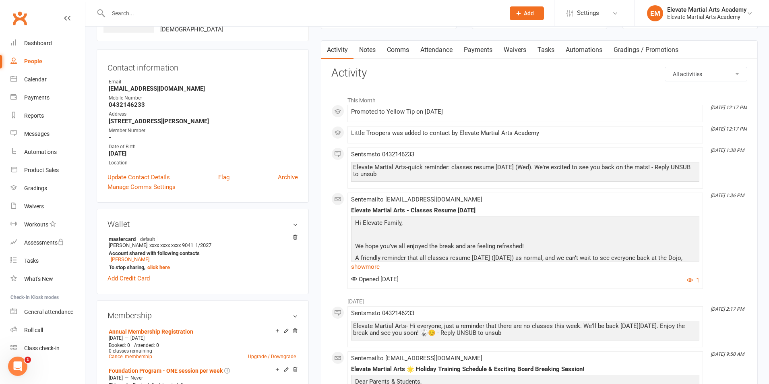
click at [140, 6] on div at bounding box center [298, 13] width 402 height 26
click at [141, 6] on div at bounding box center [298, 13] width 402 height 26
click at [124, 14] on input "text" at bounding box center [302, 13] width 393 height 11
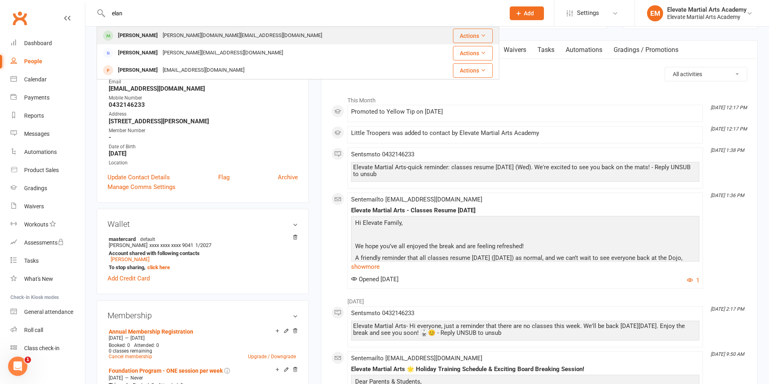
click at [140, 31] on div "[PERSON_NAME]" at bounding box center [137, 36] width 45 height 12
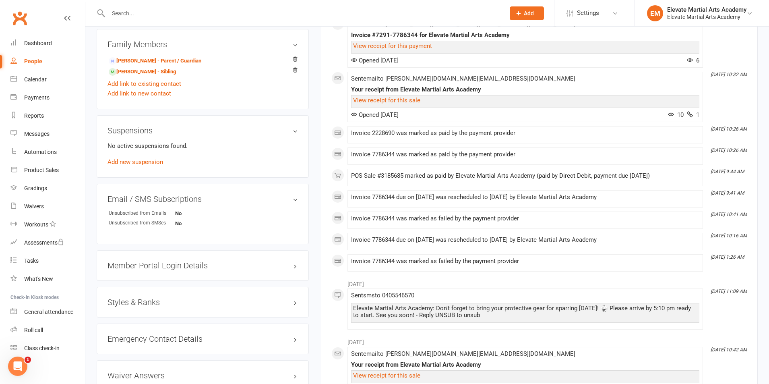
scroll to position [470, 0]
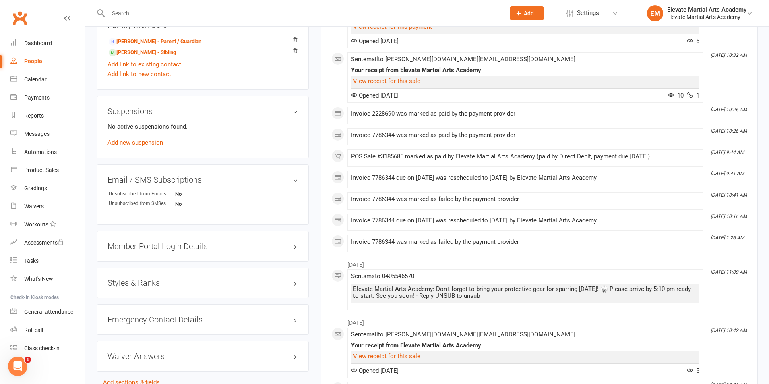
click at [148, 274] on div "Styles & Ranks" at bounding box center [203, 282] width 212 height 31
click at [149, 280] on h3 "Styles & Ranks" at bounding box center [202, 282] width 190 height 9
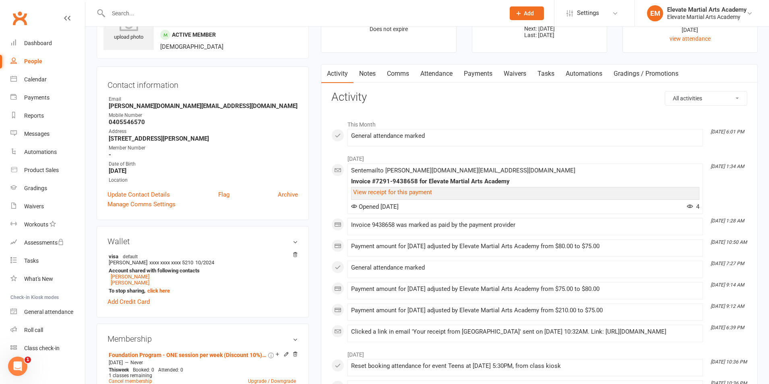
scroll to position [0, 0]
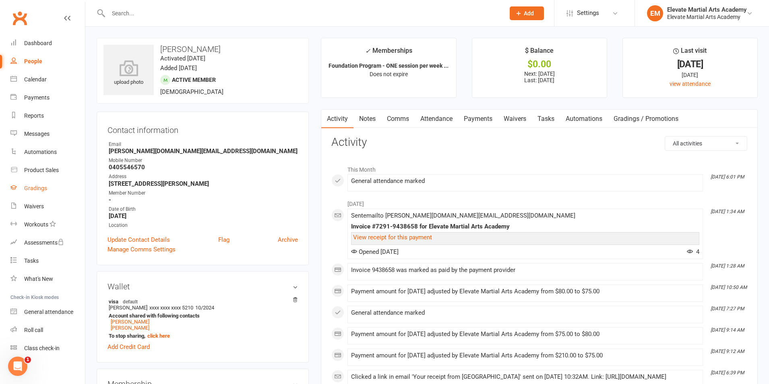
click at [40, 187] on div "Gradings" at bounding box center [35, 188] width 23 height 6
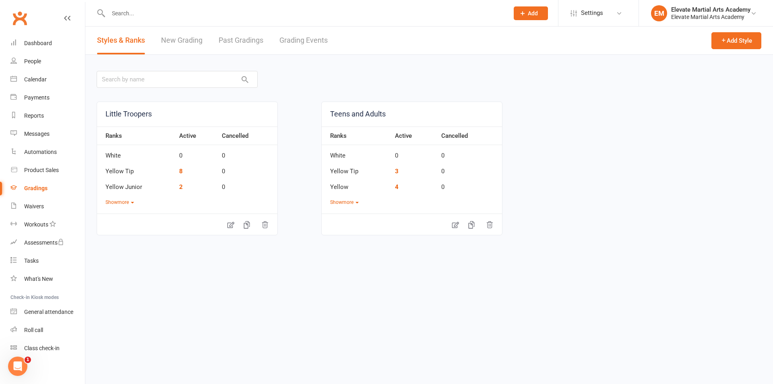
click at [178, 37] on link "New Grading" at bounding box center [181, 41] width 41 height 28
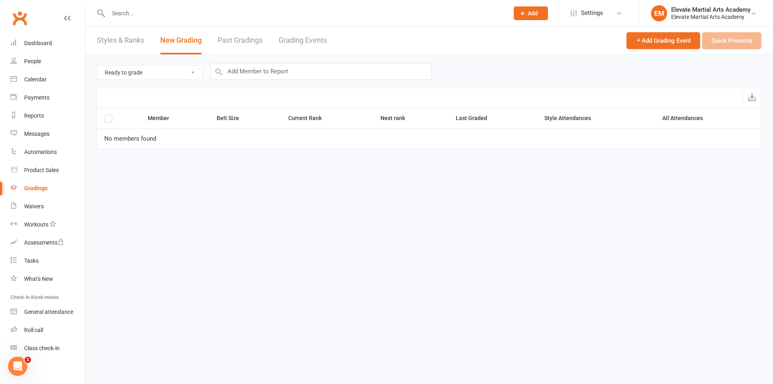
click at [131, 37] on link "Styles & Ranks" at bounding box center [120, 41] width 47 height 28
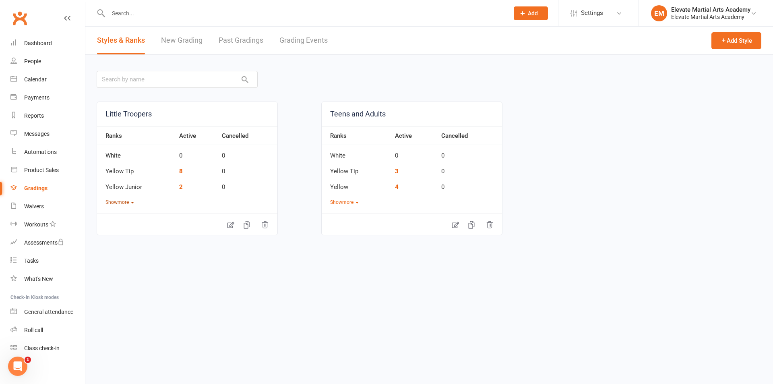
click at [123, 202] on button "Show more" at bounding box center [119, 202] width 29 height 8
click at [351, 202] on button "Show more" at bounding box center [344, 202] width 29 height 8
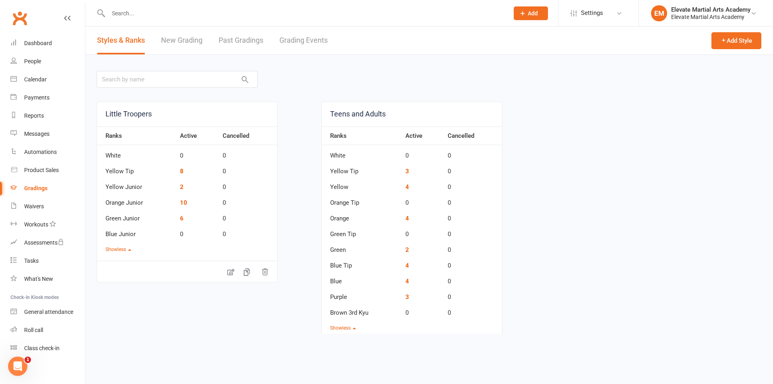
click at [127, 8] on input "text" at bounding box center [304, 13] width 397 height 11
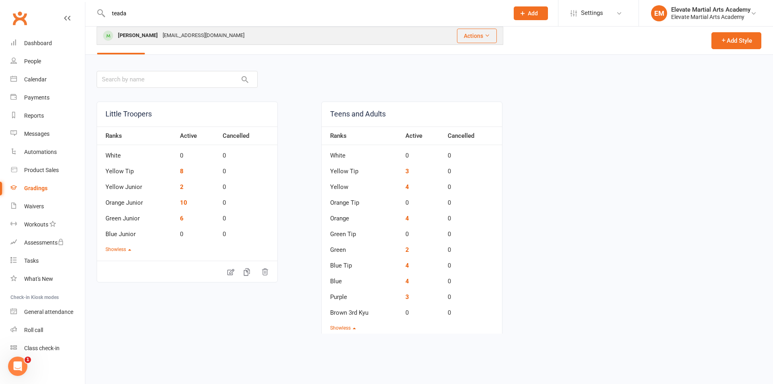
click at [133, 34] on div "[PERSON_NAME]" at bounding box center [137, 36] width 45 height 12
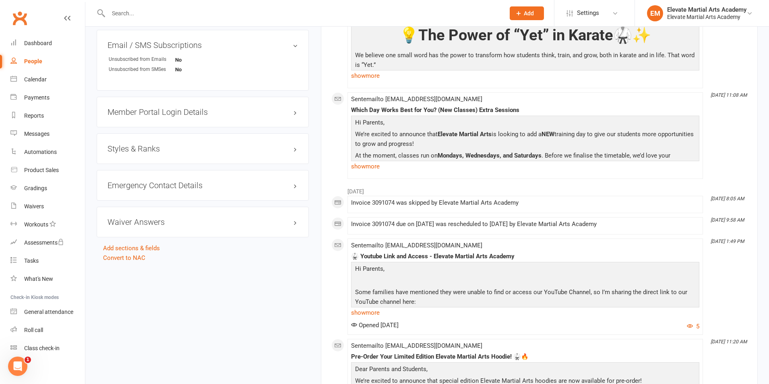
scroll to position [563, 0]
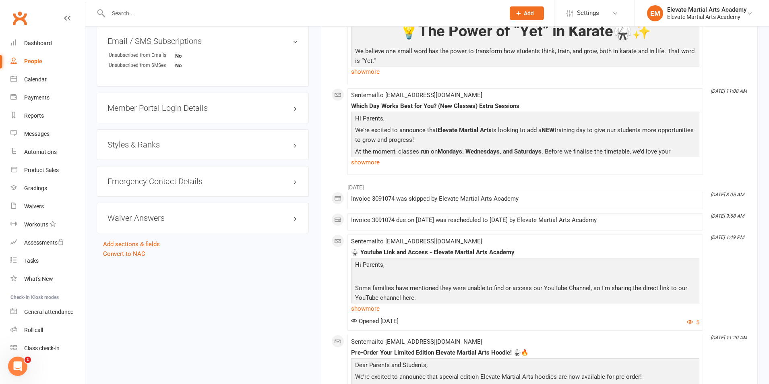
click at [142, 138] on div "Styles & Ranks" at bounding box center [203, 144] width 212 height 31
click at [144, 141] on h3 "Styles & Ranks" at bounding box center [202, 144] width 190 height 9
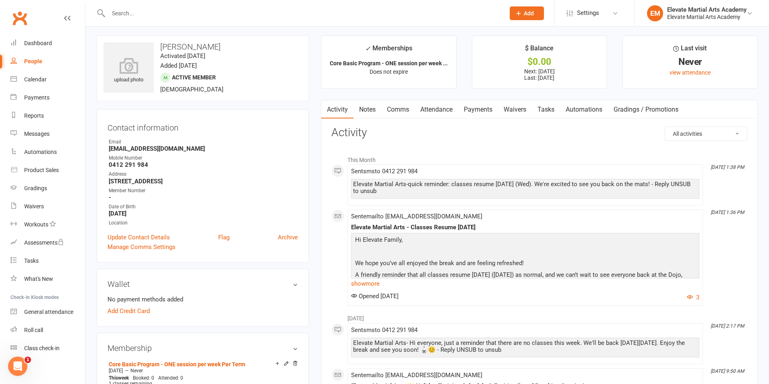
scroll to position [0, 0]
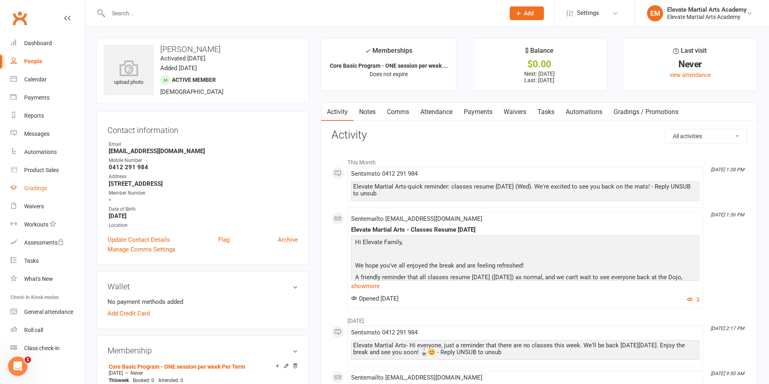
click at [37, 187] on div "Gradings" at bounding box center [35, 188] width 23 height 6
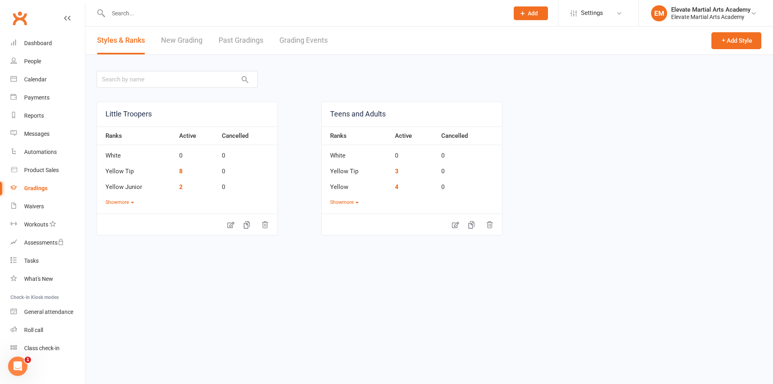
click at [193, 40] on link "New Grading" at bounding box center [181, 41] width 41 height 28
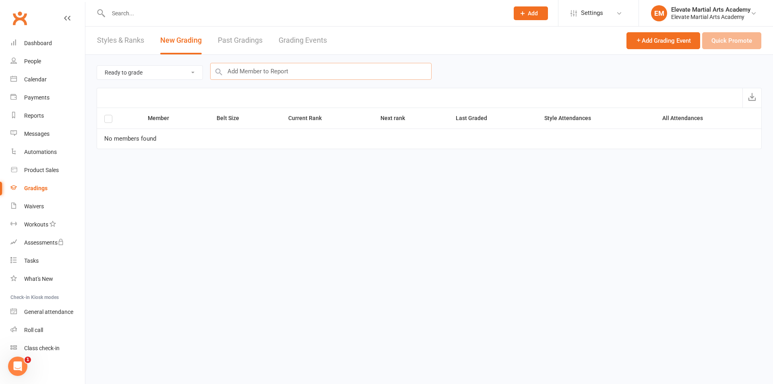
click at [239, 70] on input "text" at bounding box center [320, 71] width 221 height 17
click at [252, 85] on div "[PERSON_NAME] : Teens and Adults (Current Rank: Yellow ) - Not ready to grade" at bounding box center [317, 87] width 207 height 10
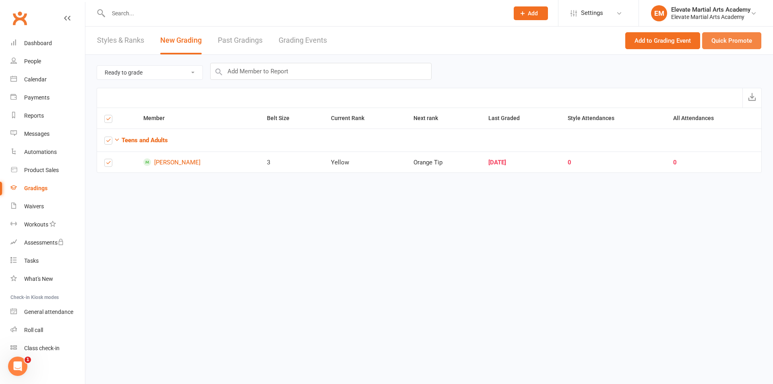
click at [722, 35] on button "Quick Promote" at bounding box center [731, 40] width 59 height 17
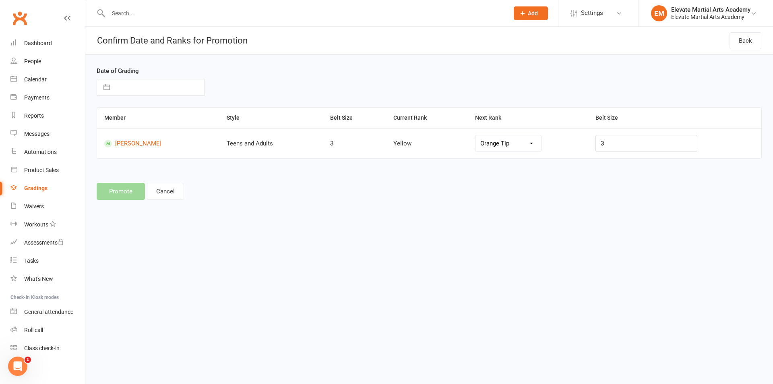
click at [105, 89] on button "button" at bounding box center [106, 87] width 14 height 16
click at [223, 84] on div "Navigate forward to interact with the calendar and select a date. Press the que…" at bounding box center [175, 87] width 157 height 17
click at [541, 144] on select "Orange Tip Orange Green Tip Green Blue Tip Blue Purple Brown 3rd Kyu" at bounding box center [508, 143] width 66 height 16
click at [107, 89] on button "button" at bounding box center [106, 87] width 14 height 16
click at [112, 121] on icon "Move backward to switch to the previous month." at bounding box center [113, 119] width 8 height 8
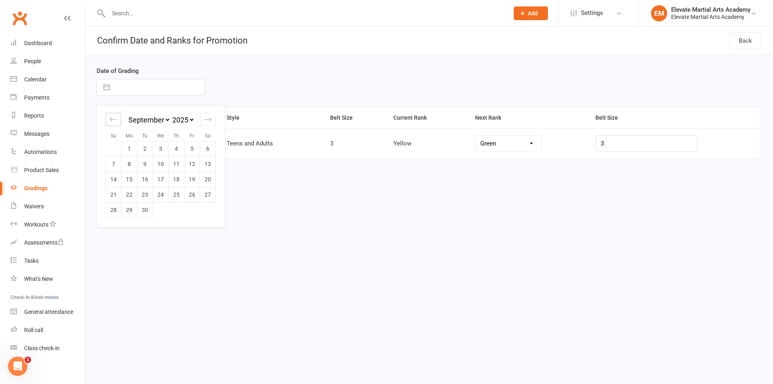
click at [112, 121] on icon "Move backward to switch to the previous month." at bounding box center [113, 119] width 8 height 8
click at [108, 121] on div "Move backward to switch to the previous month." at bounding box center [113, 119] width 16 height 13
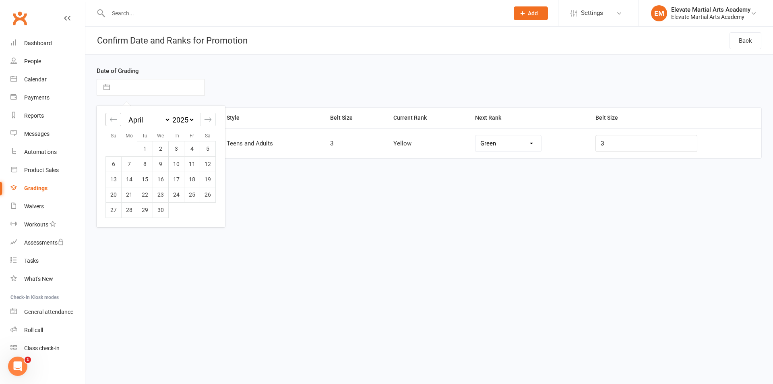
click at [108, 121] on div "Move backward to switch to the previous month." at bounding box center [113, 119] width 16 height 13
click at [211, 164] on td "14" at bounding box center [208, 163] width 16 height 15
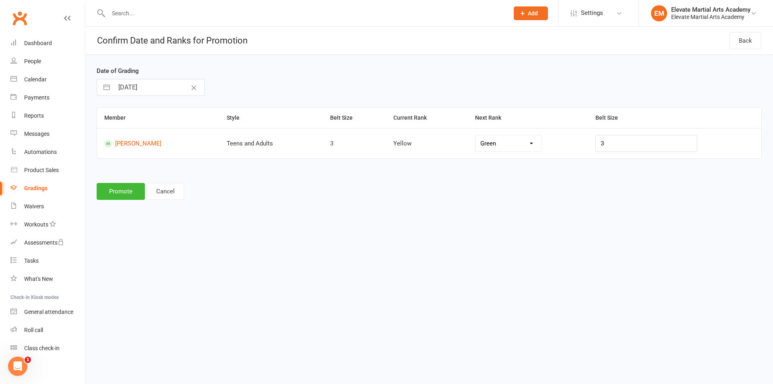
click at [541, 143] on select "Orange Tip Orange Green Tip Green Blue Tip Blue Purple Brown 3rd Kyu" at bounding box center [508, 143] width 66 height 16
click at [123, 189] on button "Promote" at bounding box center [121, 191] width 48 height 17
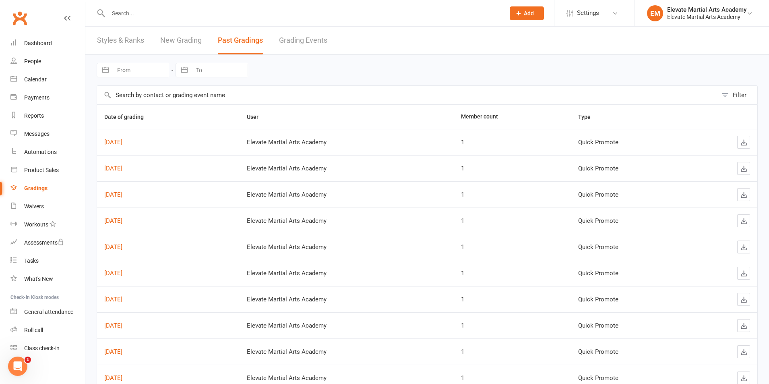
click at [35, 189] on div "Gradings" at bounding box center [35, 188] width 23 height 6
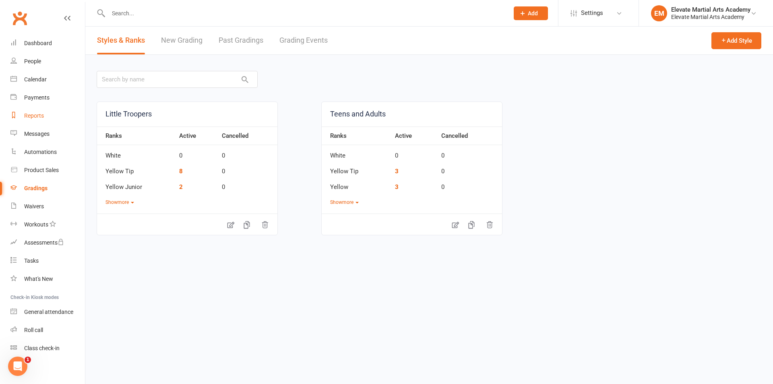
click at [38, 112] on div "Reports" at bounding box center [34, 115] width 20 height 6
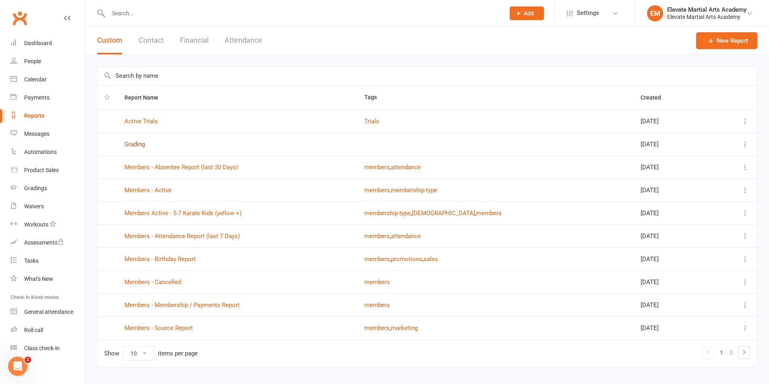
click at [136, 143] on link "Grading" at bounding box center [134, 143] width 21 height 7
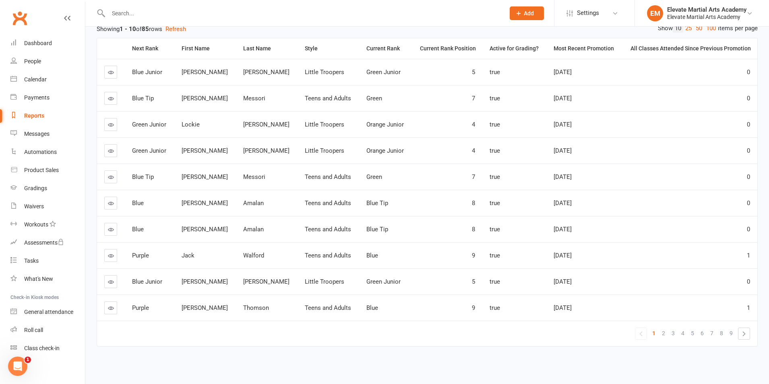
scroll to position [97, 0]
click at [702, 332] on span "6" at bounding box center [701, 331] width 3 height 11
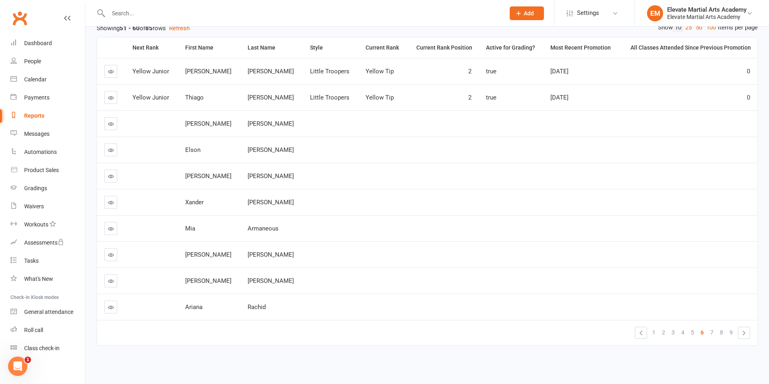
click at [138, 10] on input "text" at bounding box center [302, 13] width 393 height 11
click at [712, 334] on span "7" at bounding box center [711, 331] width 3 height 11
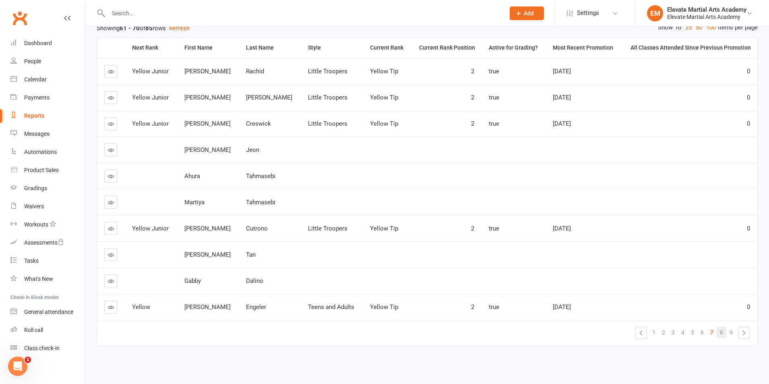
click at [721, 333] on span "8" at bounding box center [721, 331] width 3 height 11
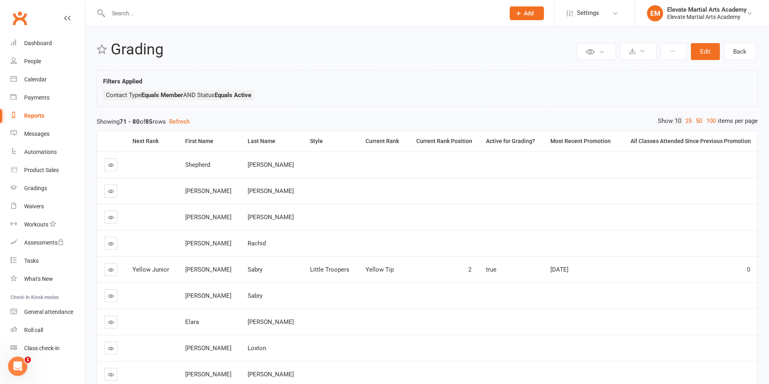
scroll to position [3, 0]
drag, startPoint x: 187, startPoint y: 164, endPoint x: 209, endPoint y: 165, distance: 21.7
click at [217, 165] on td "Shepherd" at bounding box center [209, 165] width 62 height 26
copy span "Shepherd"
click at [129, 11] on input "text" at bounding box center [302, 13] width 393 height 11
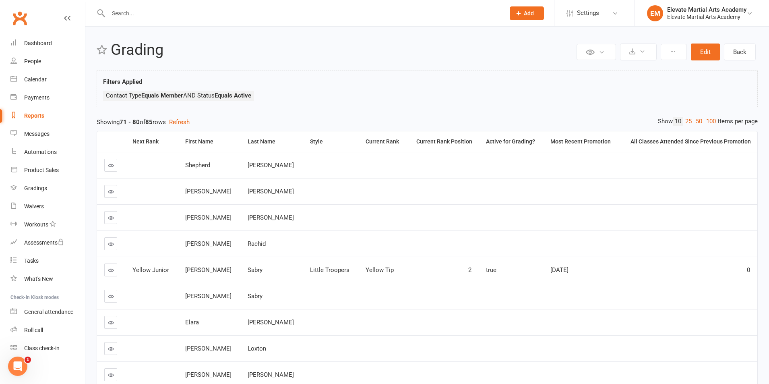
paste input "Shepherd"
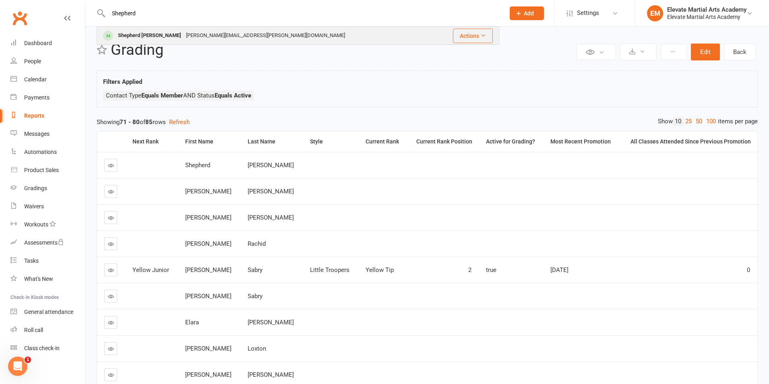
click at [142, 34] on div "Shepherd [PERSON_NAME]" at bounding box center [149, 36] width 68 height 12
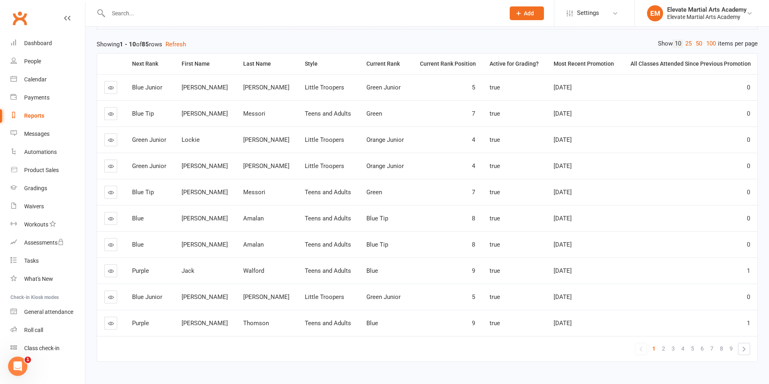
scroll to position [97, 0]
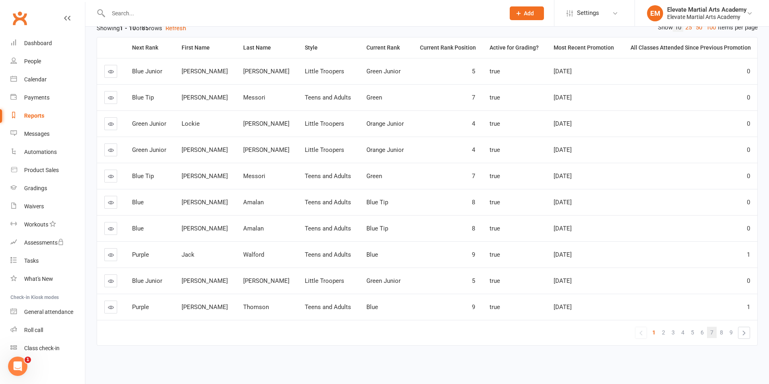
click at [713, 331] on span "7" at bounding box center [711, 331] width 3 height 11
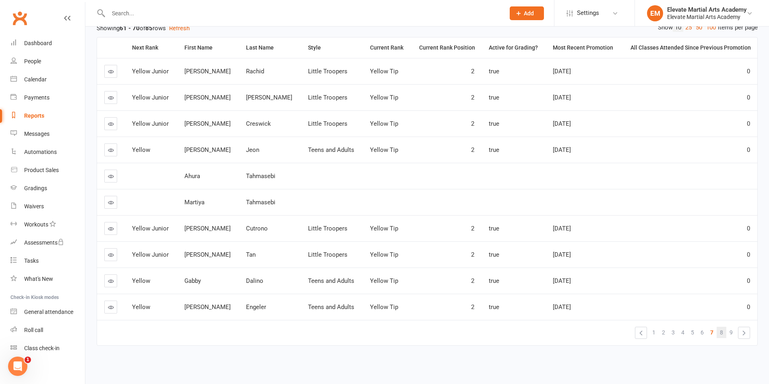
click at [719, 330] on link "8" at bounding box center [721, 331] width 10 height 11
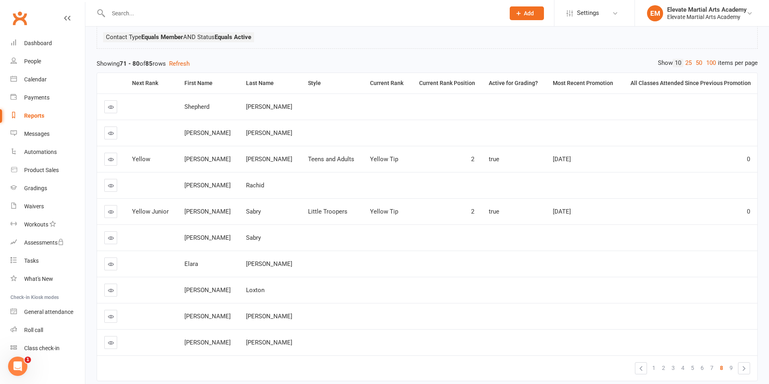
scroll to position [0, 0]
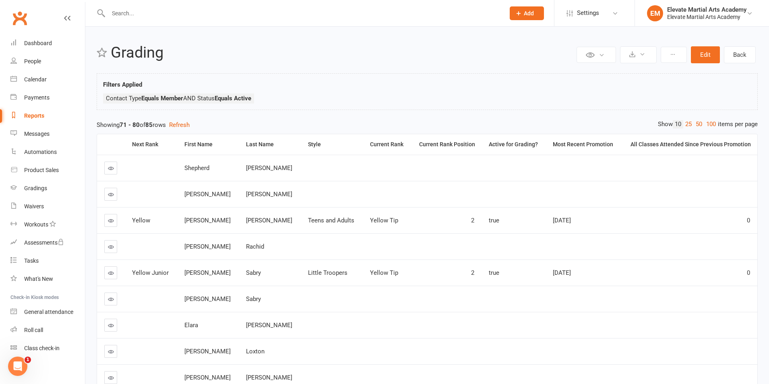
click at [131, 13] on input "text" at bounding box center [302, 13] width 393 height 11
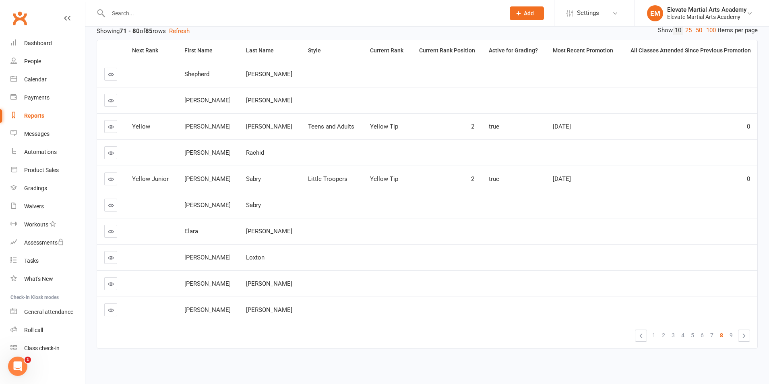
scroll to position [97, 0]
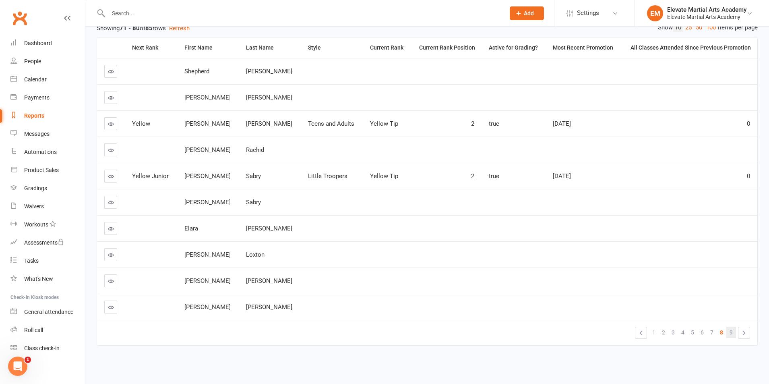
click at [731, 331] on span "9" at bounding box center [730, 331] width 3 height 11
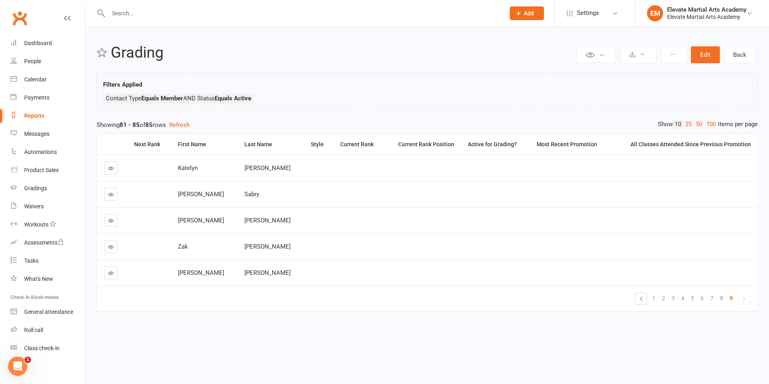
scroll to position [0, 0]
click at [129, 9] on input "text" at bounding box center [304, 13] width 397 height 11
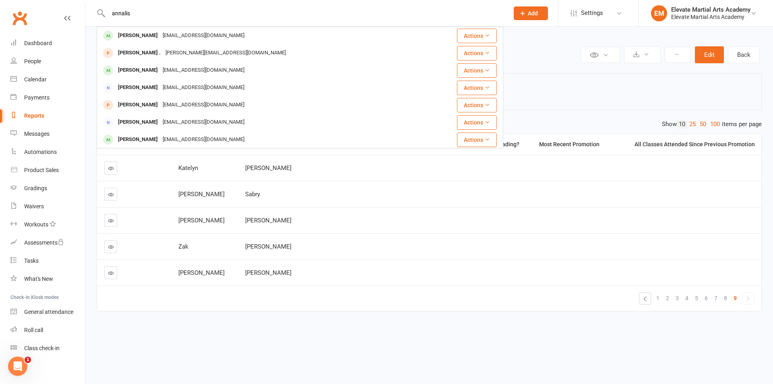
click at [132, 37] on div "[PERSON_NAME]" at bounding box center [137, 36] width 45 height 12
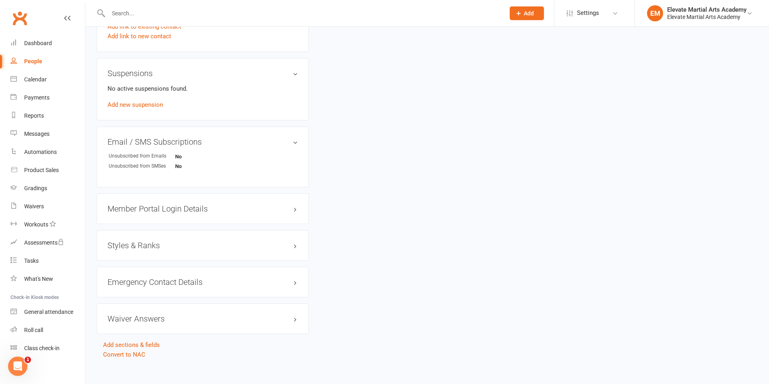
scroll to position [469, 0]
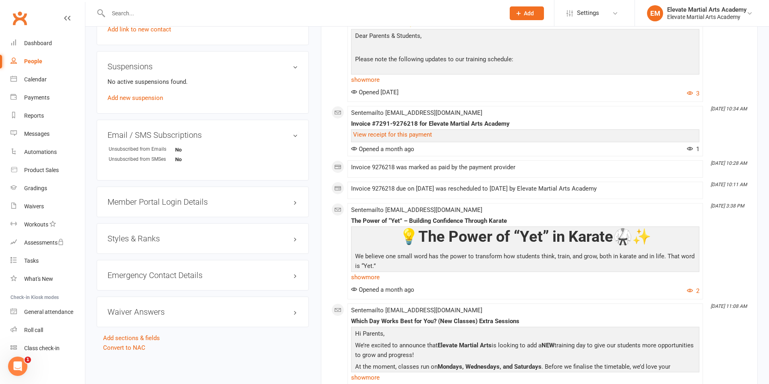
click at [144, 237] on h3 "Styles & Ranks" at bounding box center [202, 238] width 190 height 9
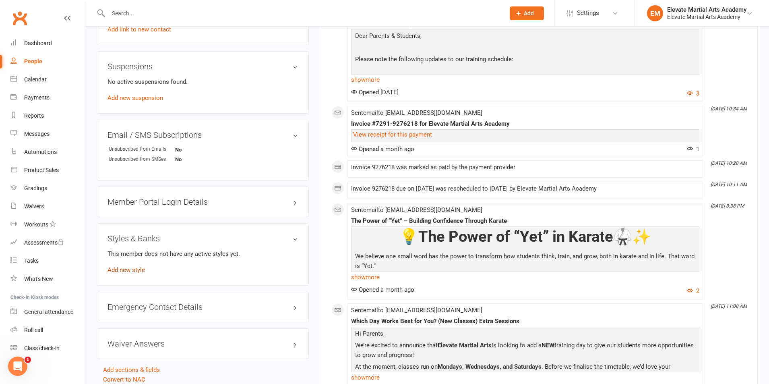
click at [138, 272] on link "Add new style" at bounding box center [125, 269] width 37 height 7
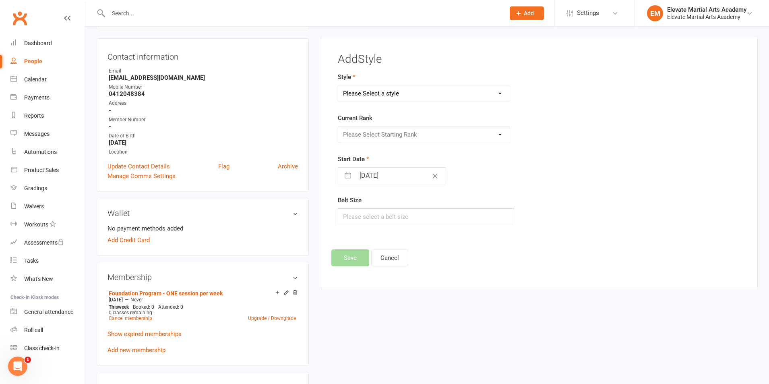
scroll to position [69, 0]
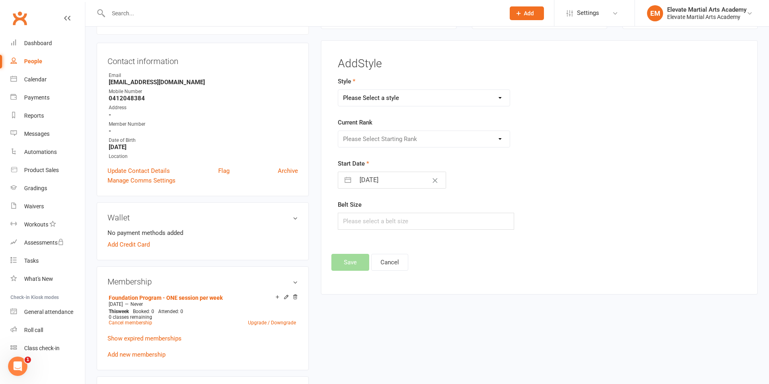
click at [378, 94] on select "Please Select a style Little Troopers Teens and Adults" at bounding box center [423, 98] width 171 height 16
click at [338, 90] on select "Please Select a style Little Troopers Teens and Adults" at bounding box center [423, 98] width 171 height 16
click at [374, 144] on select "Please Select Starting Rank White Yellow Tip Yellow Orange Tip Orange Green Tip…" at bounding box center [423, 139] width 171 height 16
click at [338, 131] on select "Please Select Starting Rank White Yellow Tip Yellow Orange Tip Orange Green Tip…" at bounding box center [423, 139] width 171 height 16
click at [346, 182] on button "button" at bounding box center [347, 180] width 14 height 16
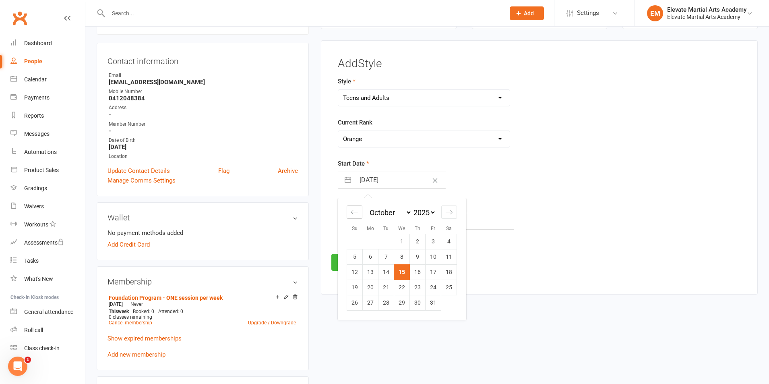
click at [351, 212] on icon "Move backward to switch to the previous month." at bounding box center [355, 212] width 8 height 8
click at [351, 212] on icon "Move backward to switch to the previous month." at bounding box center [354, 212] width 7 height 4
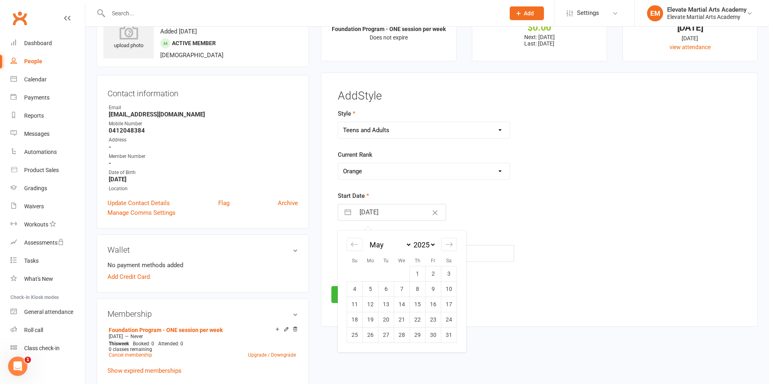
scroll to position [94, 0]
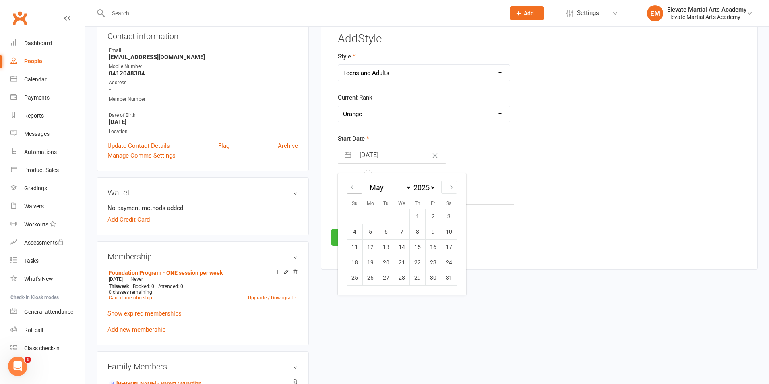
click at [353, 186] on icon "Move backward to switch to the previous month." at bounding box center [355, 187] width 8 height 8
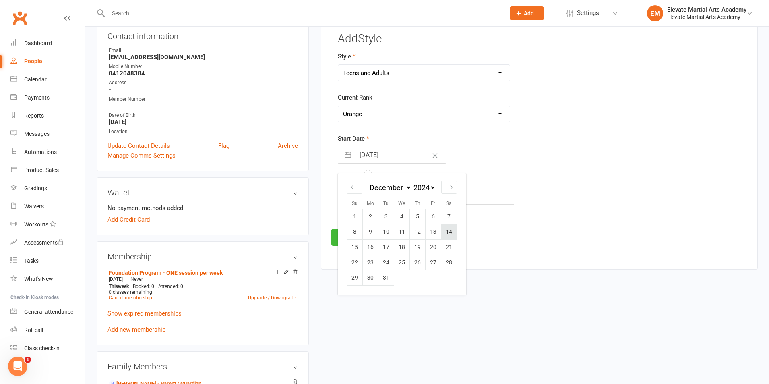
click at [447, 232] on td "14" at bounding box center [449, 231] width 16 height 15
click at [355, 197] on input "text" at bounding box center [426, 196] width 176 height 17
click at [349, 235] on button "Save" at bounding box center [350, 237] width 38 height 17
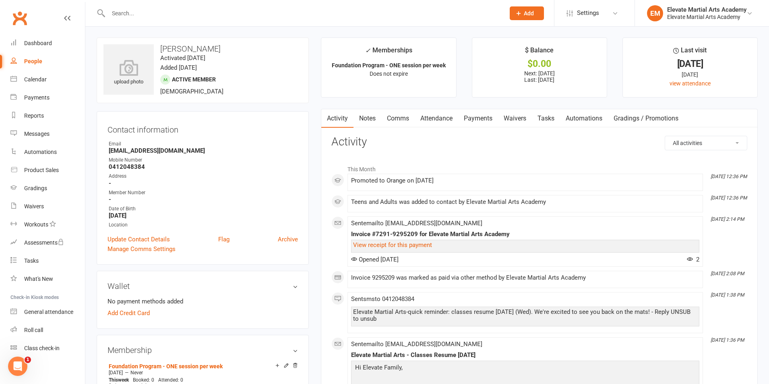
scroll to position [0, 0]
drag, startPoint x: 131, startPoint y: 8, endPoint x: 130, endPoint y: 4, distance: 4.5
click at [132, 8] on input "text" at bounding box center [302, 13] width 393 height 11
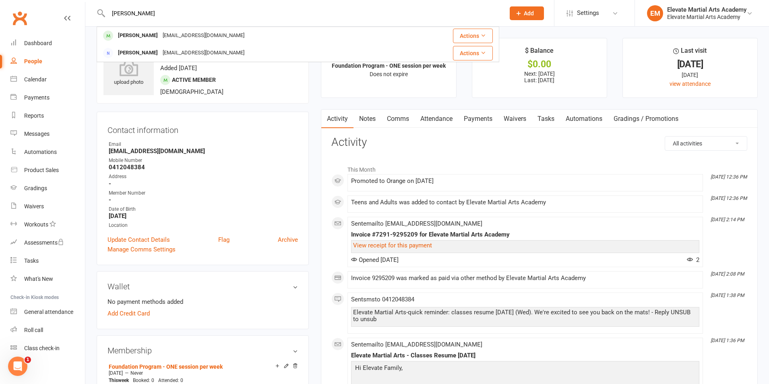
click at [137, 32] on div "[PERSON_NAME]" at bounding box center [137, 36] width 45 height 12
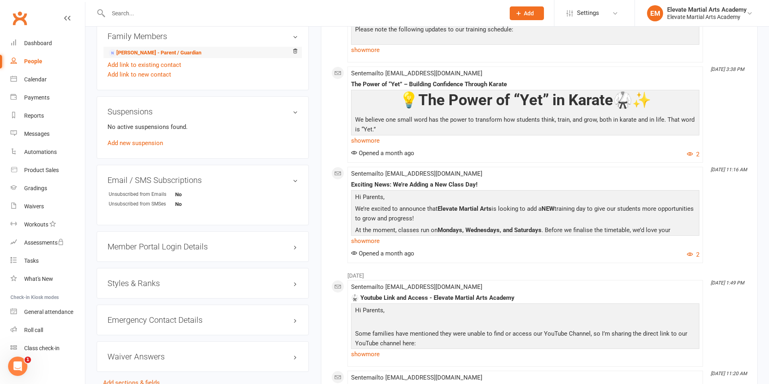
scroll to position [470, 0]
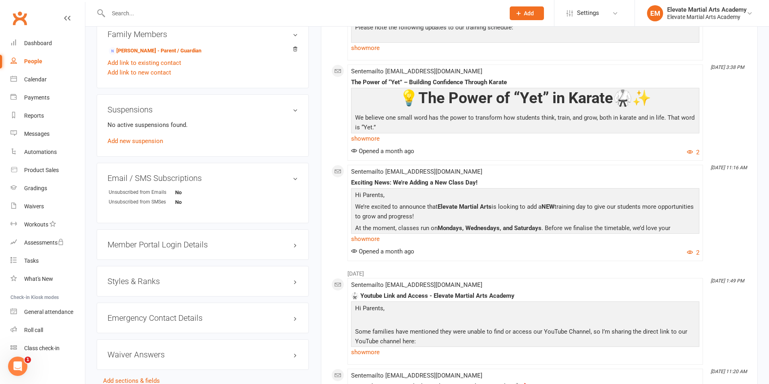
click at [145, 285] on h3 "Styles & Ranks" at bounding box center [202, 280] width 190 height 9
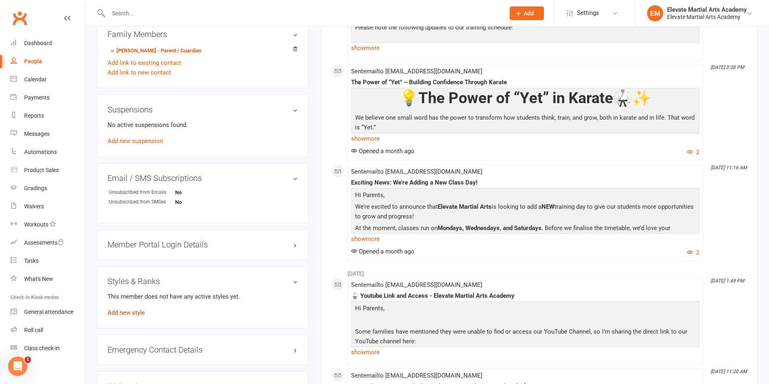
click at [134, 316] on link "Add new style" at bounding box center [125, 312] width 37 height 7
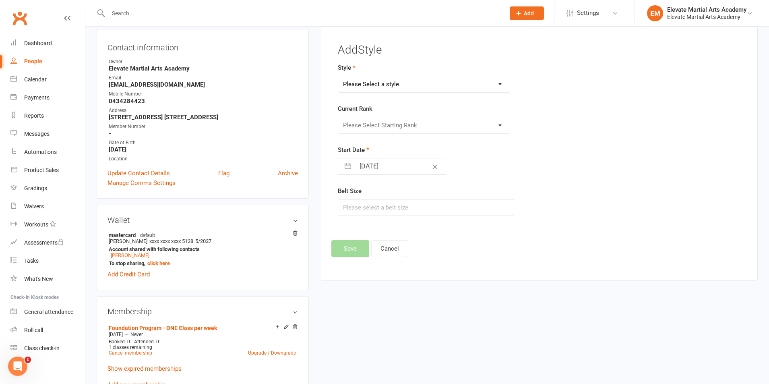
scroll to position [69, 0]
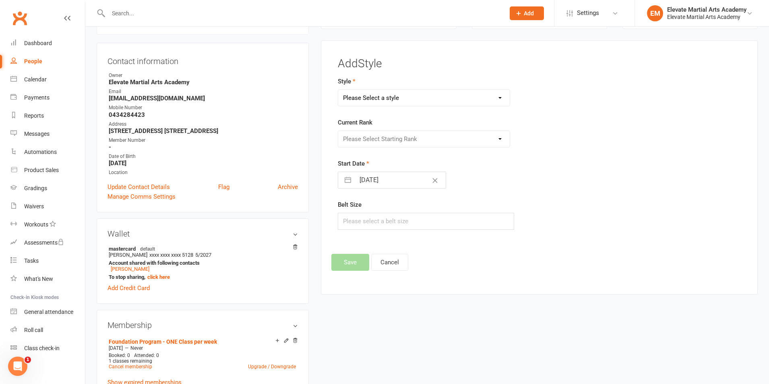
click at [370, 95] on select "Please Select a style Little Troopers Teens and Adults" at bounding box center [423, 98] width 171 height 16
click at [338, 90] on select "Please Select a style Little Troopers Teens and Adults" at bounding box center [423, 98] width 171 height 16
click at [371, 135] on select "Please Select Starting Rank White Yellow Tip Yellow Junior Orange [PERSON_NAME]…" at bounding box center [423, 139] width 171 height 16
click at [338, 131] on select "Please Select Starting Rank White Yellow Tip Yellow Junior Orange [PERSON_NAME]…" at bounding box center [423, 139] width 171 height 16
click at [369, 180] on input "[DATE]" at bounding box center [400, 180] width 91 height 16
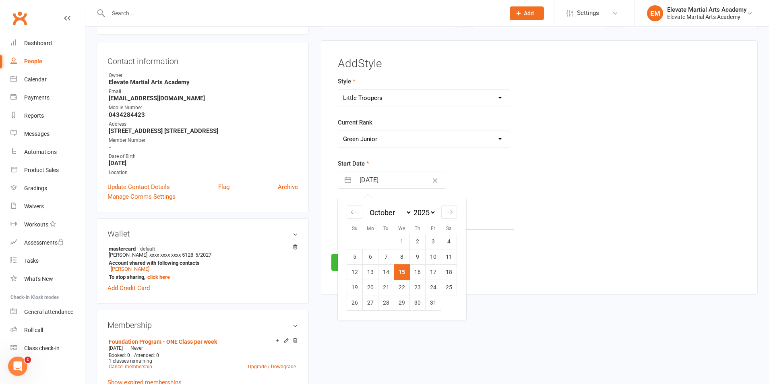
click at [349, 179] on button "button" at bounding box center [347, 180] width 14 height 16
click at [350, 208] on div "Move backward to switch to the previous month." at bounding box center [354, 211] width 16 height 13
click at [353, 254] on td "3" at bounding box center [355, 256] width 16 height 15
click at [358, 223] on input "text" at bounding box center [426, 220] width 176 height 17
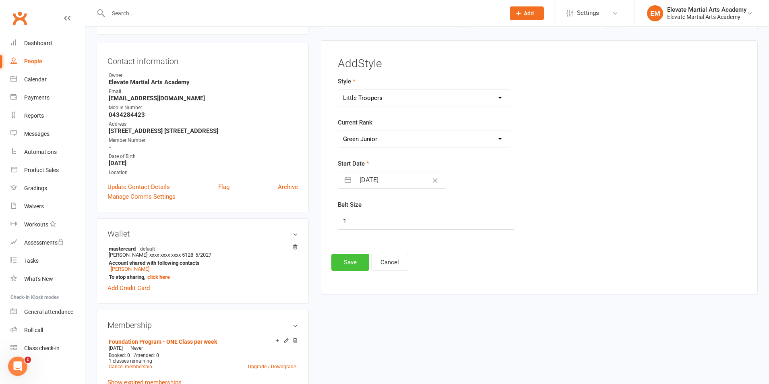
click at [349, 262] on button "Save" at bounding box center [350, 262] width 38 height 17
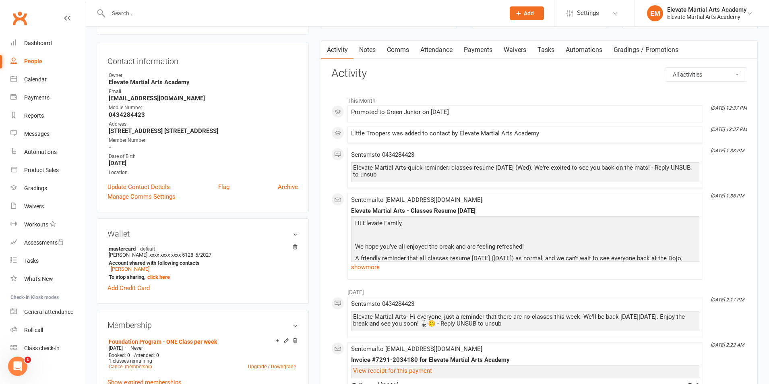
click at [144, 12] on input "text" at bounding box center [302, 13] width 393 height 11
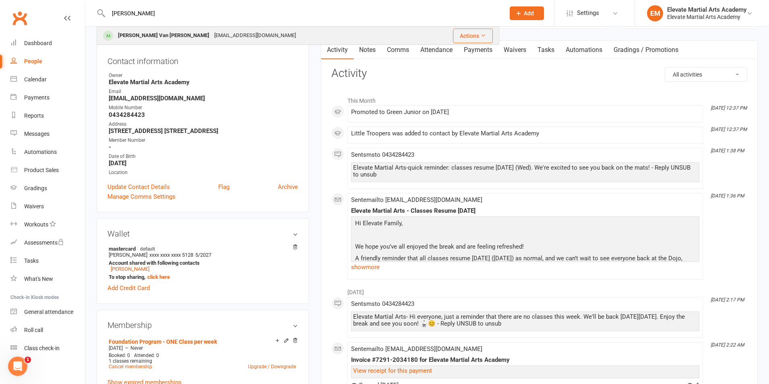
click at [212, 36] on div "[EMAIL_ADDRESS][DOMAIN_NAME]" at bounding box center [255, 36] width 87 height 12
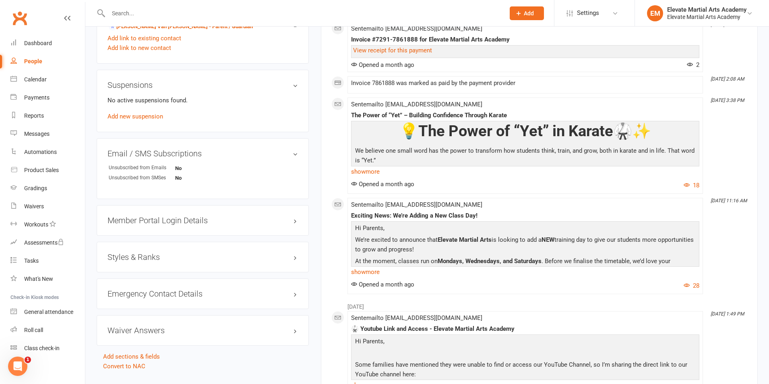
scroll to position [470, 0]
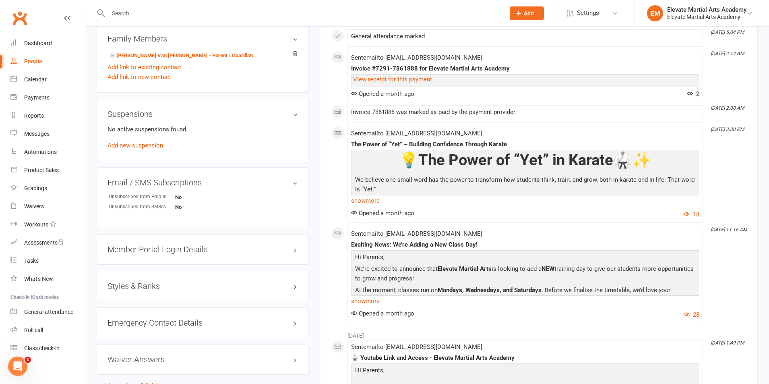
click at [147, 284] on h3 "Styles & Ranks" at bounding box center [202, 285] width 190 height 9
click at [136, 314] on div "This member does not have any active styles yet. Add new style" at bounding box center [202, 309] width 190 height 26
click at [137, 318] on link "Add new style" at bounding box center [125, 316] width 37 height 7
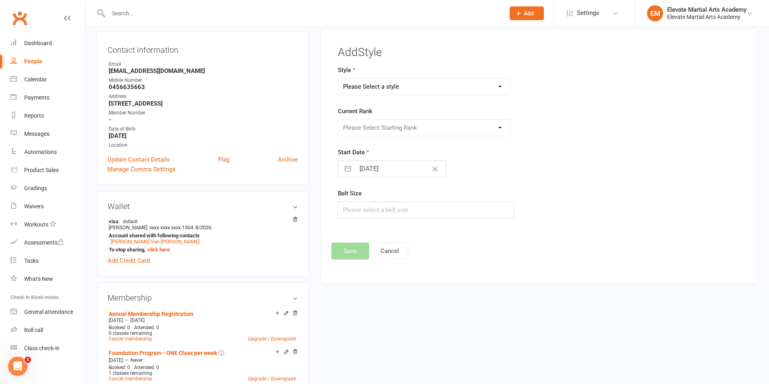
scroll to position [69, 0]
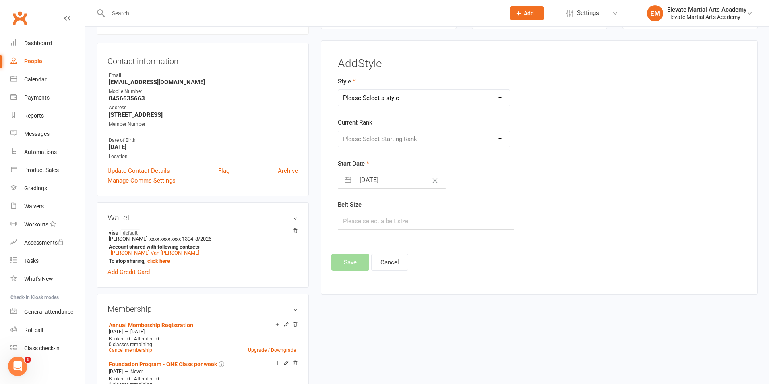
drag, startPoint x: 394, startPoint y: 105, endPoint x: 391, endPoint y: 102, distance: 4.6
click at [394, 105] on select "Please Select a style Little Troopers Teens and Adults" at bounding box center [423, 98] width 171 height 16
click at [338, 90] on select "Please Select a style Little Troopers Teens and Adults" at bounding box center [423, 98] width 171 height 16
click at [377, 139] on select "Please Select Starting Rank White Yellow Tip Yellow Junior Orange [PERSON_NAME]…" at bounding box center [423, 139] width 171 height 16
click at [338, 131] on select "Please Select Starting Rank White Yellow Tip Yellow Junior Orange [PERSON_NAME]…" at bounding box center [423, 139] width 171 height 16
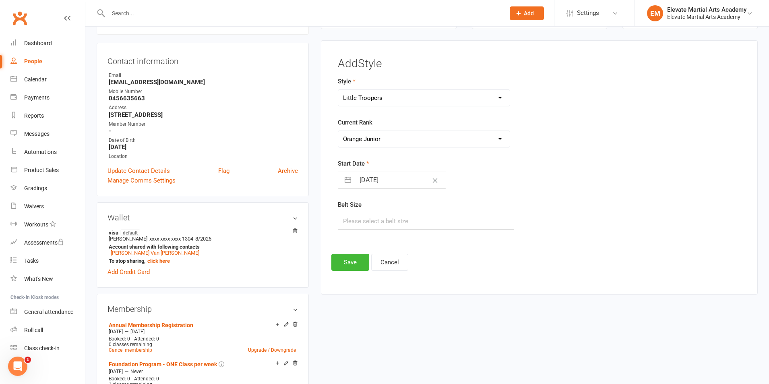
click at [347, 177] on button "button" at bounding box center [347, 180] width 14 height 16
click at [352, 208] on icon "Move backward to switch to the previous month." at bounding box center [355, 212] width 8 height 8
click at [353, 255] on td "3" at bounding box center [355, 256] width 16 height 15
click at [361, 222] on input "text" at bounding box center [426, 220] width 176 height 17
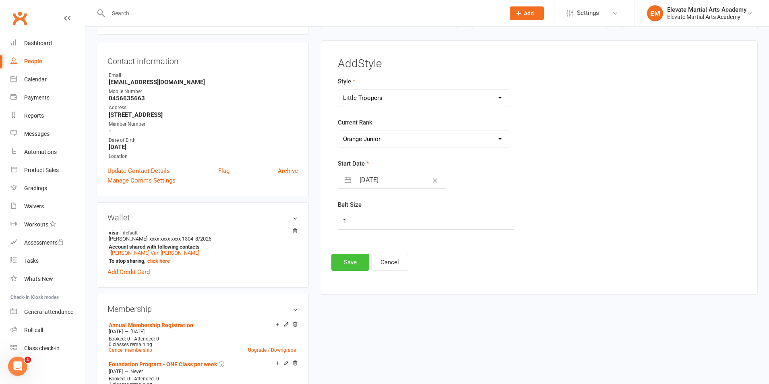
click at [352, 260] on button "Save" at bounding box center [350, 262] width 38 height 17
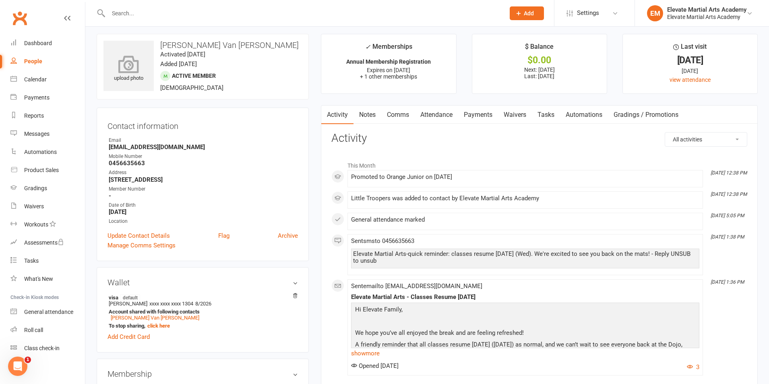
scroll to position [0, 0]
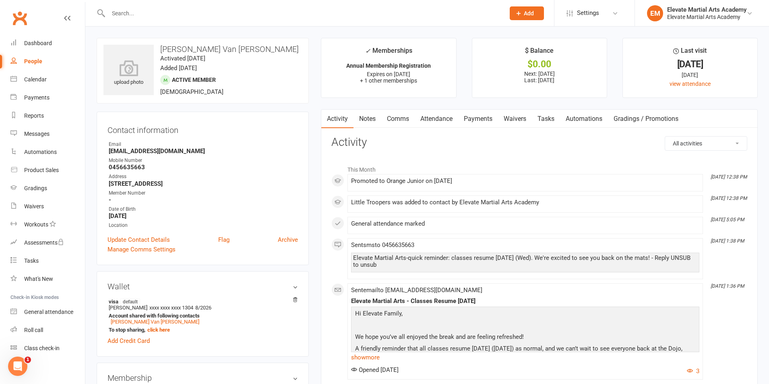
click at [120, 17] on input "text" at bounding box center [302, 13] width 393 height 11
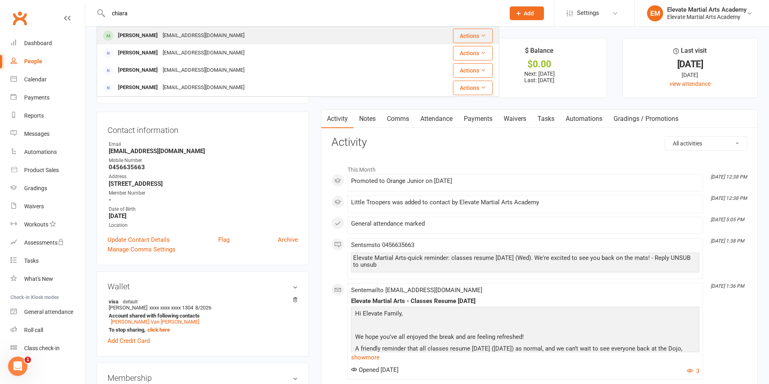
click at [132, 35] on div "[PERSON_NAME]" at bounding box center [137, 36] width 45 height 12
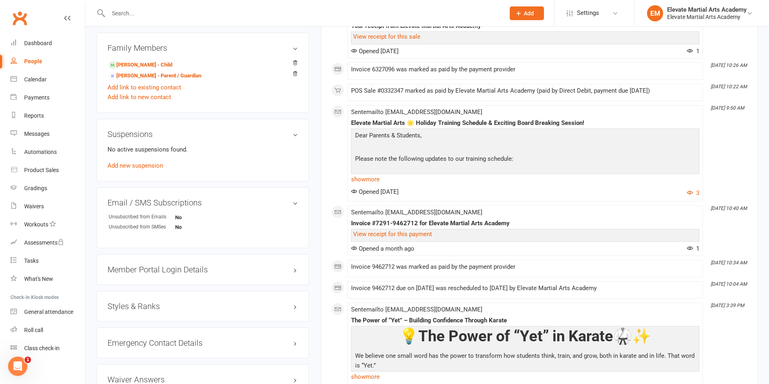
scroll to position [563, 0]
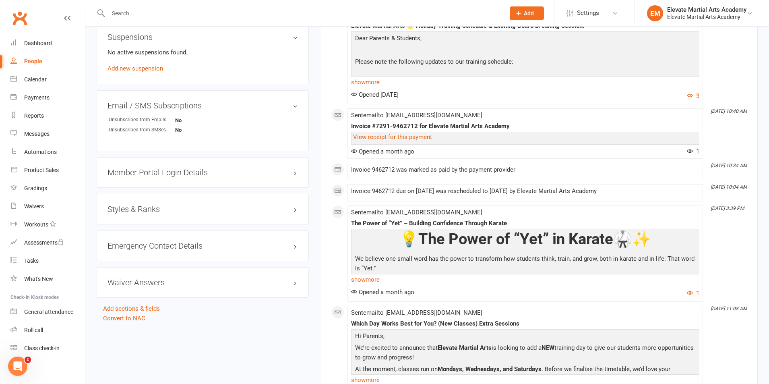
click at [134, 214] on div "Styles & Ranks" at bounding box center [203, 209] width 212 height 31
click at [133, 206] on h3 "Styles & Ranks" at bounding box center [202, 208] width 190 height 9
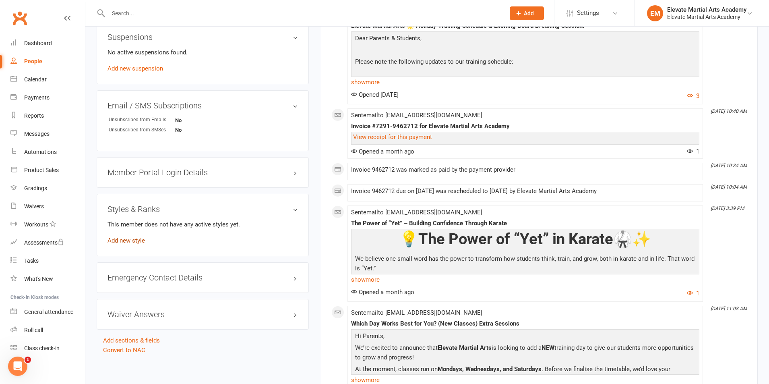
click at [134, 241] on link "Add new style" at bounding box center [125, 240] width 37 height 7
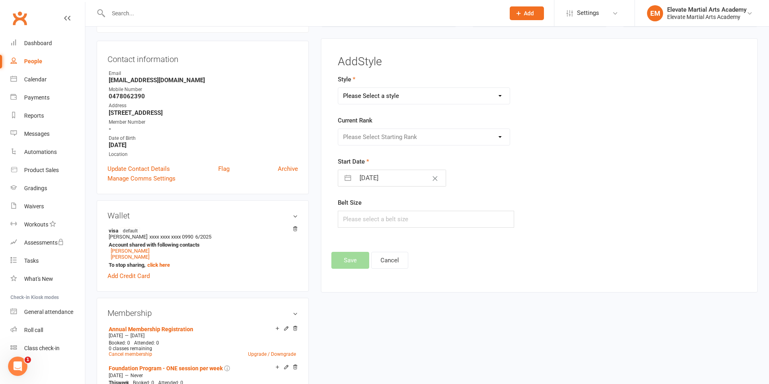
scroll to position [69, 0]
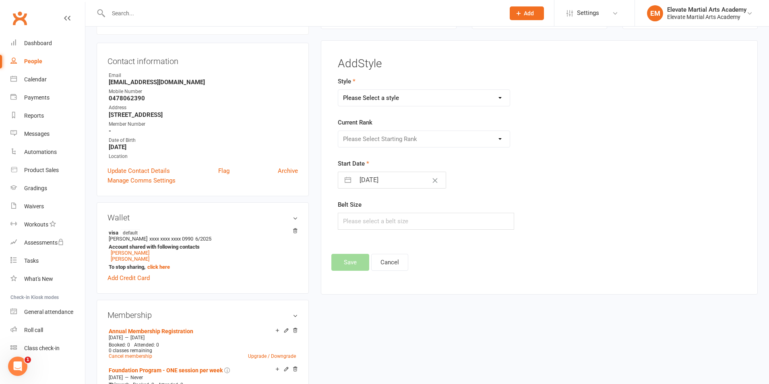
click at [393, 101] on select "Please Select a style Little Troopers Teens and Adults" at bounding box center [423, 98] width 171 height 16
click at [338, 90] on select "Please Select a style Little Troopers Teens and Adults" at bounding box center [423, 98] width 171 height 16
click at [378, 146] on select "Please Select Starting Rank White Yellow Tip Yellow Orange Tip Orange Green Tip…" at bounding box center [423, 139] width 171 height 16
click at [338, 131] on select "Please Select Starting Rank White Yellow Tip Yellow Orange Tip Orange Green Tip…" at bounding box center [423, 139] width 171 height 16
click at [350, 181] on button "button" at bounding box center [347, 180] width 14 height 16
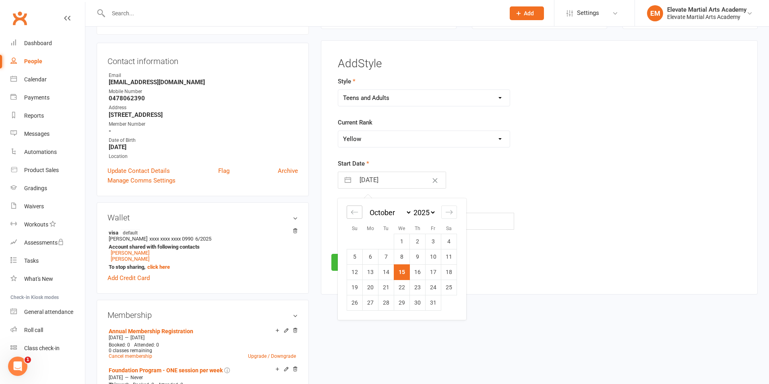
click at [349, 211] on div "Move backward to switch to the previous month." at bounding box center [354, 211] width 16 height 13
click at [350, 212] on div "Move backward to switch to the previous month." at bounding box center [354, 211] width 16 height 13
click at [353, 255] on td "3" at bounding box center [355, 256] width 16 height 15
click at [390, 219] on input "text" at bounding box center [426, 220] width 176 height 17
click at [354, 264] on button "Save" at bounding box center [350, 262] width 38 height 17
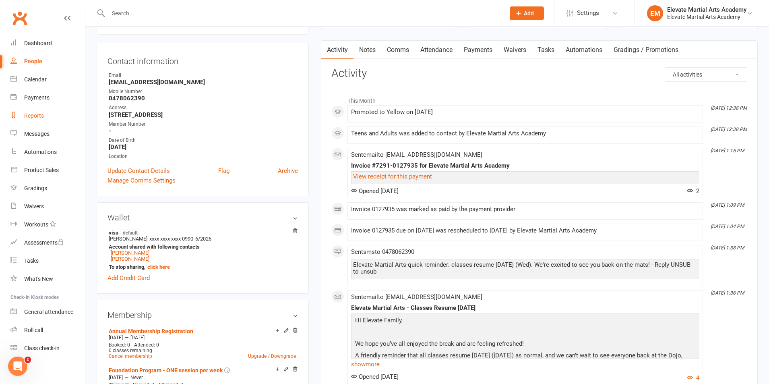
click at [37, 113] on div "Reports" at bounding box center [34, 115] width 20 height 6
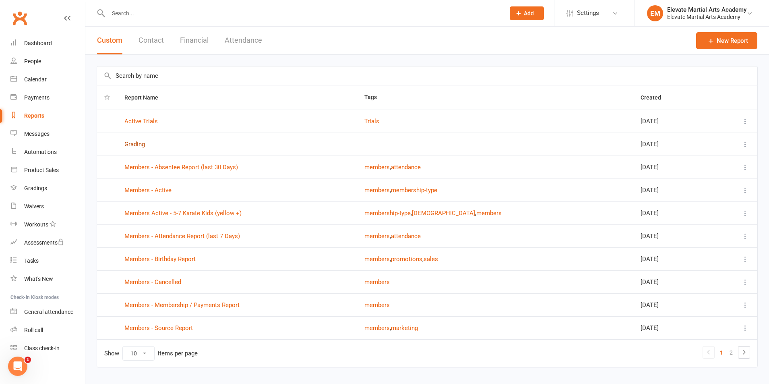
click at [140, 144] on link "Grading" at bounding box center [134, 143] width 21 height 7
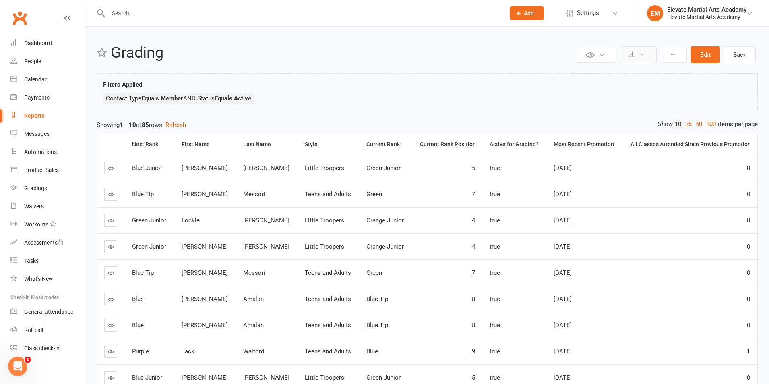
click at [641, 51] on button at bounding box center [638, 54] width 37 height 17
click at [608, 73] on link "Export to CSV" at bounding box center [613, 74] width 85 height 16
click at [148, 2] on div at bounding box center [298, 13] width 402 height 26
click at [145, 8] on input "text" at bounding box center [302, 13] width 393 height 11
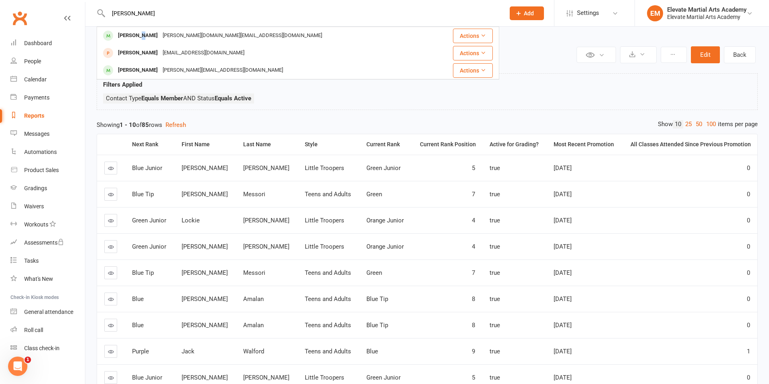
click at [141, 37] on div "[PERSON_NAME]" at bounding box center [137, 36] width 45 height 12
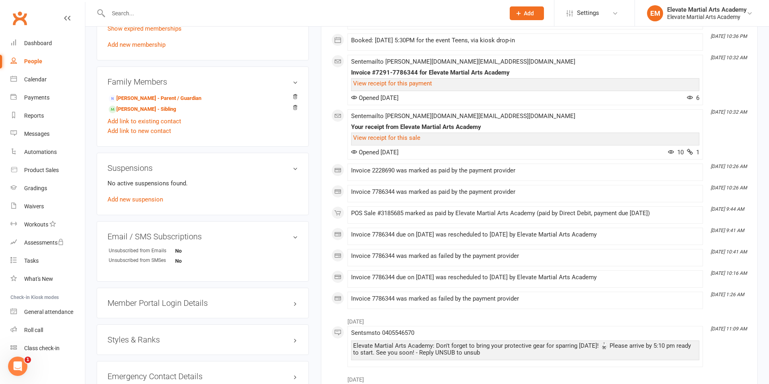
scroll to position [470, 0]
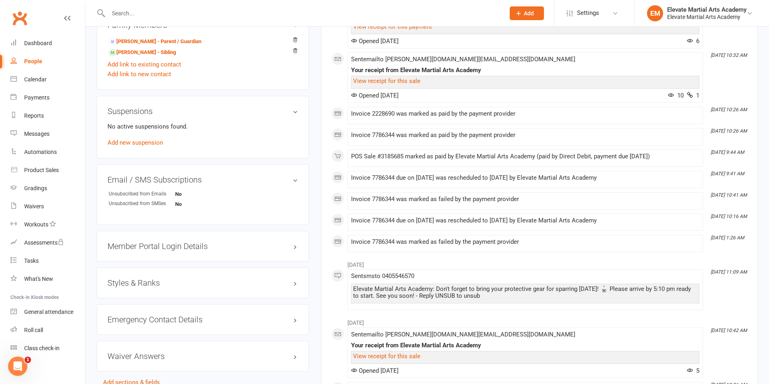
click at [154, 285] on h3 "Styles & Ranks" at bounding box center [202, 282] width 190 height 9
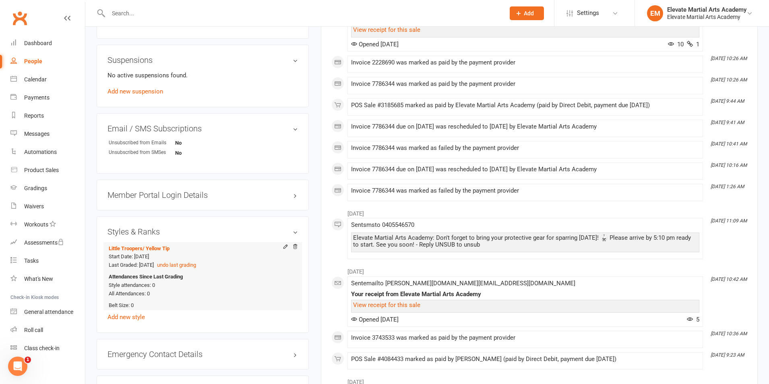
scroll to position [563, 0]
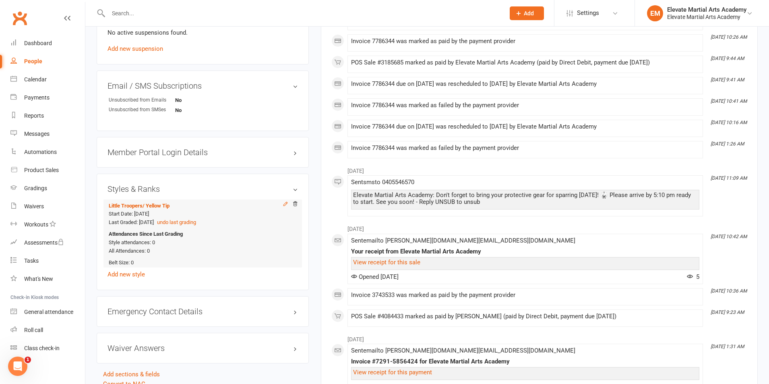
click at [285, 203] on icon at bounding box center [286, 204] width 4 height 4
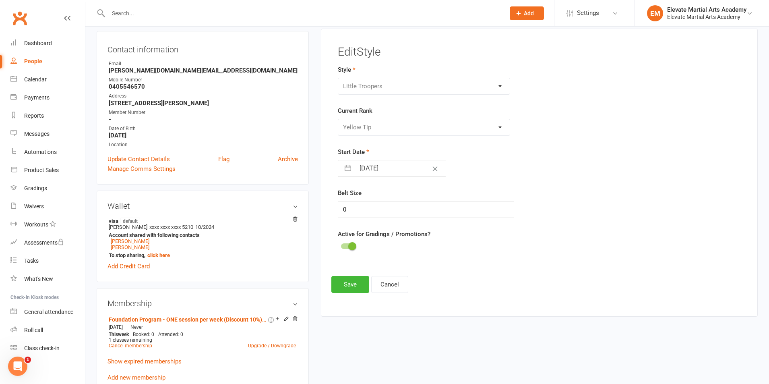
scroll to position [69, 0]
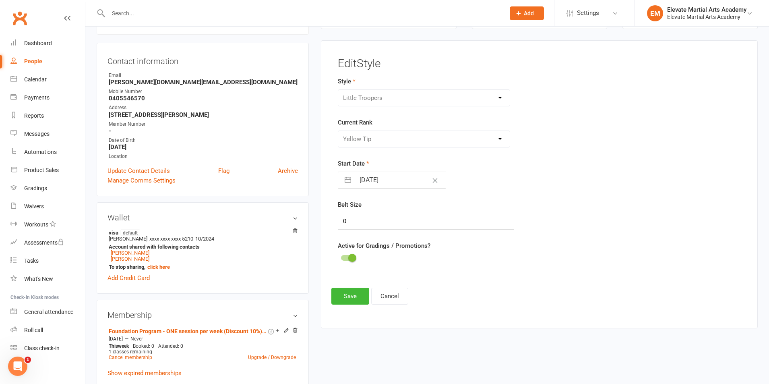
click at [348, 181] on button "button" at bounding box center [347, 180] width 14 height 16
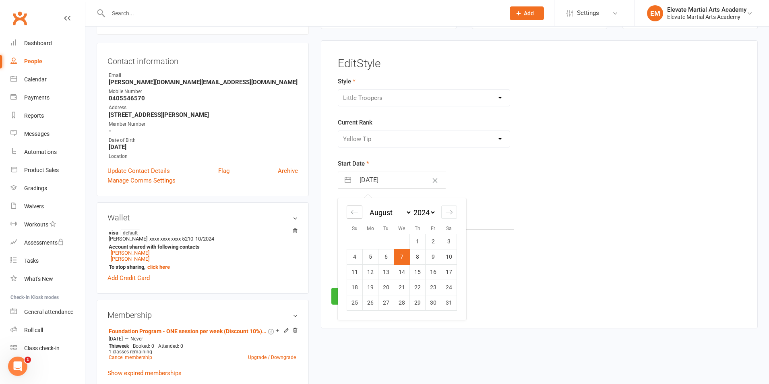
click at [356, 214] on icon "Move backward to switch to the previous month." at bounding box center [355, 212] width 8 height 8
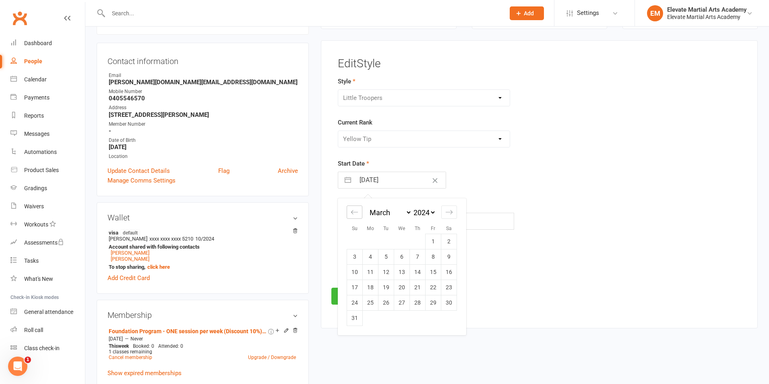
click at [356, 214] on icon "Move backward to switch to the previous month." at bounding box center [355, 212] width 8 height 8
click at [441, 212] on div "January February March April May June July August September October November [D…" at bounding box center [402, 259] width 128 height 122
click at [445, 211] on div "Move forward to switch to the next month." at bounding box center [449, 211] width 16 height 13
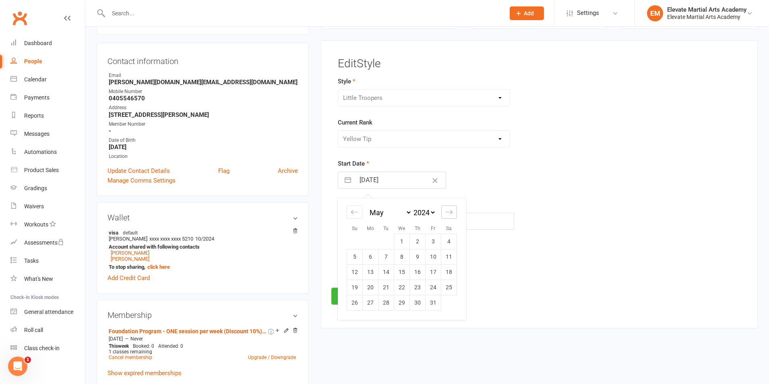
click at [445, 211] on div "Move forward to switch to the next month." at bounding box center [449, 211] width 16 height 13
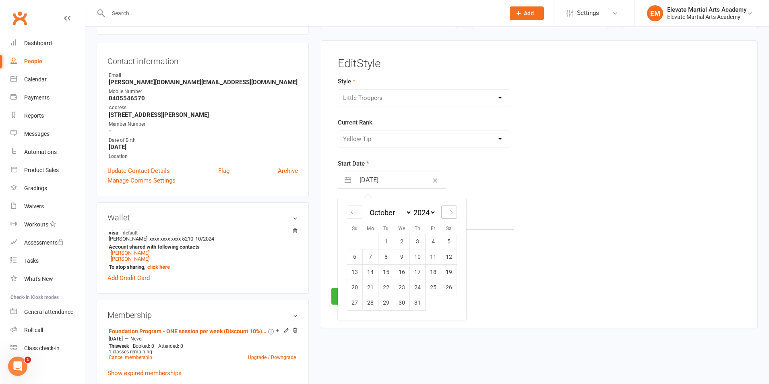
click at [445, 211] on div "Move forward to switch to the next month." at bounding box center [449, 211] width 16 height 13
click at [449, 255] on td "14" at bounding box center [449, 256] width 16 height 15
click at [384, 138] on div "Please Select Starting Rank White Yellow Tip Yellow Junior Orange [PERSON_NAME]…" at bounding box center [424, 138] width 172 height 17
click at [392, 299] on button "Cancel" at bounding box center [389, 295] width 37 height 17
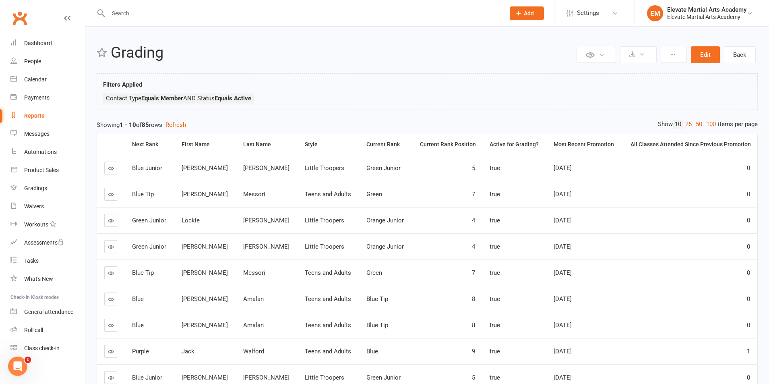
click at [147, 11] on input "text" at bounding box center [302, 13] width 393 height 11
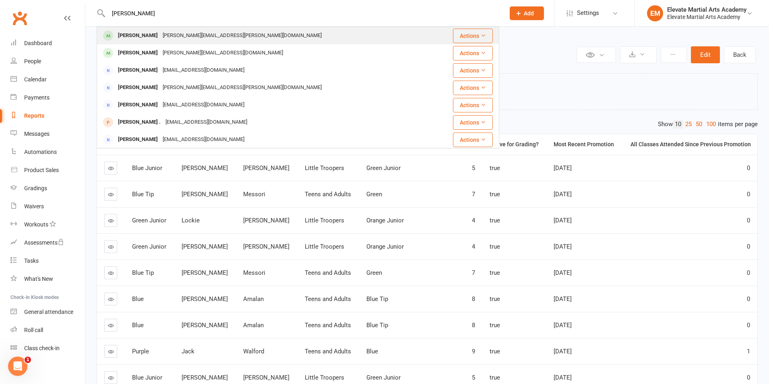
type input "ariana"
click at [142, 35] on div "[PERSON_NAME]" at bounding box center [137, 36] width 45 height 12
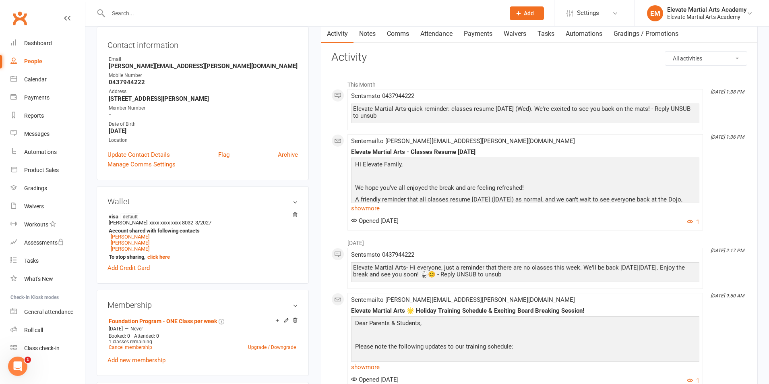
scroll to position [470, 0]
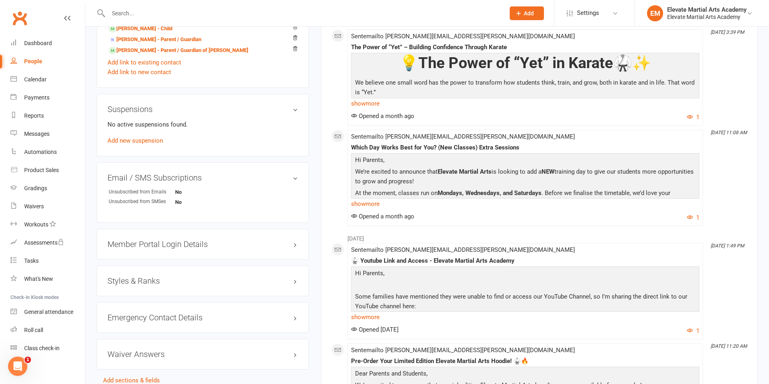
click at [140, 283] on h3 "Styles & Ranks" at bounding box center [202, 280] width 190 height 9
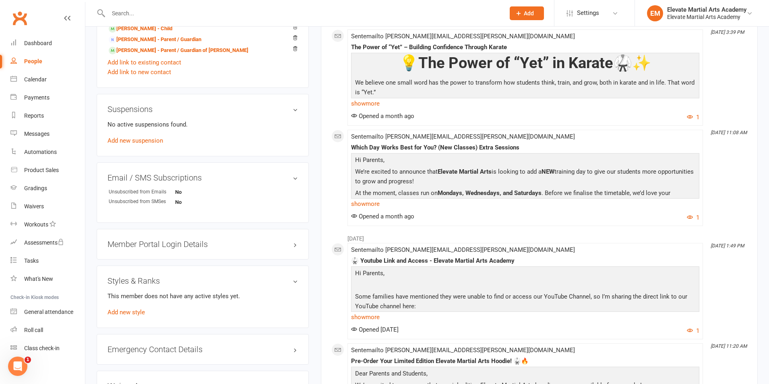
click at [144, 299] on p "This member does not have any active styles yet." at bounding box center [202, 296] width 190 height 10
click at [134, 311] on link "Add new style" at bounding box center [125, 311] width 37 height 7
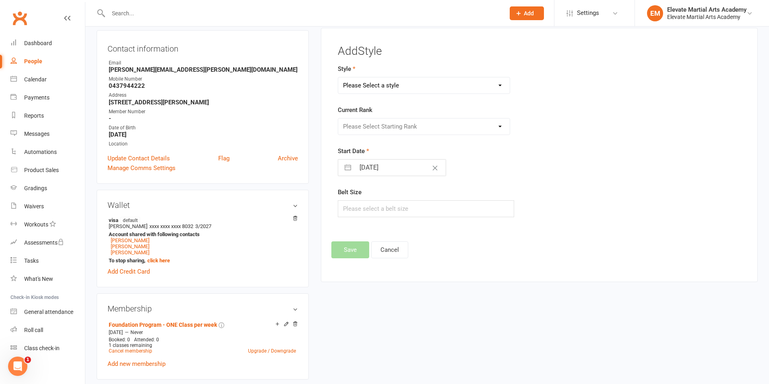
scroll to position [69, 0]
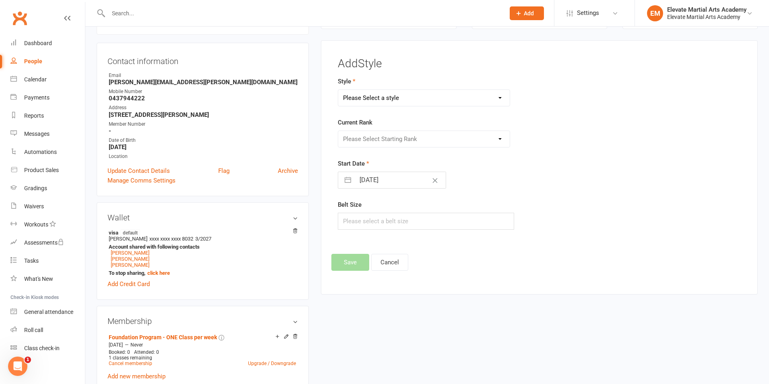
click at [388, 96] on select "Please Select a style Little Troopers Teens and Adults" at bounding box center [423, 98] width 171 height 16
select select "2895"
click at [338, 90] on select "Please Select a style Little Troopers Teens and Adults" at bounding box center [423, 98] width 171 height 16
click at [375, 142] on select "Please Select Starting Rank White Yellow Tip Yellow Orange Tip Orange Green Tip…" at bounding box center [423, 139] width 171 height 16
select select "38726"
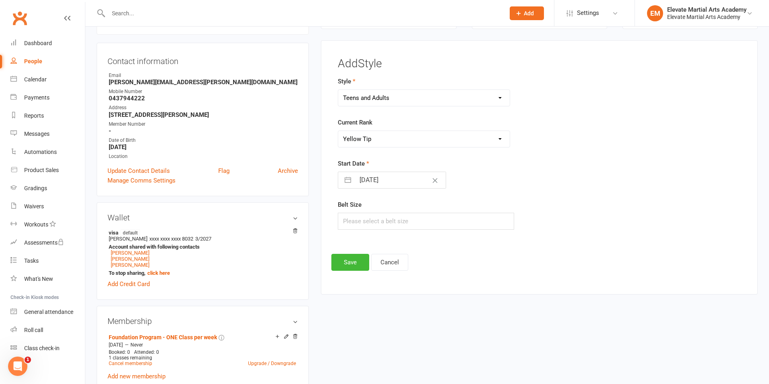
click at [338, 131] on select "Please Select Starting Rank White Yellow Tip Yellow Orange Tip Orange Green Tip…" at bounding box center [423, 139] width 171 height 16
click at [366, 184] on input "[DATE]" at bounding box center [400, 180] width 91 height 16
select select "8"
select select "2025"
select select "9"
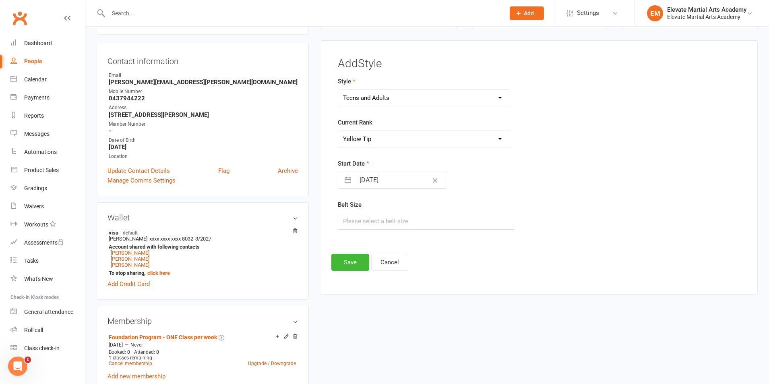
select select "2025"
select select "10"
select select "2025"
click at [352, 211] on icon "Move backward to switch to the previous month." at bounding box center [354, 212] width 7 height 4
select select "7"
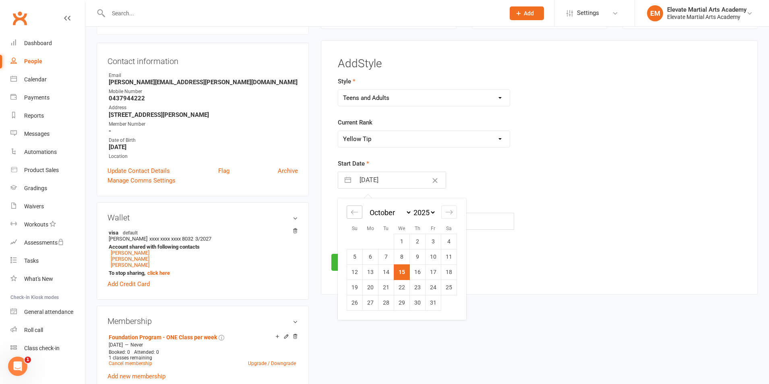
select select "2025"
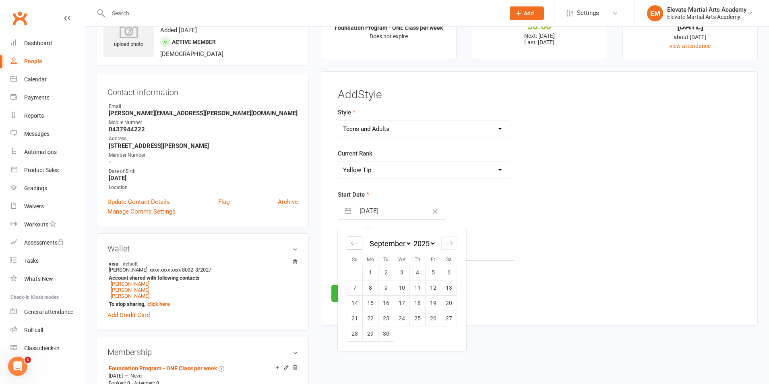
scroll to position [94, 0]
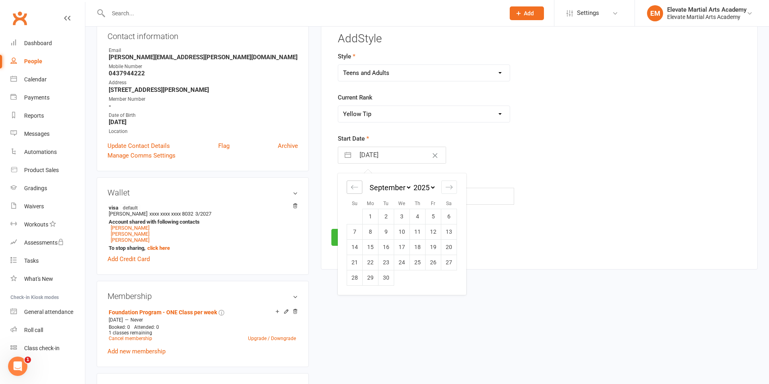
click at [353, 188] on icon "Move backward to switch to the previous month." at bounding box center [355, 187] width 8 height 8
select select "6"
select select "2025"
click at [351, 186] on icon "Move backward to switch to the previous month." at bounding box center [355, 187] width 8 height 8
select select "5"
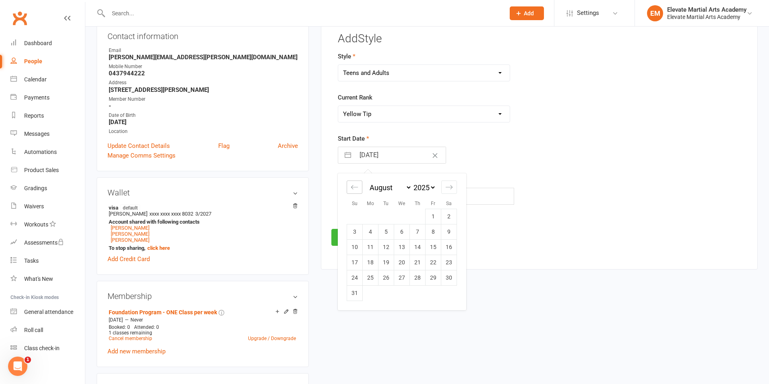
select select "2025"
click at [402, 216] on td "2" at bounding box center [402, 215] width 16 height 15
type input "02 Jul 2025"
click at [364, 201] on input "text" at bounding box center [426, 196] width 176 height 17
type input "2"
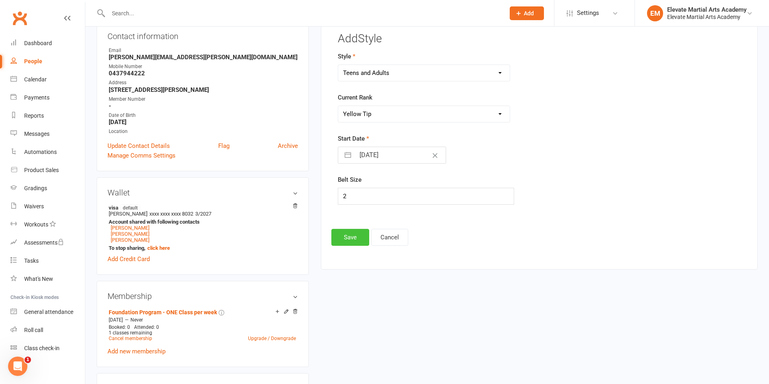
click at [350, 237] on button "Save" at bounding box center [350, 237] width 38 height 17
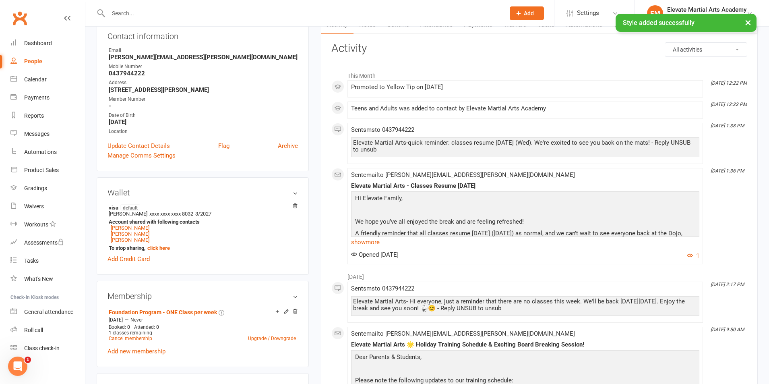
click at [146, 14] on div "× Style added successfully" at bounding box center [379, 14] width 758 height 0
click at [147, 10] on input "text" at bounding box center [302, 13] width 393 height 11
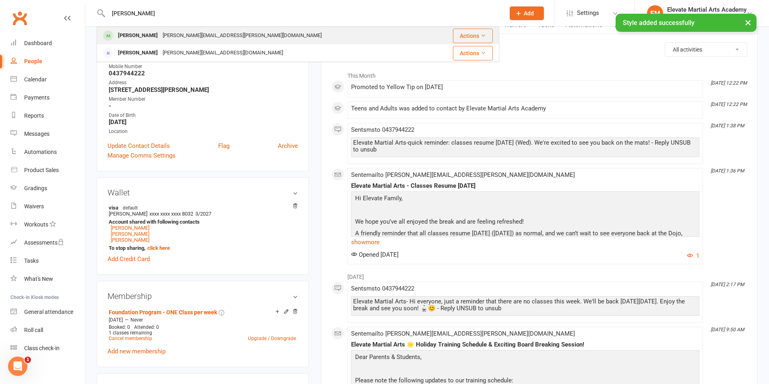
type input "anthony"
click at [126, 37] on div "Anthony Rachid" at bounding box center [137, 36] width 45 height 12
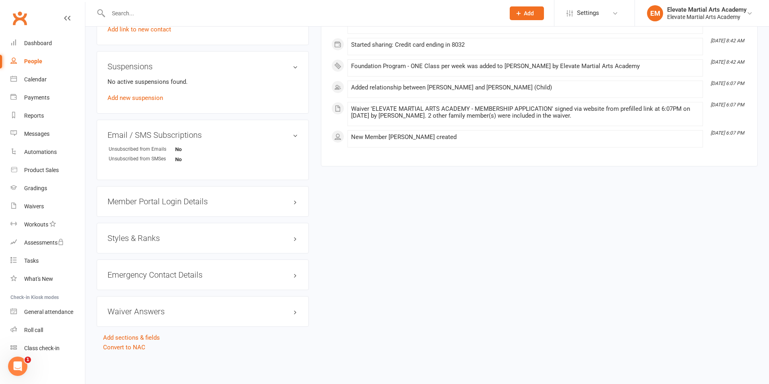
click at [151, 239] on h3 "Styles & Ranks" at bounding box center [202, 237] width 190 height 9
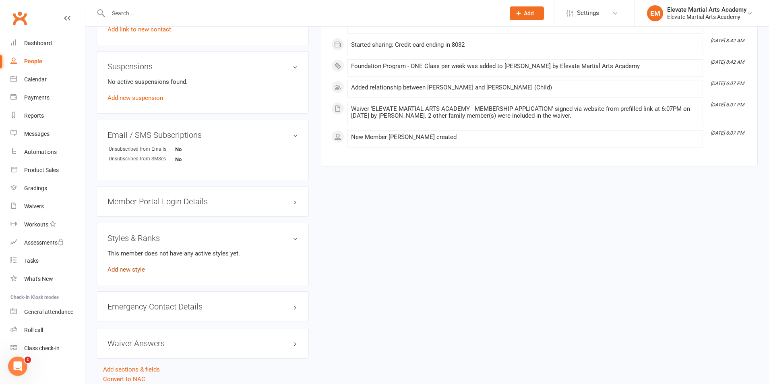
click at [138, 269] on link "Add new style" at bounding box center [125, 269] width 37 height 7
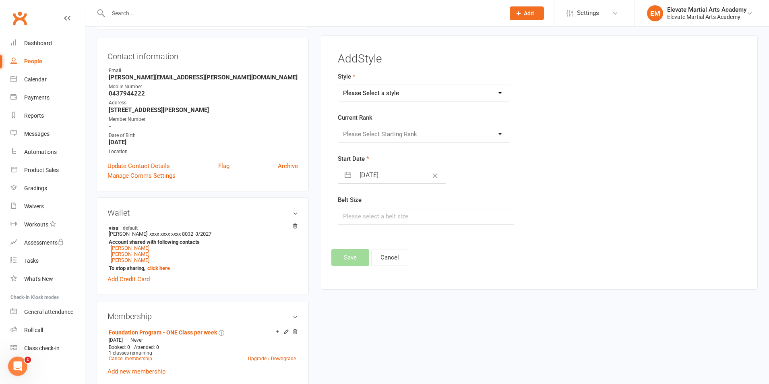
scroll to position [69, 0]
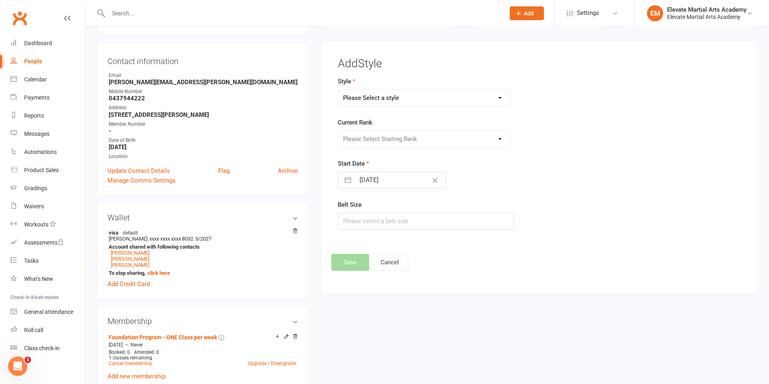
drag, startPoint x: 406, startPoint y: 98, endPoint x: 397, endPoint y: 104, distance: 10.5
click at [406, 98] on select "Please Select a style Little Troopers Teens and Adults" at bounding box center [423, 98] width 171 height 16
select select "2894"
click at [338, 90] on select "Please Select a style Little Troopers Teens and Adults" at bounding box center [423, 98] width 171 height 16
click at [370, 142] on select "Please Select Starting Rank White Yellow Tip Yellow Junior Orange [PERSON_NAME]…" at bounding box center [423, 139] width 171 height 16
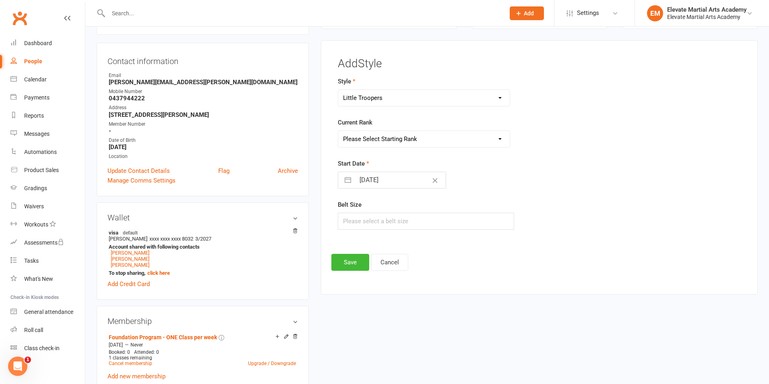
select select "30862"
click at [338, 131] on select "Please Select Starting Rank White Yellow Tip Yellow Junior Orange [PERSON_NAME]…" at bounding box center [423, 139] width 171 height 16
click at [350, 181] on button "button" at bounding box center [347, 180] width 14 height 16
select select "8"
select select "2025"
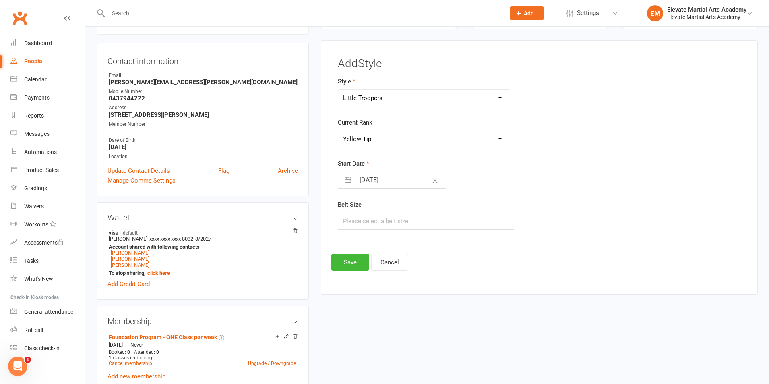
select select "9"
select select "2025"
select select "10"
select select "2025"
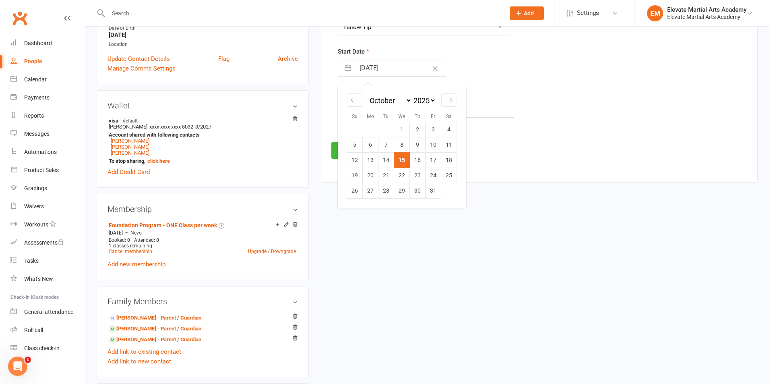
scroll to position [188, 0]
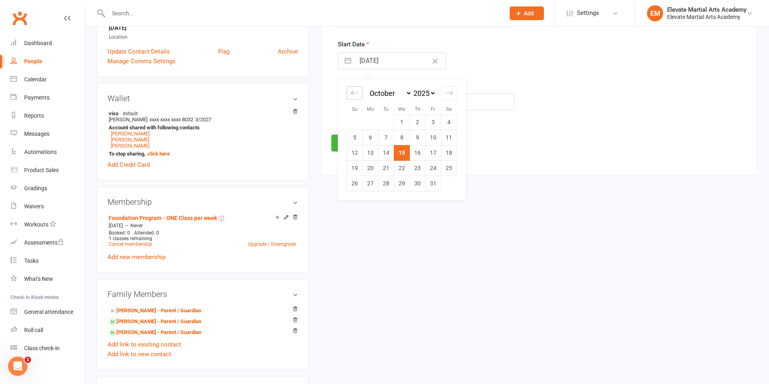
click at [353, 91] on icon "Move backward to switch to the previous month." at bounding box center [354, 93] width 7 height 4
select select "7"
select select "2025"
click at [353, 91] on icon "Move backward to switch to the previous month." at bounding box center [355, 93] width 8 height 8
select select "6"
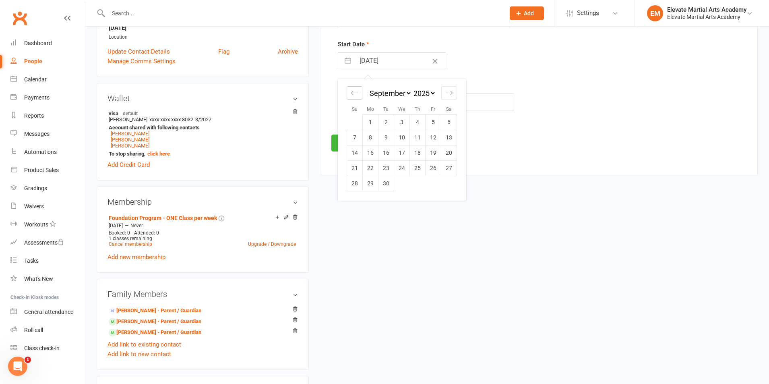
select select "2025"
click at [353, 91] on icon "Move backward to switch to the previous month." at bounding box center [355, 93] width 8 height 8
select select "5"
select select "2025"
click at [402, 123] on td "2" at bounding box center [402, 121] width 16 height 15
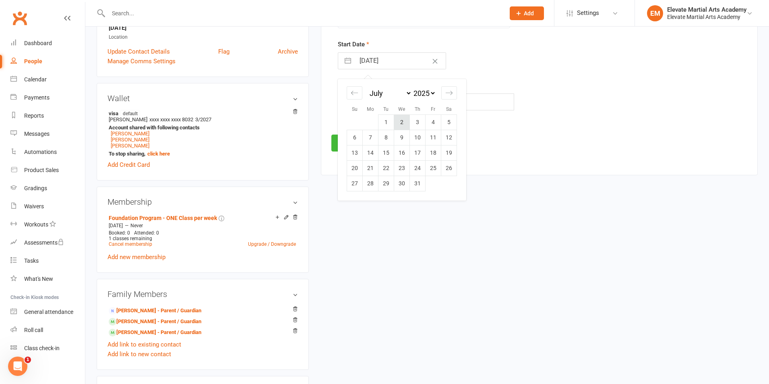
type input "02 Jul 2025"
click at [353, 103] on input "text" at bounding box center [426, 101] width 176 height 17
type input "0"
click at [349, 141] on button "Save" at bounding box center [350, 142] width 38 height 17
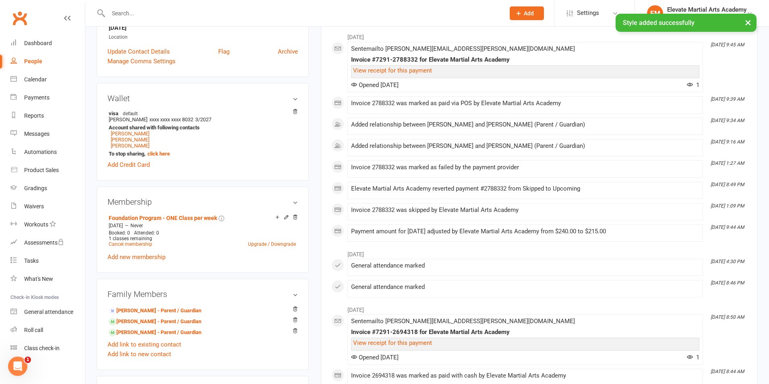
scroll to position [0, 0]
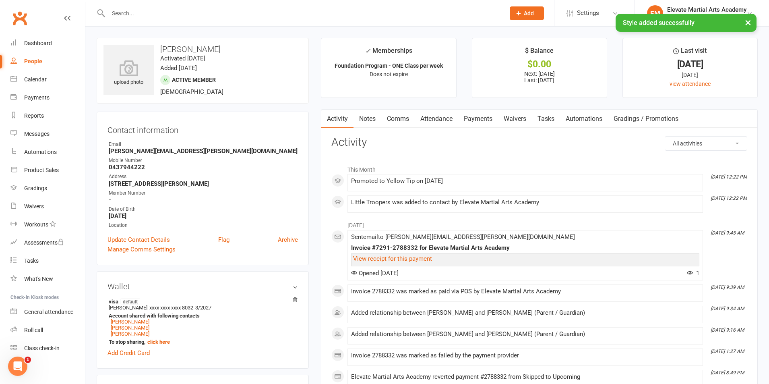
click at [131, 13] on input "text" at bounding box center [302, 13] width 393 height 11
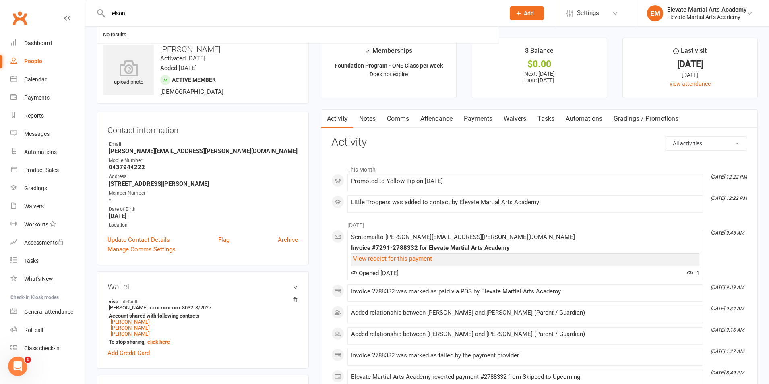
type input "elson"
click at [138, 30] on div "Elson Huang" at bounding box center [137, 36] width 45 height 12
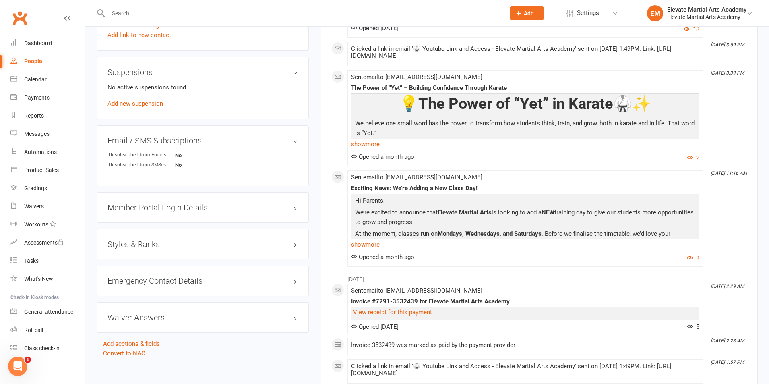
scroll to position [563, 0]
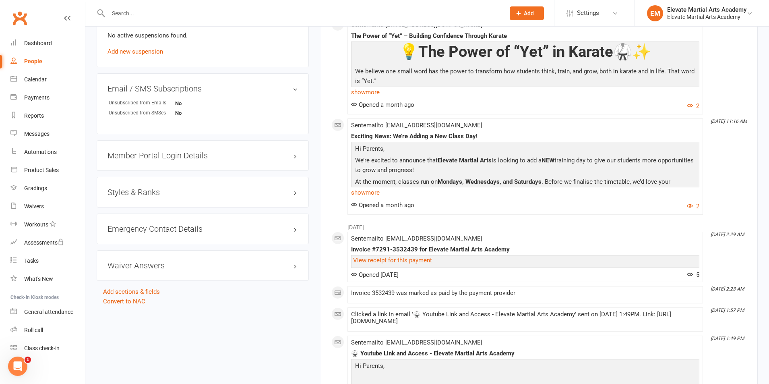
click at [130, 186] on div "Styles & Ranks" at bounding box center [203, 192] width 212 height 31
click at [132, 194] on h3 "Styles & Ranks" at bounding box center [202, 192] width 190 height 9
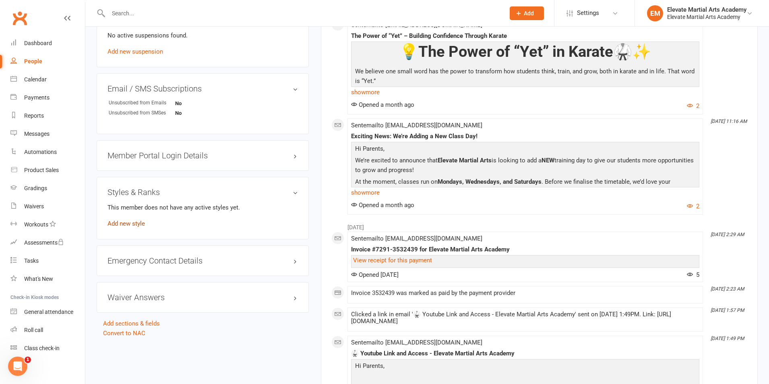
click at [132, 221] on link "Add new style" at bounding box center [125, 223] width 37 height 7
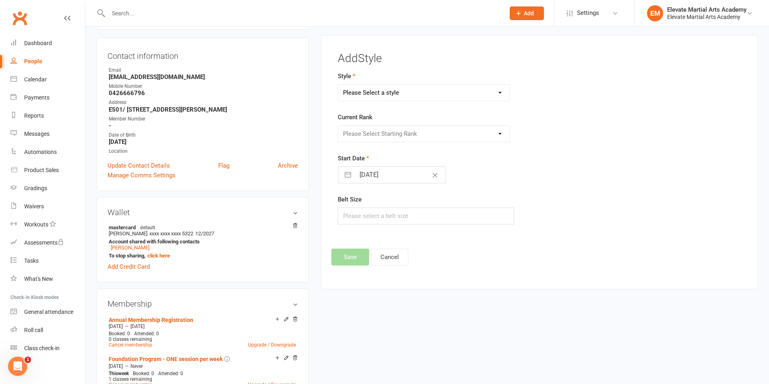
scroll to position [69, 0]
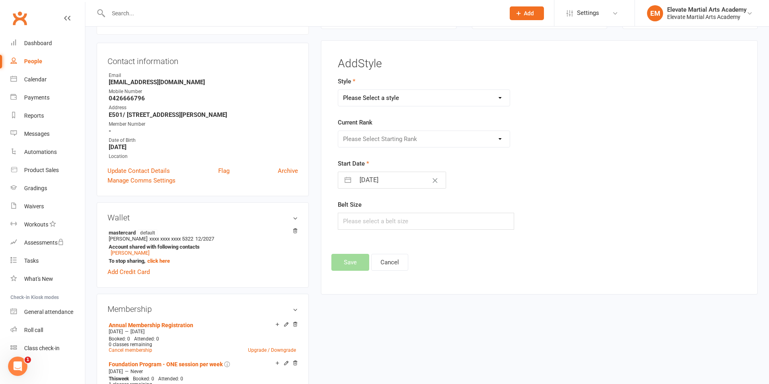
click at [390, 102] on select "Please Select a style Little Troopers Teens and Adults" at bounding box center [423, 98] width 171 height 16
select select "2894"
click at [338, 90] on select "Please Select a style Little Troopers Teens and Adults" at bounding box center [423, 98] width 171 height 16
click at [376, 140] on select "Please Select Starting Rank White Yellow Tip Yellow Junior Orange [PERSON_NAME]…" at bounding box center [423, 139] width 171 height 16
select select "30863"
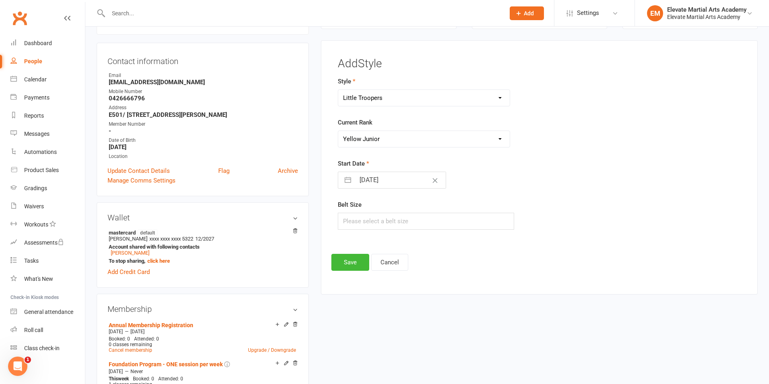
click at [338, 131] on select "Please Select Starting Rank White Yellow Tip Yellow Junior Orange [PERSON_NAME]…" at bounding box center [423, 139] width 171 height 16
click at [343, 182] on button "button" at bounding box center [347, 180] width 14 height 16
select select "8"
select select "2025"
select select "9"
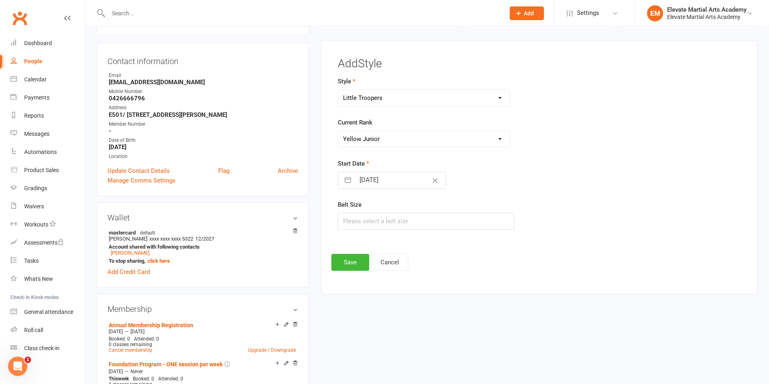
select select "2025"
select select "10"
select select "2025"
click at [350, 208] on div "Move backward to switch to the previous month." at bounding box center [354, 211] width 16 height 13
select select "7"
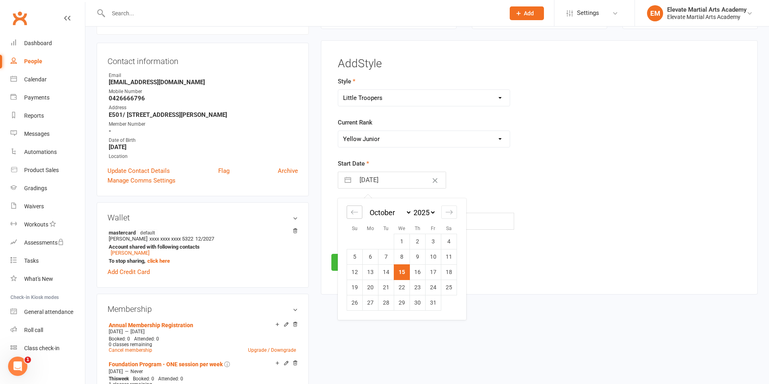
select select "2025"
click at [350, 208] on div "Move backward to switch to the previous month." at bounding box center [354, 211] width 16 height 13
select select "6"
select select "2025"
click at [350, 208] on div "Move backward to switch to the previous month." at bounding box center [354, 211] width 16 height 13
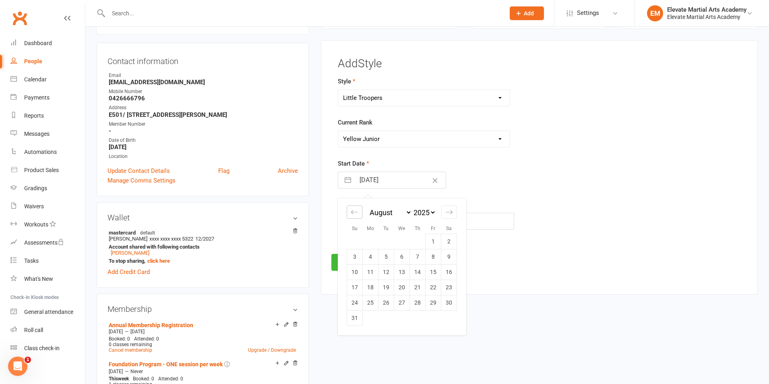
select select "5"
select select "2025"
click at [445, 211] on div "Move forward to switch to the next month." at bounding box center [449, 211] width 16 height 13
select select "8"
select select "2025"
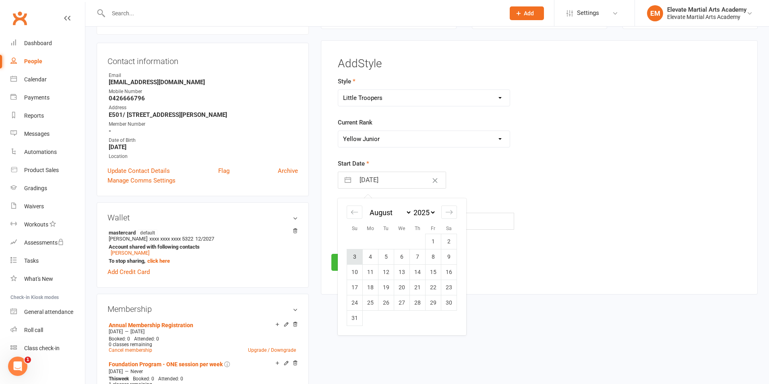
click at [357, 252] on td "3" at bounding box center [355, 256] width 16 height 15
type input "[DATE]"
click at [364, 223] on input "text" at bounding box center [426, 220] width 176 height 17
type input "0"
click at [348, 266] on button "Save" at bounding box center [350, 262] width 38 height 17
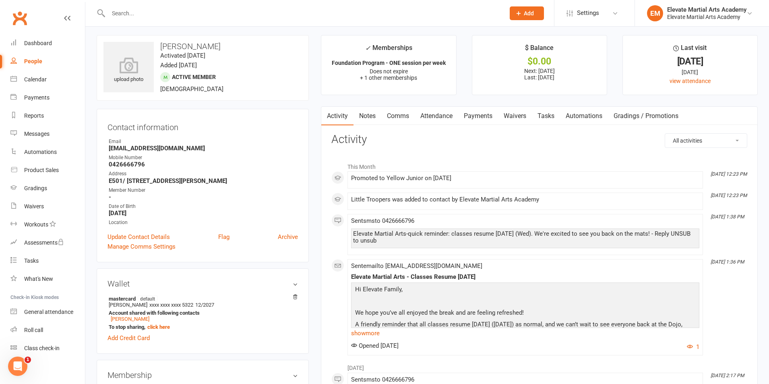
scroll to position [0, 0]
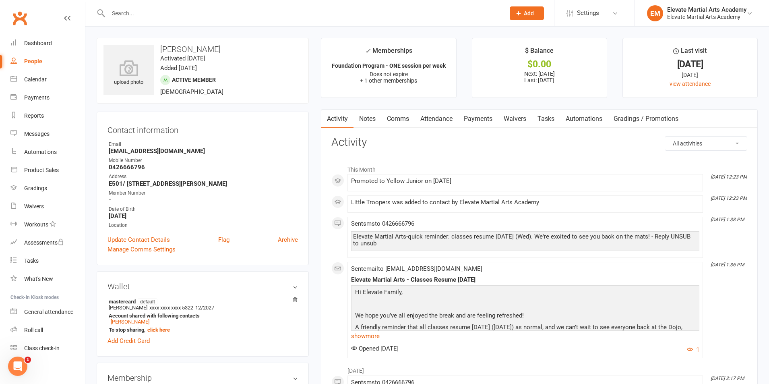
click at [131, 10] on input "text" at bounding box center [302, 13] width 393 height 11
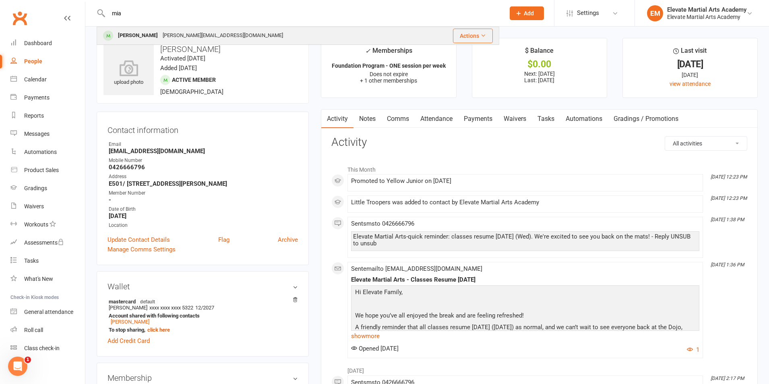
type input "mia"
click at [155, 35] on div "Mia Armaneous" at bounding box center [137, 36] width 45 height 12
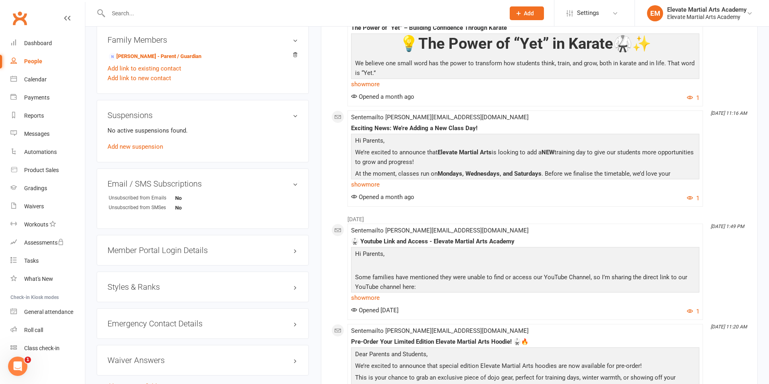
scroll to position [470, 0]
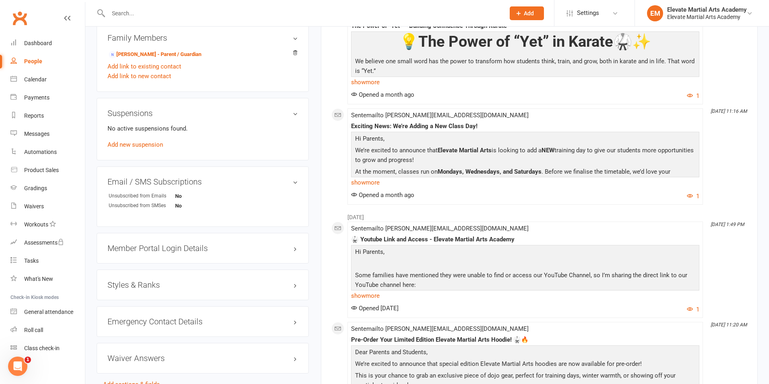
click at [131, 280] on h3 "Styles & Ranks" at bounding box center [202, 284] width 190 height 9
click at [129, 315] on link "Add new style" at bounding box center [125, 315] width 37 height 7
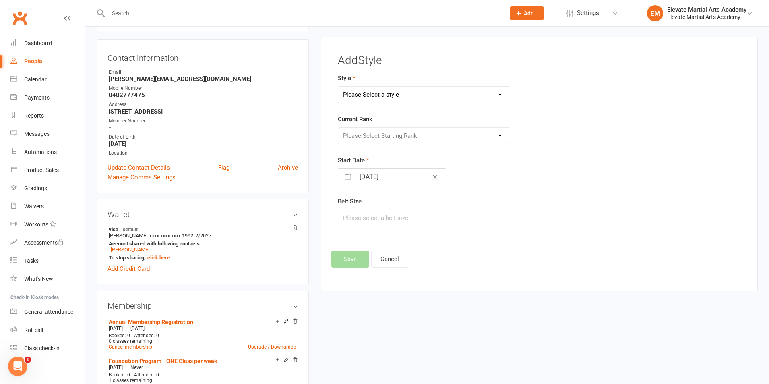
scroll to position [69, 0]
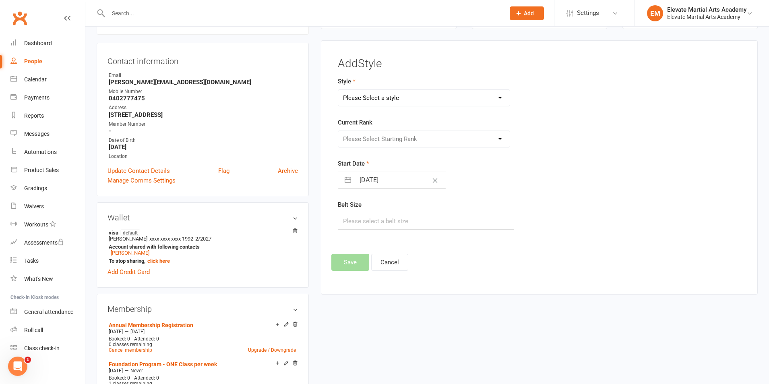
click at [365, 93] on select "Please Select a style Little Troopers Teens and Adults" at bounding box center [423, 98] width 171 height 16
select select "2894"
click at [338, 90] on select "Please Select a style Little Troopers Teens and Adults" at bounding box center [423, 98] width 171 height 16
click at [377, 137] on select "Please Select Starting Rank White Yellow Tip Yellow Junior Orange [PERSON_NAME]…" at bounding box center [423, 139] width 171 height 16
select select "30862"
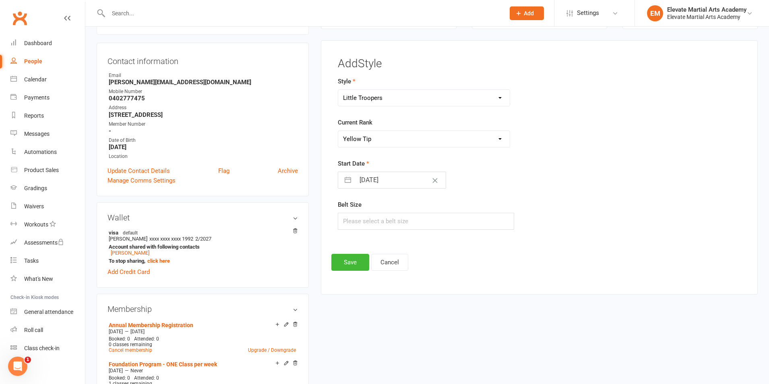
click at [338, 131] on select "Please Select Starting Rank White Yellow Tip Yellow Junior Orange [PERSON_NAME]…" at bounding box center [423, 139] width 171 height 16
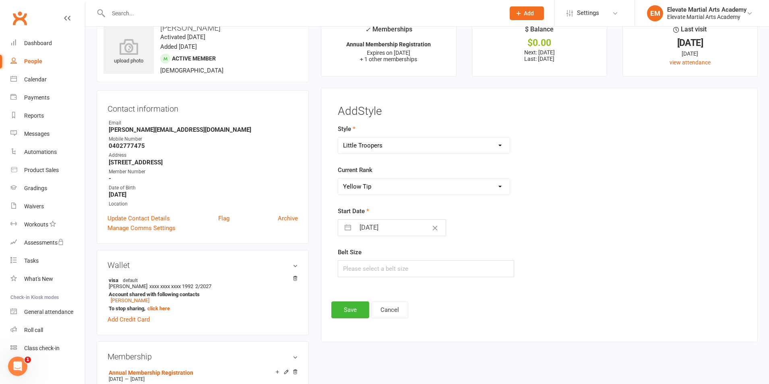
scroll to position [94, 0]
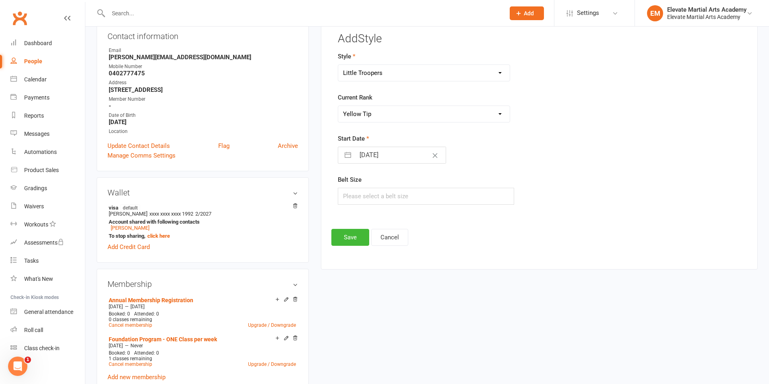
click at [349, 156] on button "button" at bounding box center [347, 155] width 14 height 16
select select "8"
select select "2025"
select select "9"
select select "2025"
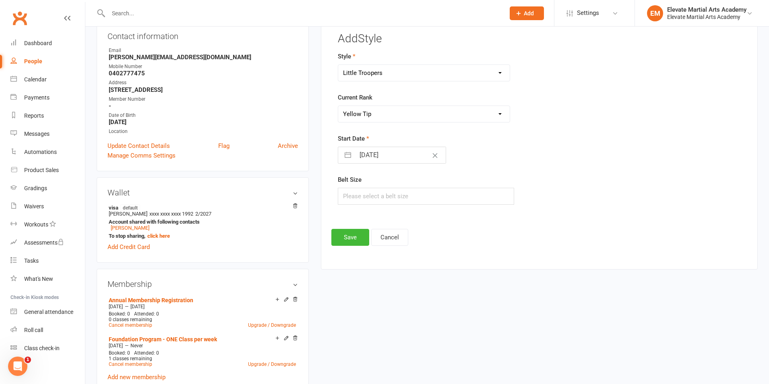
select select "10"
select select "2025"
click at [353, 185] on icon "Move backward to switch to the previous month." at bounding box center [355, 187] width 8 height 8
select select "7"
select select "2025"
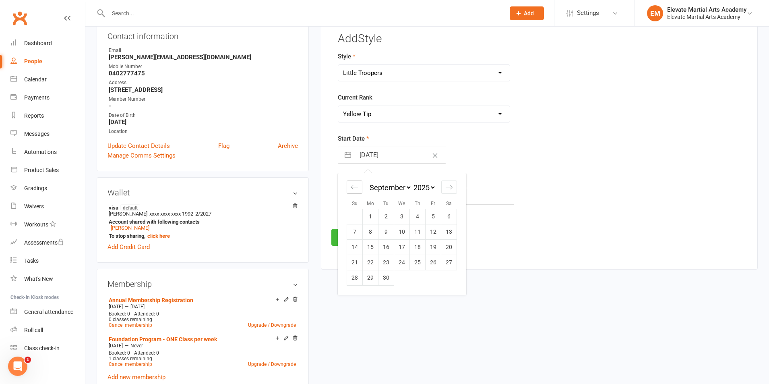
click at [353, 185] on icon "Move backward to switch to the previous month." at bounding box center [355, 187] width 8 height 8
select select "6"
select select "2025"
click at [353, 185] on icon "Move backward to switch to the previous month." at bounding box center [355, 187] width 8 height 8
select select "5"
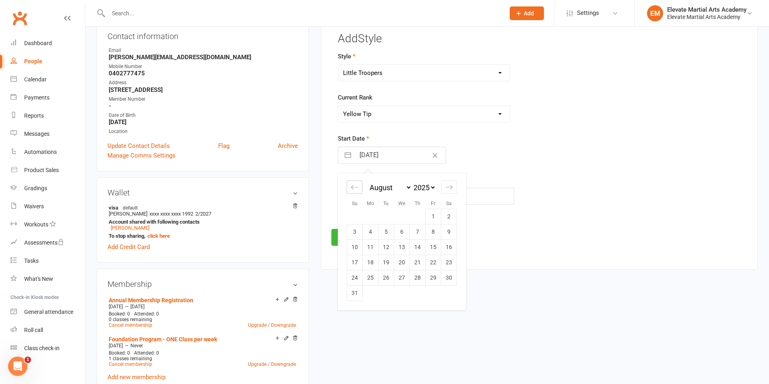
select select "2025"
click at [401, 215] on td "2" at bounding box center [402, 215] width 16 height 15
type input "02 Jul 2025"
click at [367, 200] on input "text" at bounding box center [426, 196] width 176 height 17
type input "0"
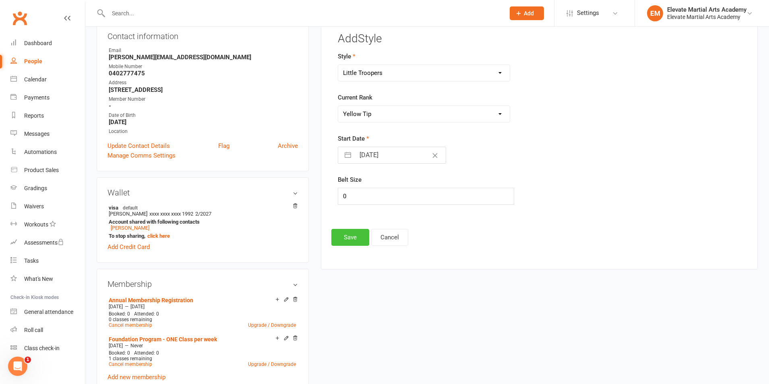
click at [343, 240] on button "Save" at bounding box center [350, 237] width 38 height 17
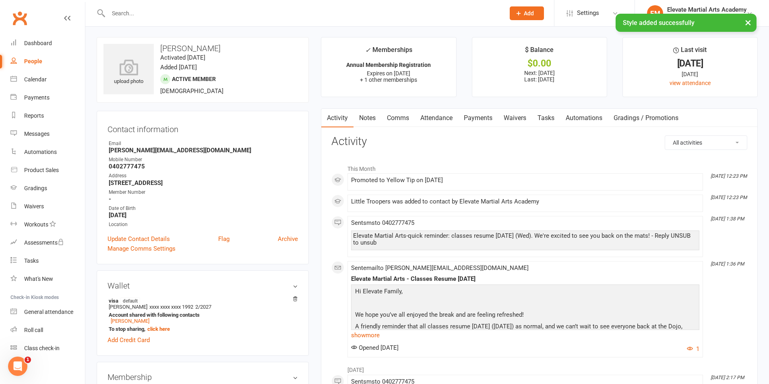
scroll to position [0, 0]
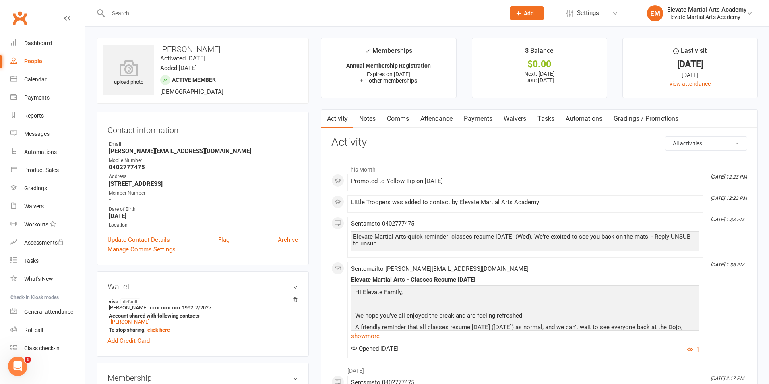
click at [138, 12] on input "text" at bounding box center [302, 13] width 393 height 11
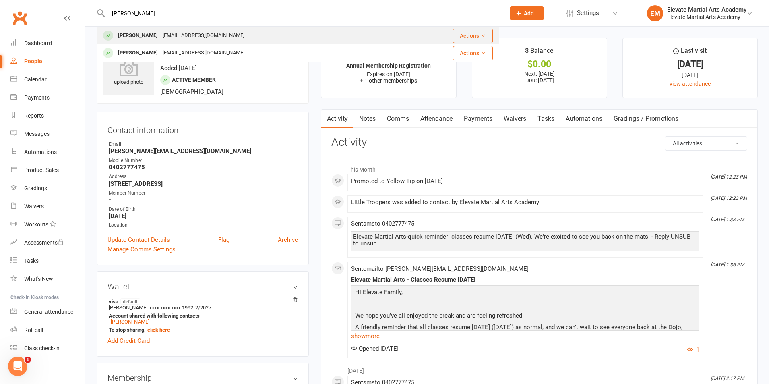
type input "leonardo"
click at [148, 36] on div "Leonardo Boehm" at bounding box center [137, 36] width 45 height 12
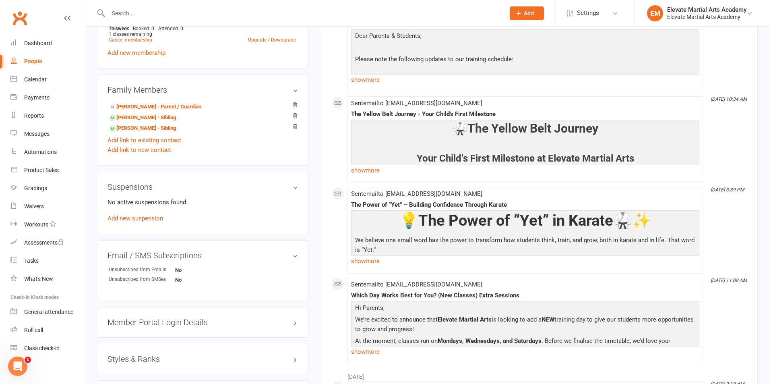
scroll to position [563, 0]
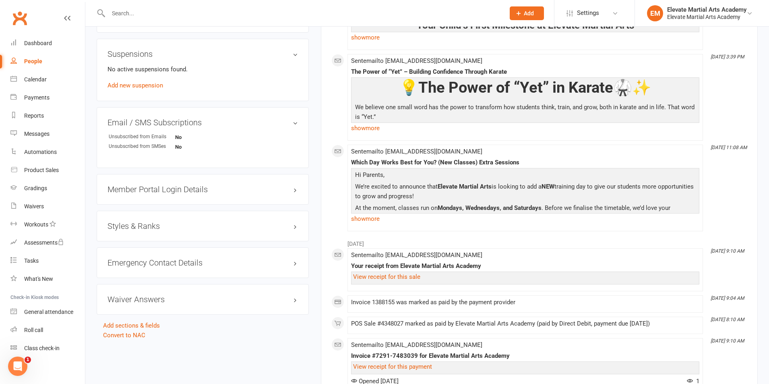
click at [136, 227] on h3 "Styles & Ranks" at bounding box center [202, 225] width 190 height 9
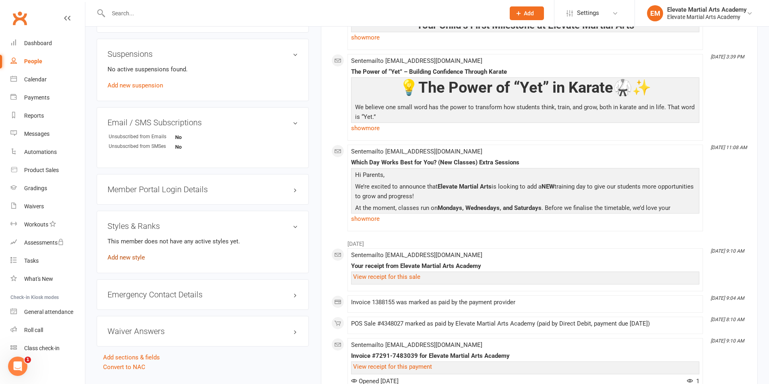
click at [134, 259] on link "Add new style" at bounding box center [125, 257] width 37 height 7
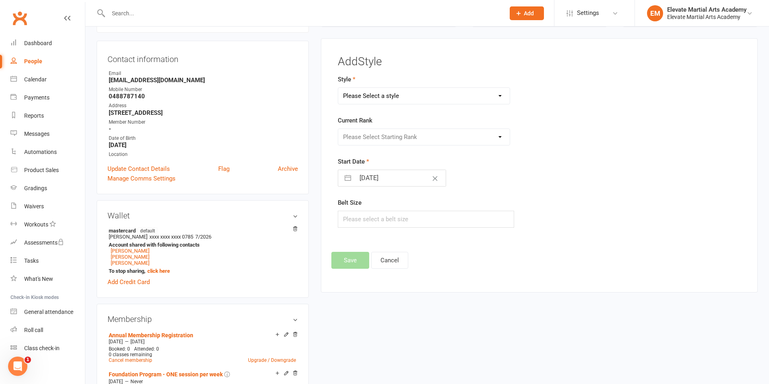
scroll to position [69, 0]
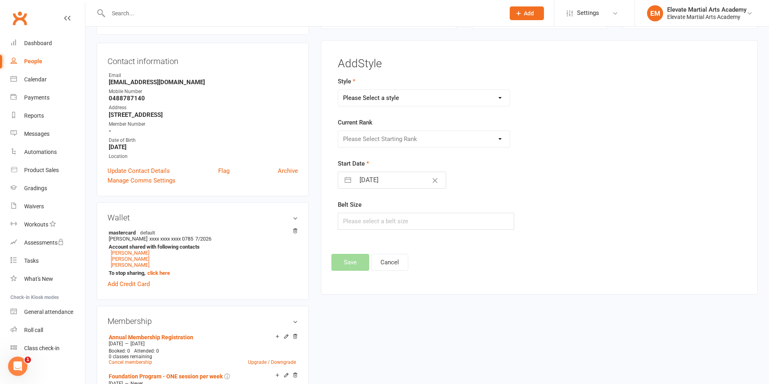
click at [384, 94] on select "Please Select a style Little Troopers Teens and Adults" at bounding box center [423, 98] width 171 height 16
select select "2895"
click at [338, 90] on select "Please Select a style Little Troopers Teens and Adults" at bounding box center [423, 98] width 171 height 16
click at [372, 141] on select "Please Select Starting Rank White Yellow Tip Yellow Orange Tip Orange Green Tip…" at bounding box center [423, 139] width 171 height 16
select select "38726"
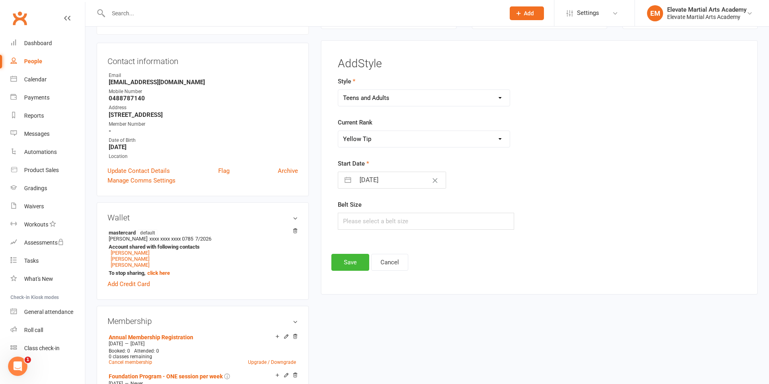
click at [338, 131] on select "Please Select Starting Rank White Yellow Tip Yellow Orange Tip Orange Green Tip…" at bounding box center [423, 139] width 171 height 16
click at [347, 180] on button "button" at bounding box center [347, 180] width 14 height 16
select select "8"
select select "2025"
select select "9"
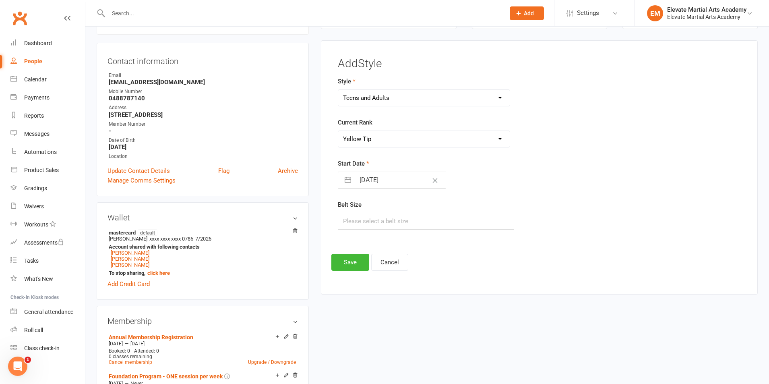
select select "2025"
select select "10"
select select "2025"
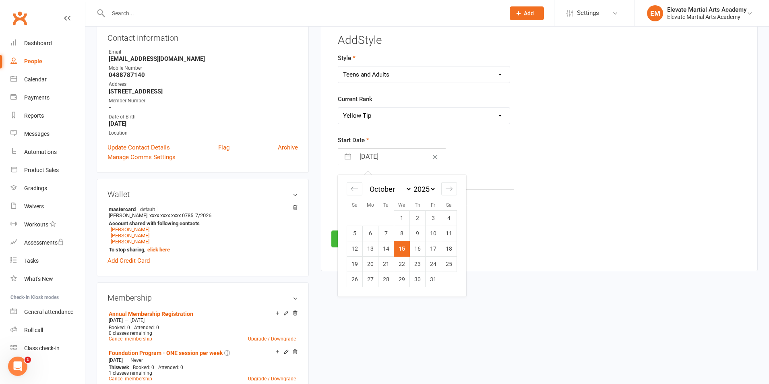
scroll to position [94, 0]
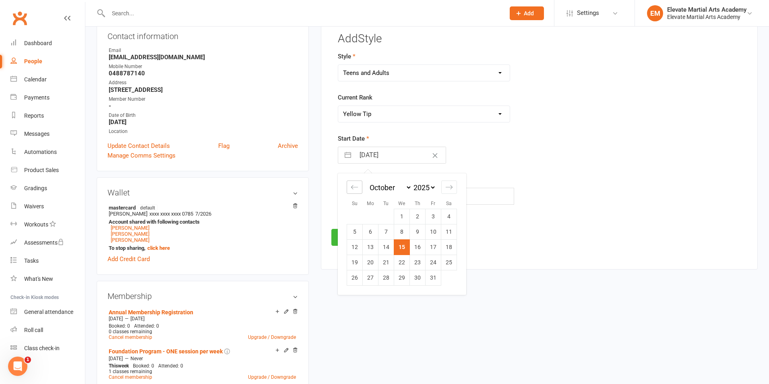
click at [352, 191] on div "Move backward to switch to the previous month." at bounding box center [354, 186] width 16 height 13
select select "7"
select select "2025"
click at [352, 190] on icon "Move backward to switch to the previous month." at bounding box center [355, 187] width 8 height 8
select select "6"
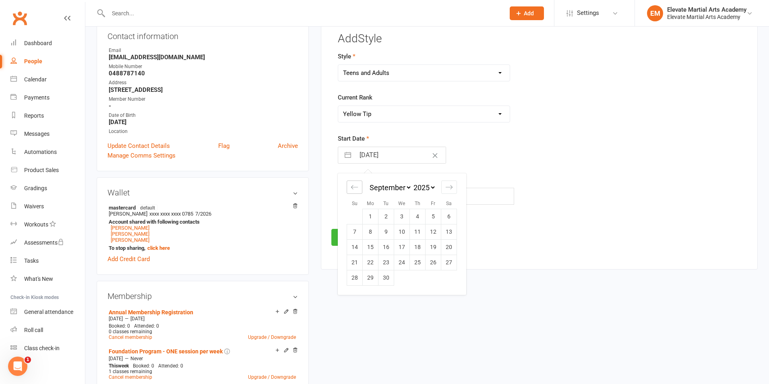
select select "2025"
click at [352, 190] on icon "Move backward to switch to the previous month." at bounding box center [355, 187] width 8 height 8
select select "5"
select select "2025"
click at [371, 229] on td "7" at bounding box center [371, 231] width 16 height 15
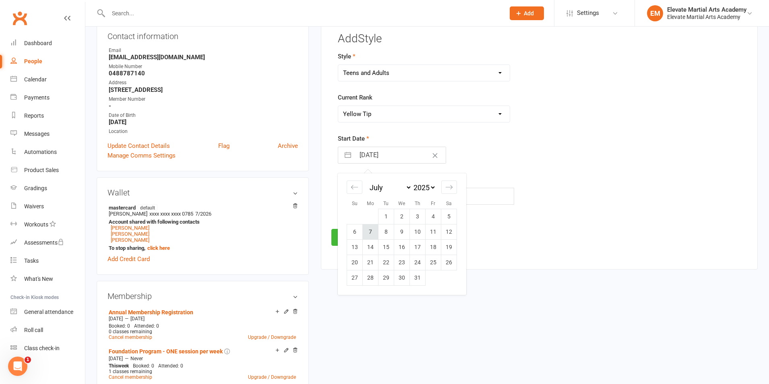
type input "07 Jul 2025"
click at [363, 194] on input "text" at bounding box center [426, 196] width 176 height 17
type input "2"
click at [347, 231] on button "Save" at bounding box center [350, 237] width 38 height 17
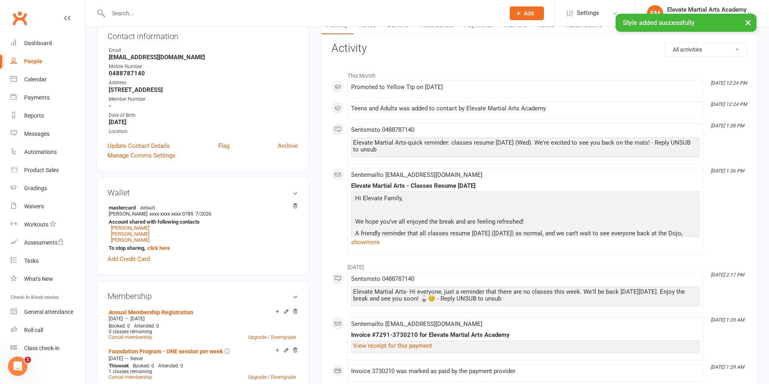
click at [150, 12] on input "text" at bounding box center [302, 13] width 393 height 11
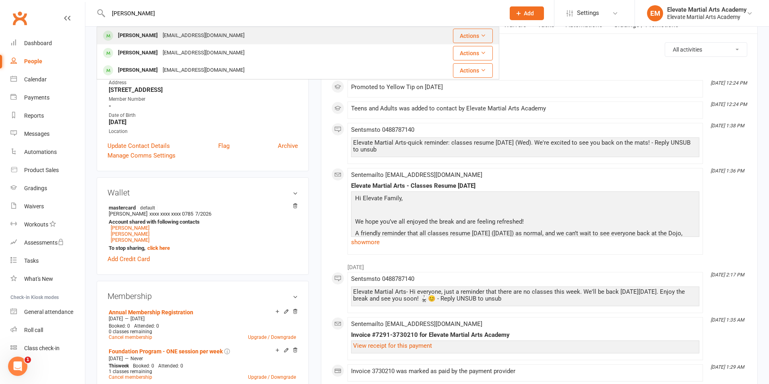
type input "everet"
click at [140, 33] on div "[PERSON_NAME]" at bounding box center [137, 36] width 45 height 12
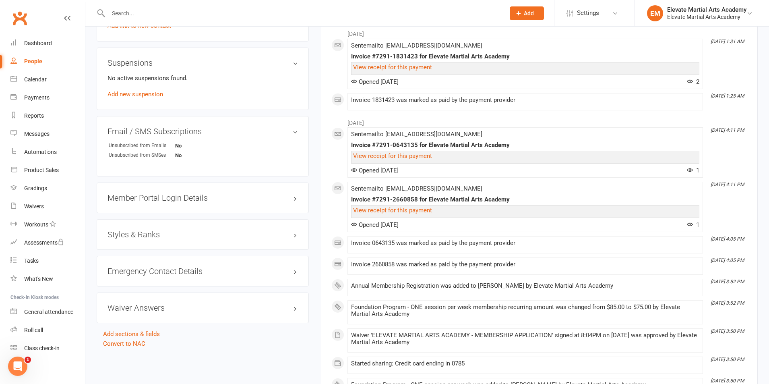
scroll to position [563, 0]
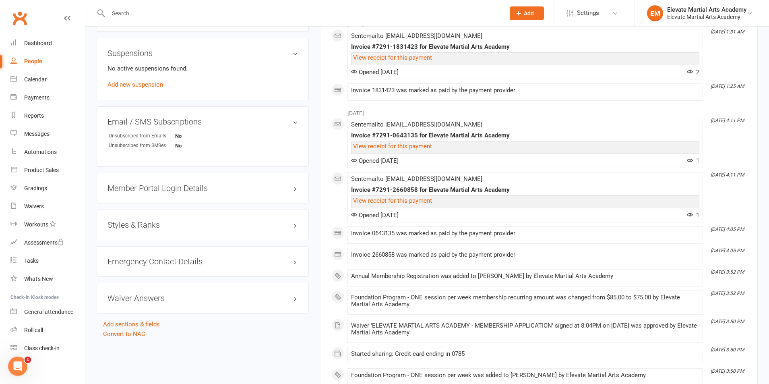
click at [134, 224] on h3 "Styles & Ranks" at bounding box center [202, 224] width 190 height 9
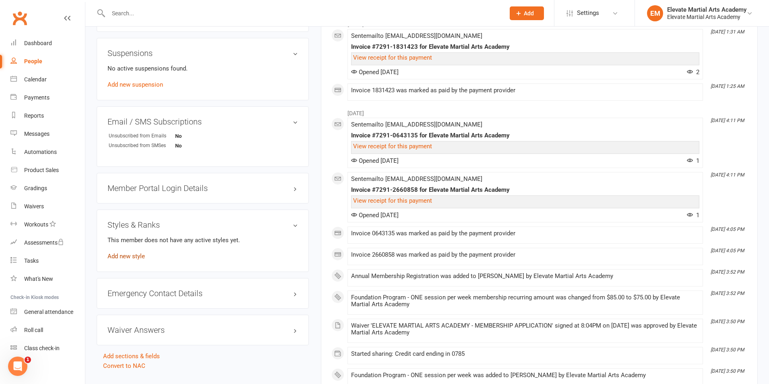
click at [135, 254] on link "Add new style" at bounding box center [125, 255] width 37 height 7
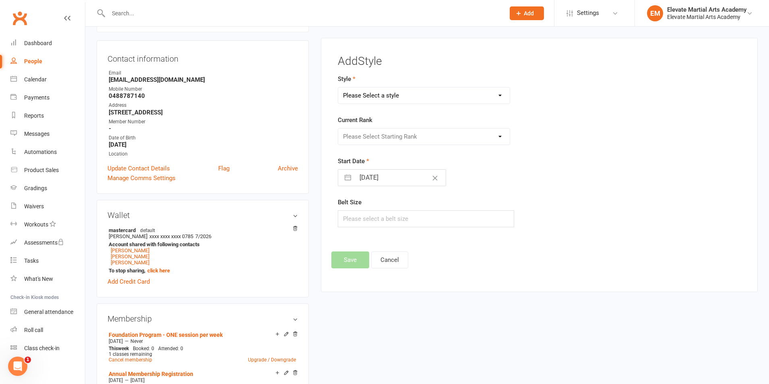
scroll to position [69, 0]
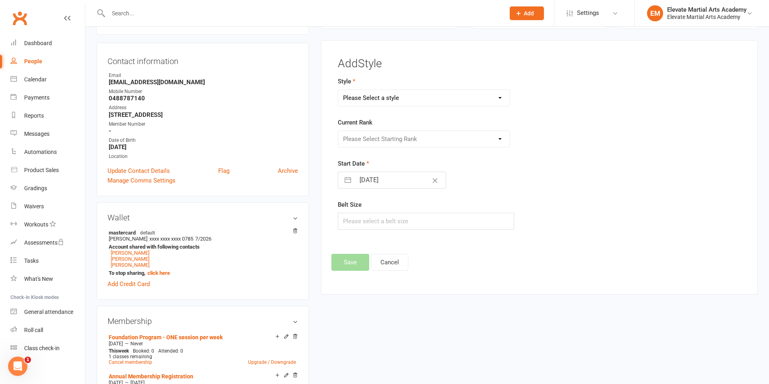
drag, startPoint x: 384, startPoint y: 96, endPoint x: 380, endPoint y: 105, distance: 10.1
click at [384, 96] on select "Please Select a style Little Troopers Teens and Adults" at bounding box center [423, 98] width 171 height 16
select select "2894"
click at [338, 90] on select "Please Select a style Little Troopers Teens and Adults" at bounding box center [423, 98] width 171 height 16
click at [370, 139] on select "Please Select Starting Rank White Yellow Tip Yellow Junior Orange [PERSON_NAME]…" at bounding box center [423, 139] width 171 height 16
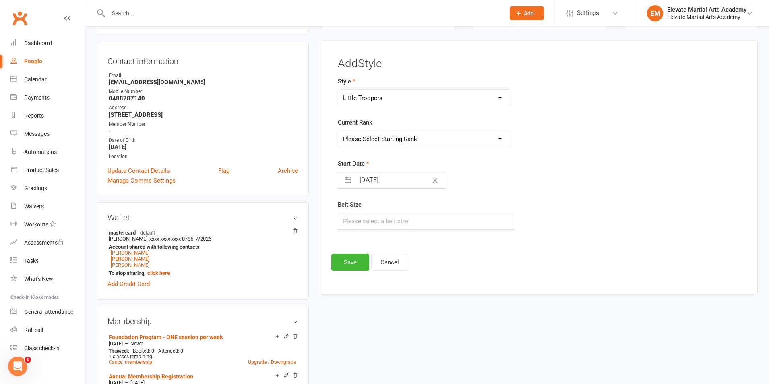
select select "30862"
click at [338, 131] on select "Please Select Starting Rank White Yellow Tip Yellow Junior Orange [PERSON_NAME]…" at bounding box center [423, 139] width 171 height 16
click at [353, 181] on button "button" at bounding box center [347, 180] width 14 height 16
select select "8"
select select "2025"
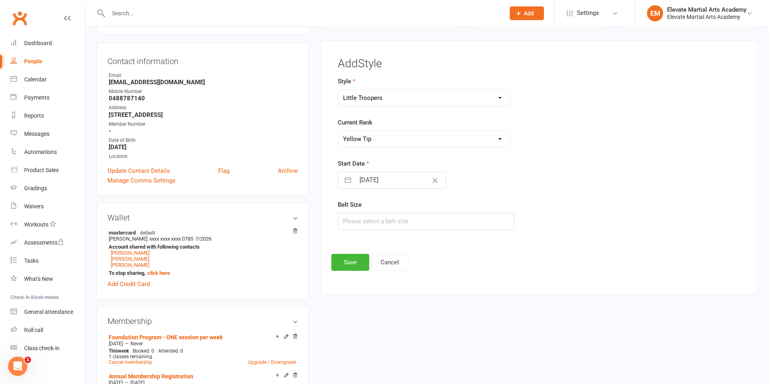
select select "9"
select select "2025"
select select "10"
select select "2025"
click at [349, 202] on div "January February March April May June July August September October November De…" at bounding box center [401, 215] width 110 height 35
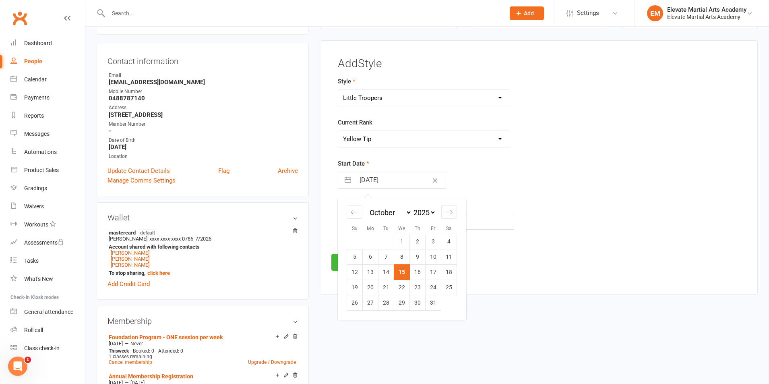
click at [349, 202] on div "January February March April May June July August September October November De…" at bounding box center [401, 215] width 110 height 35
click at [349, 207] on div "Move backward to switch to the previous month." at bounding box center [354, 211] width 16 height 13
select select "7"
select select "2025"
click at [349, 207] on div "Move backward to switch to the previous month." at bounding box center [354, 211] width 16 height 13
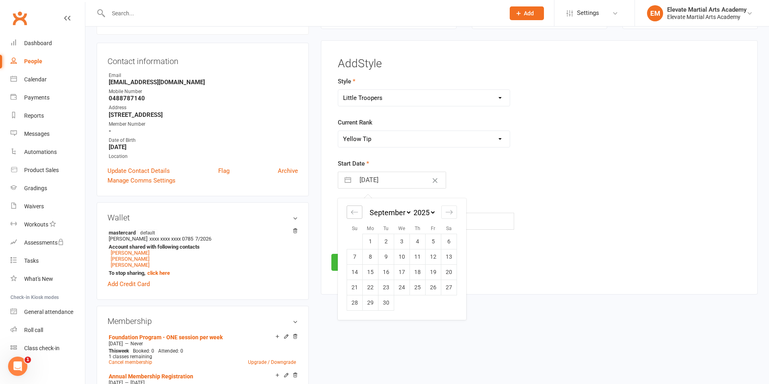
select select "6"
select select "2025"
click at [351, 209] on icon "Move backward to switch to the previous month." at bounding box center [355, 212] width 8 height 8
select select "5"
select select "2025"
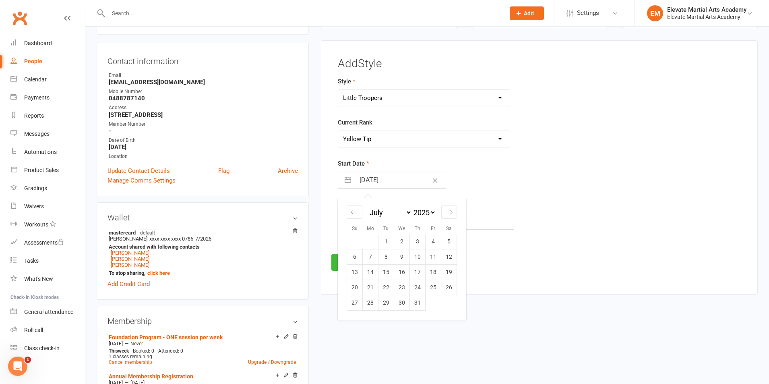
drag, startPoint x: 369, startPoint y: 256, endPoint x: 380, endPoint y: 259, distance: 11.8
click at [369, 256] on td "7" at bounding box center [371, 256] width 16 height 15
type input "07 Jul 2025"
click at [353, 216] on input "text" at bounding box center [426, 220] width 176 height 17
type input "0"
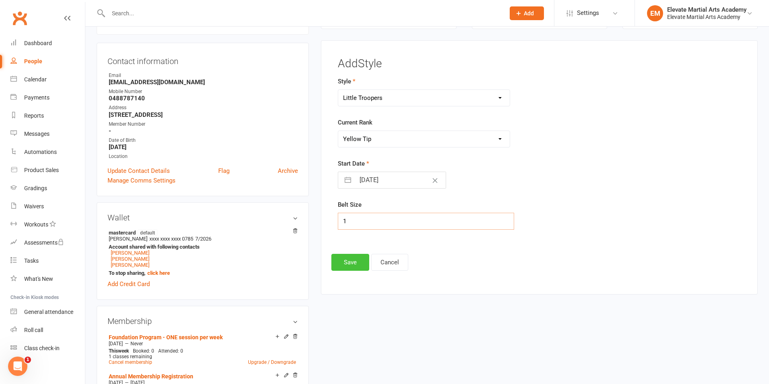
type input "1"
click at [354, 257] on button "Save" at bounding box center [350, 262] width 38 height 17
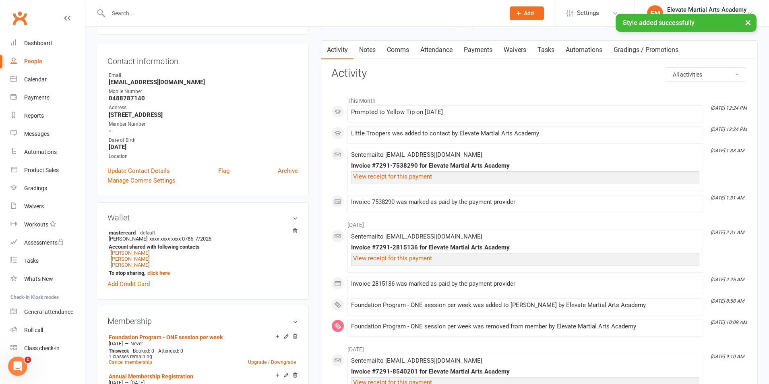
click at [129, 12] on input "text" at bounding box center [302, 13] width 393 height 11
type input "specer"
click at [126, 14] on div "× Style added successfully" at bounding box center [379, 14] width 758 height 0
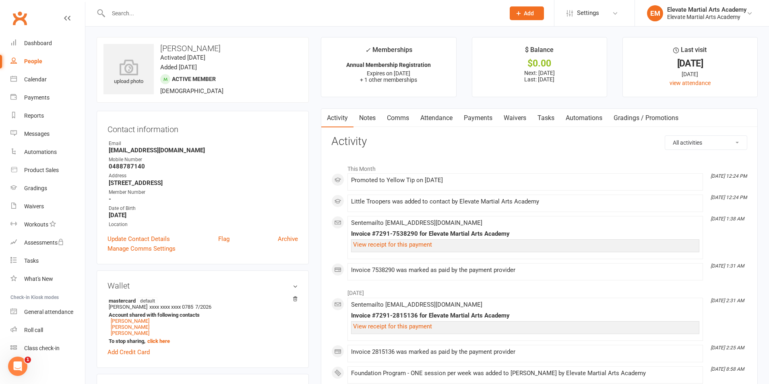
scroll to position [0, 0]
click at [120, 12] on input "text" at bounding box center [302, 13] width 393 height 11
type input "spencer"
click at [124, 35] on div "[PERSON_NAME]" at bounding box center [137, 36] width 45 height 12
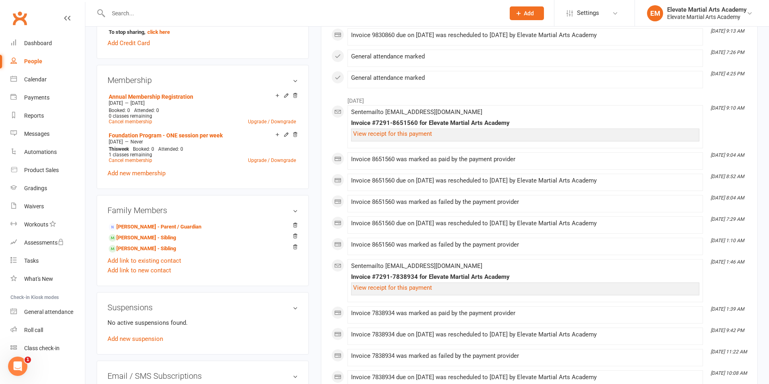
scroll to position [563, 0]
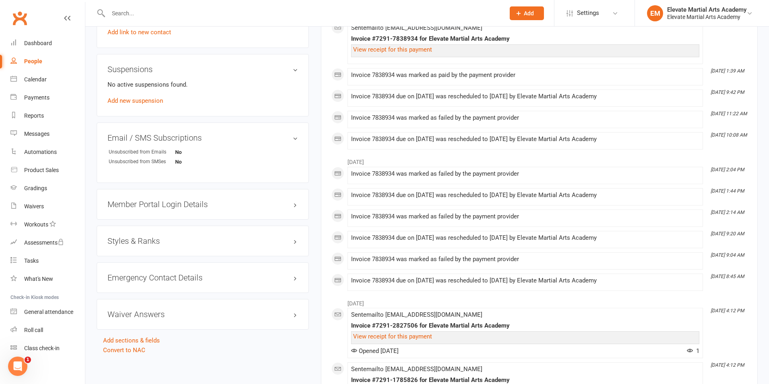
click at [144, 239] on h3 "Styles & Ranks" at bounding box center [202, 240] width 190 height 9
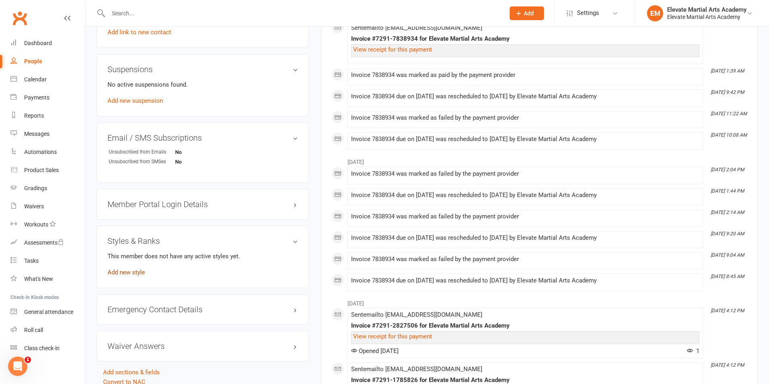
click at [140, 274] on link "Add new style" at bounding box center [125, 271] width 37 height 7
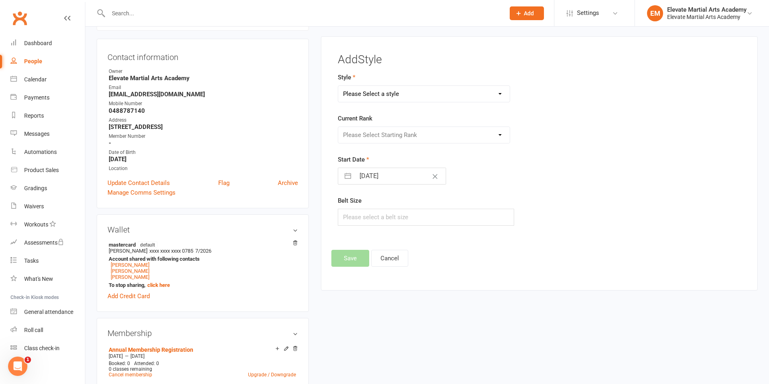
scroll to position [69, 0]
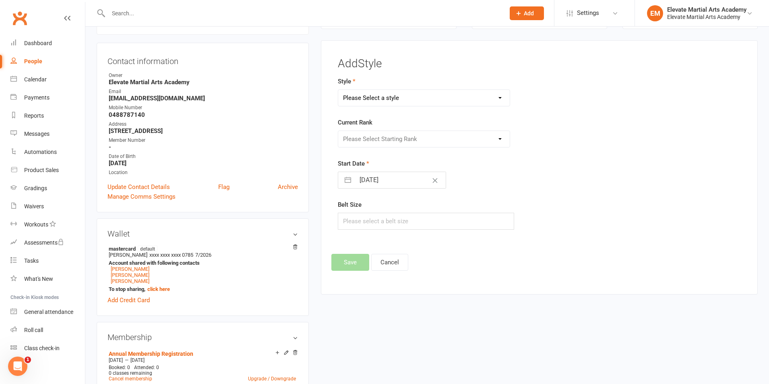
drag, startPoint x: 373, startPoint y: 99, endPoint x: 373, endPoint y: 105, distance: 5.6
click at [373, 99] on select "Please Select a style Little Troopers Teens and Adults" at bounding box center [423, 98] width 171 height 16
select select "2894"
click at [338, 90] on select "Please Select a style Little Troopers Teens and Adults" at bounding box center [423, 98] width 171 height 16
click at [369, 144] on select "Please Select Starting Rank White Yellow Tip Yellow Junior Orange [PERSON_NAME]…" at bounding box center [423, 139] width 171 height 16
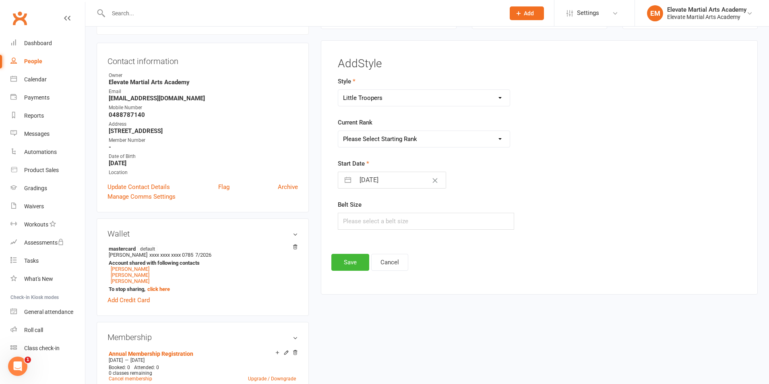
select select "30862"
click at [338, 131] on select "Please Select Starting Rank White Yellow Tip Yellow Junior Orange [PERSON_NAME]…" at bounding box center [423, 139] width 171 height 16
click at [351, 179] on button "button" at bounding box center [347, 180] width 14 height 16
select select "8"
select select "2025"
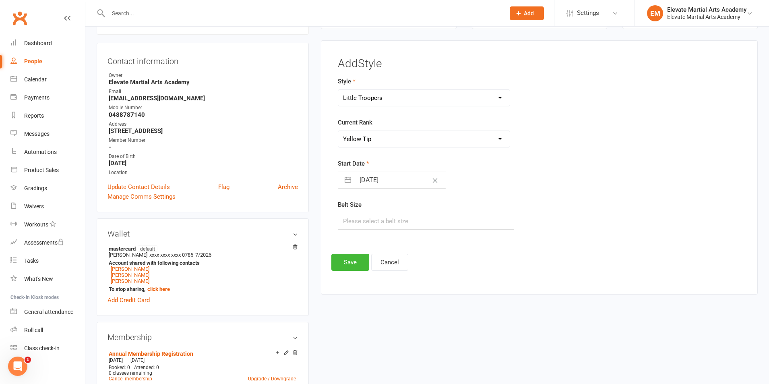
select select "9"
select select "2025"
select select "10"
select select "2025"
click at [351, 213] on icon "Move backward to switch to the previous month." at bounding box center [355, 212] width 8 height 8
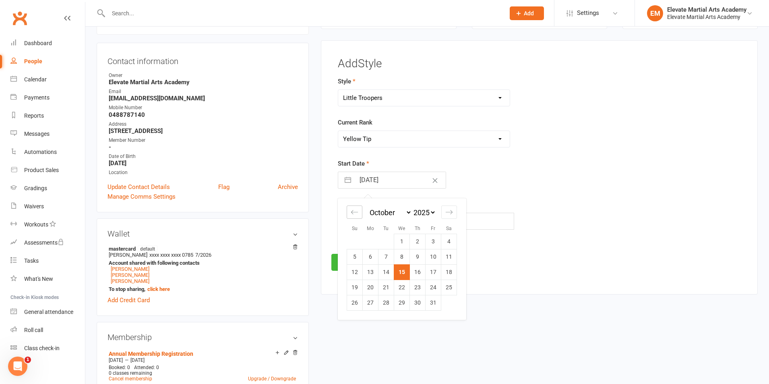
click at [351, 214] on icon "Move backward to switch to the previous month." at bounding box center [355, 212] width 8 height 8
select select "6"
select select "2025"
select select "7"
select select "2025"
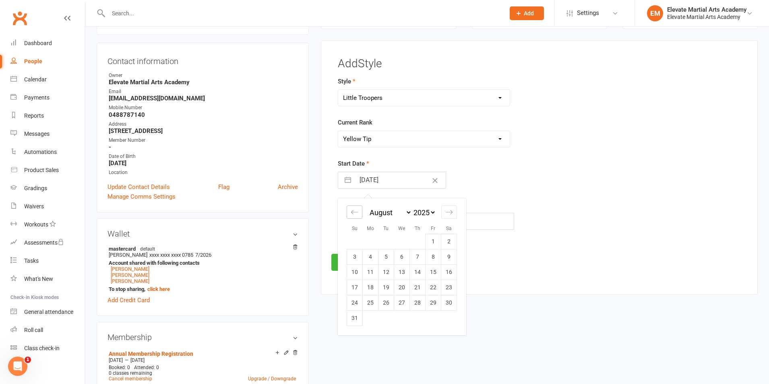
click at [352, 214] on icon "Move backward to switch to the previous month." at bounding box center [355, 212] width 8 height 8
select select "5"
select select "2025"
click at [370, 256] on td "7" at bounding box center [371, 256] width 16 height 15
type input "07 Jul 2025"
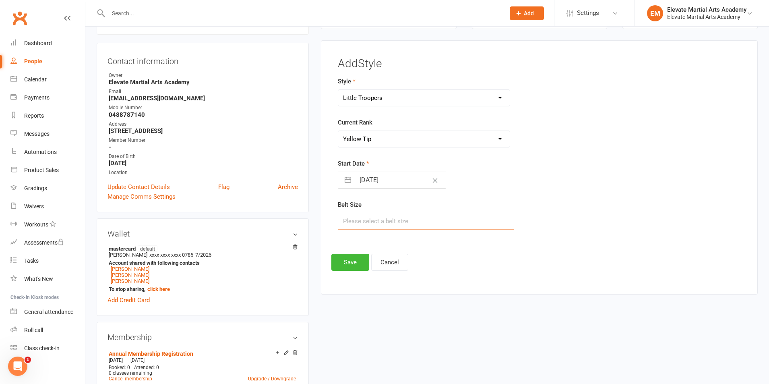
click at [351, 223] on input "text" at bounding box center [426, 220] width 176 height 17
type input "0"
click at [350, 264] on button "Save" at bounding box center [350, 262] width 38 height 17
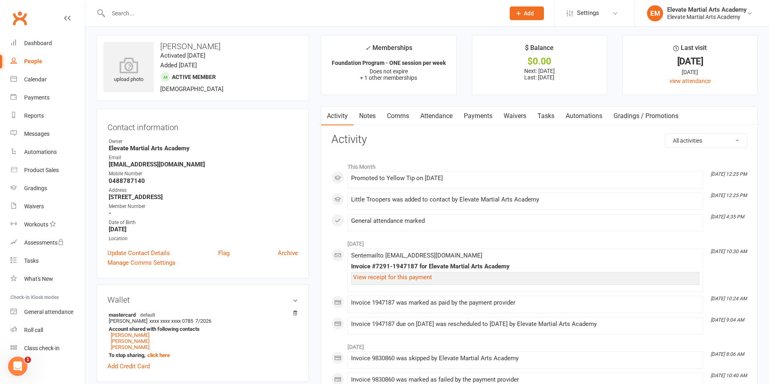
scroll to position [0, 0]
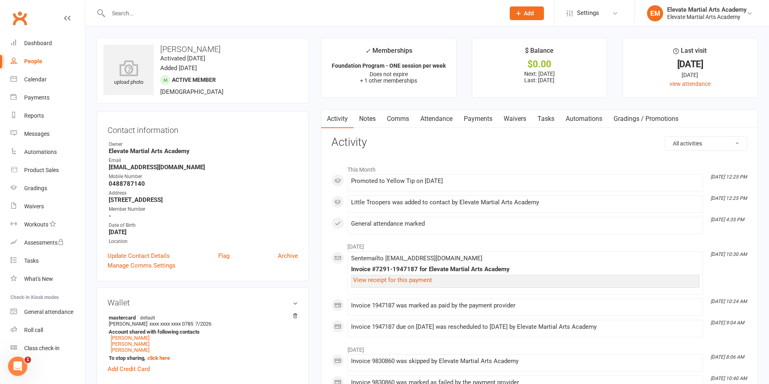
click at [144, 12] on input "text" at bounding box center [302, 13] width 393 height 11
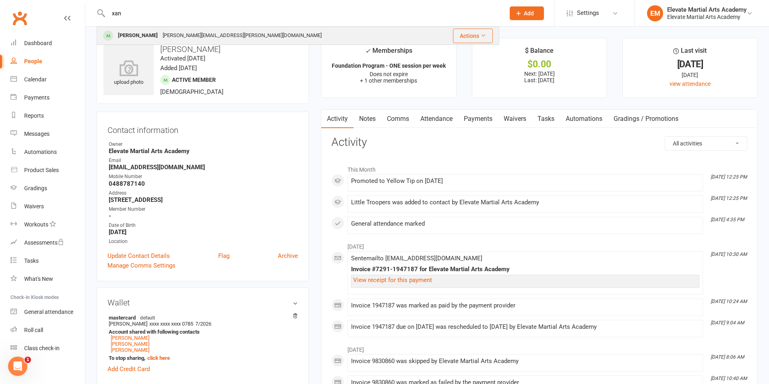
type input "xan"
click at [173, 32] on div "[PERSON_NAME][EMAIL_ADDRESS][PERSON_NAME][DOMAIN_NAME]" at bounding box center [242, 36] width 164 height 12
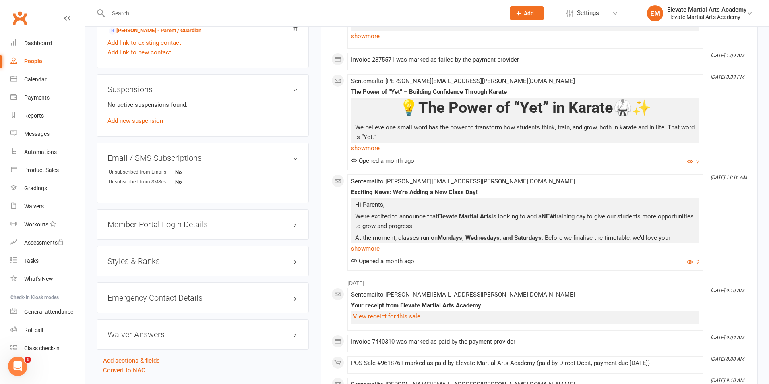
scroll to position [563, 0]
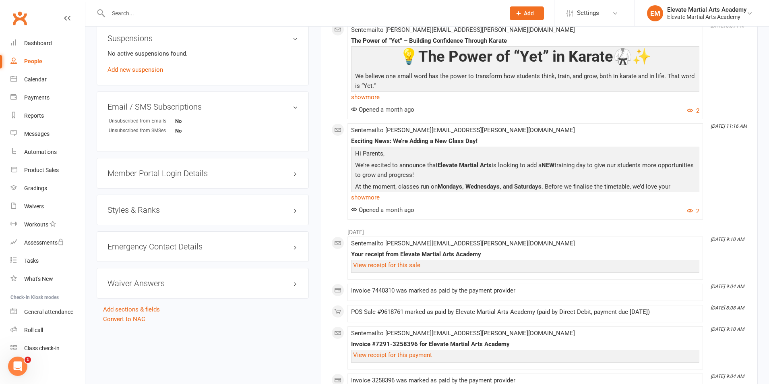
click at [138, 203] on div "Styles & Ranks" at bounding box center [203, 209] width 212 height 31
click at [140, 208] on h3 "Styles & Ranks" at bounding box center [202, 209] width 190 height 9
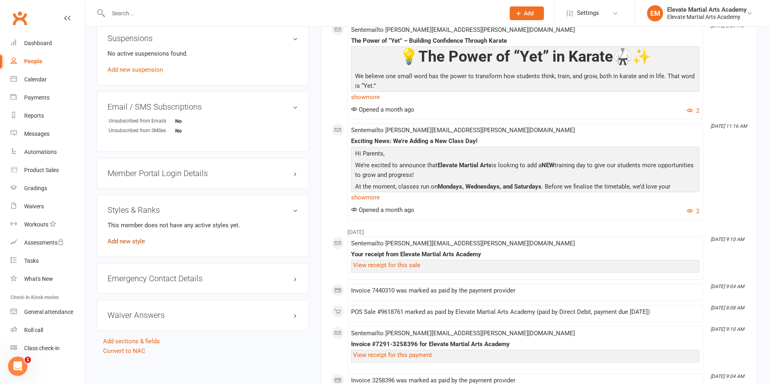
click at [129, 240] on link "Add new style" at bounding box center [125, 240] width 37 height 7
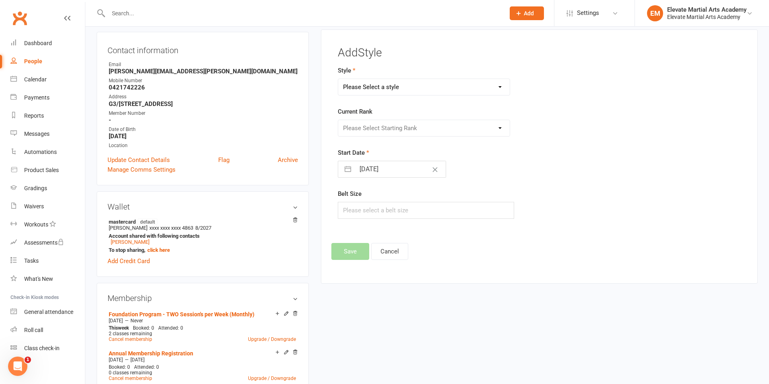
scroll to position [69, 0]
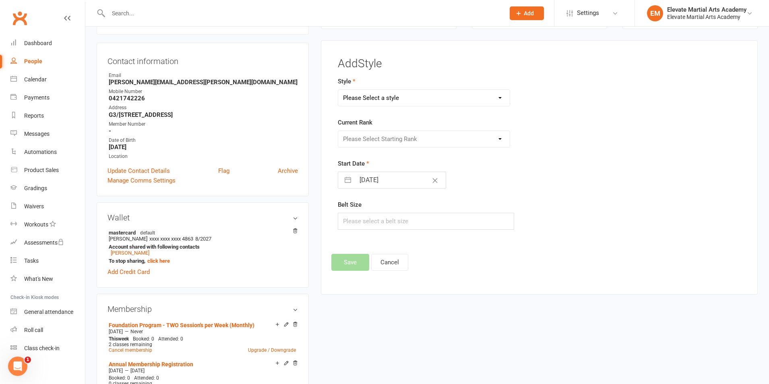
click at [360, 91] on select "Please Select a style Little Troopers Teens and Adults" at bounding box center [423, 98] width 171 height 16
select select "2894"
click at [338, 90] on select "Please Select a style Little Troopers Teens and Adults" at bounding box center [423, 98] width 171 height 16
click at [370, 142] on select "Please Select Starting Rank White Yellow Tip Yellow Junior Orange [PERSON_NAME]…" at bounding box center [423, 139] width 171 height 16
select select "30863"
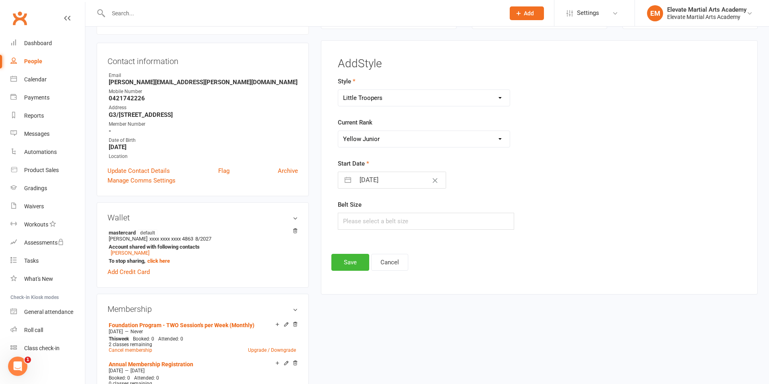
click at [338, 131] on select "Please Select Starting Rank White Yellow Tip Yellow Junior Orange [PERSON_NAME]…" at bounding box center [423, 139] width 171 height 16
click at [348, 180] on button "button" at bounding box center [347, 180] width 14 height 16
select select "8"
select select "2025"
select select "9"
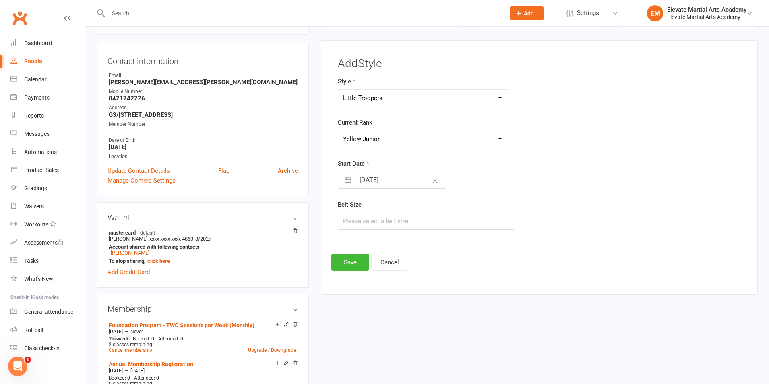
select select "2025"
select select "10"
select select "2025"
click at [353, 209] on icon "Move backward to switch to the previous month." at bounding box center [355, 212] width 8 height 8
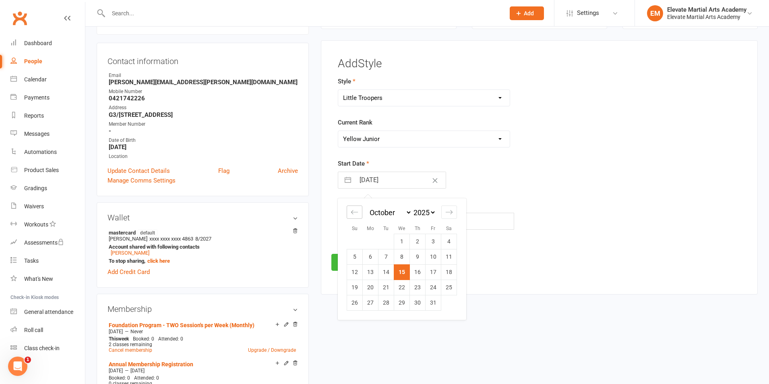
select select "6"
select select "2025"
select select "7"
select select "2025"
click at [353, 210] on icon "Move backward to switch to the previous month." at bounding box center [355, 212] width 8 height 8
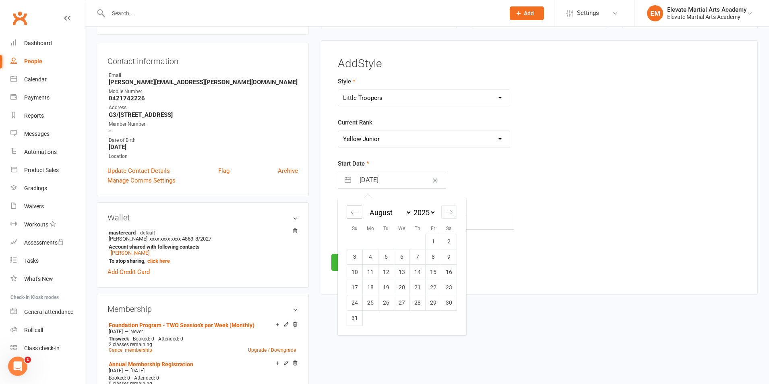
select select "5"
select select "2025"
click at [450, 212] on icon "Move forward to switch to the next month." at bounding box center [448, 212] width 7 height 4
select select "8"
select select "2025"
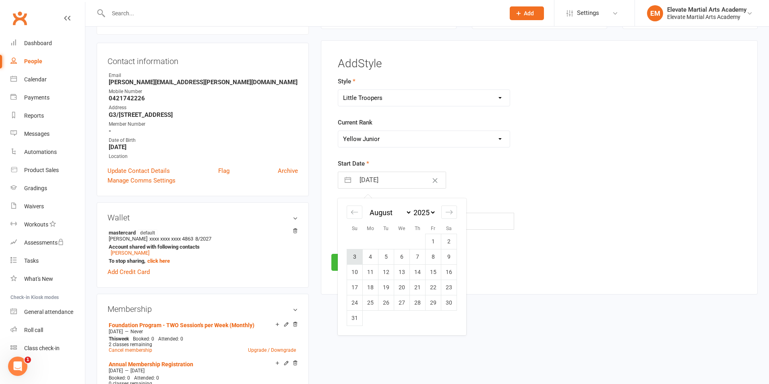
click at [355, 255] on td "3" at bounding box center [355, 256] width 16 height 15
type input "[DATE]"
click at [361, 225] on input "text" at bounding box center [426, 220] width 176 height 17
type input "0"
click at [349, 265] on button "Save" at bounding box center [350, 262] width 38 height 17
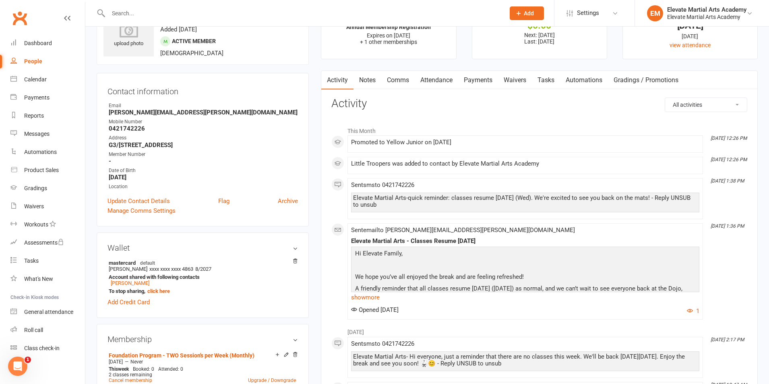
scroll to position [0, 0]
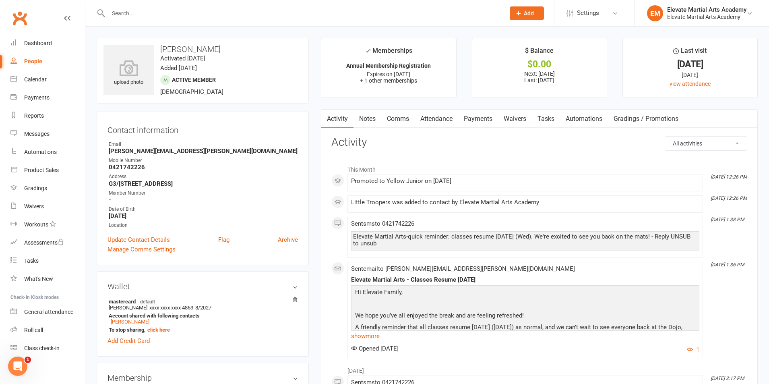
click at [135, 12] on input "text" at bounding box center [302, 13] width 393 height 11
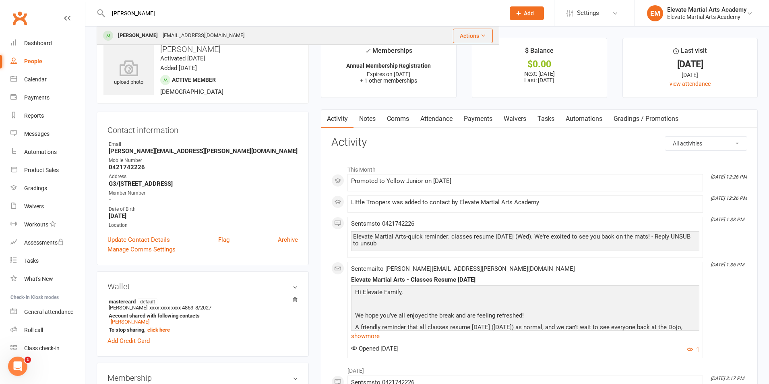
type input "blake"
click at [144, 33] on div "Blake Browne" at bounding box center [137, 36] width 45 height 12
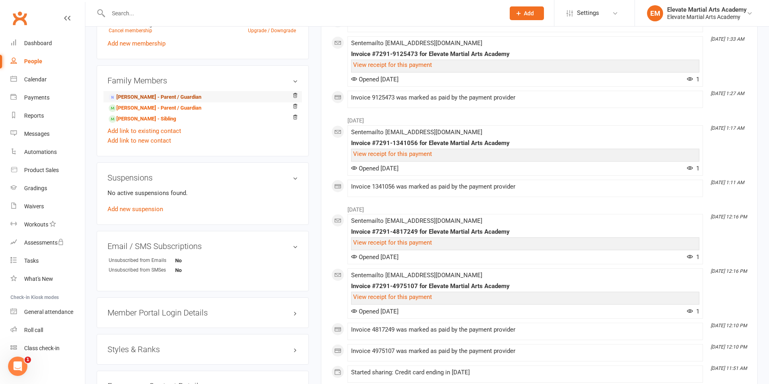
scroll to position [470, 0]
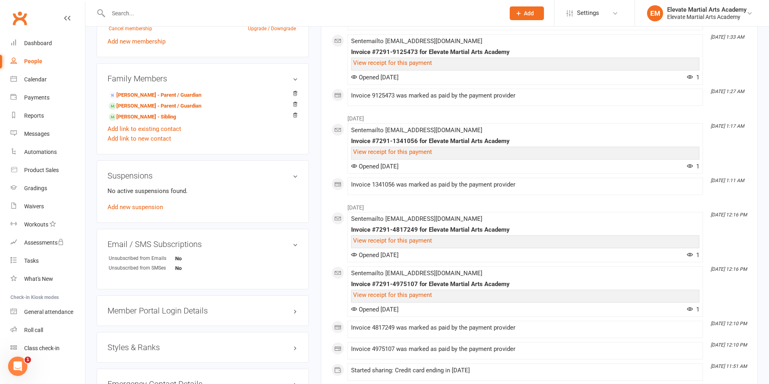
click at [153, 346] on h3 "Styles & Ranks" at bounding box center [202, 346] width 190 height 9
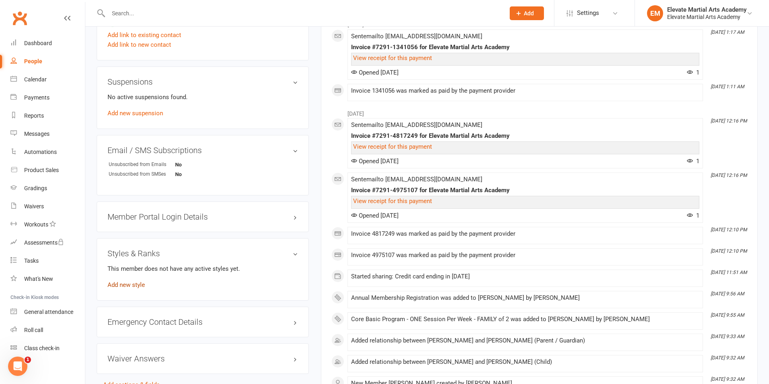
click at [138, 284] on link "Add new style" at bounding box center [125, 284] width 37 height 7
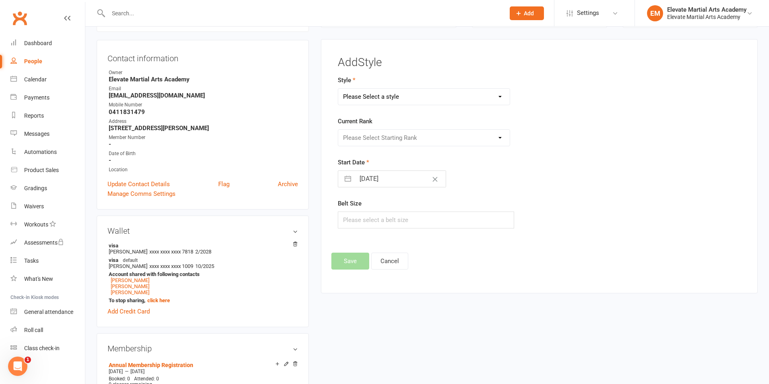
scroll to position [69, 0]
drag, startPoint x: 393, startPoint y: 98, endPoint x: 393, endPoint y: 105, distance: 6.9
click at [393, 98] on select "Please Select a style Little Troopers Teens and Adults" at bounding box center [423, 98] width 171 height 16
select select "2894"
click at [338, 90] on select "Please Select a style Little Troopers Teens and Adults" at bounding box center [423, 98] width 171 height 16
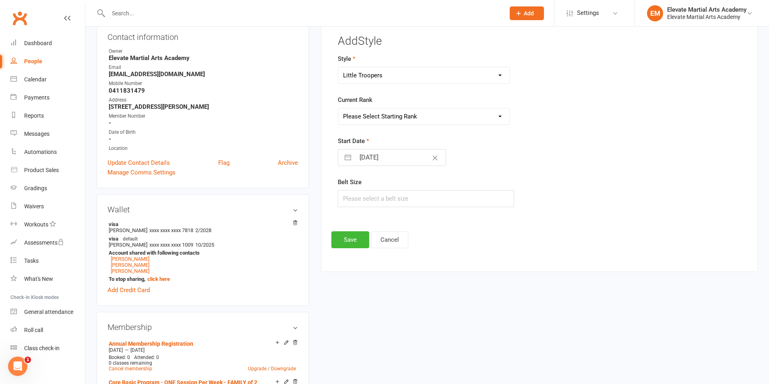
scroll to position [94, 0]
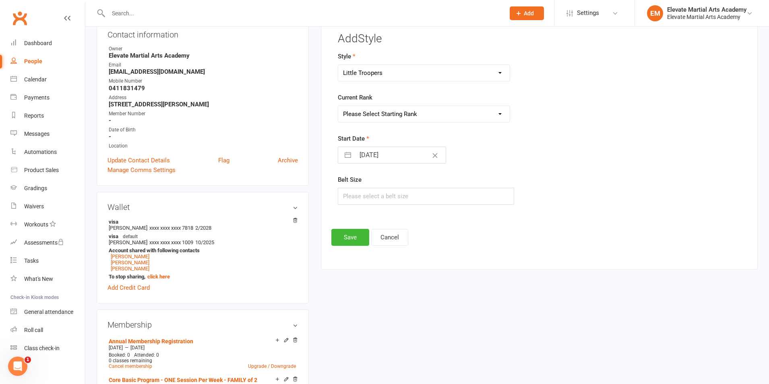
click at [386, 113] on select "Please Select Starting Rank White Yellow Tip Yellow Junior Orange [PERSON_NAME]…" at bounding box center [423, 114] width 171 height 16
select select "30862"
click at [338, 106] on select "Please Select Starting Rank White Yellow Tip Yellow Junior Orange [PERSON_NAME]…" at bounding box center [423, 114] width 171 height 16
click at [343, 154] on button "button" at bounding box center [347, 155] width 14 height 16
select select "8"
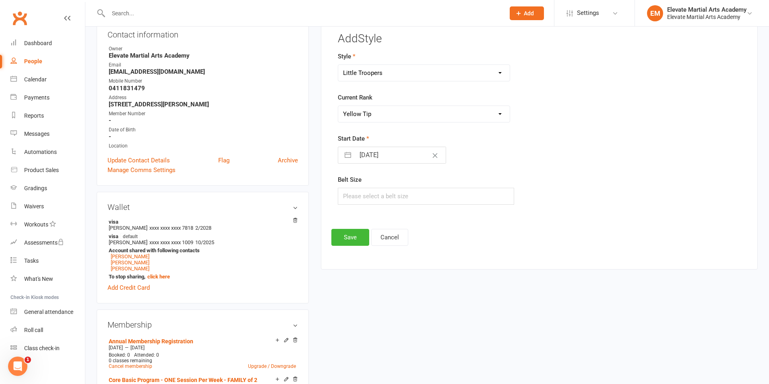
select select "2025"
select select "9"
select select "2025"
select select "10"
select select "2025"
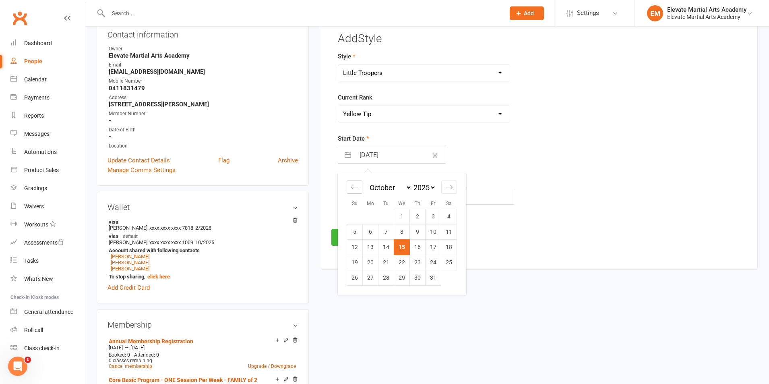
click at [355, 186] on icon "Move backward to switch to the previous month." at bounding box center [355, 187] width 8 height 8
select select "7"
select select "2025"
click at [355, 186] on icon "Move backward to switch to the previous month." at bounding box center [355, 187] width 8 height 8
select select "6"
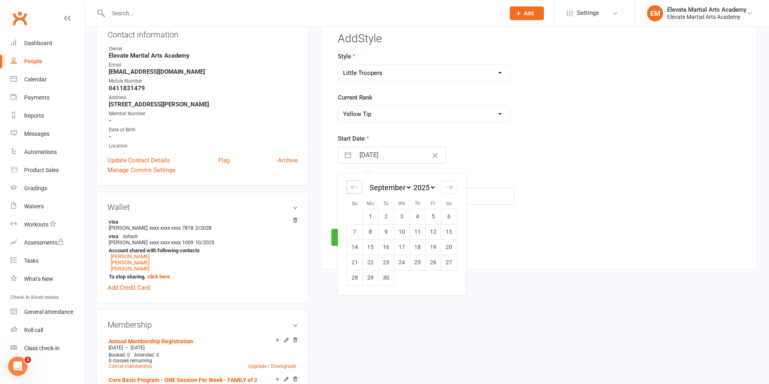
select select "2025"
click at [354, 187] on icon "Move backward to switch to the previous month." at bounding box center [354, 187] width 7 height 4
select select "5"
select select "2025"
click at [404, 217] on td "2" at bounding box center [402, 215] width 16 height 15
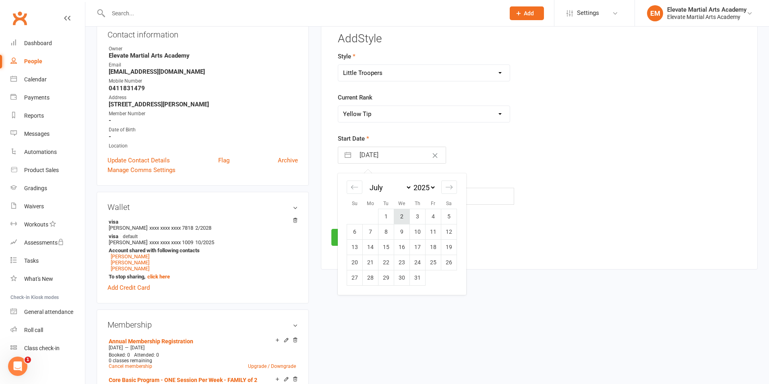
type input "02 Jul 2025"
click at [372, 199] on input "text" at bounding box center [426, 196] width 176 height 17
type input "0"
click at [351, 240] on button "Save" at bounding box center [350, 237] width 38 height 17
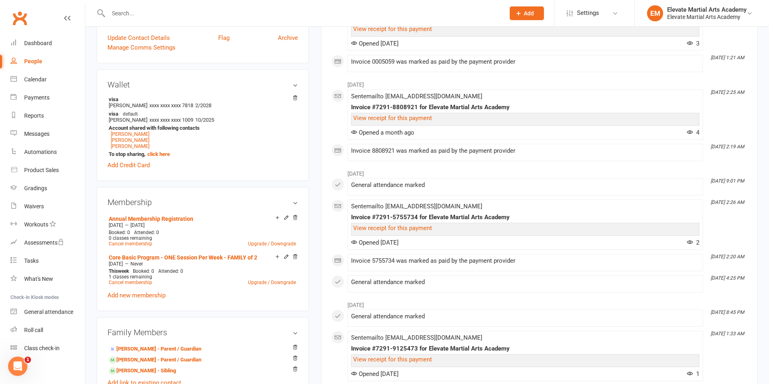
scroll to position [0, 0]
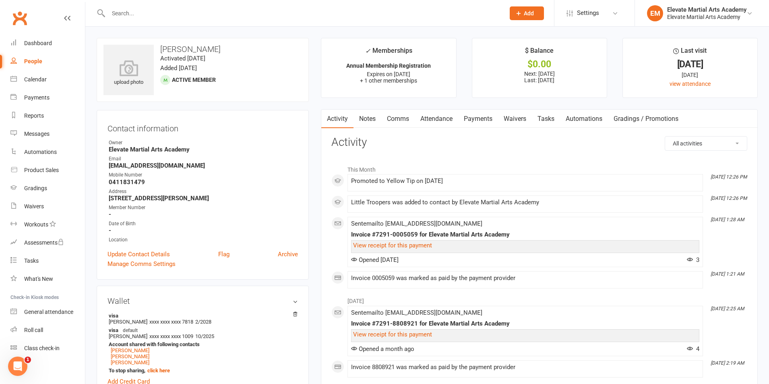
click at [137, 14] on input "text" at bounding box center [302, 13] width 393 height 11
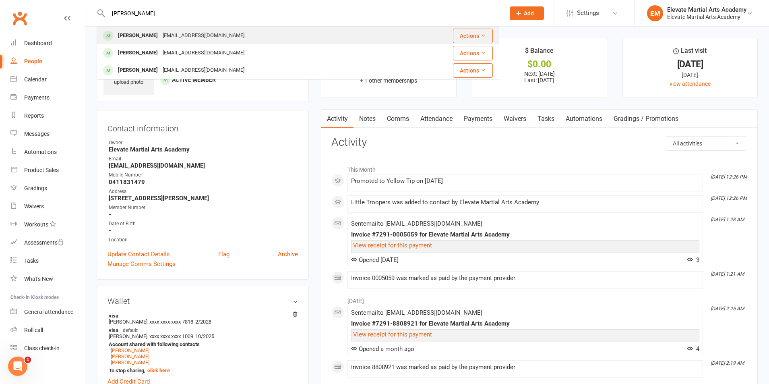
type input "evelyn"
click at [146, 35] on div "Evelyn Sabry" at bounding box center [137, 36] width 45 height 12
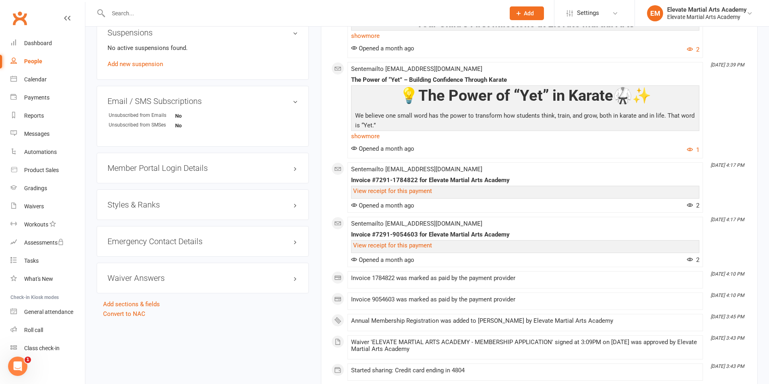
scroll to position [657, 0]
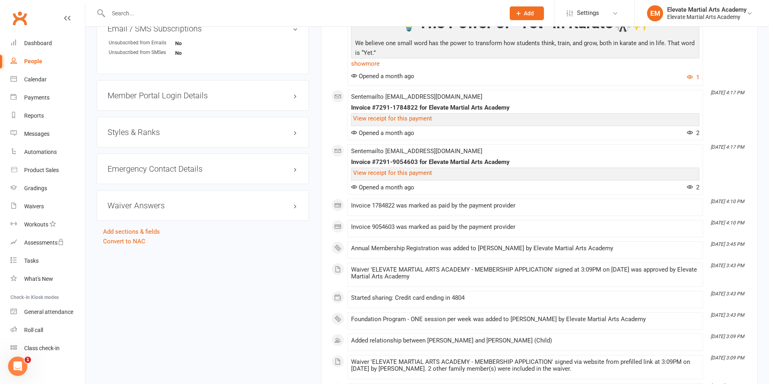
click at [136, 130] on h3 "Styles & Ranks" at bounding box center [202, 132] width 190 height 9
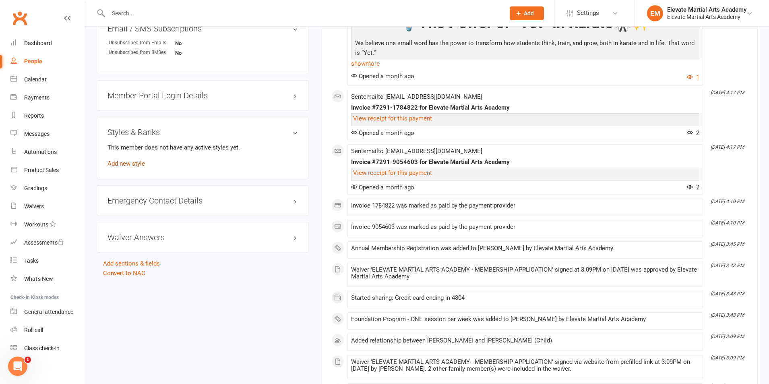
click at [138, 164] on link "Add new style" at bounding box center [125, 163] width 37 height 7
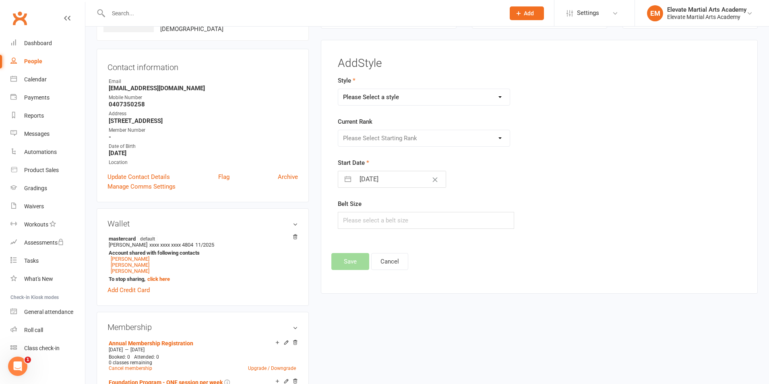
scroll to position [62, 0]
click at [379, 97] on select "Please Select a style Little Troopers Teens and Adults" at bounding box center [423, 97] width 171 height 16
select select "2895"
click at [338, 89] on select "Please Select a style Little Troopers Teens and Adults" at bounding box center [423, 97] width 171 height 16
click at [374, 140] on select "Please Select Starting Rank White Yellow Tip Yellow Orange Tip Orange Green Tip…" at bounding box center [423, 138] width 171 height 16
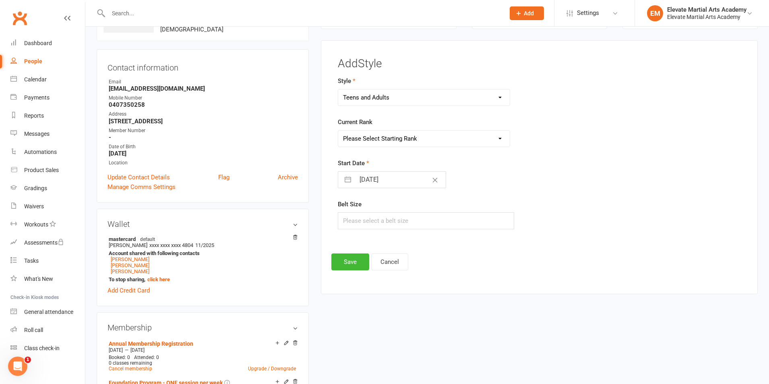
select select "38726"
click at [338, 130] on select "Please Select Starting Rank White Yellow Tip Yellow Orange Tip Orange Green Tip…" at bounding box center [423, 138] width 171 height 16
click at [350, 178] on button "button" at bounding box center [347, 179] width 14 height 16
select select "8"
select select "2025"
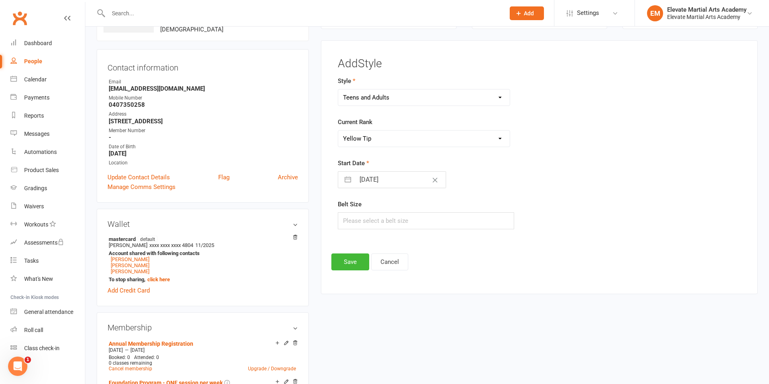
select select "9"
select select "2025"
select select "10"
select select "2025"
click at [356, 214] on icon "Move backward to switch to the previous month." at bounding box center [355, 212] width 8 height 8
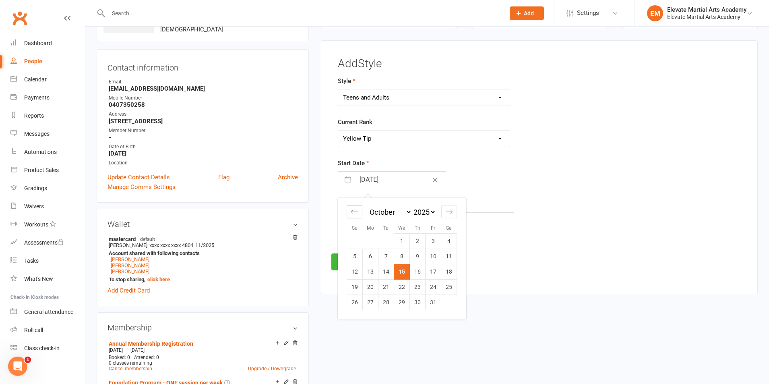
select select "7"
select select "2025"
click at [356, 214] on icon "Move backward to switch to the previous month." at bounding box center [355, 212] width 8 height 8
select select "6"
select select "2025"
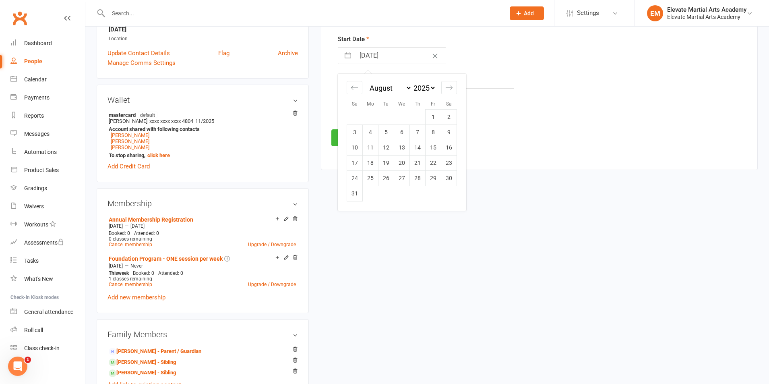
scroll to position [188, 0]
click at [447, 88] on icon "Move forward to switch to the next month." at bounding box center [449, 86] width 8 height 8
select select "9"
select select "2025"
click at [446, 86] on icon "Move forward to switch to the next month." at bounding box center [449, 86] width 8 height 8
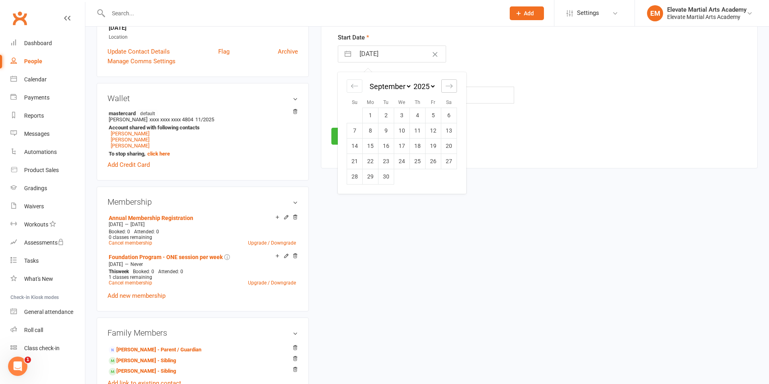
select select "10"
select select "2025"
click at [371, 131] on td "6" at bounding box center [371, 130] width 16 height 15
type input "06 Oct 2025"
click at [352, 94] on input "text" at bounding box center [426, 95] width 176 height 17
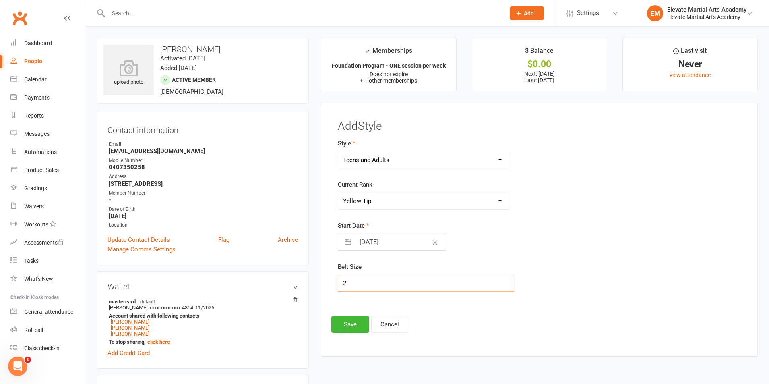
scroll to position [94, 0]
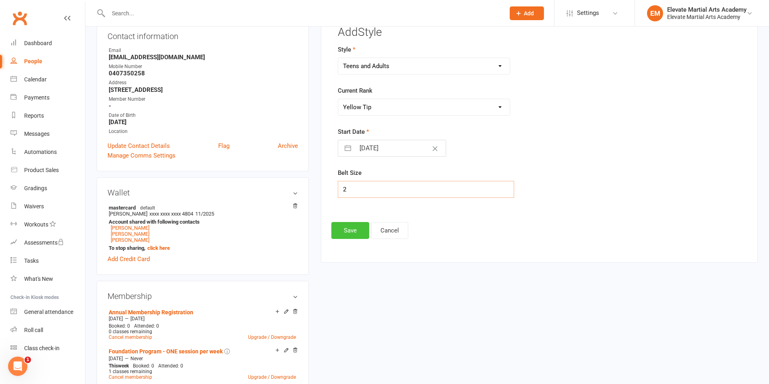
type input "2"
click at [352, 232] on button "Save" at bounding box center [350, 230] width 38 height 17
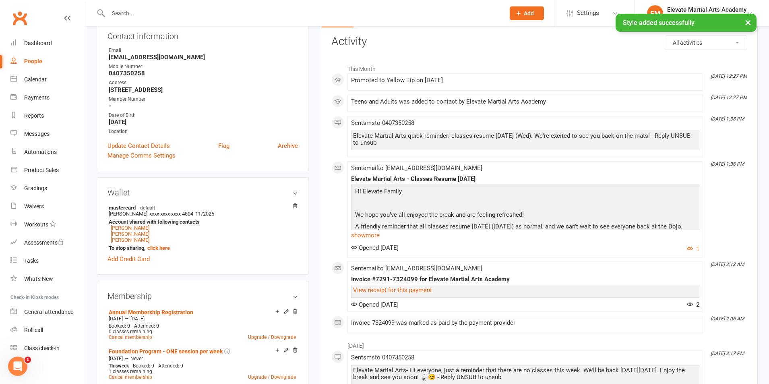
scroll to position [0, 0]
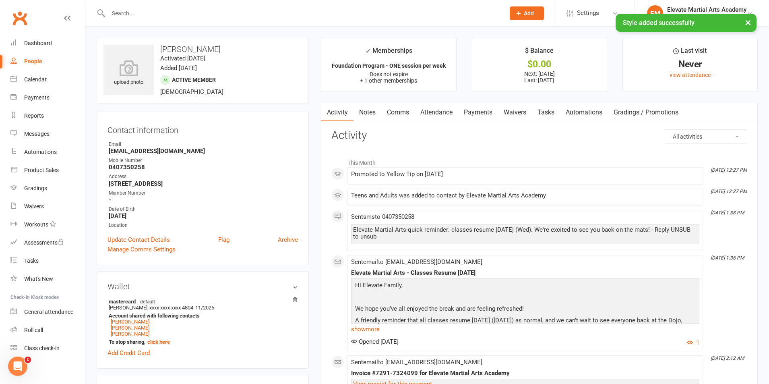
click at [159, 14] on div "× Style added successfully" at bounding box center [379, 14] width 758 height 0
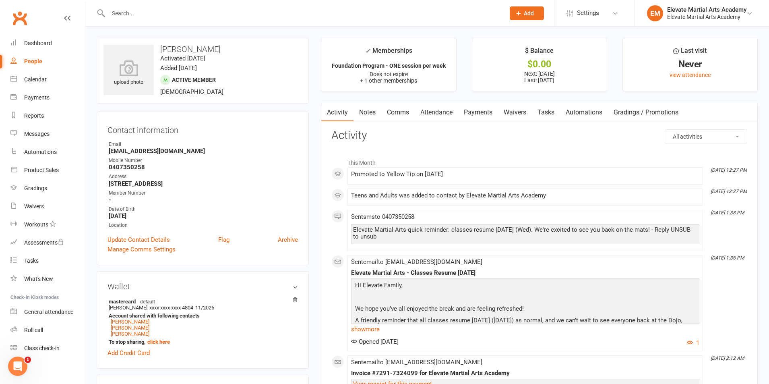
click at [138, 9] on input "text" at bounding box center [302, 13] width 393 height 11
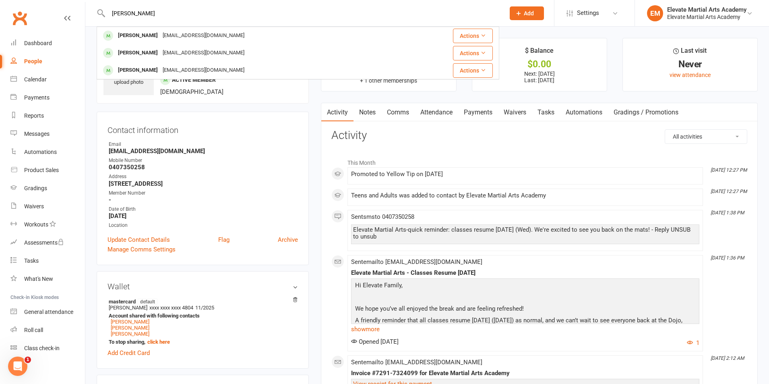
type input "evelyn"
click at [127, 53] on div "Evelyn Jeon" at bounding box center [137, 53] width 45 height 12
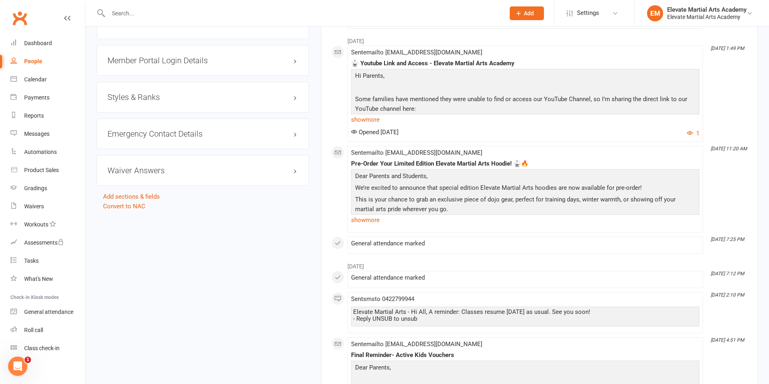
scroll to position [563, 0]
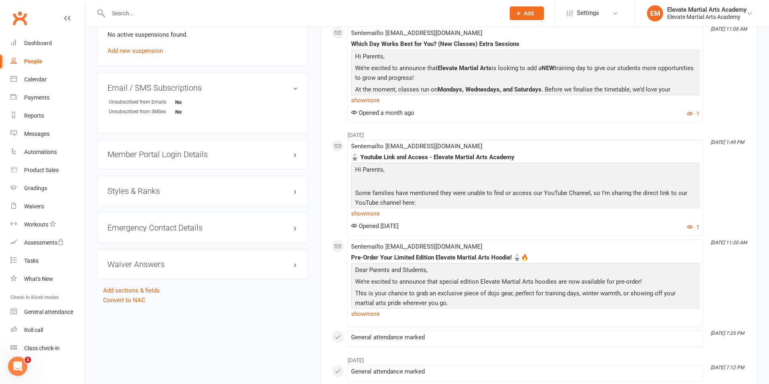
click at [142, 190] on h3 "Styles & Ranks" at bounding box center [202, 190] width 190 height 9
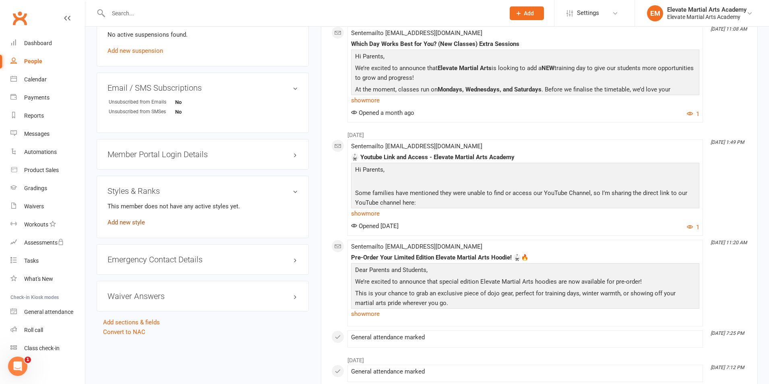
click at [138, 221] on link "Add new style" at bounding box center [125, 222] width 37 height 7
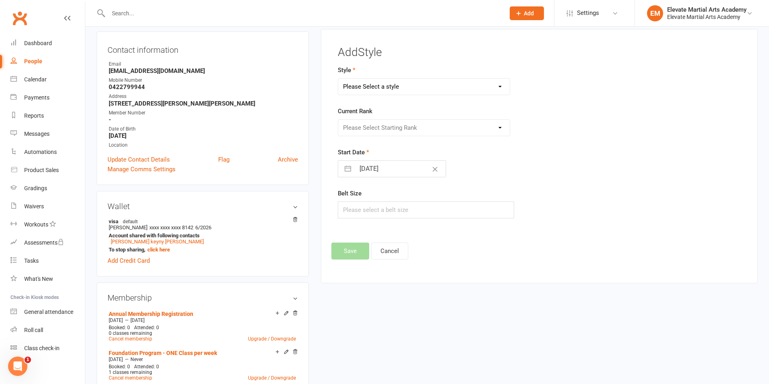
scroll to position [69, 0]
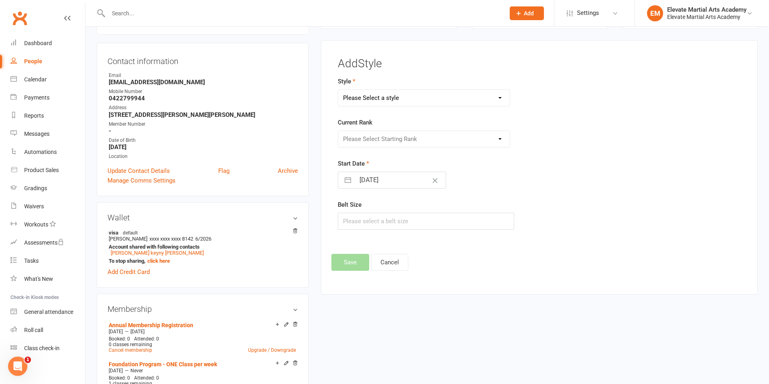
click at [385, 97] on select "Please Select a style Little Troopers Teens and Adults" at bounding box center [423, 98] width 171 height 16
select select "2895"
click at [338, 90] on select "Please Select a style Little Troopers Teens and Adults" at bounding box center [423, 98] width 171 height 16
click at [371, 140] on select "Please Select Starting Rank White Yellow Tip Yellow Orange Tip Orange Green Tip…" at bounding box center [423, 139] width 171 height 16
select select "38726"
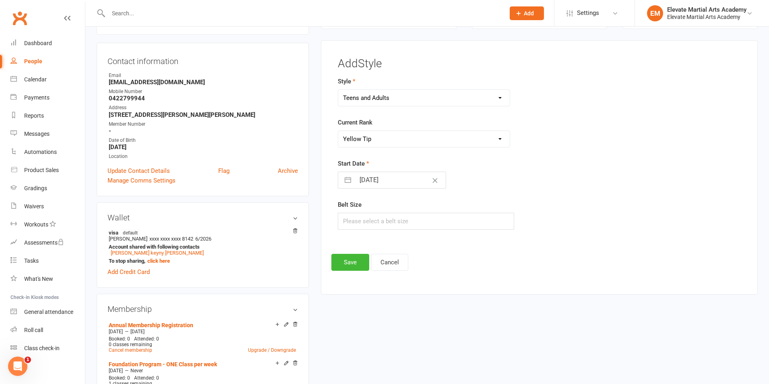
click at [338, 131] on select "Please Select Starting Rank White Yellow Tip Yellow Orange Tip Orange Green Tip…" at bounding box center [423, 139] width 171 height 16
click at [348, 181] on button "button" at bounding box center [347, 180] width 14 height 16
select select "8"
select select "2025"
select select "9"
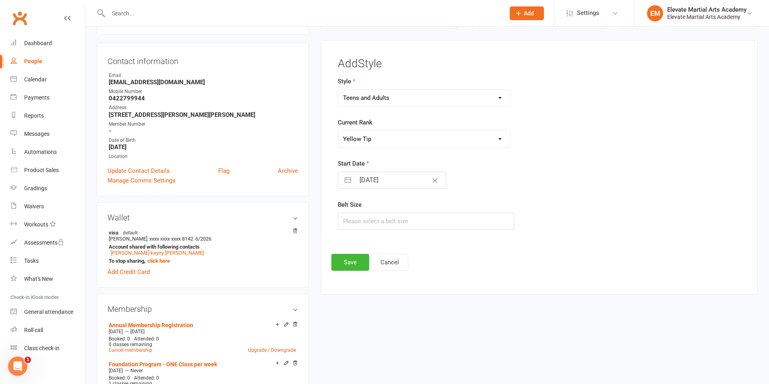
select select "2025"
select select "10"
select select "2025"
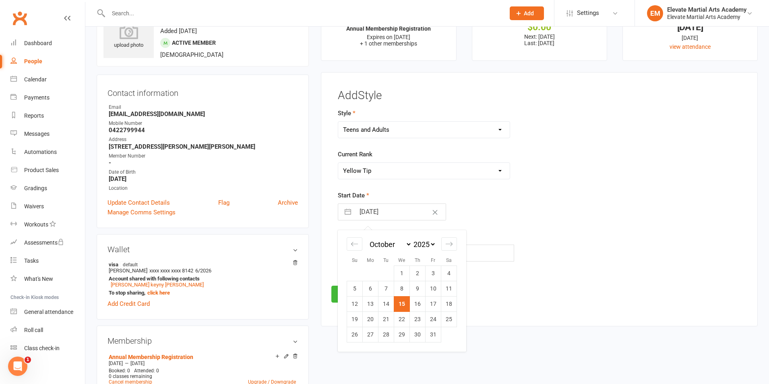
scroll to position [94, 0]
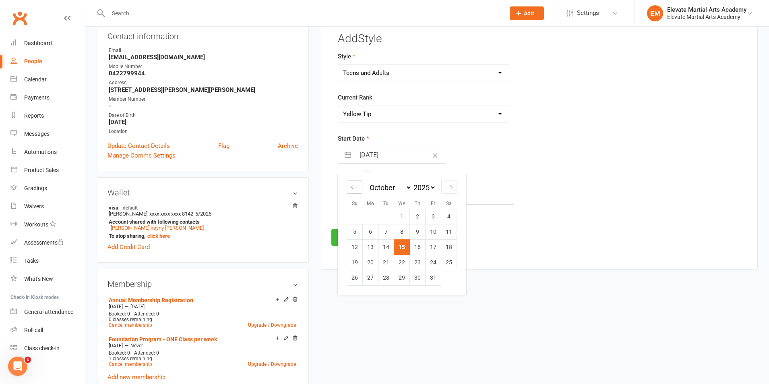
click at [351, 188] on icon "Move backward to switch to the previous month." at bounding box center [355, 187] width 8 height 8
select select "7"
select select "2025"
click at [351, 188] on icon "Move backward to switch to the previous month." at bounding box center [355, 187] width 8 height 8
click at [371, 230] on td "4" at bounding box center [371, 231] width 16 height 15
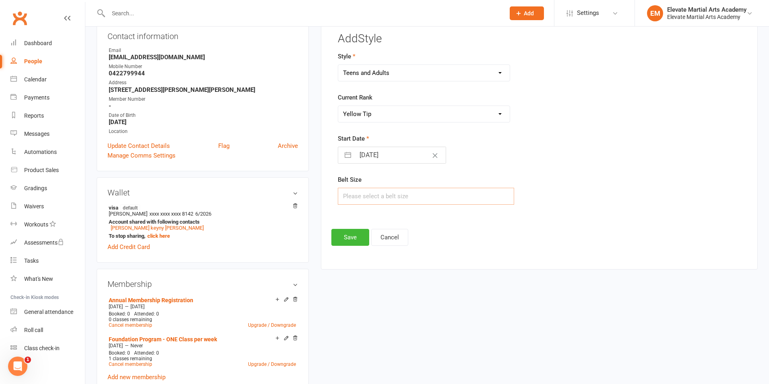
click at [358, 197] on input "text" at bounding box center [426, 196] width 176 height 17
click at [357, 239] on button "Save" at bounding box center [350, 237] width 38 height 17
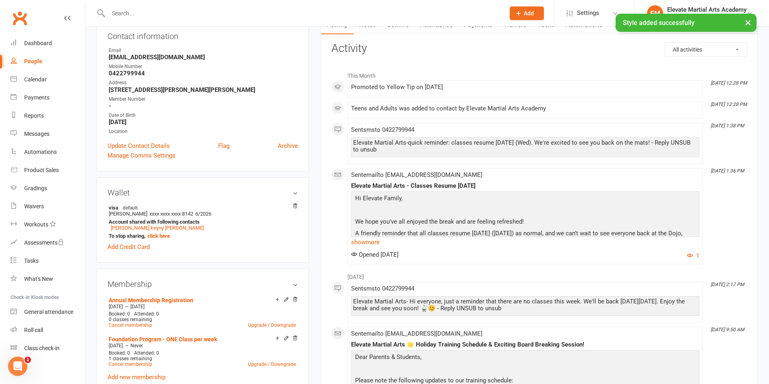
click at [165, 14] on div "× Style added successfully" at bounding box center [379, 14] width 758 height 0
click at [151, 11] on input "text" at bounding box center [302, 13] width 393 height 11
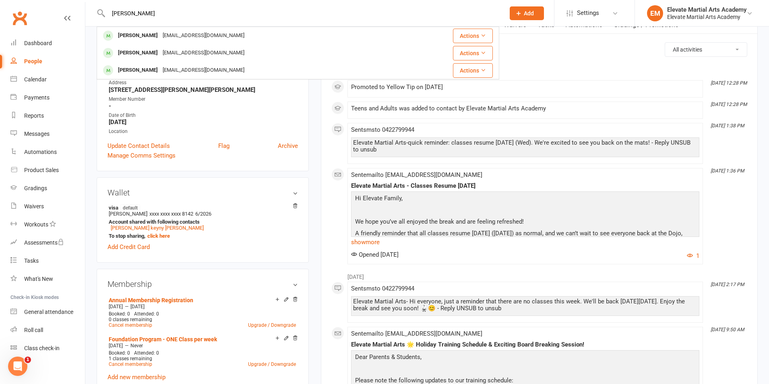
click at [160, 36] on div "marksabry@gmail.com" at bounding box center [203, 36] width 87 height 12
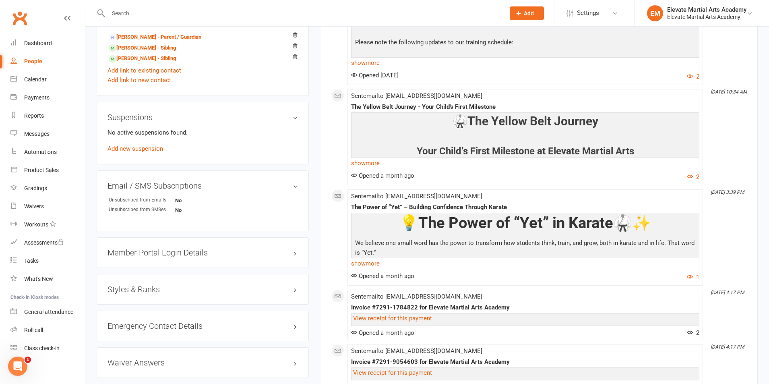
scroll to position [563, 0]
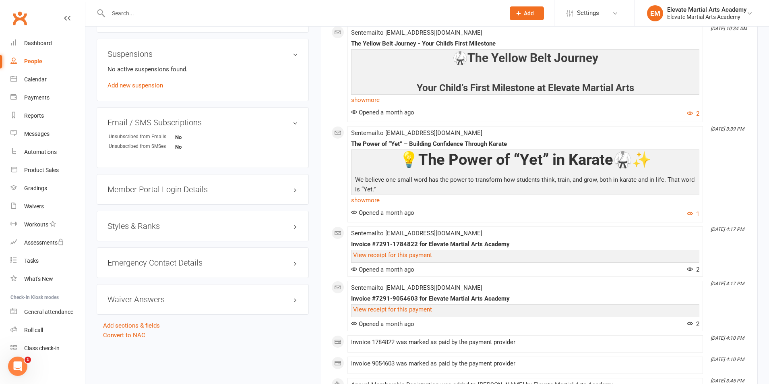
click at [142, 229] on h3 "Styles & Ranks" at bounding box center [202, 225] width 190 height 9
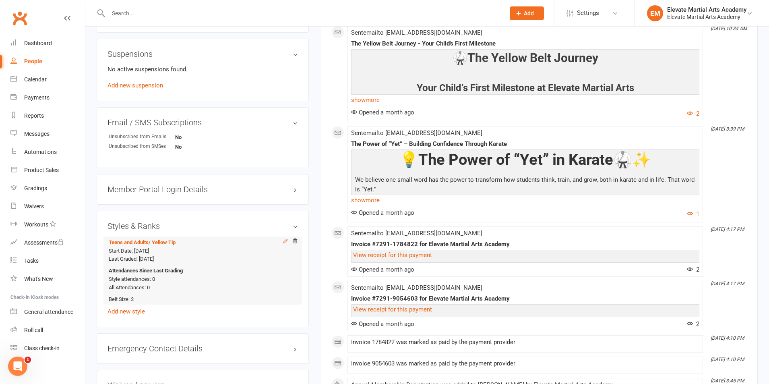
click at [285, 239] on icon at bounding box center [286, 241] width 6 height 6
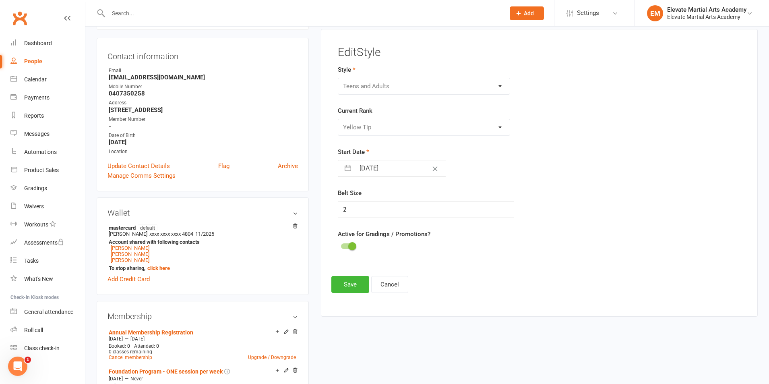
scroll to position [62, 0]
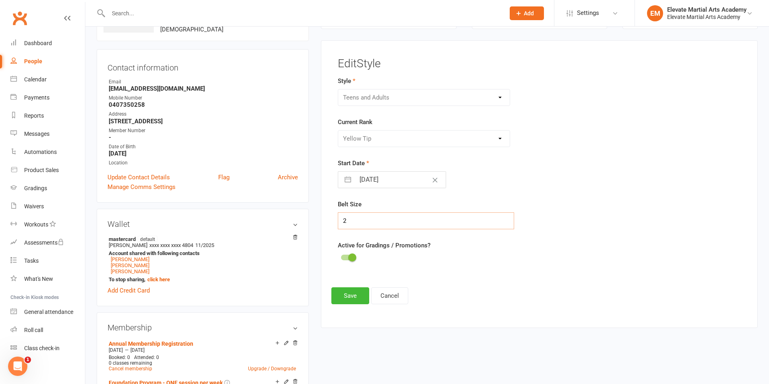
drag, startPoint x: 347, startPoint y: 221, endPoint x: 331, endPoint y: 221, distance: 15.7
click at [331, 221] on main "Edit Style Style Little Troopers Teens and Adults Current Rank Please Select St…" at bounding box center [539, 166] width 416 height 217
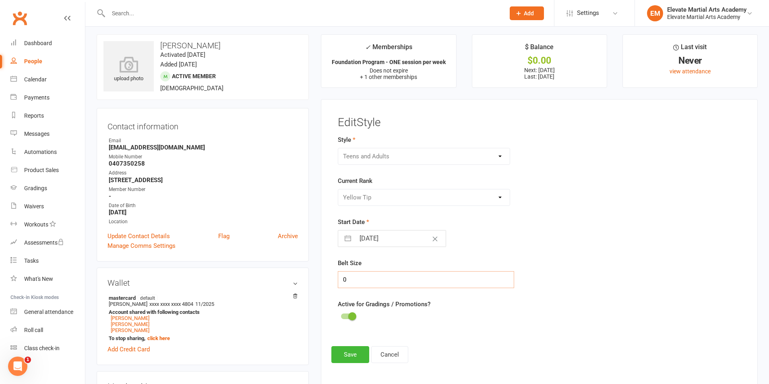
scroll to position [0, 0]
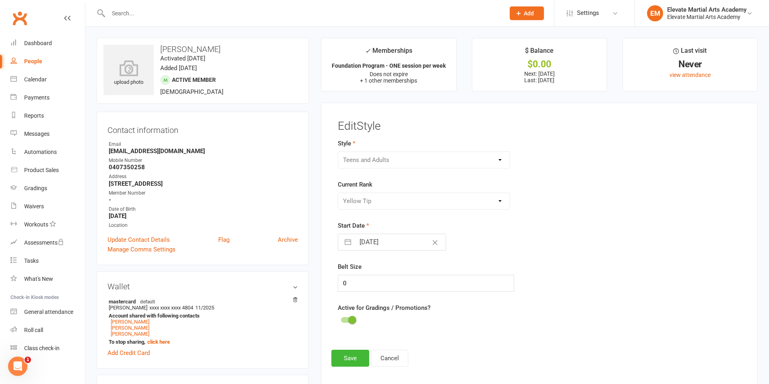
click at [377, 242] on input "06 Oct 2025" at bounding box center [400, 242] width 91 height 16
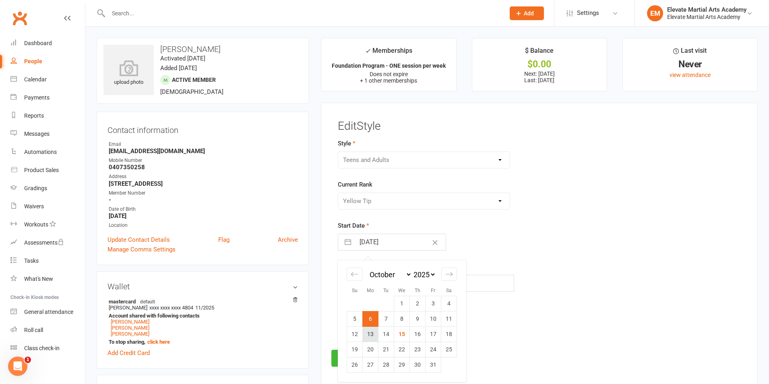
click at [373, 334] on td "13" at bounding box center [371, 333] width 16 height 15
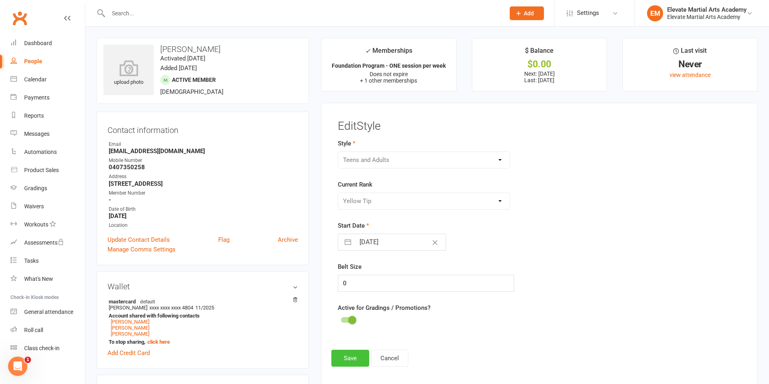
click at [350, 359] on button "Save" at bounding box center [350, 357] width 38 height 17
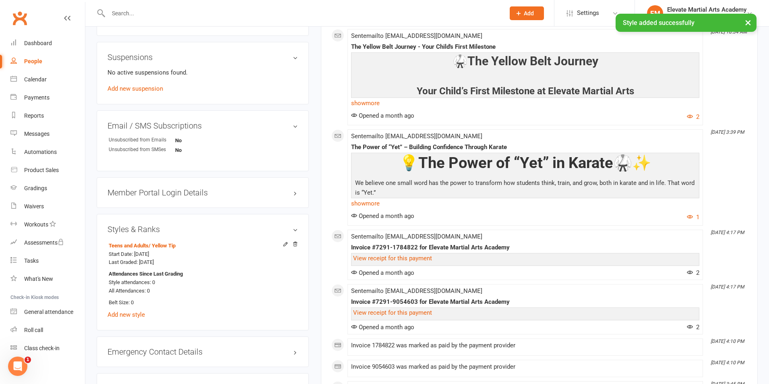
scroll to position [563, 0]
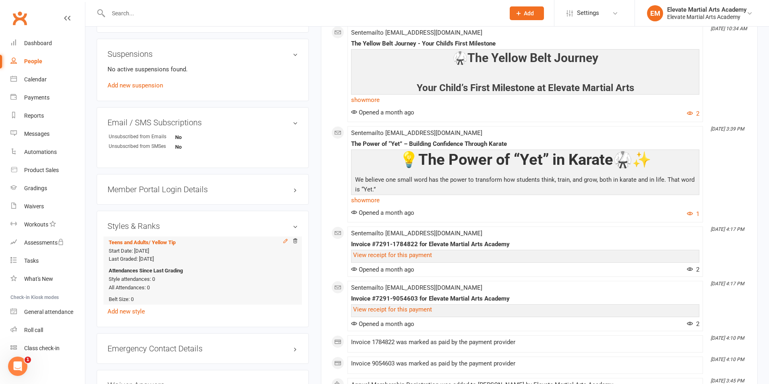
click at [284, 242] on icon at bounding box center [286, 241] width 4 height 4
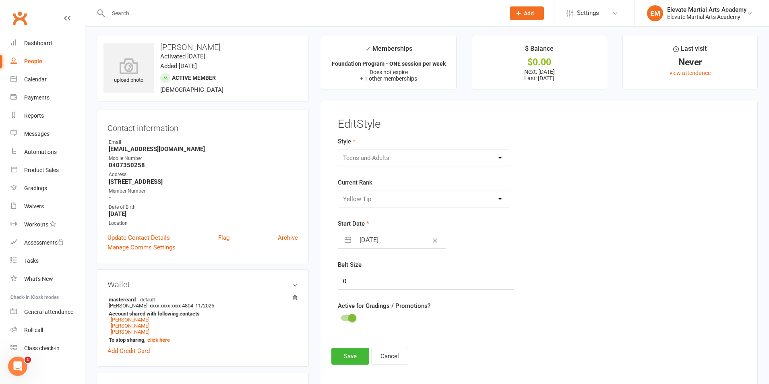
scroll to position [0, 0]
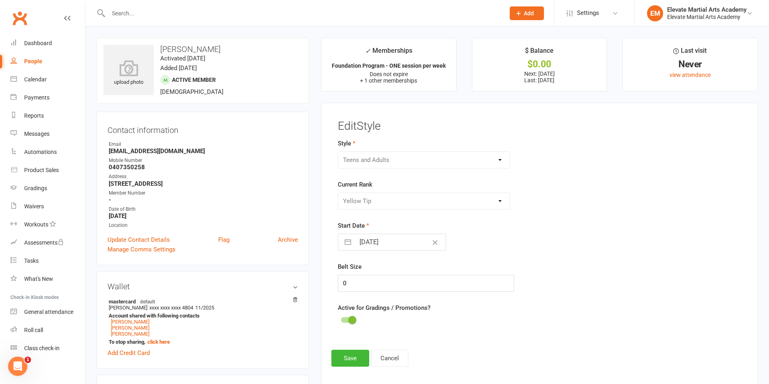
click at [388, 160] on div "Little Troopers Teens and Adults" at bounding box center [424, 159] width 172 height 17
click at [503, 161] on div "Little Troopers Teens and Adults" at bounding box center [424, 159] width 172 height 17
click at [500, 159] on div "Little Troopers Teens and Adults" at bounding box center [424, 159] width 172 height 17
click at [393, 198] on div "Please Select Starting Rank White Yellow Tip Yellow Orange Tip Orange Green Tip…" at bounding box center [424, 200] width 172 height 17
click at [362, 156] on div "Little Troopers Teens and Adults" at bounding box center [424, 159] width 172 height 17
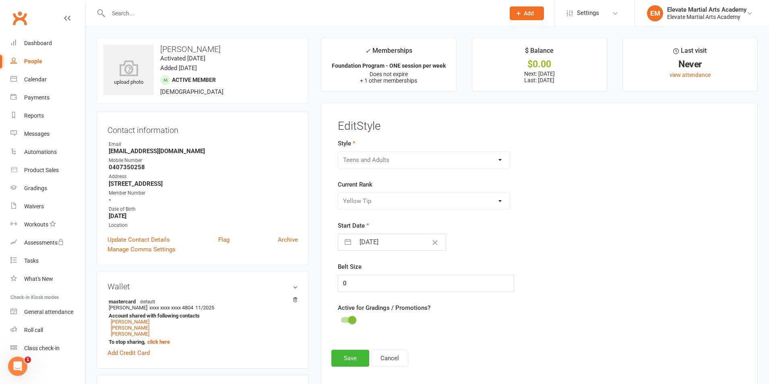
click at [361, 156] on div "Little Troopers Teens and Adults" at bounding box center [424, 159] width 172 height 17
click at [362, 156] on div "Little Troopers Teens and Adults" at bounding box center [424, 159] width 172 height 17
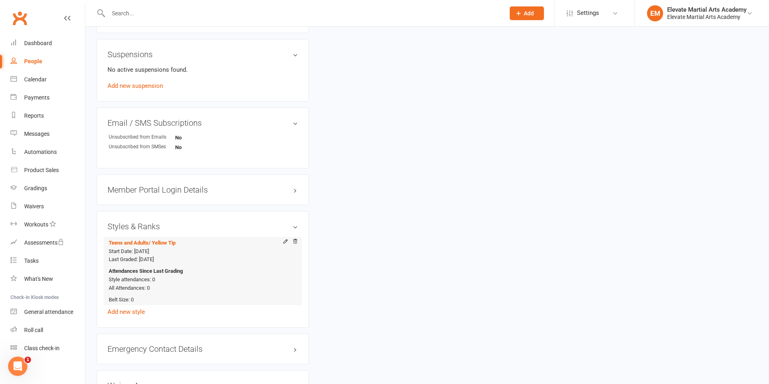
scroll to position [563, 0]
click at [296, 240] on icon at bounding box center [295, 241] width 6 height 6
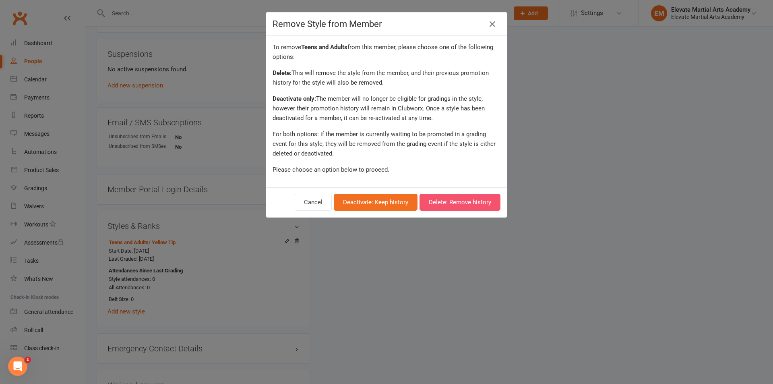
click at [450, 202] on button "Delete: Remove history" at bounding box center [459, 202] width 81 height 17
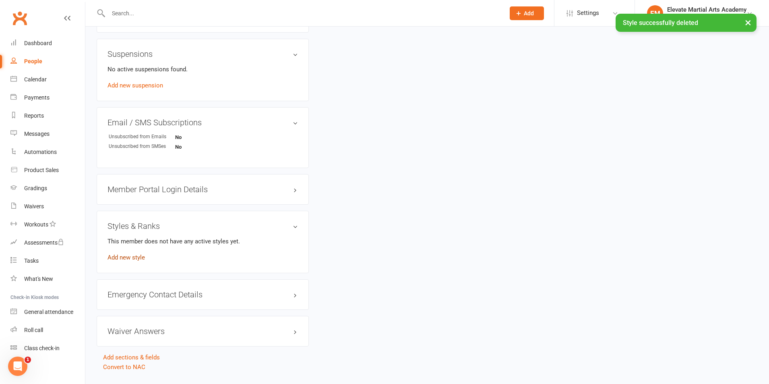
click at [134, 258] on link "Add new style" at bounding box center [125, 257] width 37 height 7
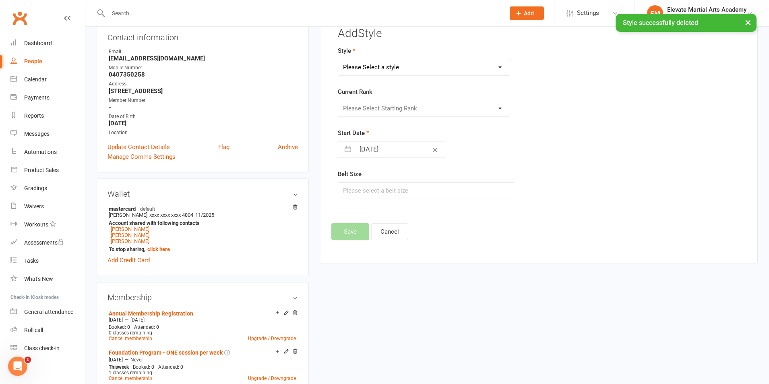
scroll to position [94, 0]
click at [376, 67] on select "Please Select a style Little Troopers Teens and Adults" at bounding box center [423, 66] width 171 height 16
click at [338, 58] on select "Please Select a style Little Troopers Teens and Adults" at bounding box center [423, 66] width 171 height 16
click at [375, 107] on select "Please Select Starting Rank White Yellow Tip Yellow Junior Orange [PERSON_NAME]…" at bounding box center [423, 107] width 171 height 16
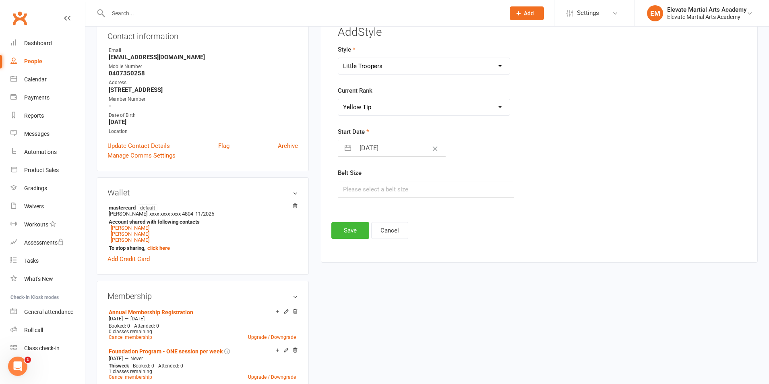
click at [338, 99] on select "Please Select Starting Rank White Yellow Tip Yellow Junior Orange [PERSON_NAME]…" at bounding box center [423, 107] width 171 height 16
click at [368, 146] on input "[DATE]" at bounding box center [400, 148] width 91 height 16
click at [355, 185] on div "Move backward to switch to the previous month." at bounding box center [354, 179] width 16 height 13
click at [445, 179] on div "Move forward to switch to the next month." at bounding box center [449, 179] width 16 height 13
click at [351, 181] on icon "Move backward to switch to the previous month." at bounding box center [355, 180] width 8 height 8
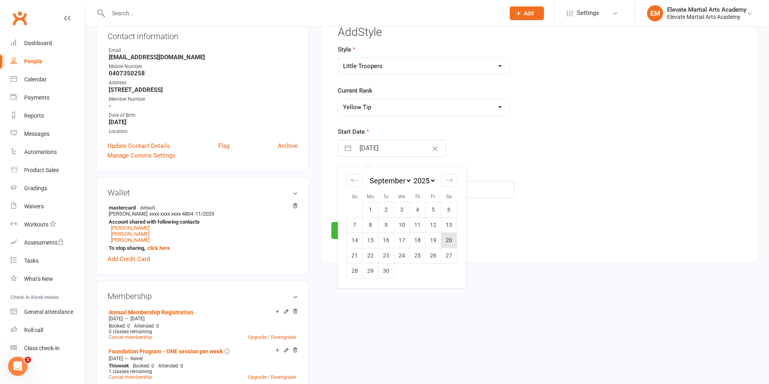
click at [447, 240] on td "20" at bounding box center [449, 240] width 16 height 15
click at [360, 189] on input "text" at bounding box center [426, 189] width 176 height 17
click at [349, 229] on button "Save" at bounding box center [350, 230] width 38 height 17
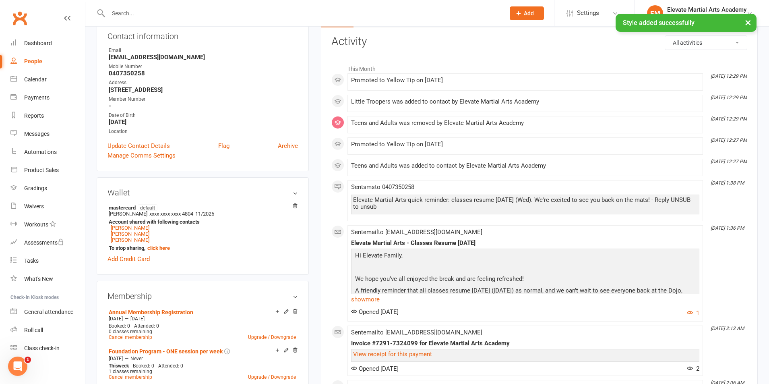
scroll to position [0, 0]
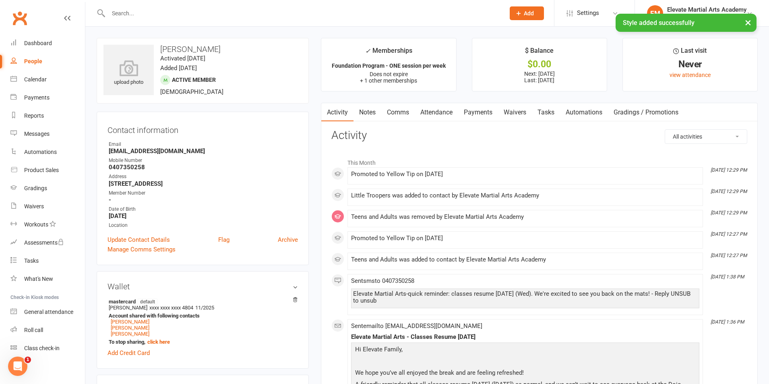
click at [148, 14] on div "× Style added successfully" at bounding box center [379, 14] width 758 height 0
click at [146, 13] on input "text" at bounding box center [302, 13] width 393 height 11
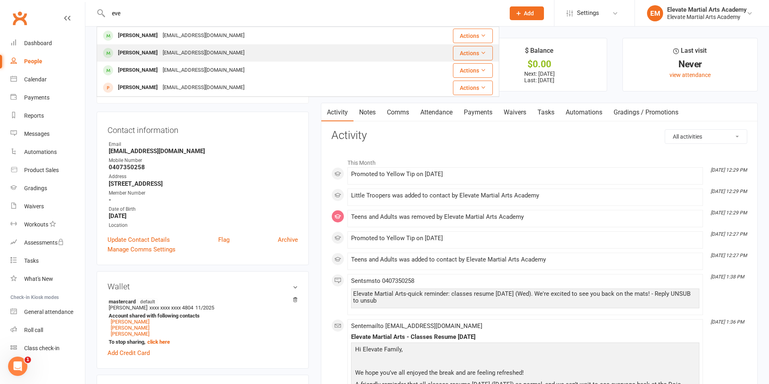
click at [153, 48] on div "[PERSON_NAME]" at bounding box center [137, 53] width 45 height 12
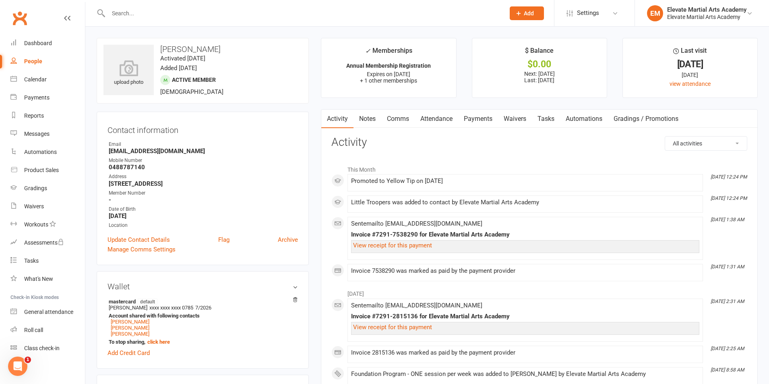
click at [135, 16] on input "text" at bounding box center [302, 13] width 393 height 11
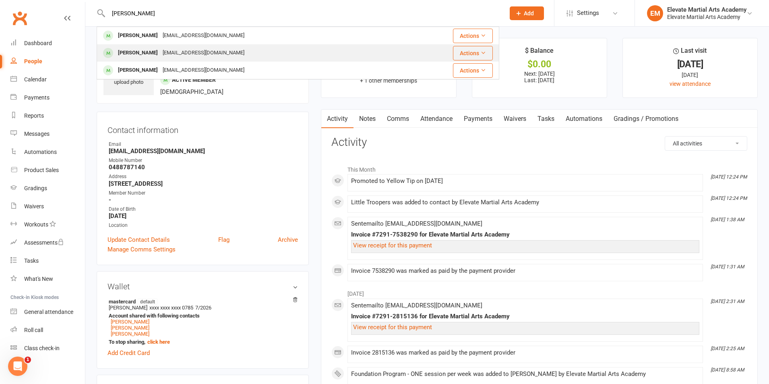
click at [141, 54] on div "Evelyn Jeon" at bounding box center [137, 53] width 45 height 12
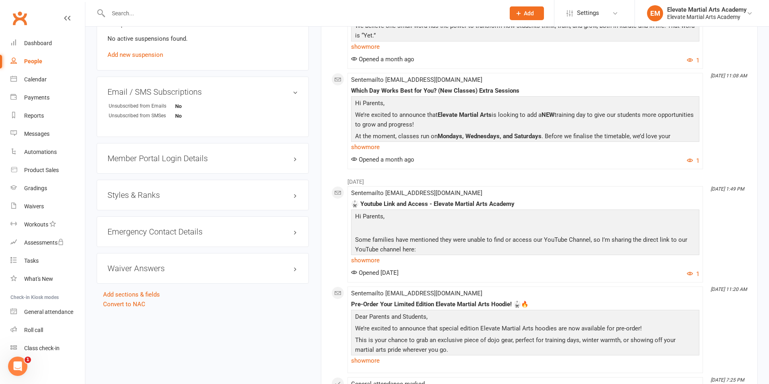
scroll to position [563, 0]
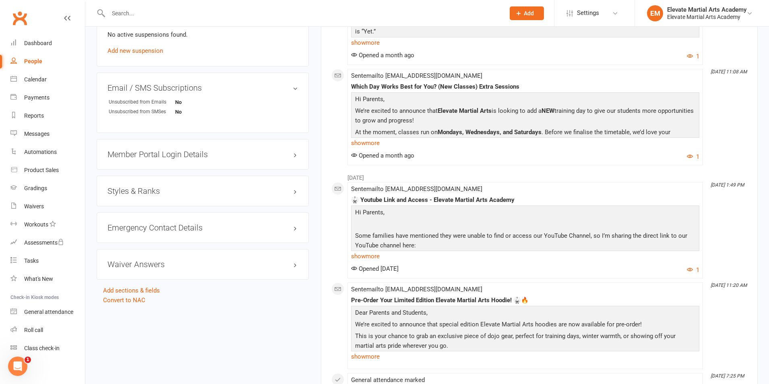
click at [142, 192] on h3 "Styles & Ranks" at bounding box center [202, 190] width 190 height 9
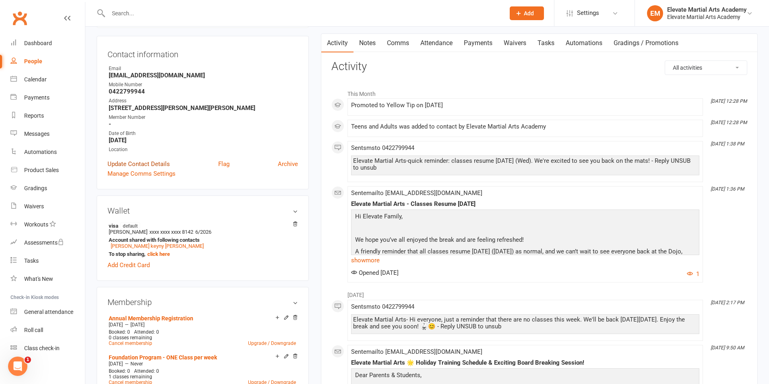
scroll to position [0, 0]
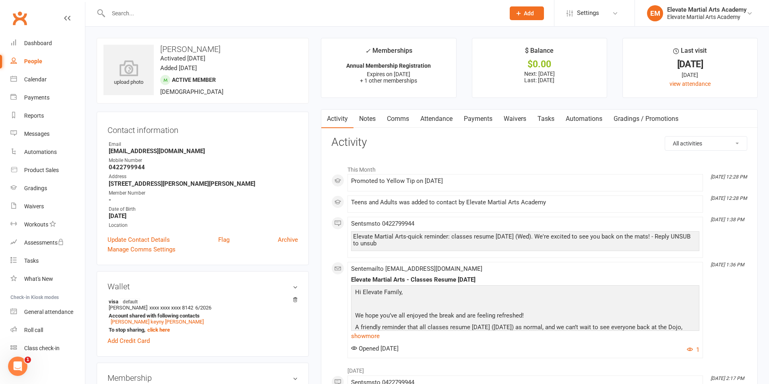
click at [130, 16] on input "text" at bounding box center [302, 13] width 393 height 11
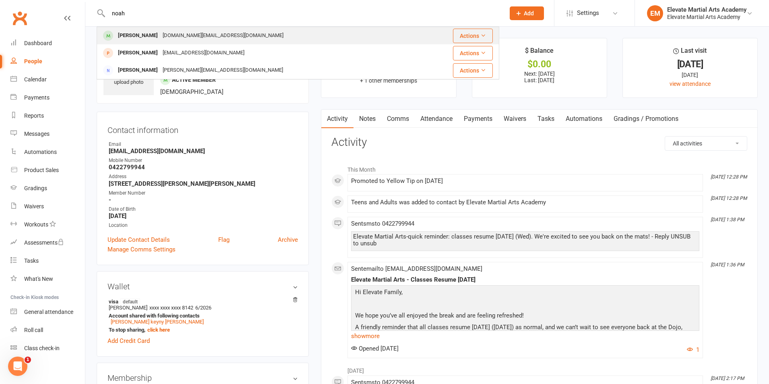
click at [132, 33] on div "Noah Tan" at bounding box center [137, 36] width 45 height 12
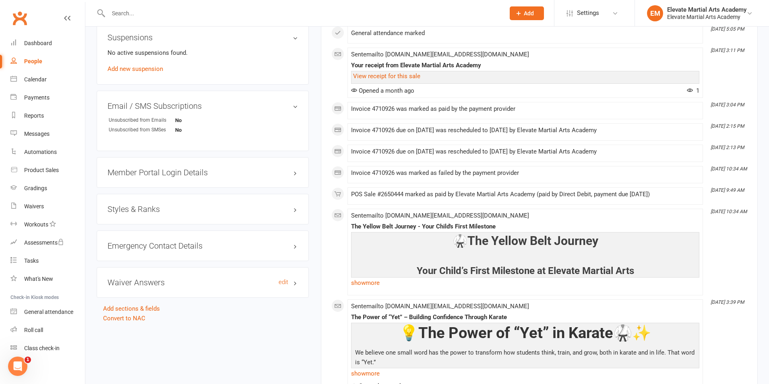
scroll to position [563, 0]
click at [144, 204] on h3 "Styles & Ranks" at bounding box center [202, 208] width 190 height 9
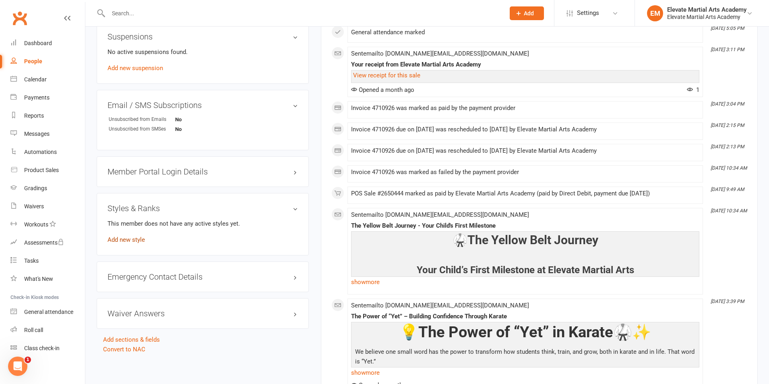
click at [142, 240] on link "Add new style" at bounding box center [125, 239] width 37 height 7
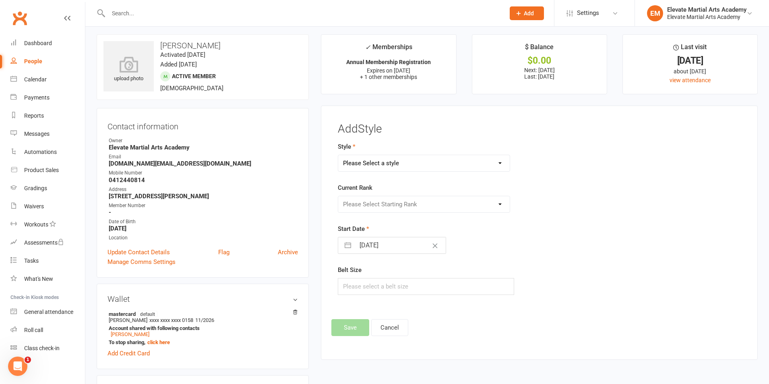
scroll to position [0, 0]
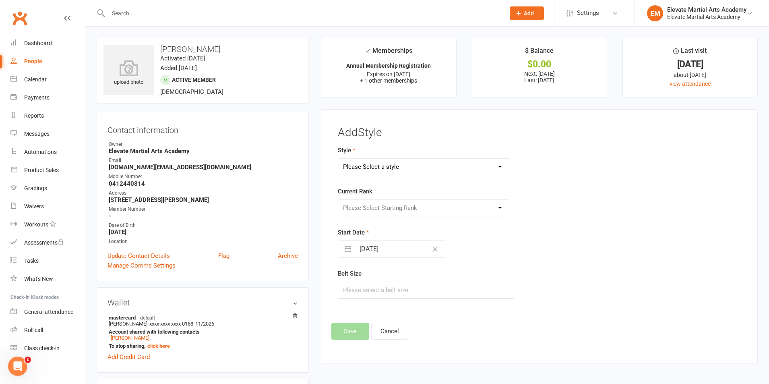
click at [387, 162] on select "Please Select a style Little Troopers Teens and Adults" at bounding box center [423, 167] width 171 height 16
click at [375, 171] on select "Please Select a style Little Troopers Teens and Adults" at bounding box center [423, 167] width 171 height 16
click at [338, 159] on select "Please Select a style Little Troopers Teens and Adults" at bounding box center [423, 167] width 171 height 16
click at [377, 208] on select "Please Select Starting Rank White Yellow Tip Yellow Junior Orange [PERSON_NAME]…" at bounding box center [423, 208] width 171 height 16
click at [338, 200] on select "Please Select Starting Rank White Yellow Tip Yellow Junior Orange [PERSON_NAME]…" at bounding box center [423, 208] width 171 height 16
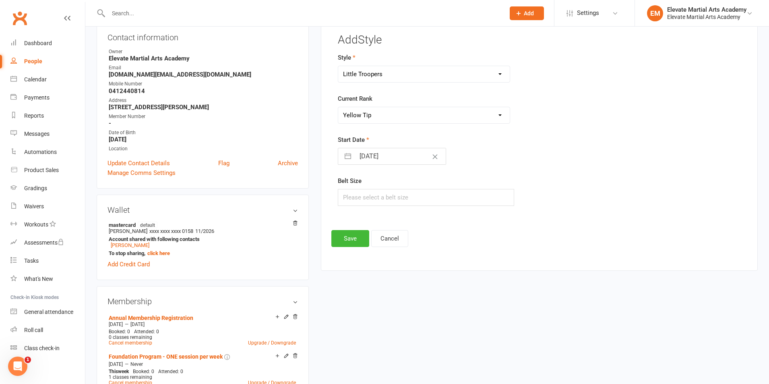
scroll to position [94, 0]
click at [381, 155] on input "[DATE]" at bounding box center [400, 155] width 91 height 16
click at [351, 155] on button "button" at bounding box center [347, 155] width 14 height 16
click at [352, 184] on icon "Move backward to switch to the previous month." at bounding box center [355, 187] width 8 height 8
click at [353, 185] on icon "Move backward to switch to the previous month." at bounding box center [355, 187] width 8 height 8
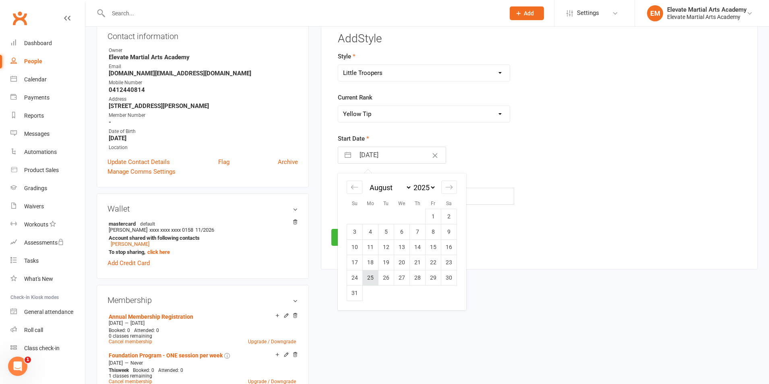
click at [370, 276] on td "25" at bounding box center [371, 277] width 16 height 15
click at [353, 197] on input "text" at bounding box center [426, 196] width 176 height 17
click at [350, 238] on button "Save" at bounding box center [350, 237] width 38 height 17
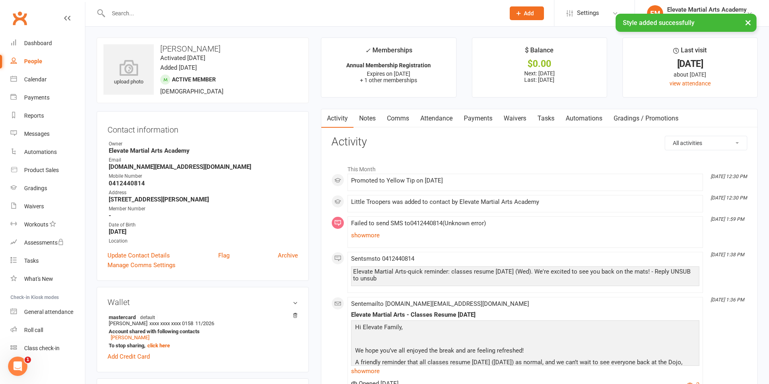
scroll to position [0, 0]
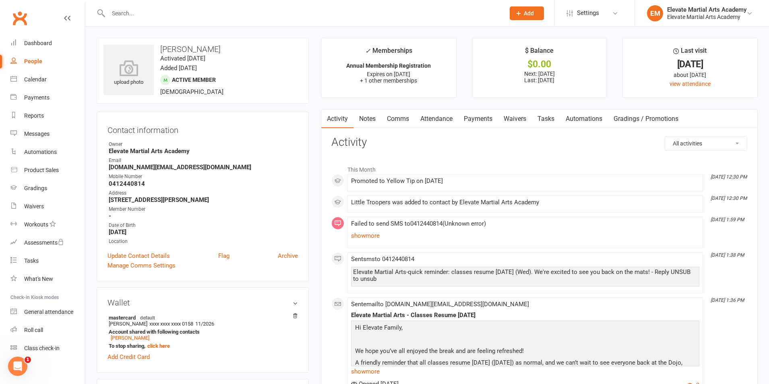
click at [132, 10] on input "text" at bounding box center [302, 13] width 393 height 11
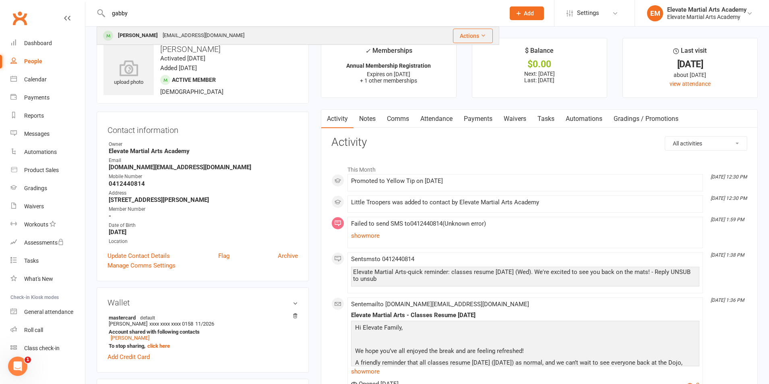
click at [139, 38] on div "[PERSON_NAME]" at bounding box center [137, 36] width 45 height 12
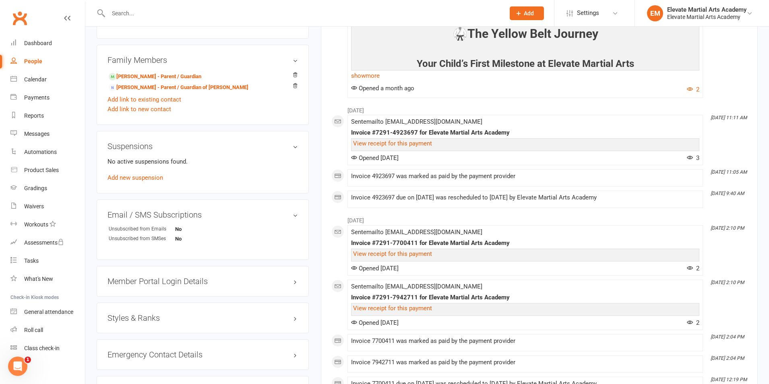
scroll to position [563, 0]
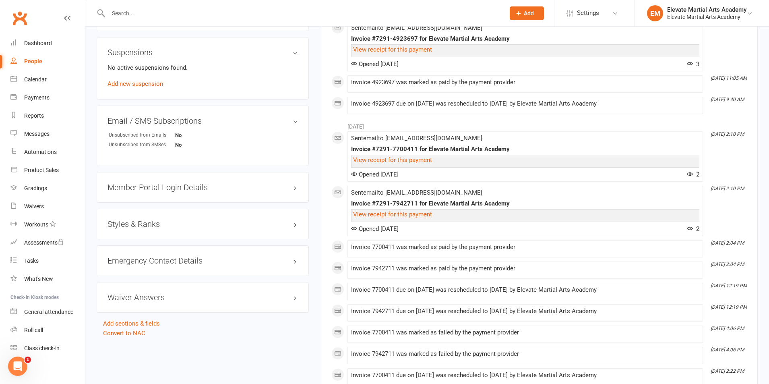
click at [150, 225] on h3 "Styles & Ranks" at bounding box center [202, 223] width 190 height 9
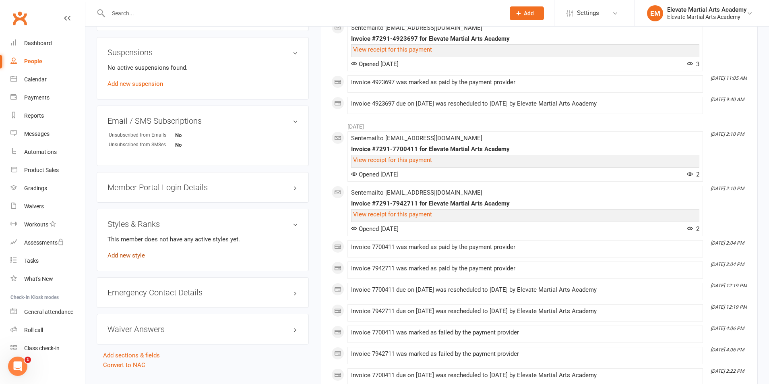
click at [134, 255] on link "Add new style" at bounding box center [125, 255] width 37 height 7
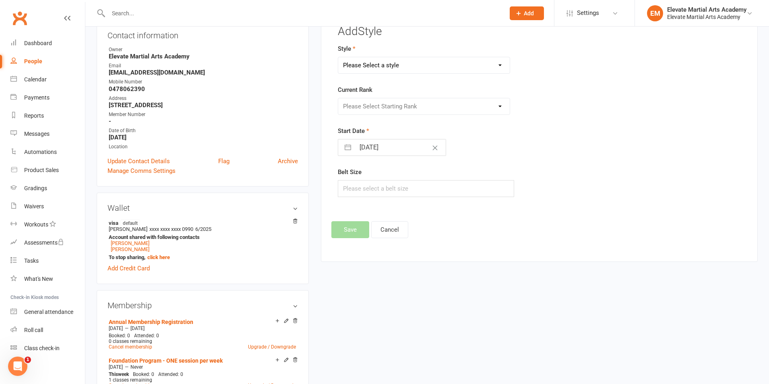
scroll to position [62, 0]
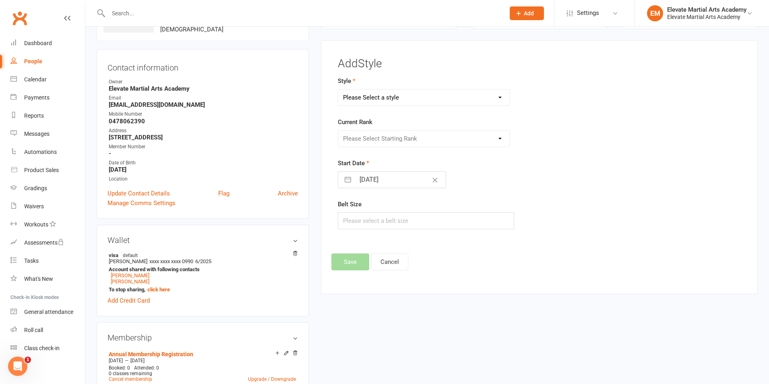
click at [371, 95] on select "Please Select a style Little Troopers Teens and Adults" at bounding box center [423, 97] width 171 height 16
click at [338, 89] on select "Please Select a style Little Troopers Teens and Adults" at bounding box center [423, 97] width 171 height 16
click at [374, 92] on select "Little Troopers Teens and Adults" at bounding box center [423, 97] width 171 height 16
click at [338, 89] on select "Little Troopers Teens and Adults" at bounding box center [423, 97] width 171 height 16
click at [371, 136] on select "Please Select Starting Rank White Yellow Tip Yellow Orange Tip Orange Green Tip…" at bounding box center [423, 138] width 171 height 16
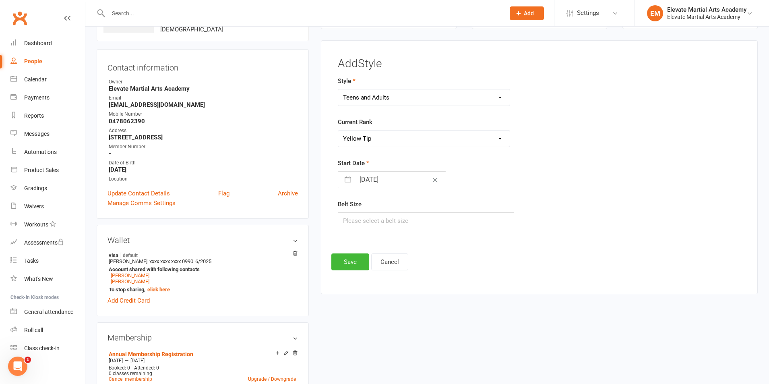
click at [338, 130] on select "Please Select Starting Rank White Yellow Tip Yellow Orange Tip Orange Green Tip…" at bounding box center [423, 138] width 171 height 16
click at [368, 181] on input "[DATE]" at bounding box center [400, 179] width 91 height 16
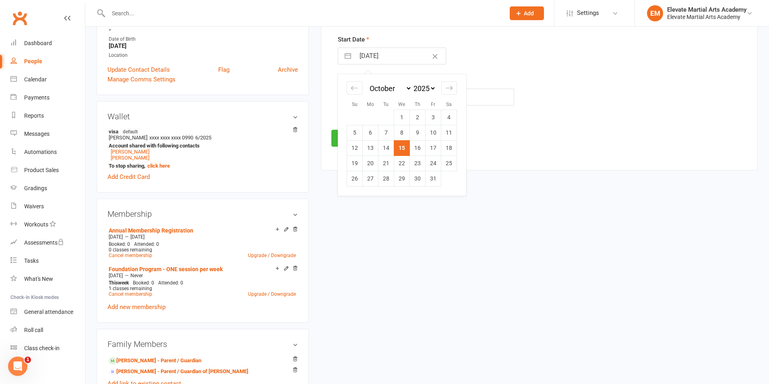
scroll to position [188, 0]
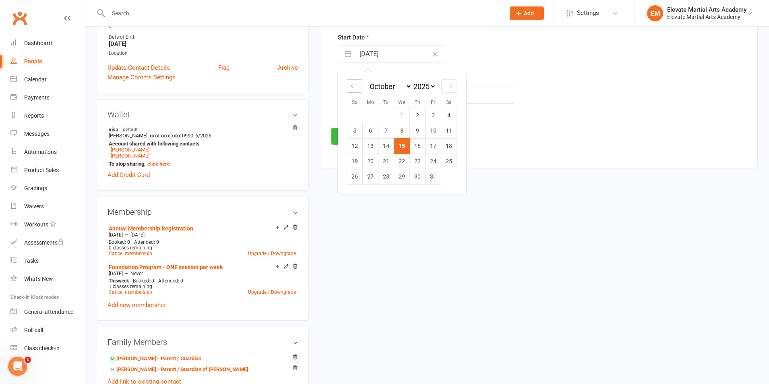
click at [352, 83] on icon "Move backward to switch to the previous month." at bounding box center [355, 86] width 8 height 8
click at [371, 113] on td "1" at bounding box center [371, 115] width 16 height 15
click at [363, 96] on input "text" at bounding box center [426, 95] width 176 height 17
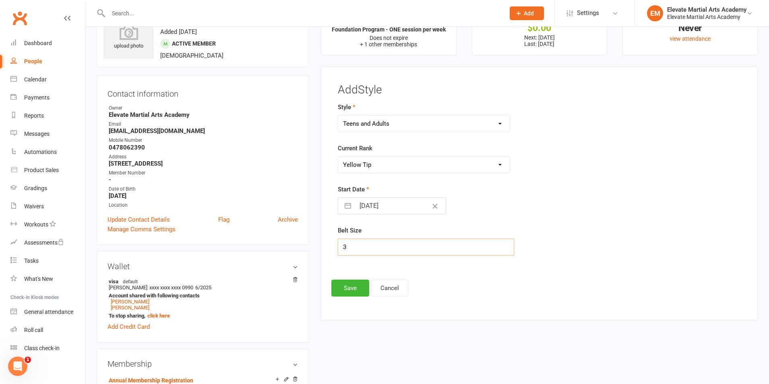
scroll to position [94, 0]
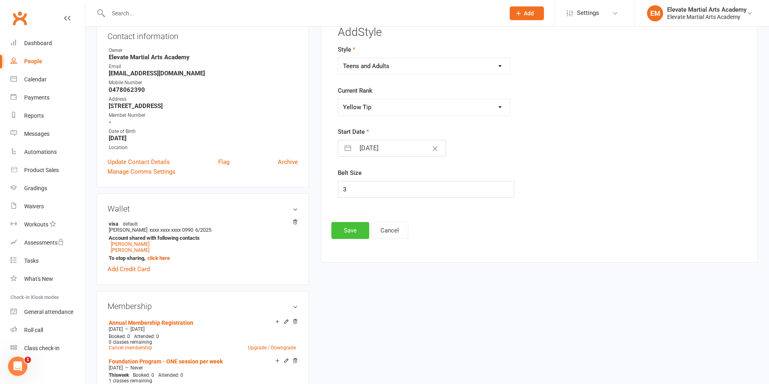
click at [354, 229] on button "Save" at bounding box center [350, 230] width 38 height 17
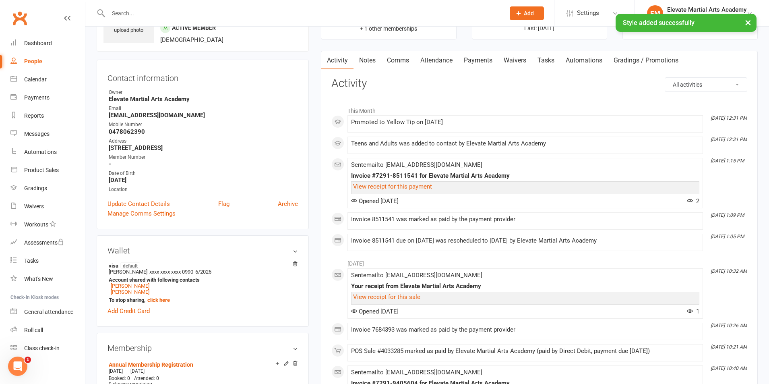
scroll to position [0, 0]
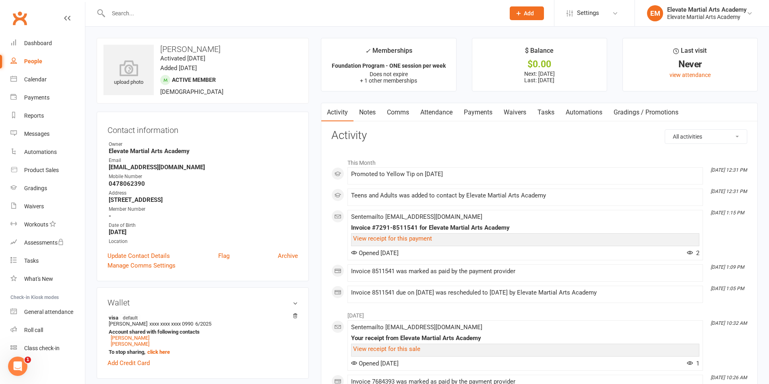
click at [154, 15] on input "text" at bounding box center [302, 13] width 393 height 11
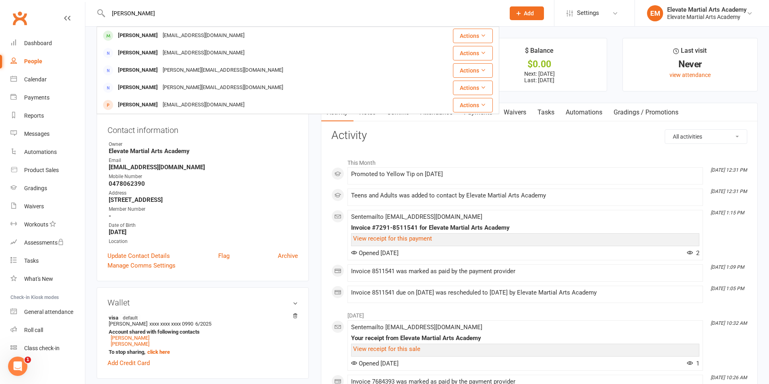
click at [160, 37] on div "Harrison Coluccio" at bounding box center [137, 36] width 45 height 12
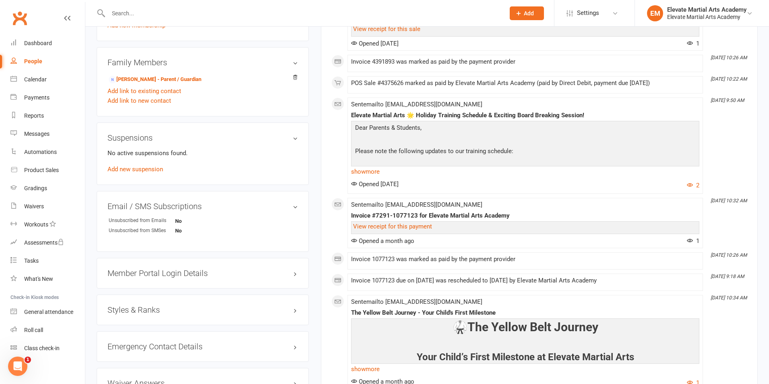
scroll to position [470, 0]
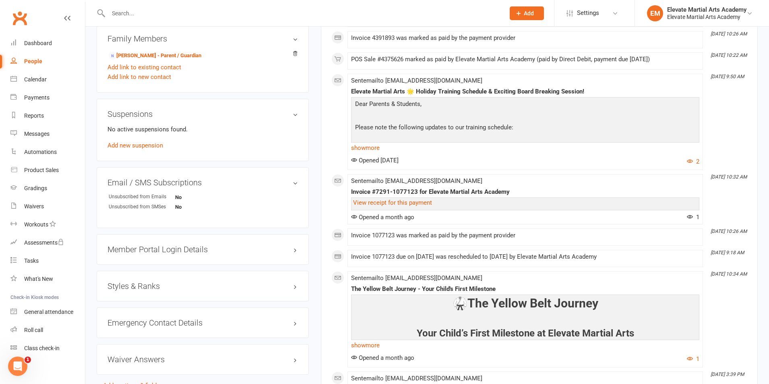
click at [150, 288] on h3 "Styles & Ranks" at bounding box center [202, 285] width 190 height 9
click at [132, 318] on link "Add new style" at bounding box center [125, 316] width 37 height 7
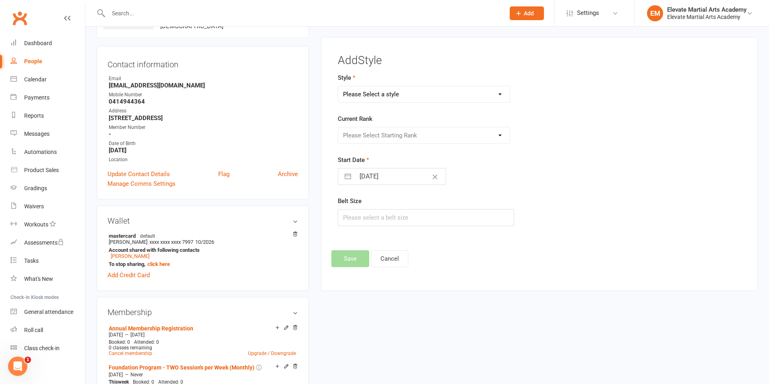
scroll to position [62, 0]
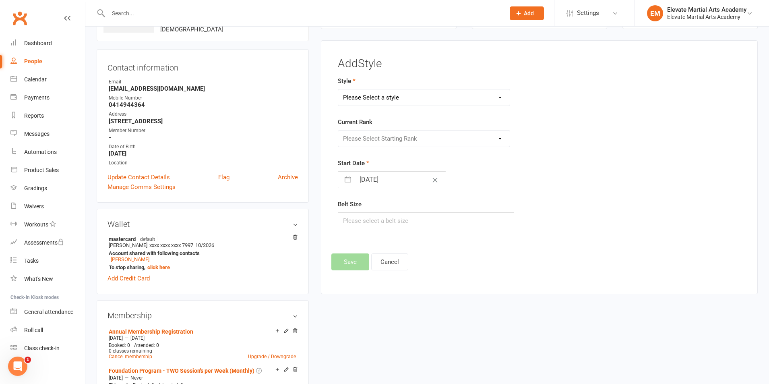
click at [383, 93] on select "Please Select a style Little Troopers Teens and Adults" at bounding box center [423, 97] width 171 height 16
click at [338, 89] on select "Please Select a style Little Troopers Teens and Adults" at bounding box center [423, 97] width 171 height 16
click at [374, 137] on select "Please Select Starting Rank White Yellow Tip Yellow Orange Tip Orange Green Tip…" at bounding box center [423, 138] width 171 height 16
click at [338, 130] on select "Please Select Starting Rank White Yellow Tip Yellow Orange Tip Orange Green Tip…" at bounding box center [423, 138] width 171 height 16
click at [344, 180] on button "button" at bounding box center [347, 179] width 14 height 16
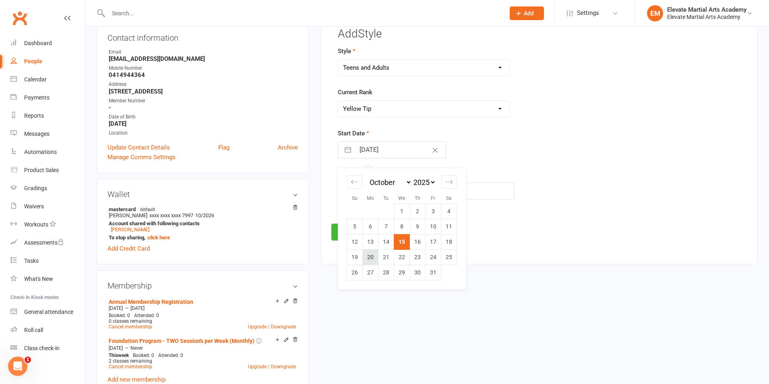
scroll to position [94, 0]
click at [352, 180] on icon "Move backward to switch to the previous month." at bounding box center [354, 180] width 7 height 4
click at [369, 257] on td "22" at bounding box center [371, 255] width 16 height 15
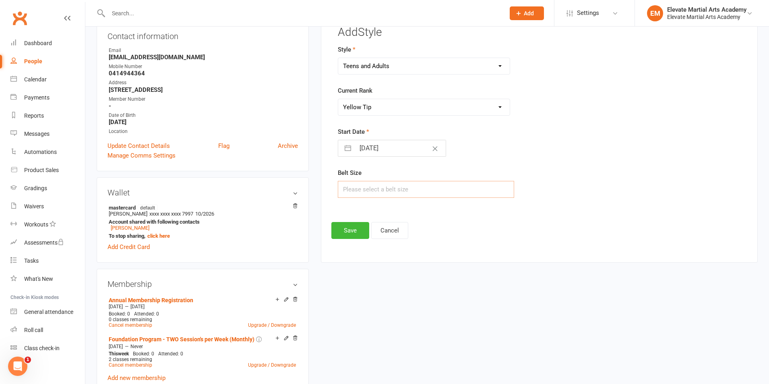
click at [349, 190] on input "text" at bounding box center [426, 189] width 176 height 17
click at [353, 232] on button "Save" at bounding box center [350, 230] width 38 height 17
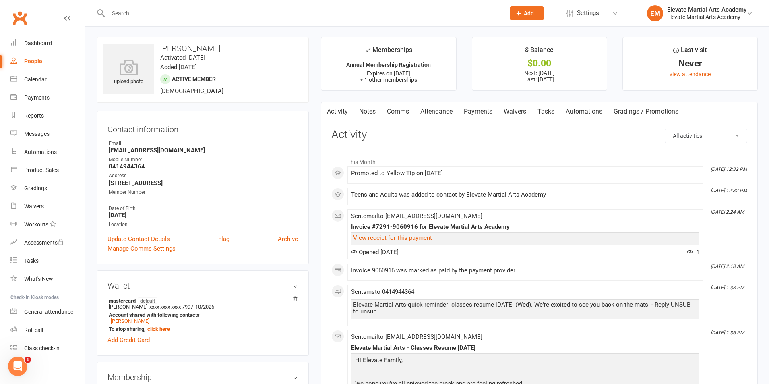
scroll to position [0, 0]
click at [157, 15] on input "text" at bounding box center [302, 13] width 393 height 11
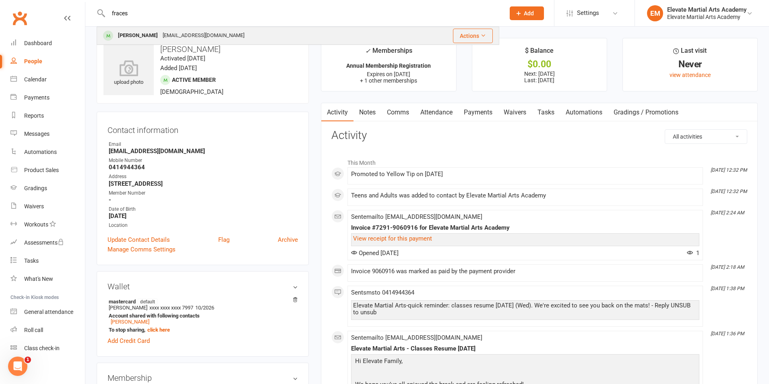
click at [132, 35] on div "Frances Honeyman" at bounding box center [137, 36] width 45 height 12
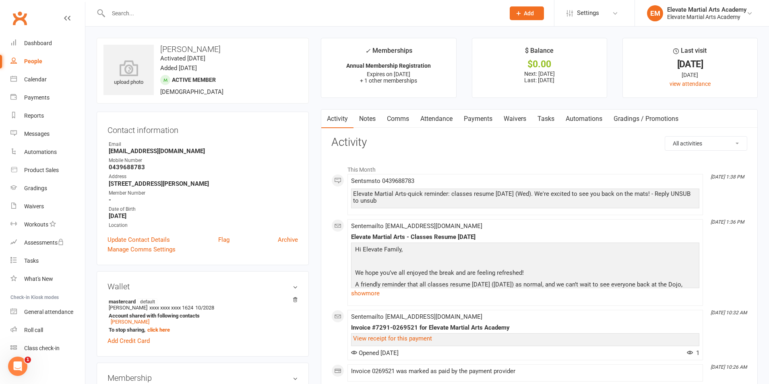
click at [163, 11] on input "text" at bounding box center [302, 13] width 393 height 11
paste input "Shepherd"
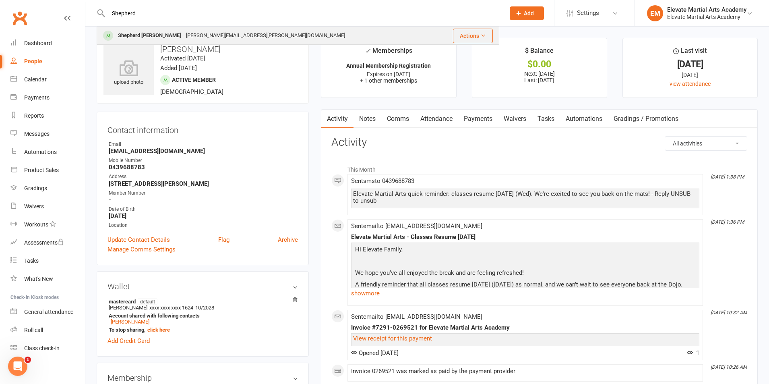
click at [152, 33] on div "Shepherd [PERSON_NAME]" at bounding box center [149, 36] width 68 height 12
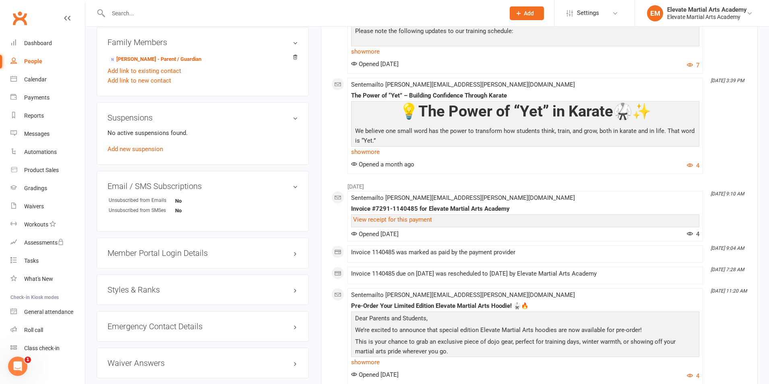
scroll to position [470, 0]
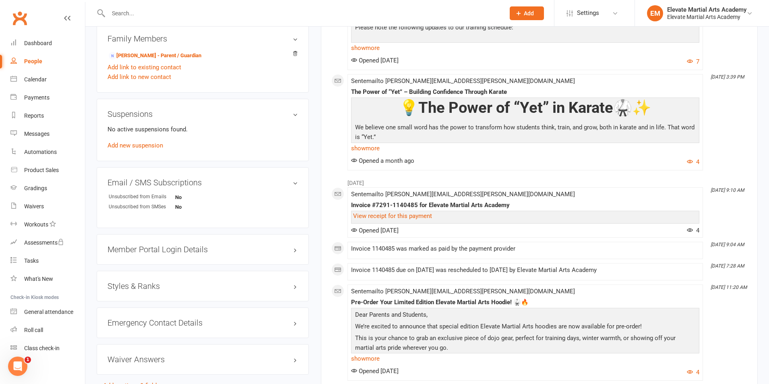
click at [156, 279] on div "Styles & Ranks" at bounding box center [203, 285] width 212 height 31
click at [154, 285] on h3 "Styles & Ranks" at bounding box center [202, 285] width 190 height 9
click at [139, 316] on link "Add new style" at bounding box center [125, 316] width 37 height 7
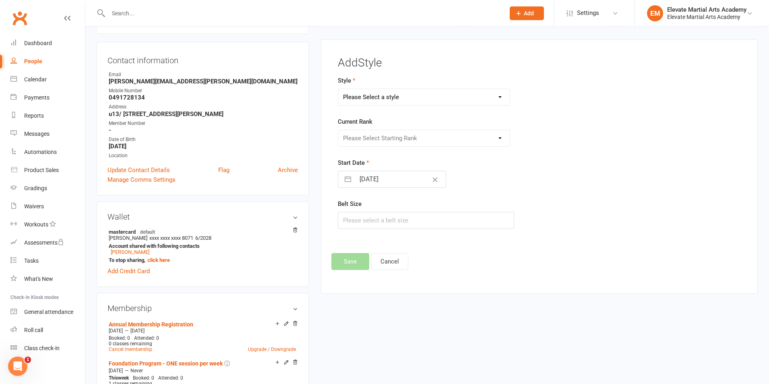
scroll to position [69, 0]
click at [397, 101] on select "Please Select a style Little Troopers Teens and Adults" at bounding box center [423, 98] width 171 height 16
click at [338, 90] on select "Please Select a style Little Troopers Teens and Adults" at bounding box center [423, 98] width 171 height 16
click at [378, 139] on select "Please Select Starting Rank White Yellow Tip Yellow Junior Orange [PERSON_NAME]…" at bounding box center [423, 139] width 171 height 16
click at [338, 131] on select "Please Select Starting Rank White Yellow Tip Yellow Junior Orange [PERSON_NAME]…" at bounding box center [423, 139] width 171 height 16
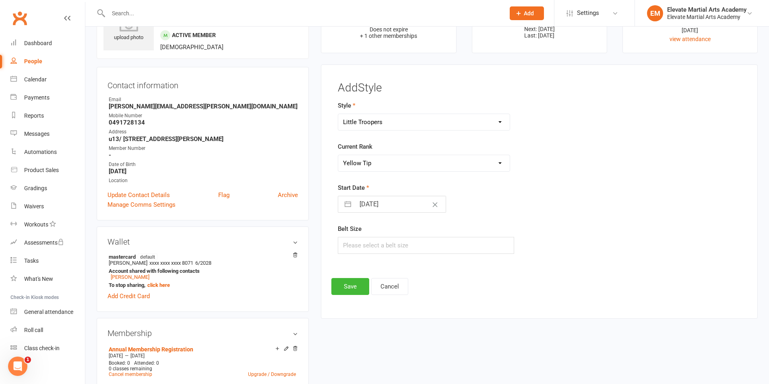
scroll to position [188, 0]
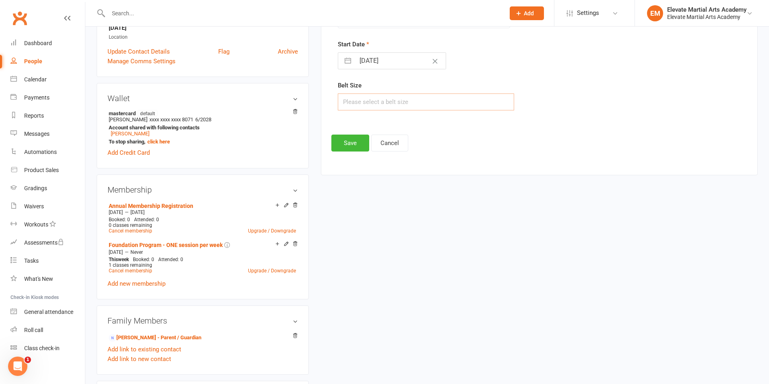
click at [364, 101] on input "text" at bounding box center [426, 101] width 176 height 17
click at [349, 61] on button "button" at bounding box center [347, 61] width 14 height 16
click at [352, 93] on icon "Move backward to switch to the previous month." at bounding box center [354, 93] width 7 height 4
click at [449, 94] on icon "Move forward to switch to the next month." at bounding box center [449, 93] width 8 height 8
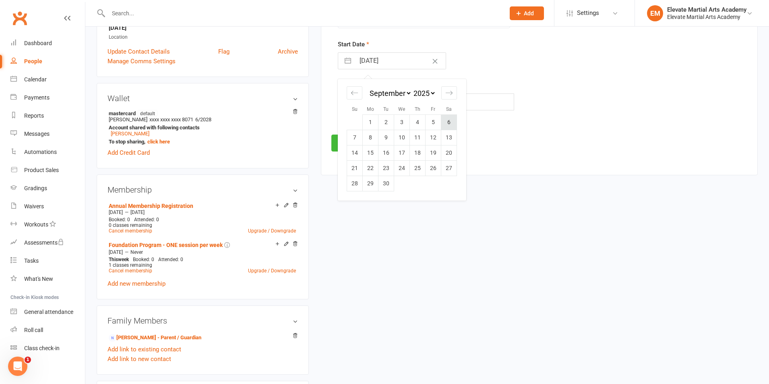
click at [447, 122] on td "6" at bounding box center [449, 121] width 16 height 15
click at [365, 106] on input "text" at bounding box center [426, 101] width 176 height 17
click at [353, 139] on button "Save" at bounding box center [350, 142] width 38 height 17
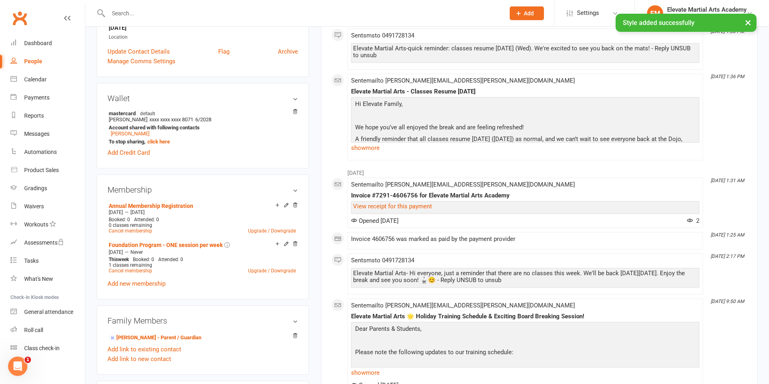
scroll to position [0, 0]
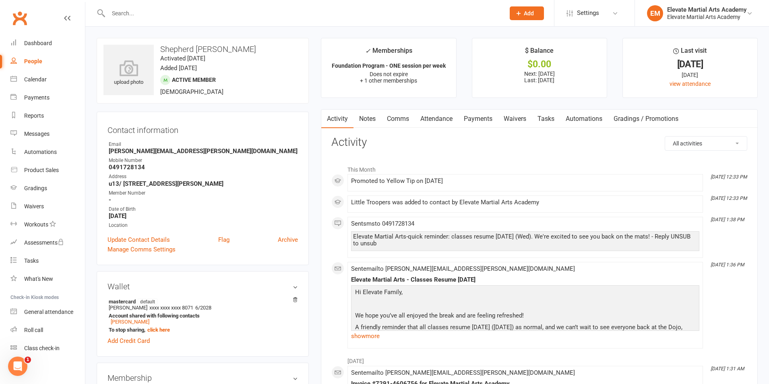
click at [140, 12] on input "text" at bounding box center [302, 13] width 393 height 11
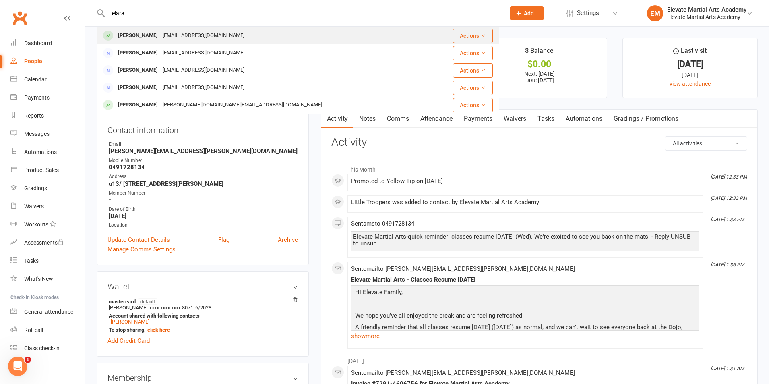
click at [134, 35] on div "Elara Hermes-Jajoo" at bounding box center [137, 36] width 45 height 12
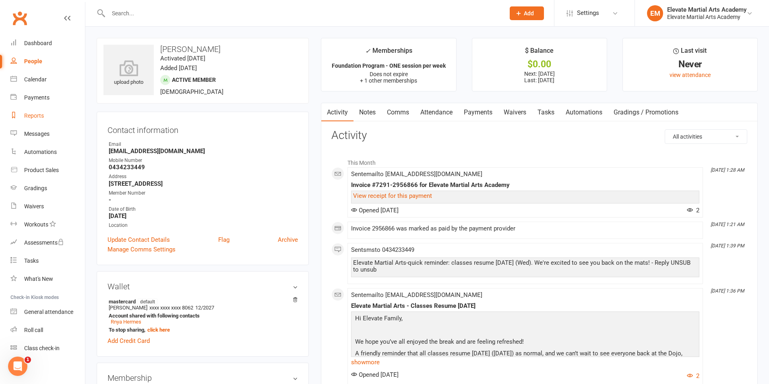
click at [37, 115] on div "Reports" at bounding box center [34, 115] width 20 height 6
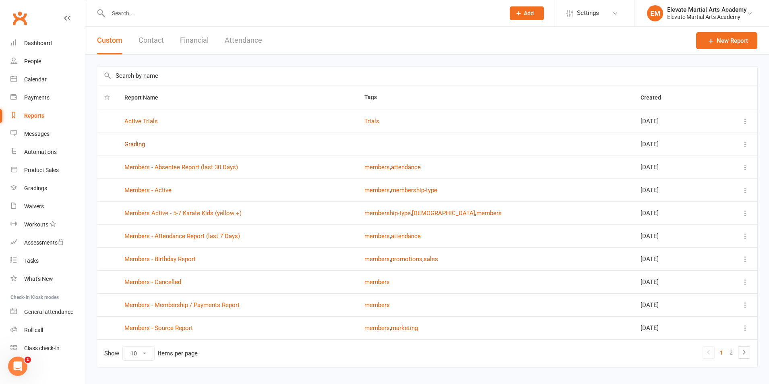
click at [144, 144] on link "Grading" at bounding box center [134, 143] width 21 height 7
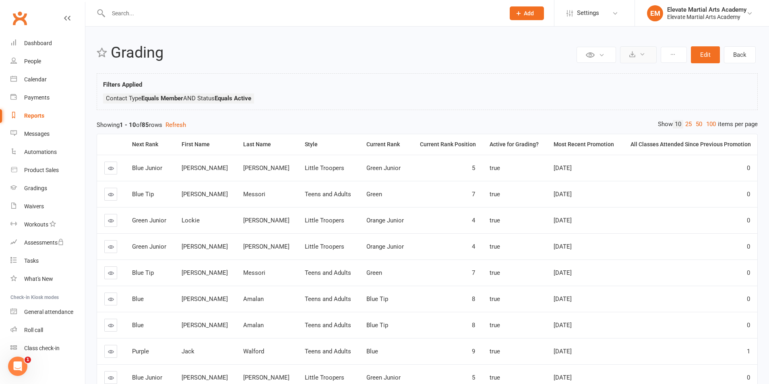
click at [639, 52] on button at bounding box center [638, 54] width 37 height 17
click at [608, 72] on link "Export to CSV" at bounding box center [613, 74] width 85 height 16
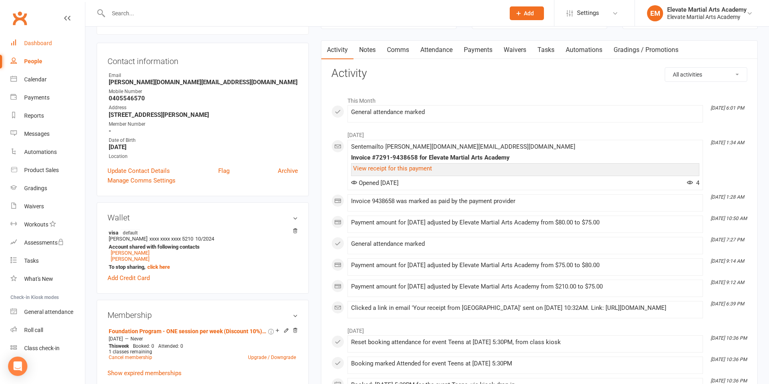
click at [40, 46] on div "Dashboard" at bounding box center [38, 43] width 28 height 6
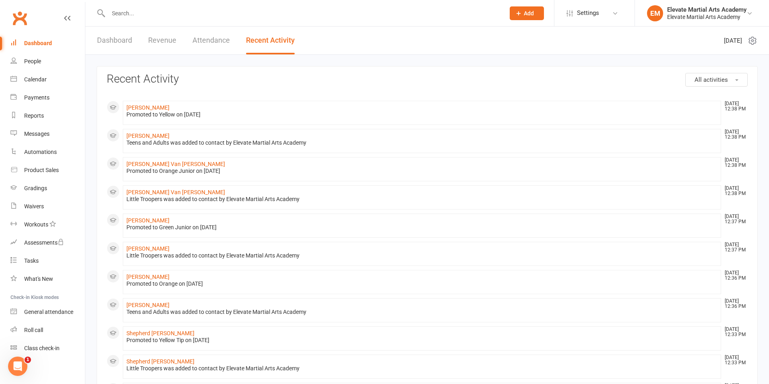
click at [136, 14] on input "text" at bounding box center [302, 13] width 393 height 11
type input "moji"
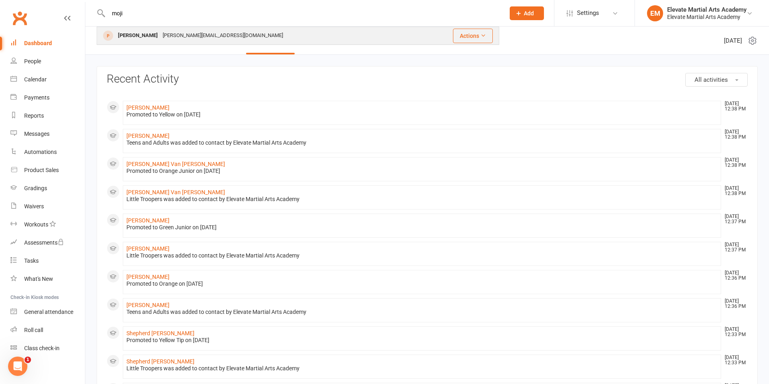
click at [165, 33] on div "Kashani.moji@gmail.com" at bounding box center [222, 36] width 125 height 12
